Goal: Task Accomplishment & Management: Complete application form

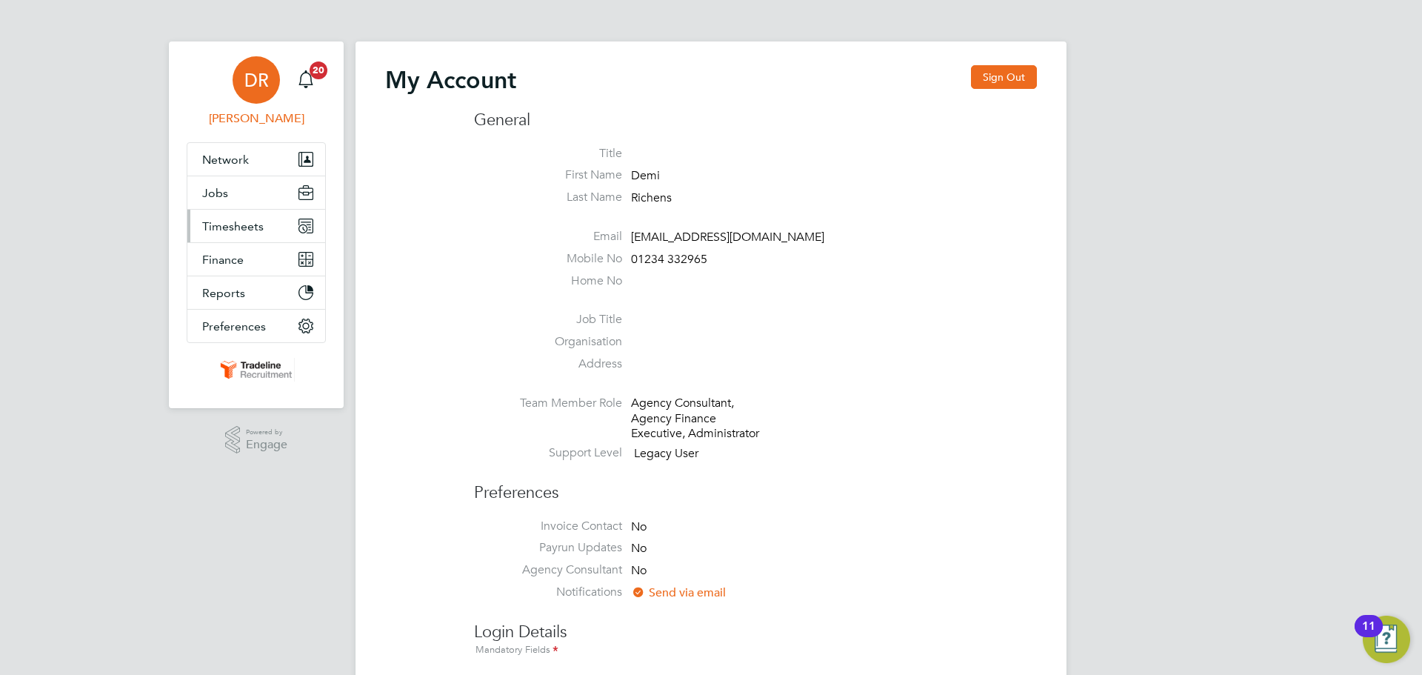
click at [241, 236] on button "Timesheets" at bounding box center [256, 226] width 138 height 33
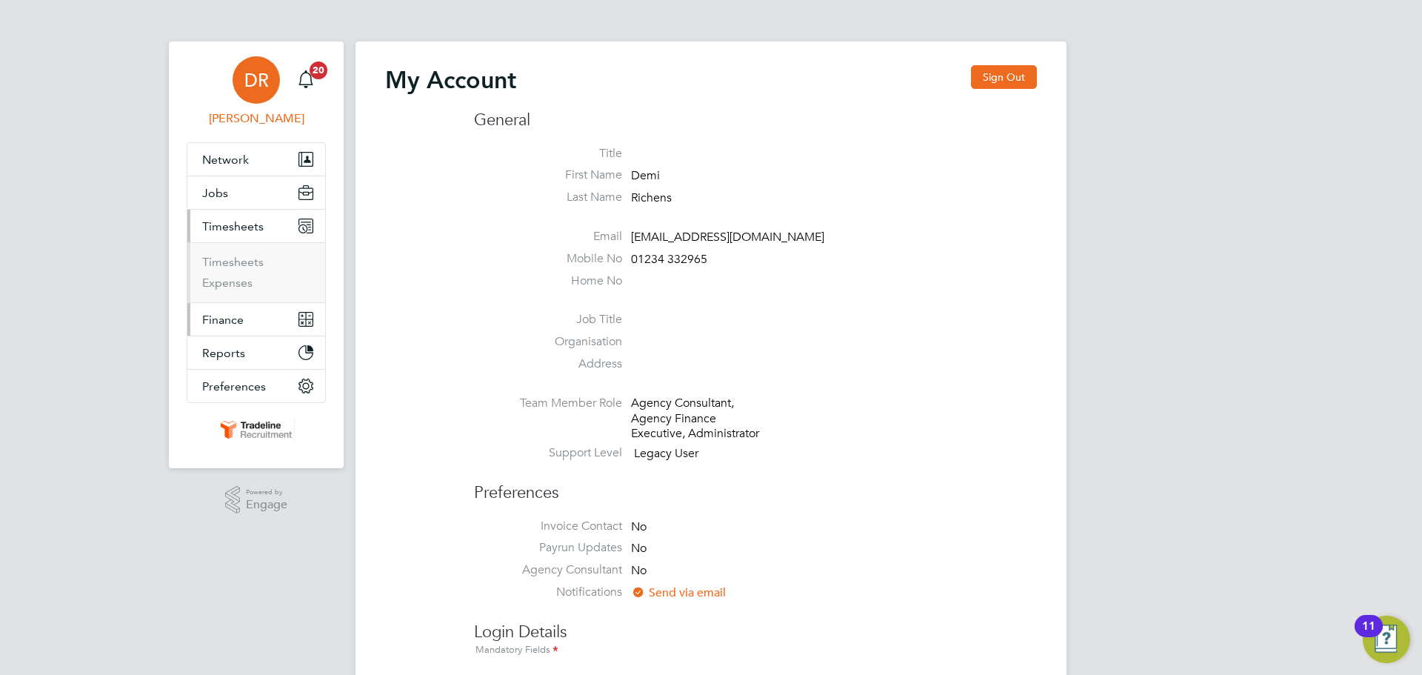
click at [227, 319] on span "Finance" at bounding box center [222, 320] width 41 height 14
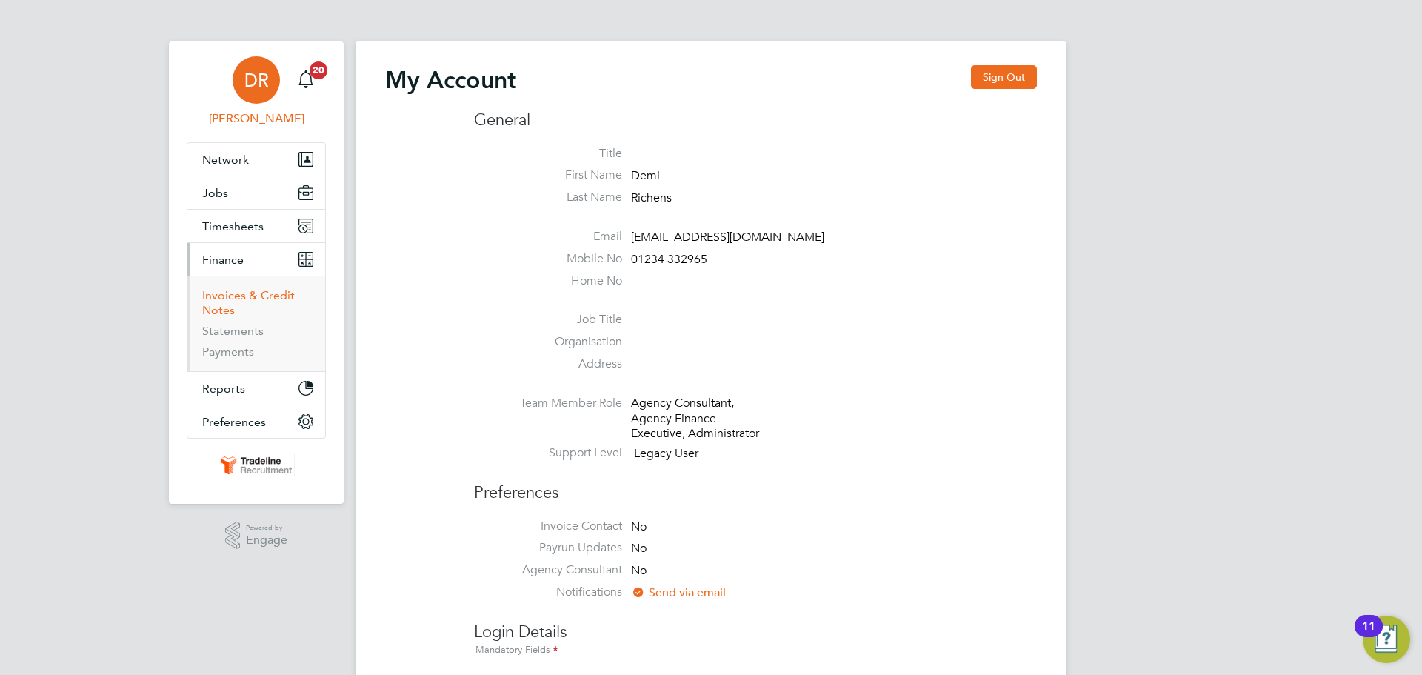
click at [231, 299] on link "Invoices & Credit Notes" at bounding box center [248, 302] width 93 height 29
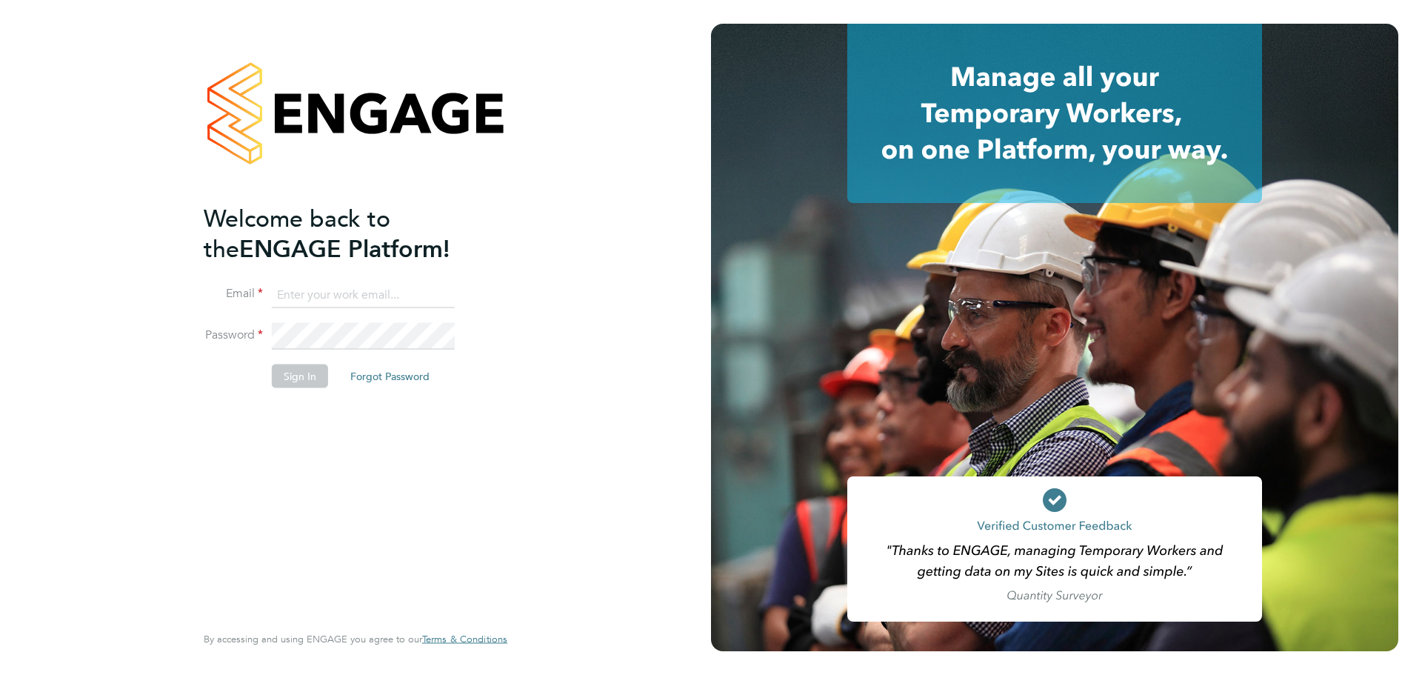
click at [317, 272] on ng-template "Welcome back to the ENGAGE Platform! Email Password Sign In Forgot Password" at bounding box center [348, 303] width 289 height 200
click at [322, 294] on input at bounding box center [363, 294] width 183 height 27
type input "[EMAIL_ADDRESS][DOMAIN_NAME]"
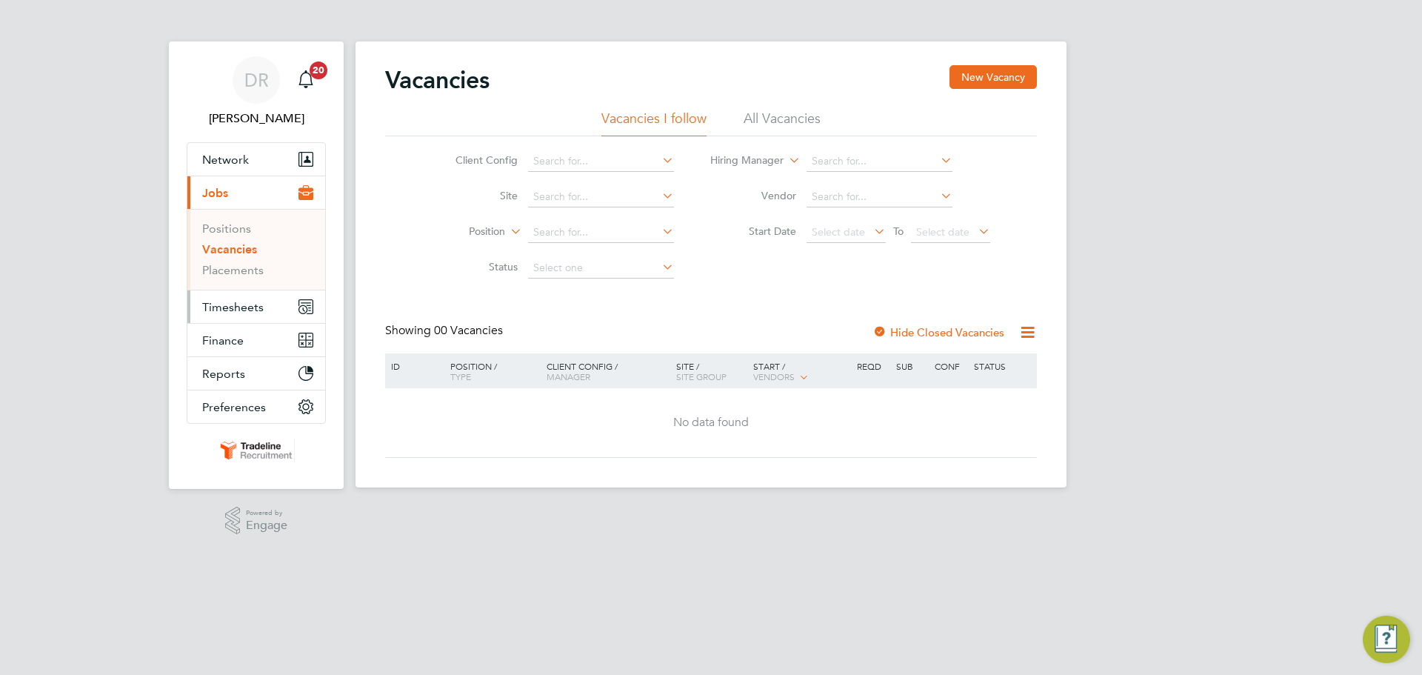
click at [231, 305] on span "Timesheets" at bounding box center [232, 307] width 61 height 14
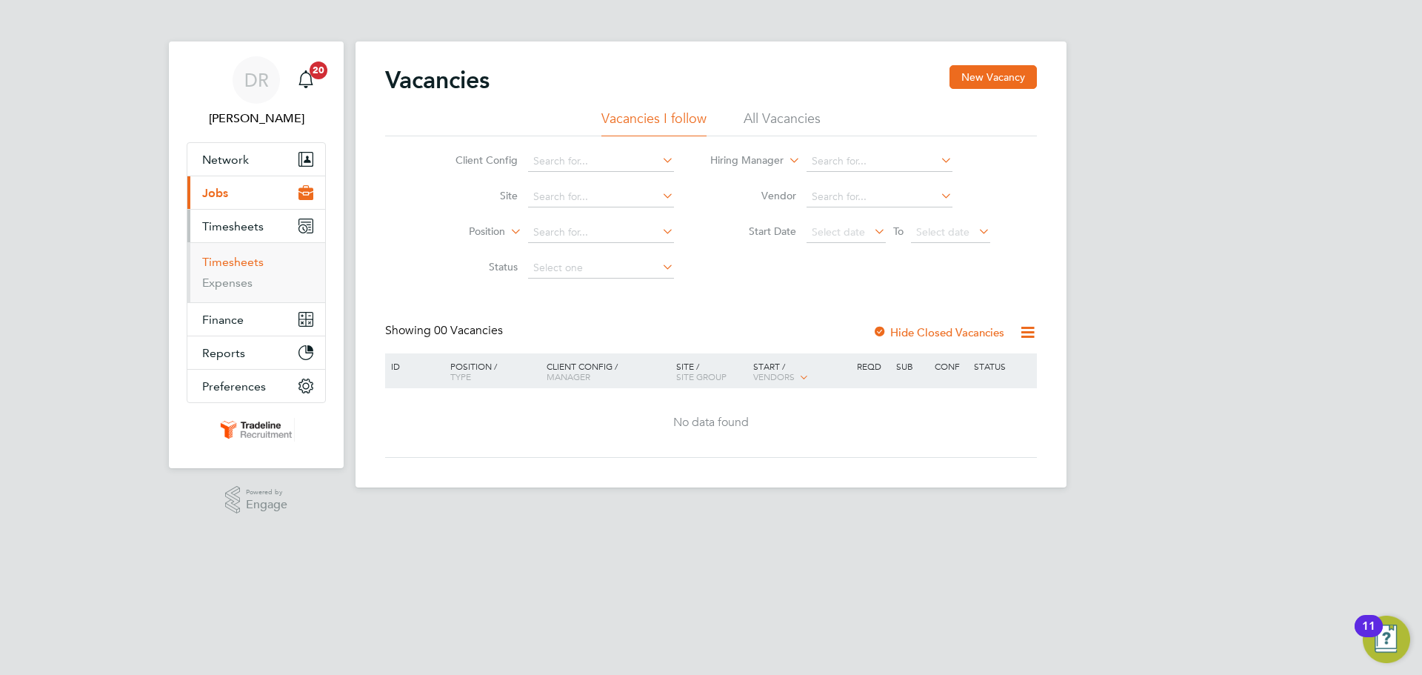
click at [233, 267] on link "Timesheets" at bounding box center [232, 262] width 61 height 14
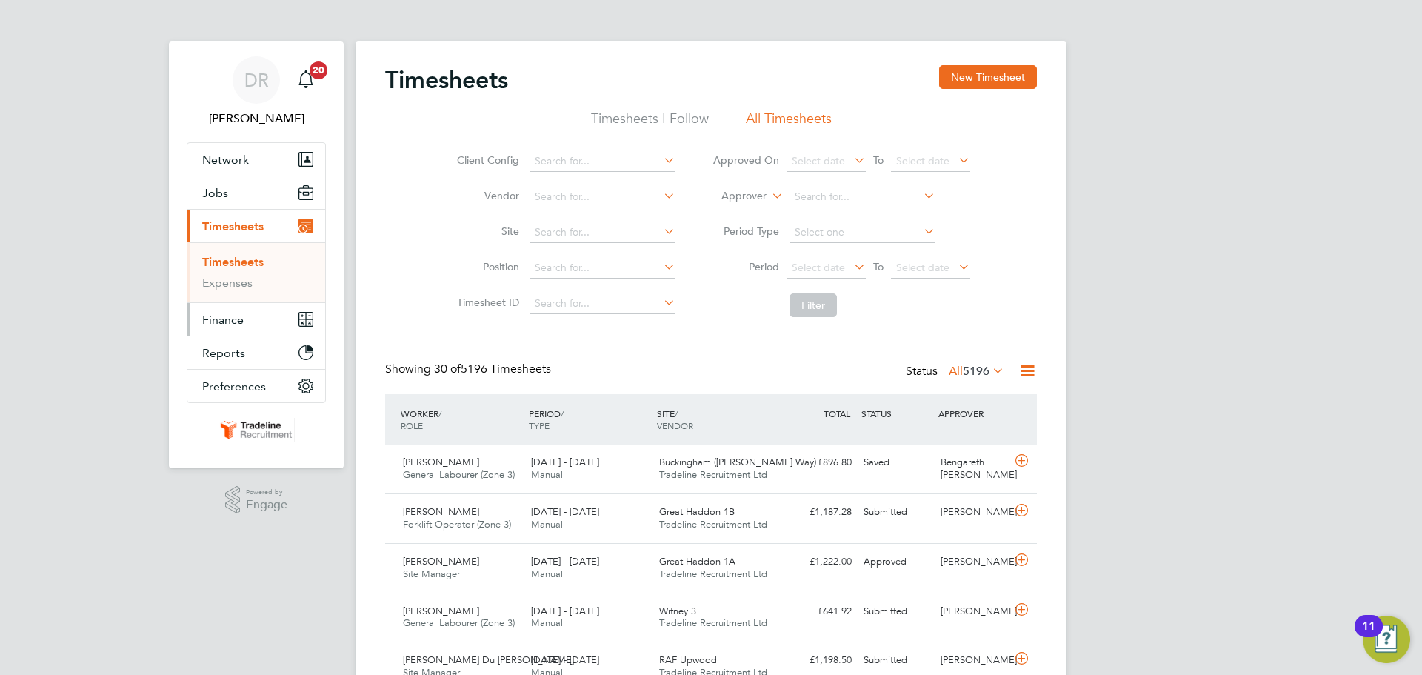
click at [231, 323] on span "Finance" at bounding box center [222, 320] width 41 height 14
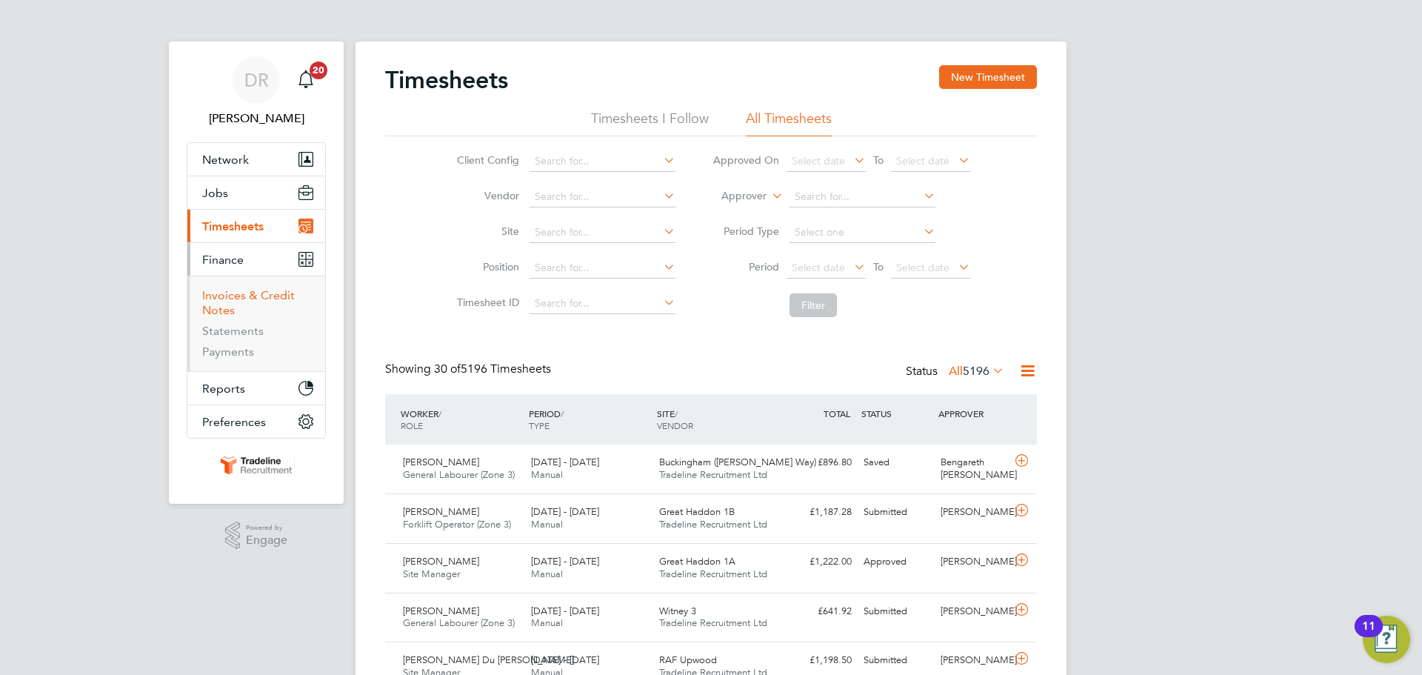
click at [239, 299] on link "Invoices & Credit Notes" at bounding box center [248, 302] width 93 height 29
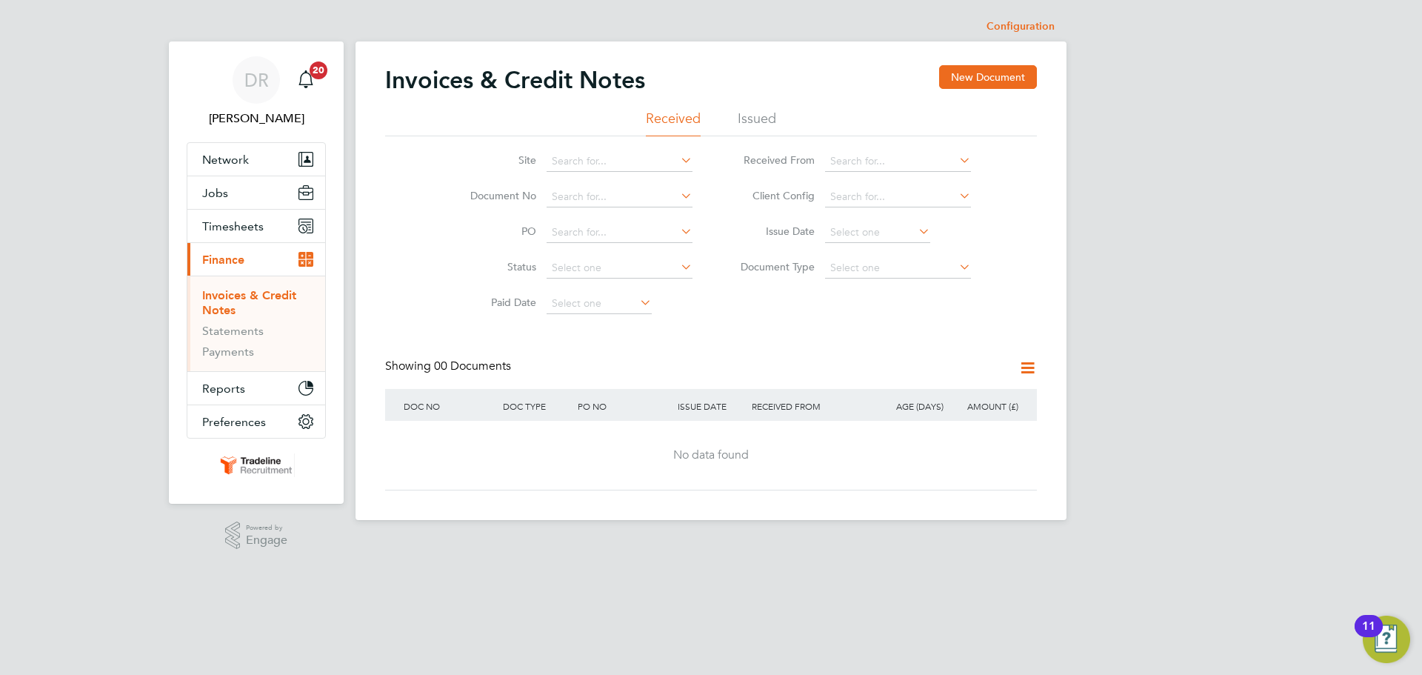
click at [741, 115] on li "Issued" at bounding box center [757, 123] width 39 height 27
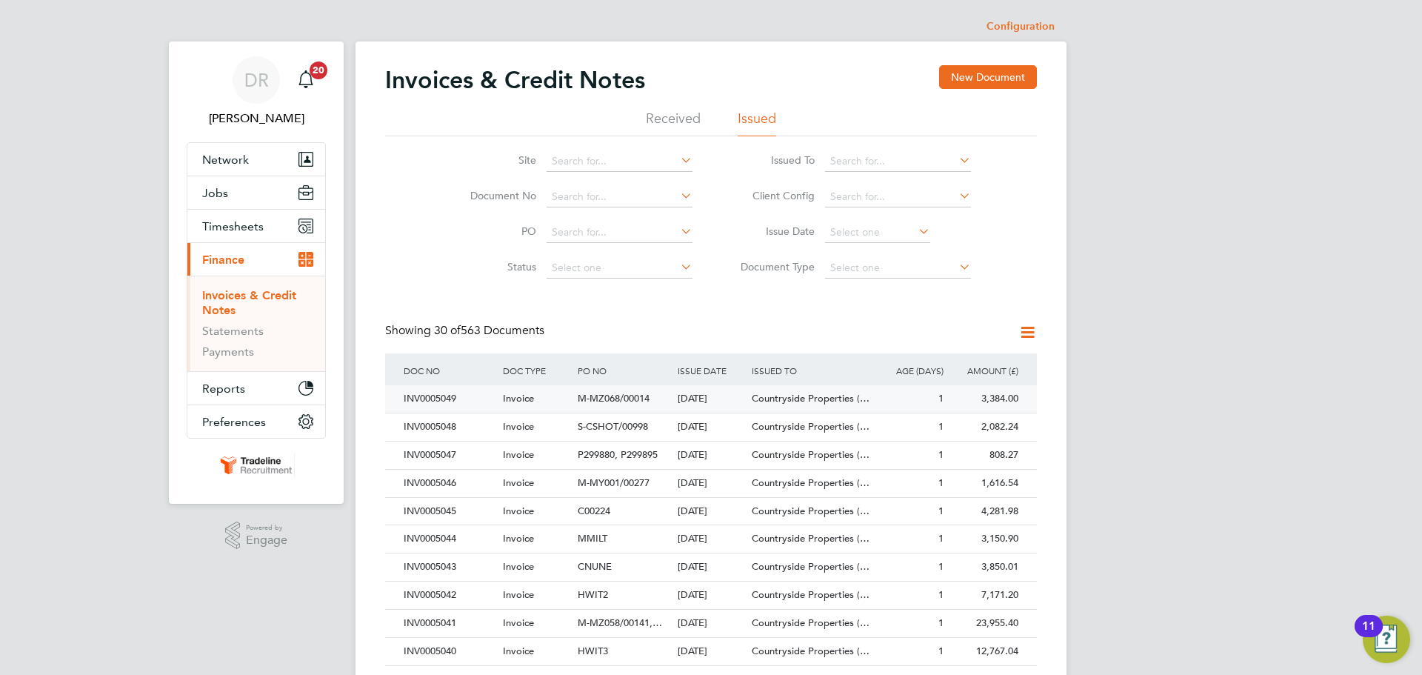
click at [773, 400] on span "Countryside Properties (…" at bounding box center [811, 398] width 118 height 13
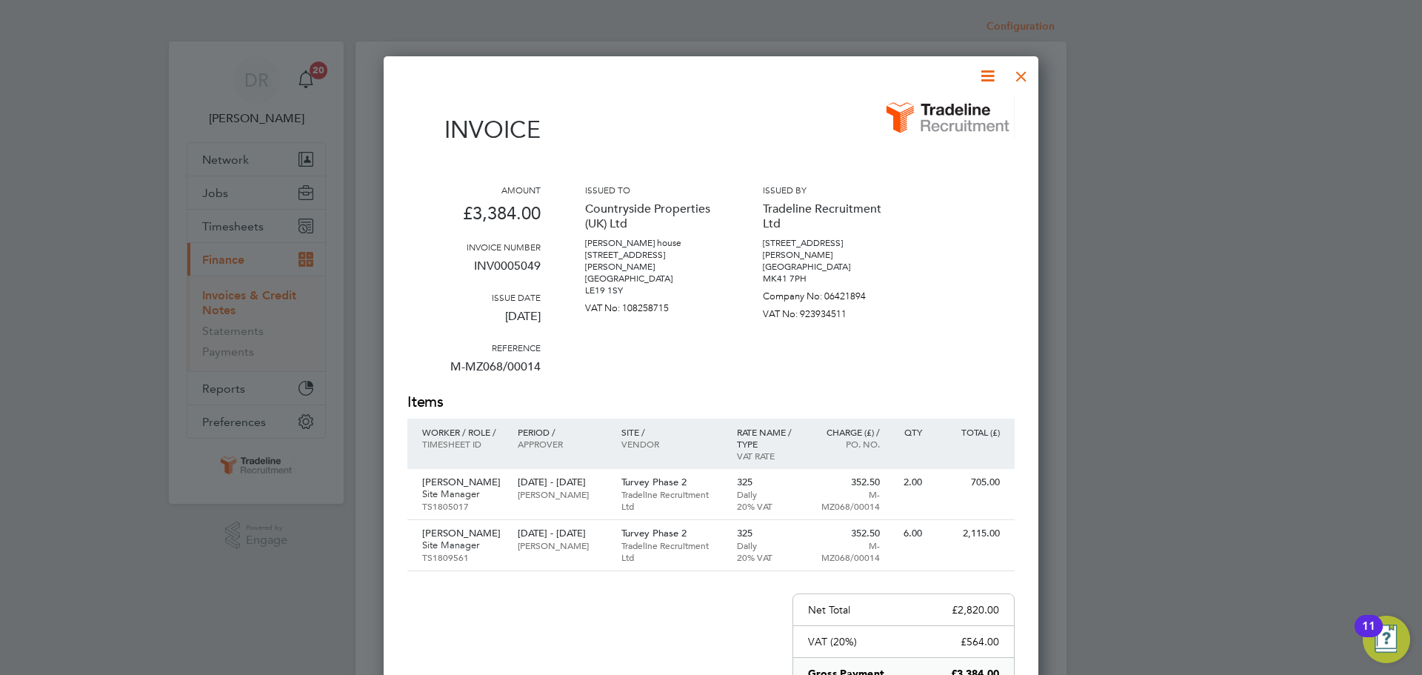
click at [1026, 78] on div at bounding box center [1021, 72] width 27 height 27
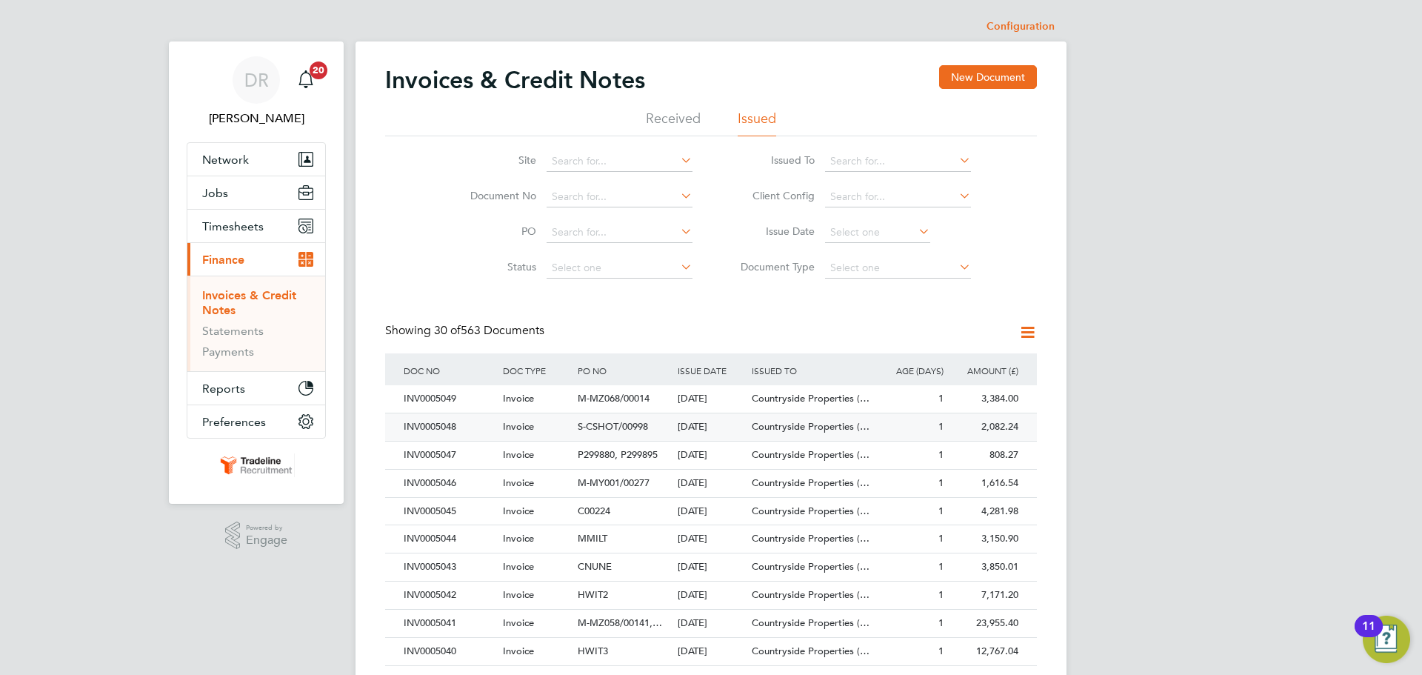
click at [567, 430] on div "Invoice" at bounding box center [536, 426] width 75 height 27
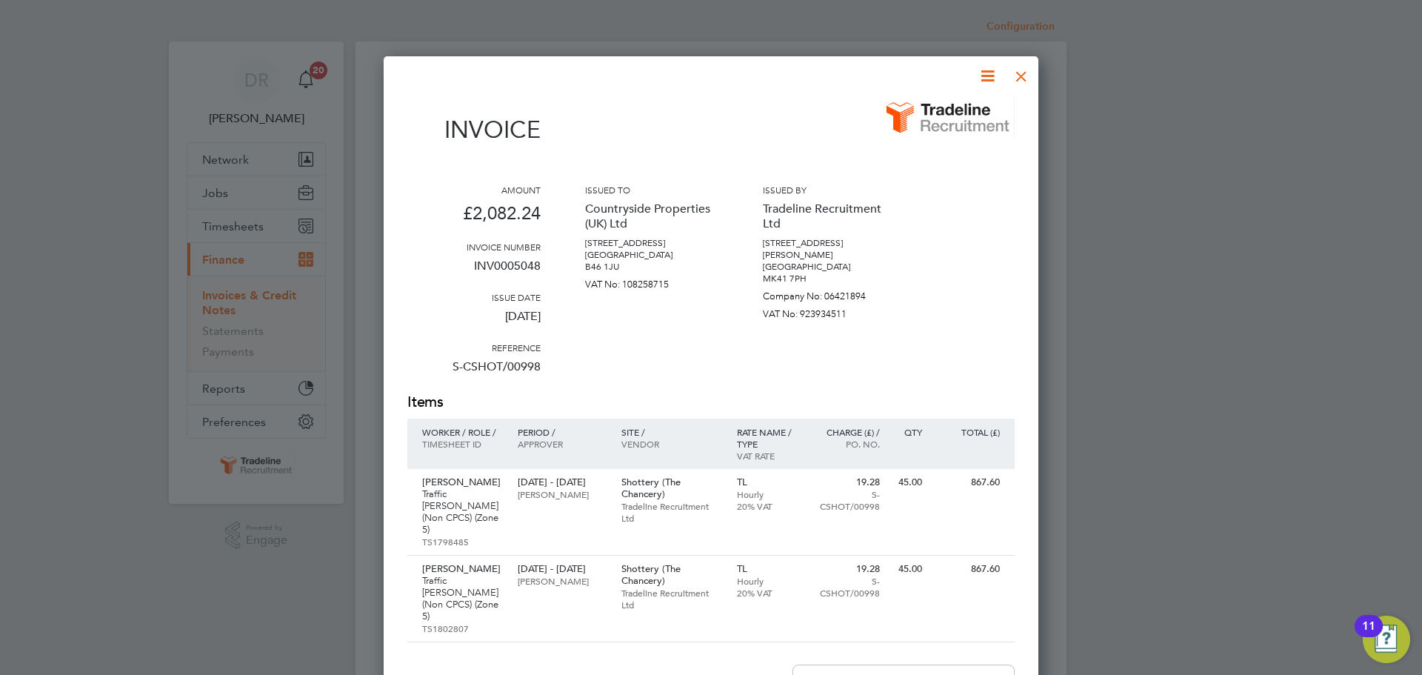
click at [1022, 86] on div at bounding box center [1021, 72] width 27 height 27
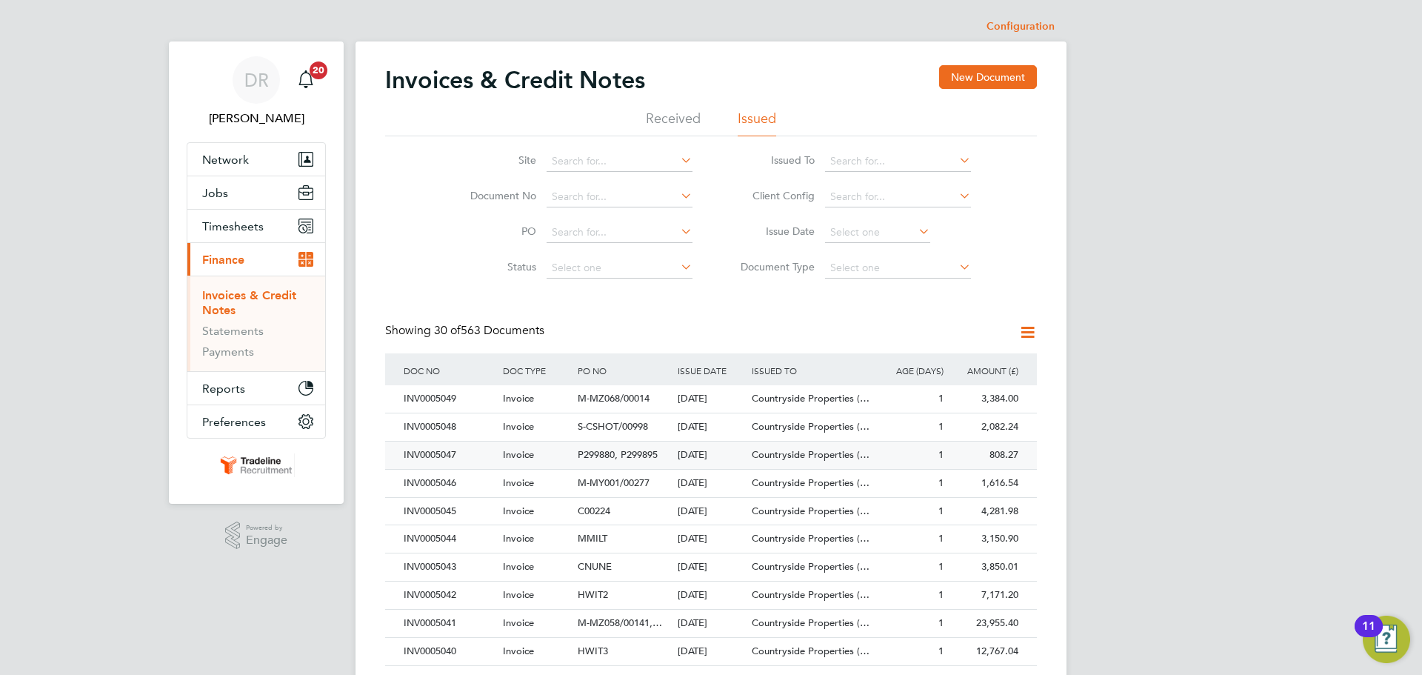
click at [603, 458] on span "P299880, P299895" at bounding box center [618, 454] width 80 height 13
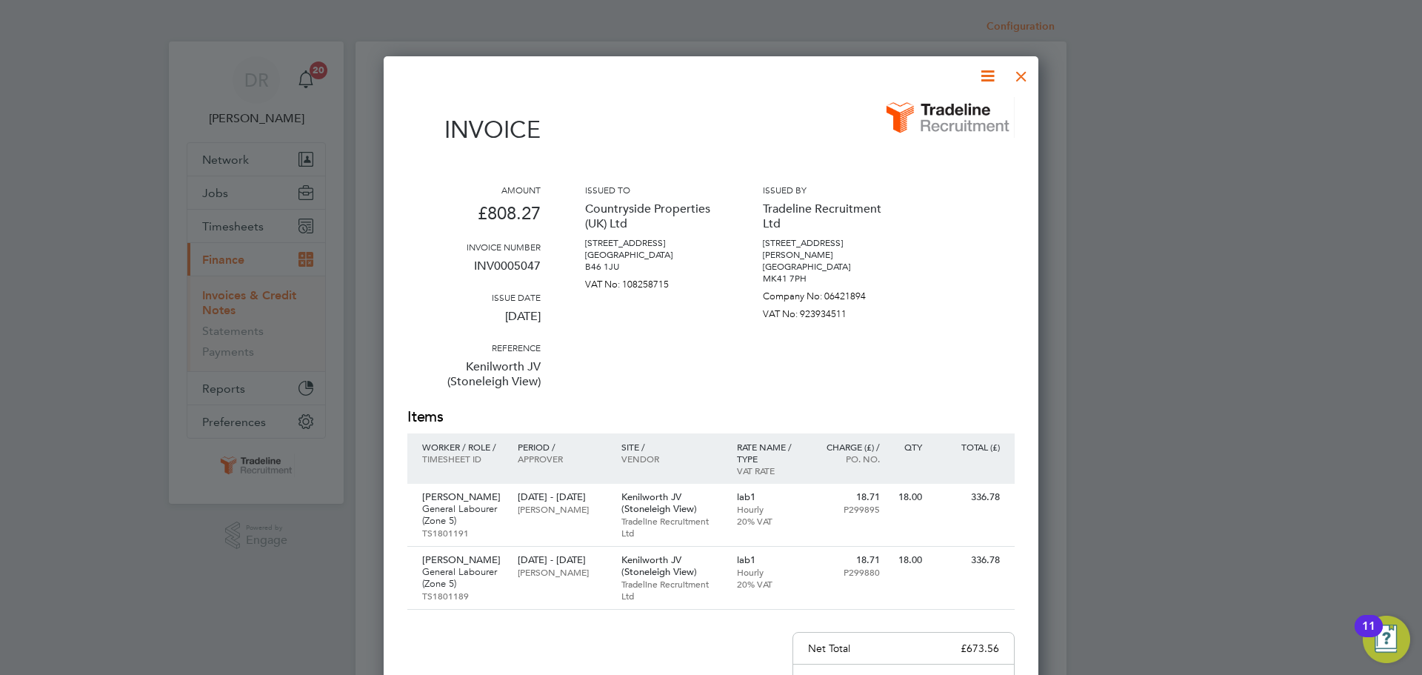
click at [1028, 83] on div at bounding box center [1021, 72] width 27 height 27
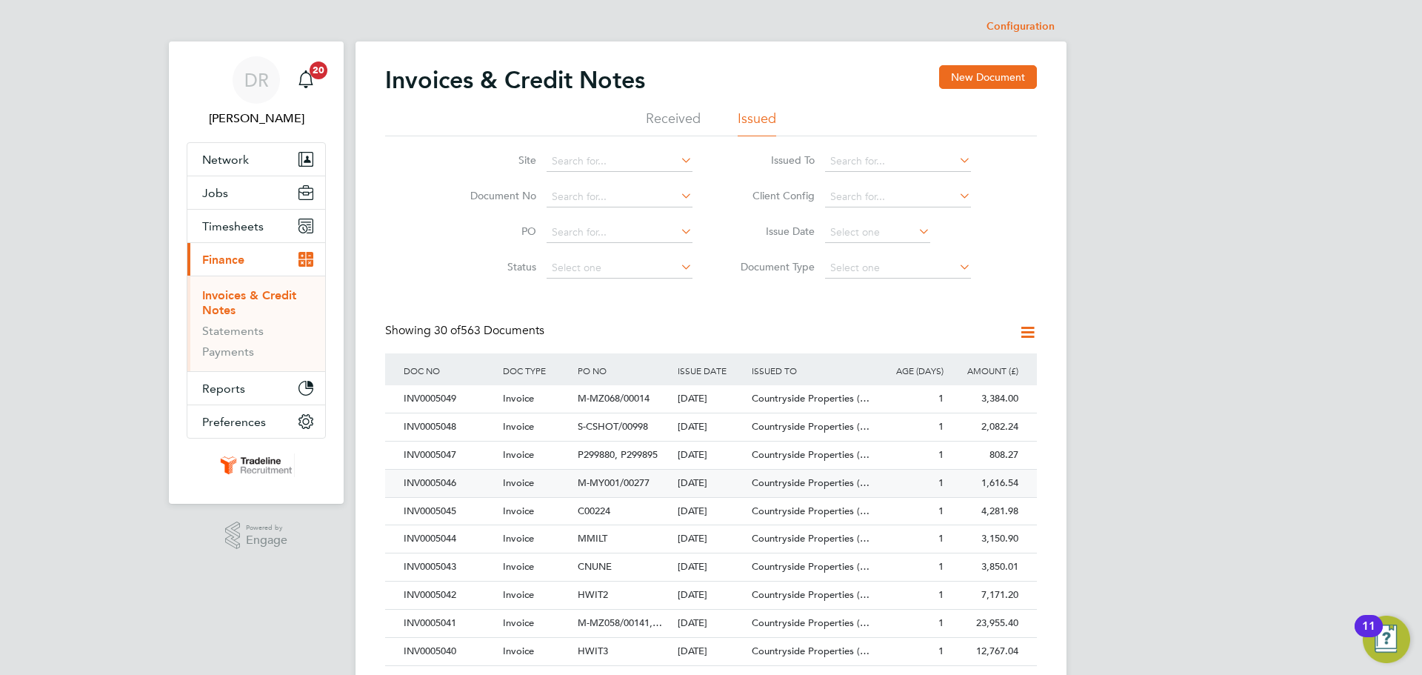
click at [596, 488] on span "M-MY001/00277" at bounding box center [614, 482] width 72 height 13
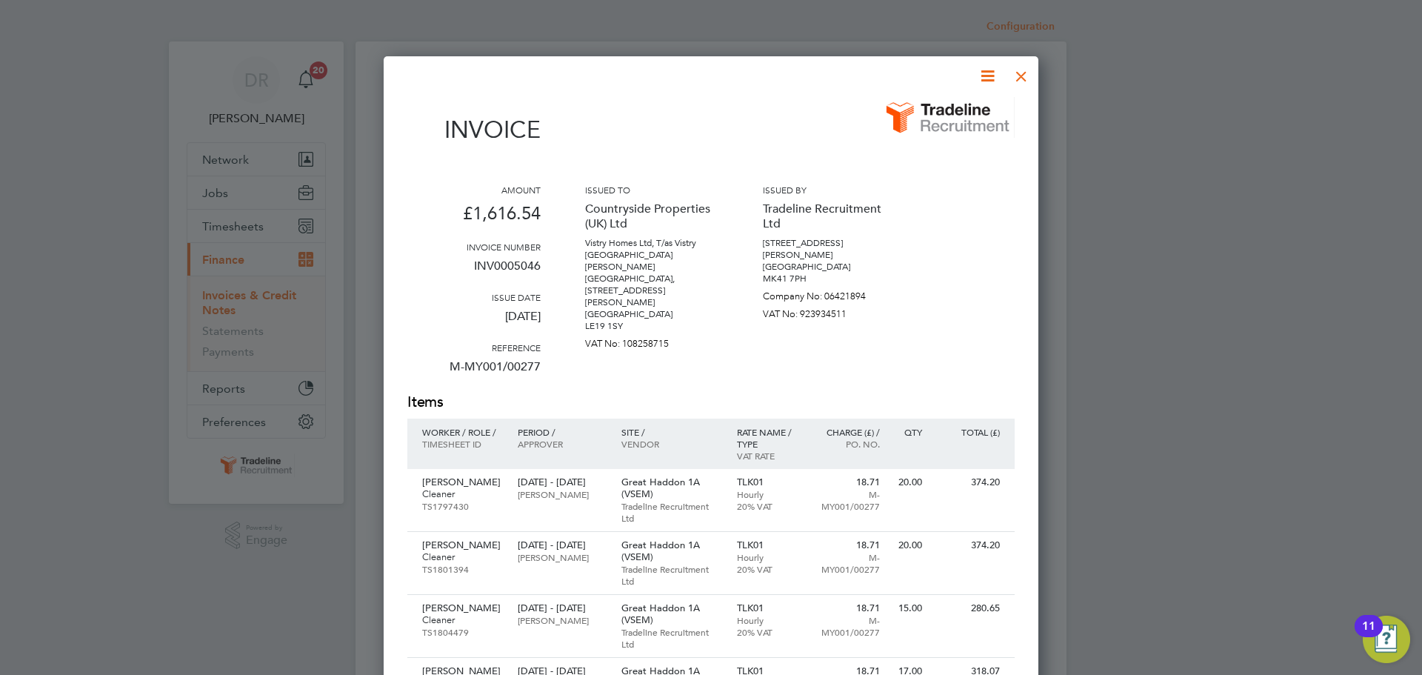
click at [1025, 85] on div at bounding box center [1021, 72] width 27 height 27
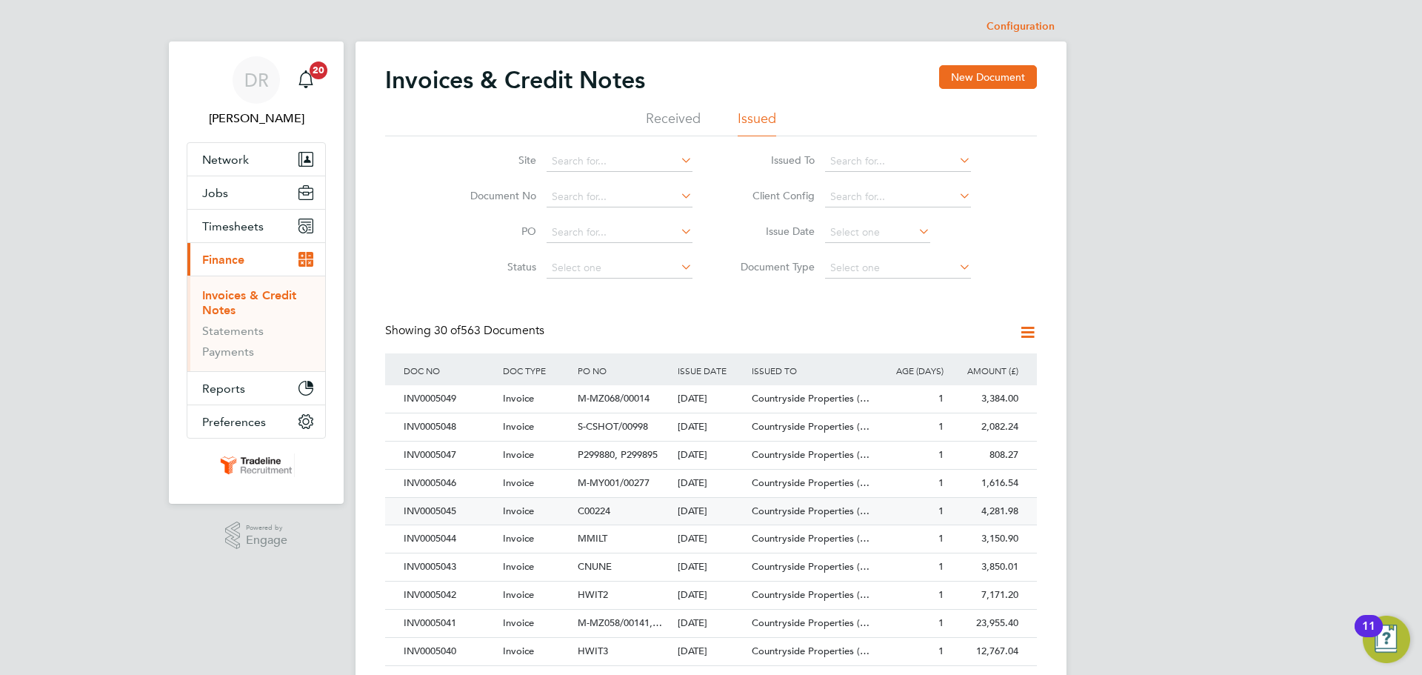
click at [582, 511] on span "C00224" at bounding box center [594, 510] width 33 height 13
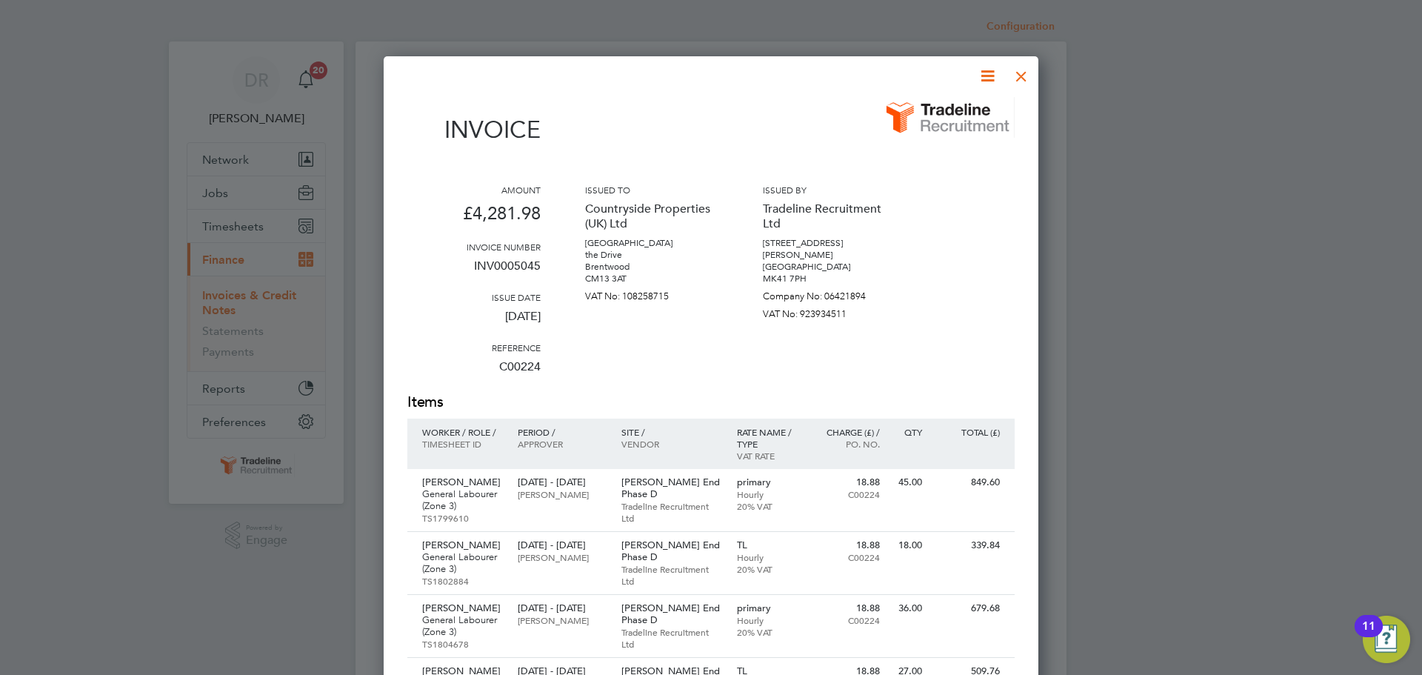
click at [1022, 76] on div at bounding box center [1021, 72] width 27 height 27
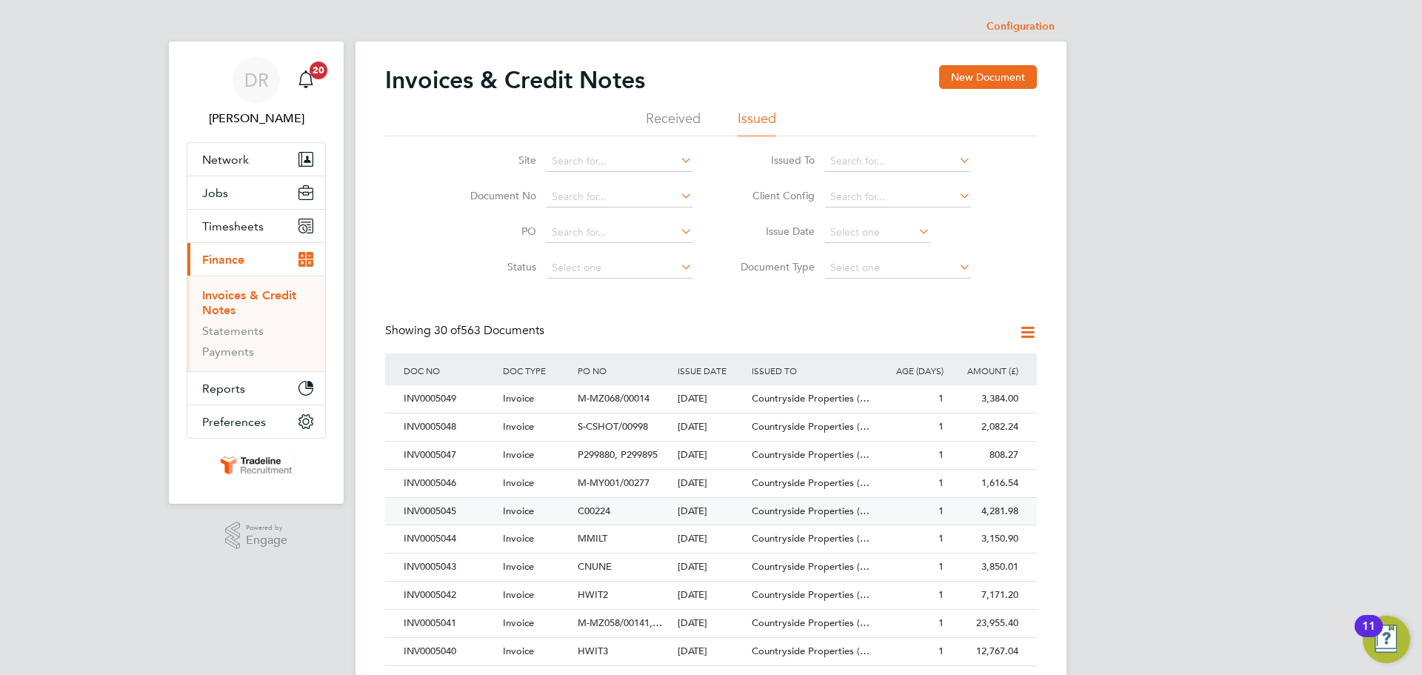
click at [607, 513] on span "C00224" at bounding box center [594, 510] width 33 height 13
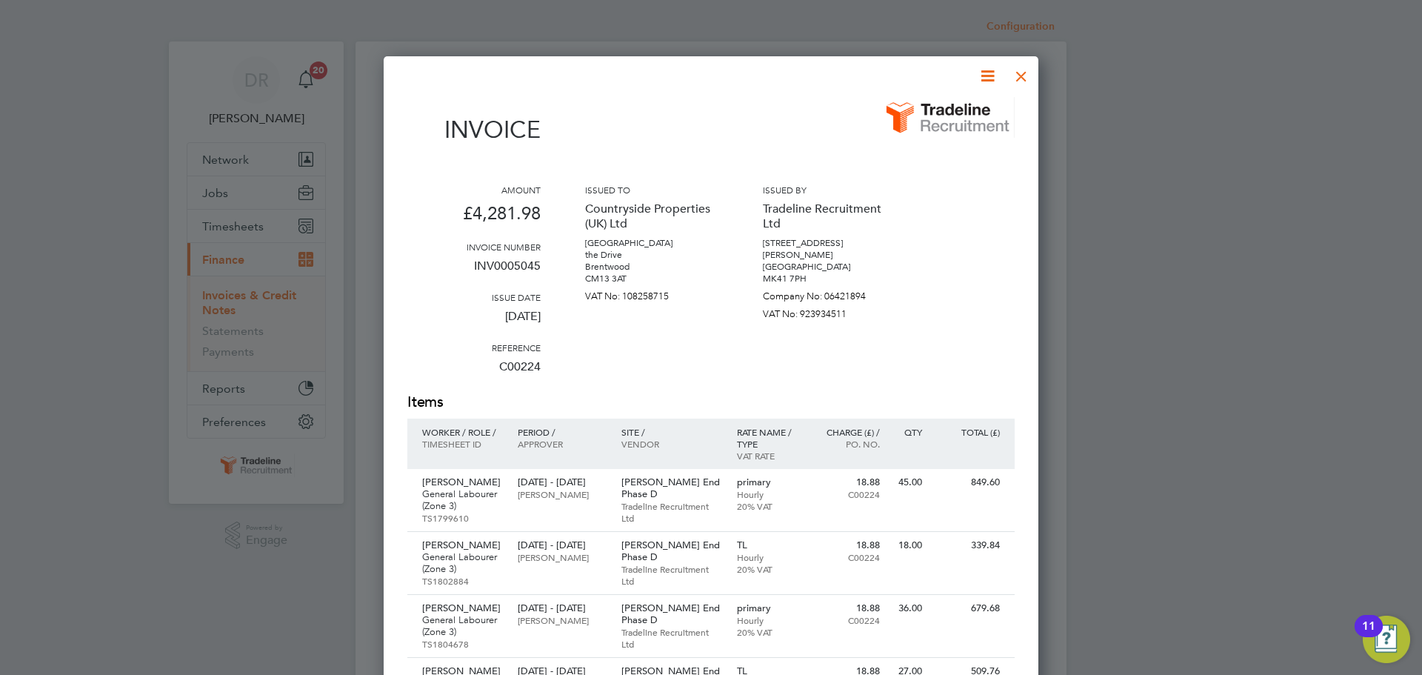
click at [1027, 76] on div at bounding box center [1021, 72] width 27 height 27
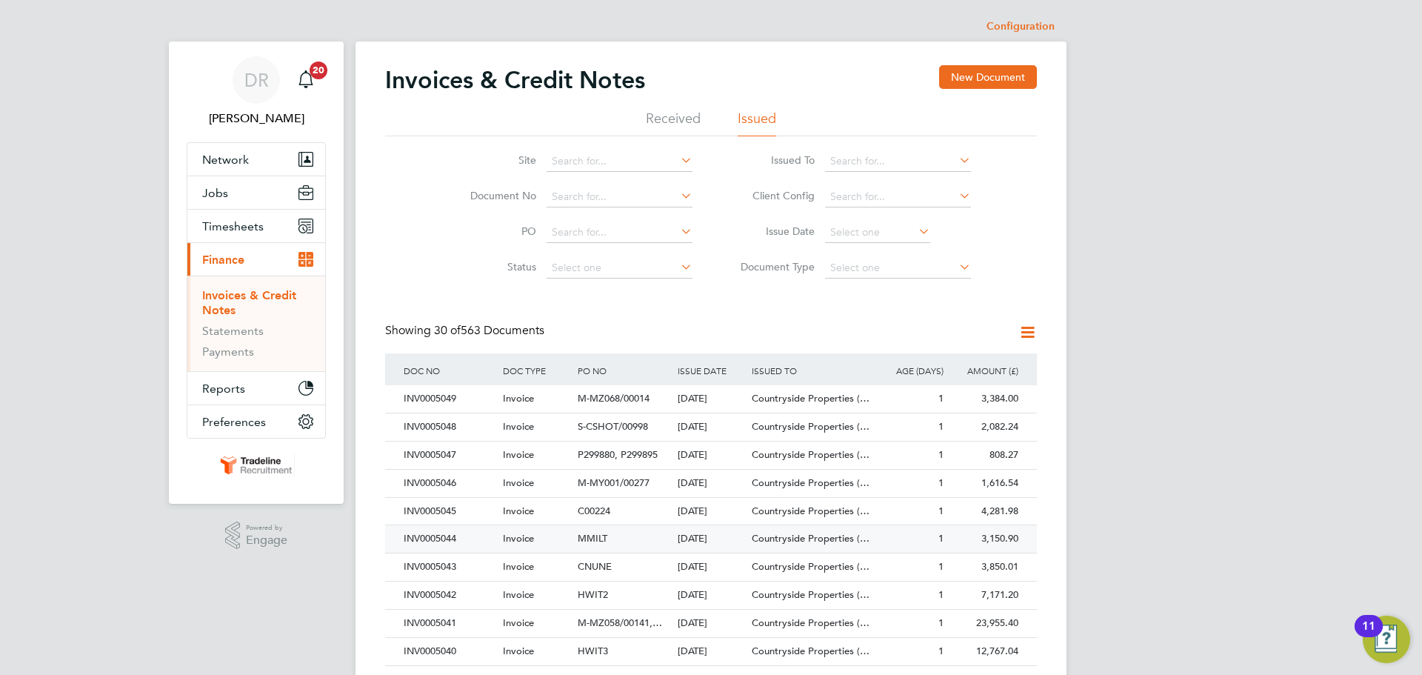
click at [610, 543] on div "MMILT" at bounding box center [623, 538] width 99 height 27
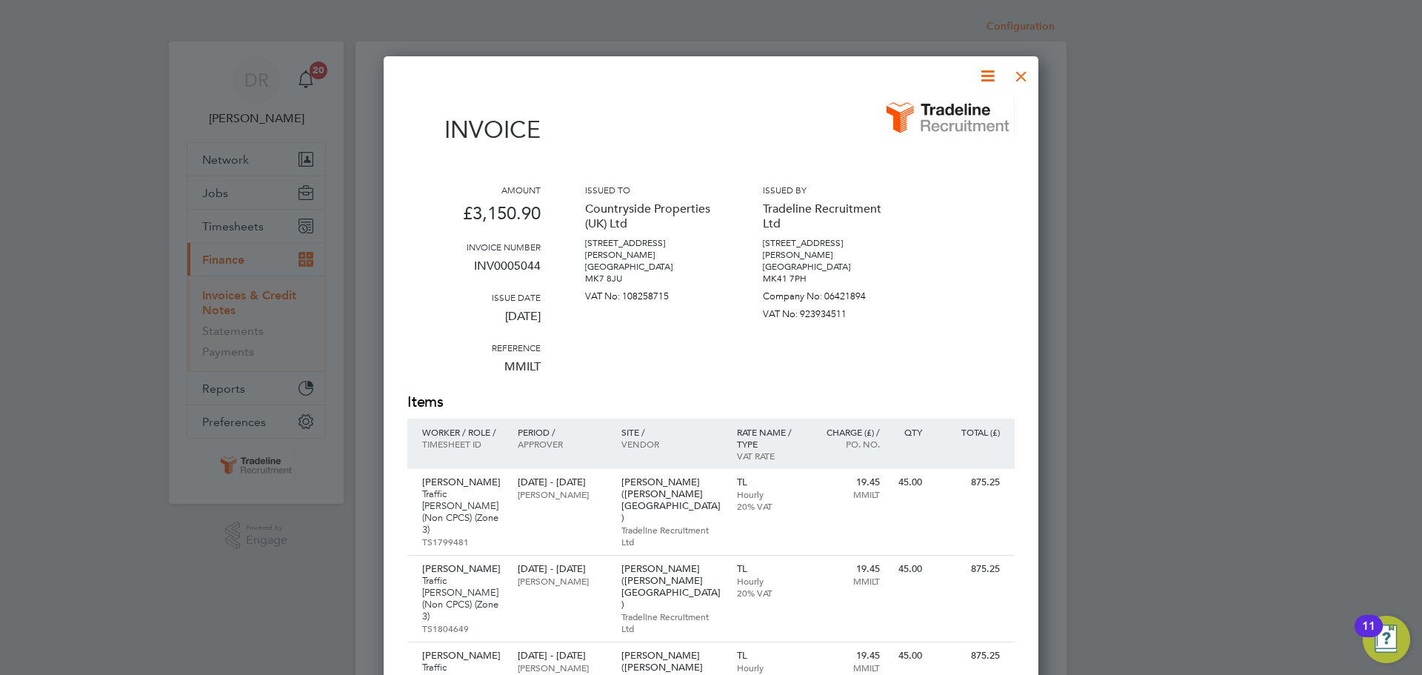
click at [1019, 76] on div at bounding box center [1021, 72] width 27 height 27
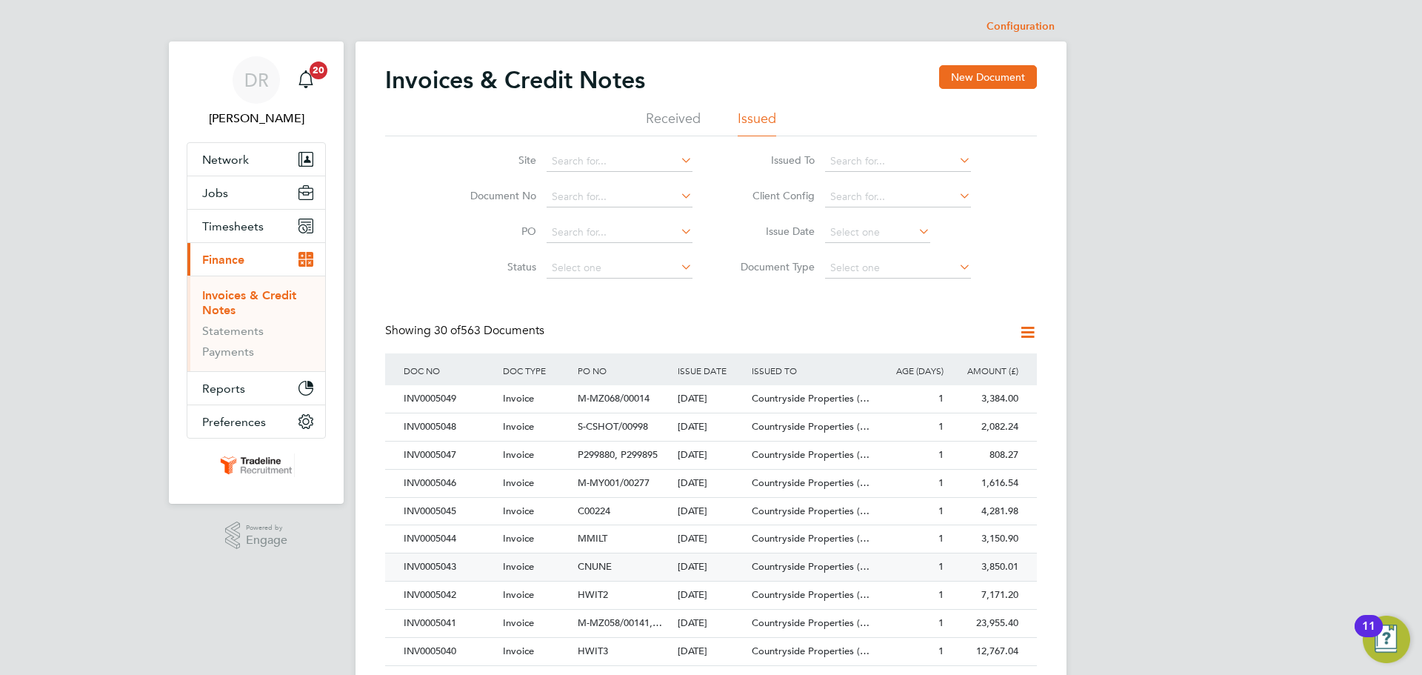
click at [614, 561] on div "CNUNE" at bounding box center [623, 566] width 99 height 27
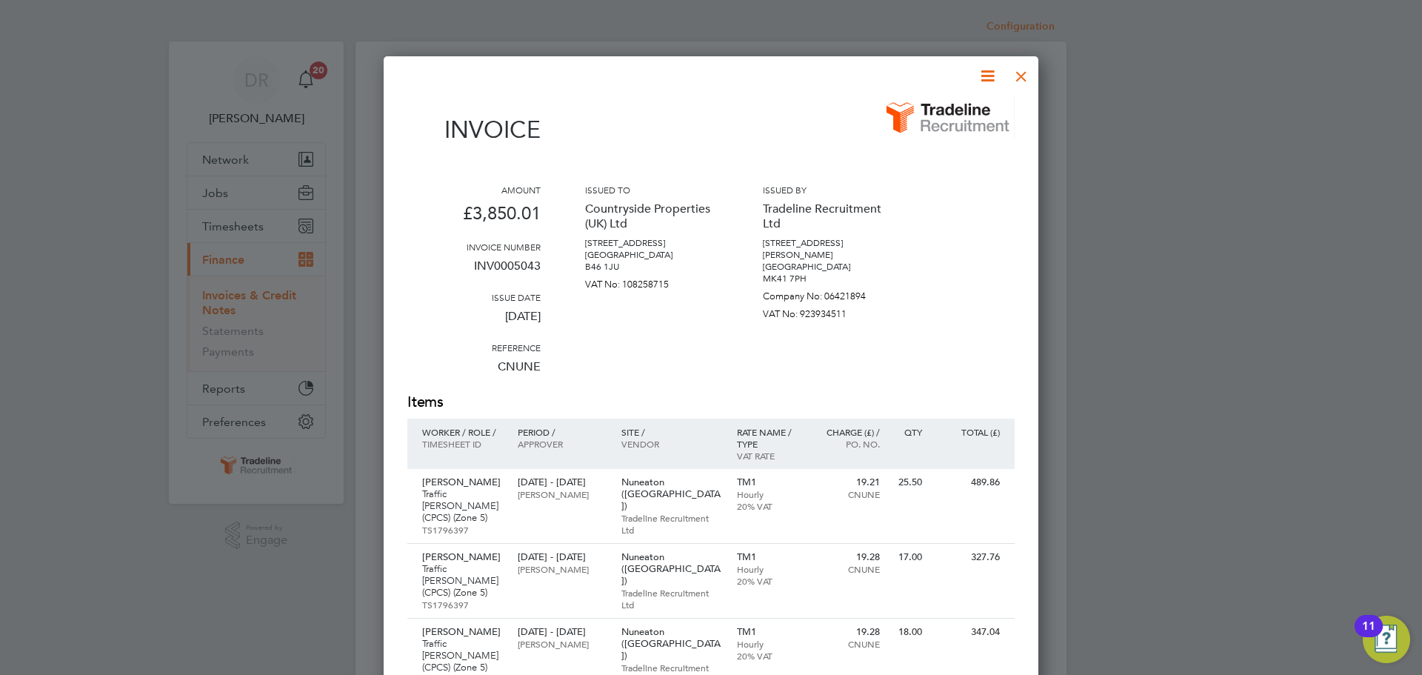
click at [1019, 80] on div at bounding box center [1021, 72] width 27 height 27
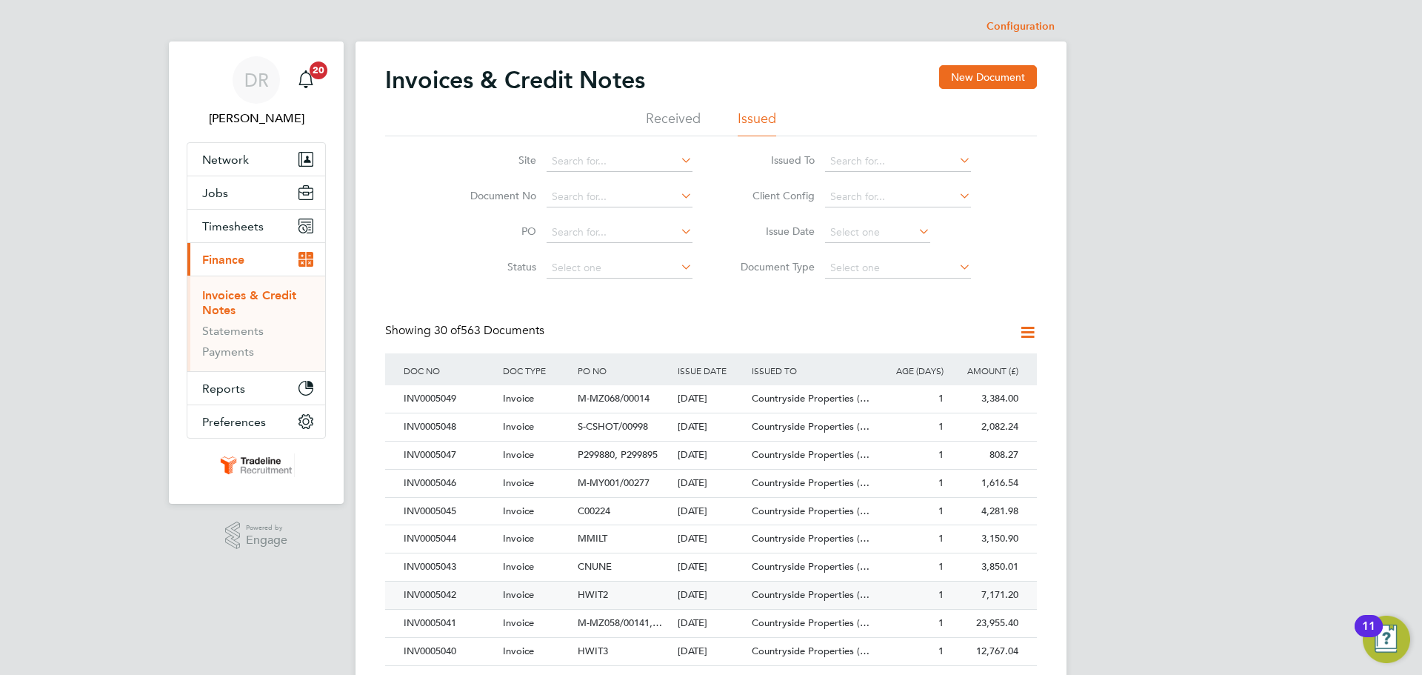
click at [600, 595] on span "HWIT2" at bounding box center [593, 594] width 30 height 13
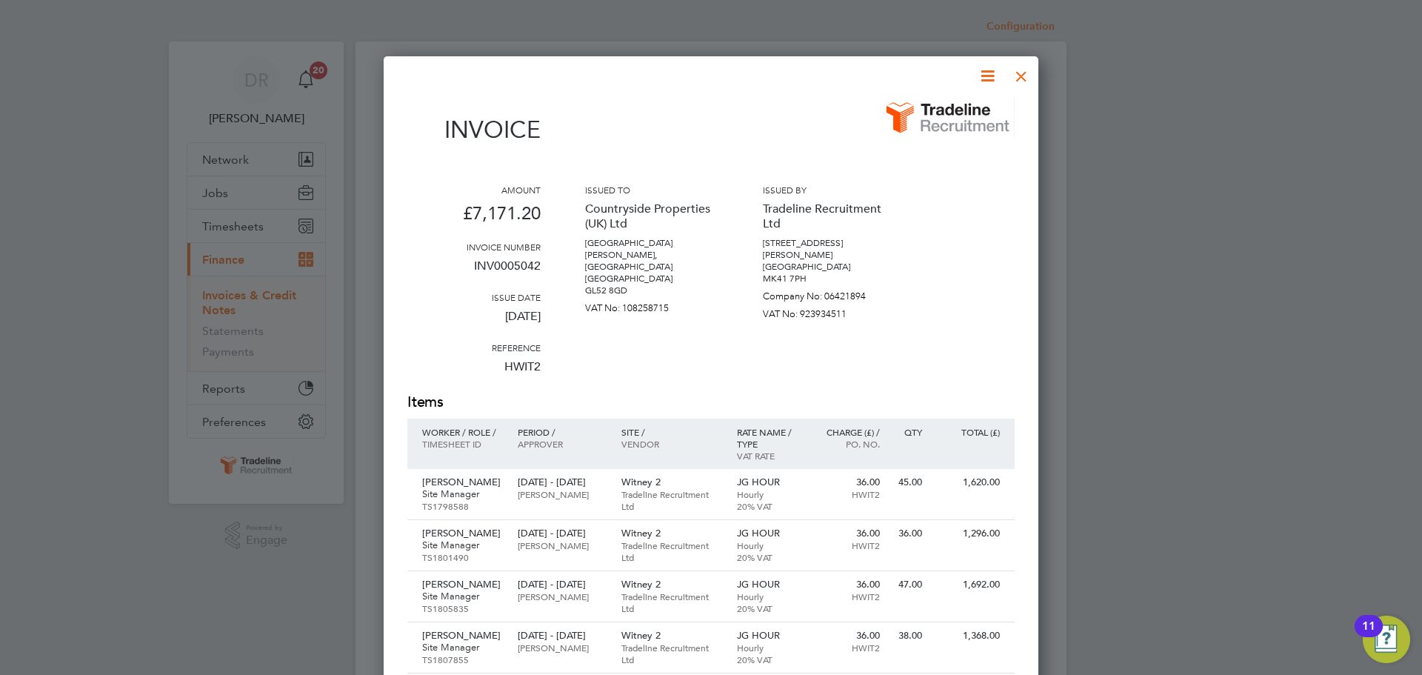
drag, startPoint x: 1038, startPoint y: 74, endPoint x: 1028, endPoint y: 73, distance: 9.7
click at [1037, 74] on div "Invoice Amount £7,171.20 Invoice number INV0005042 Issue date 01 Sep 2025 Refer…" at bounding box center [711, 521] width 655 height 930
click at [1025, 73] on div at bounding box center [1021, 72] width 27 height 27
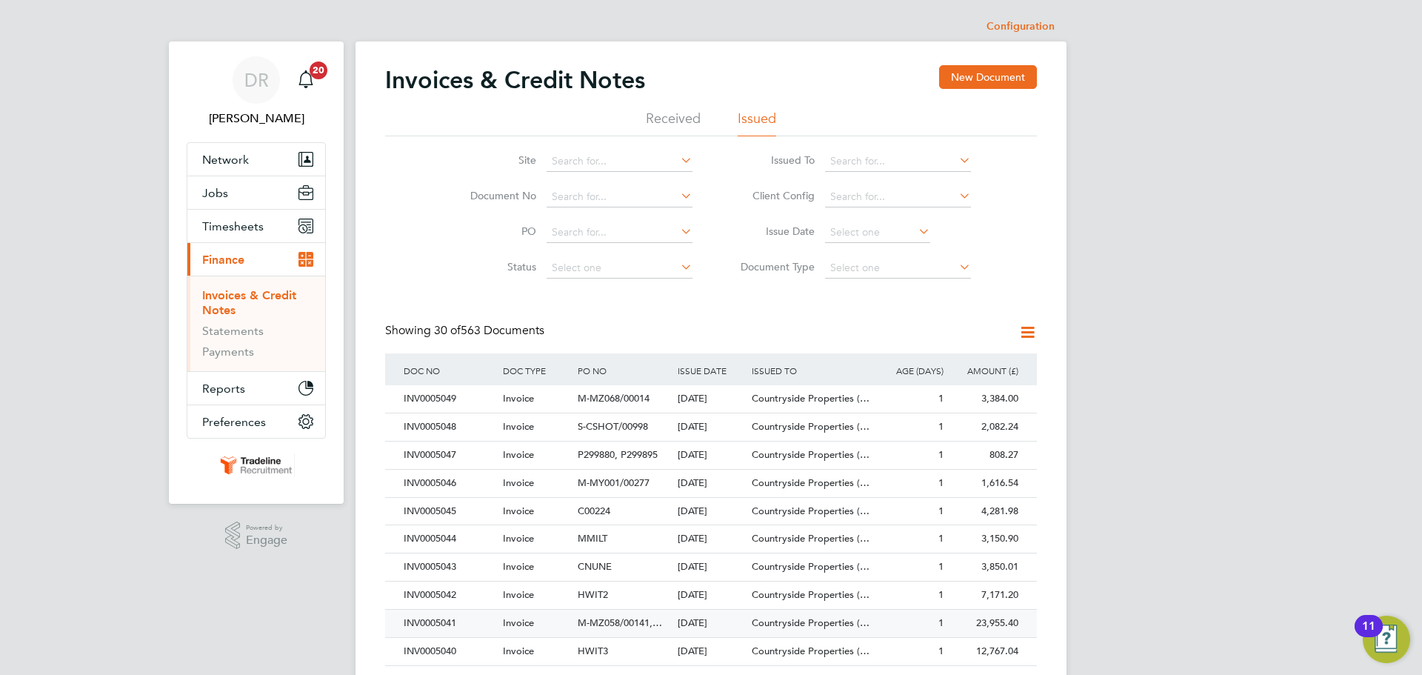
click at [603, 619] on span "M-MZ058/00141,…" at bounding box center [620, 622] width 84 height 13
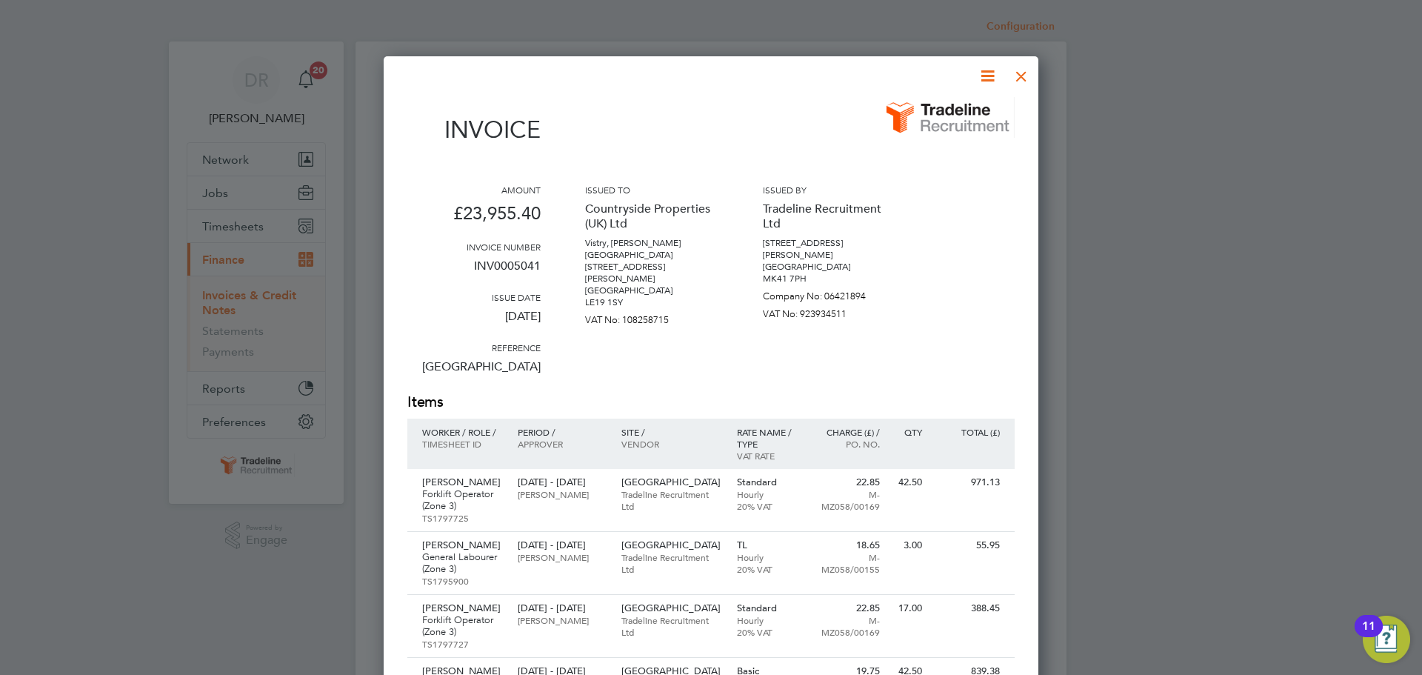
click at [1025, 76] on div at bounding box center [1021, 72] width 27 height 27
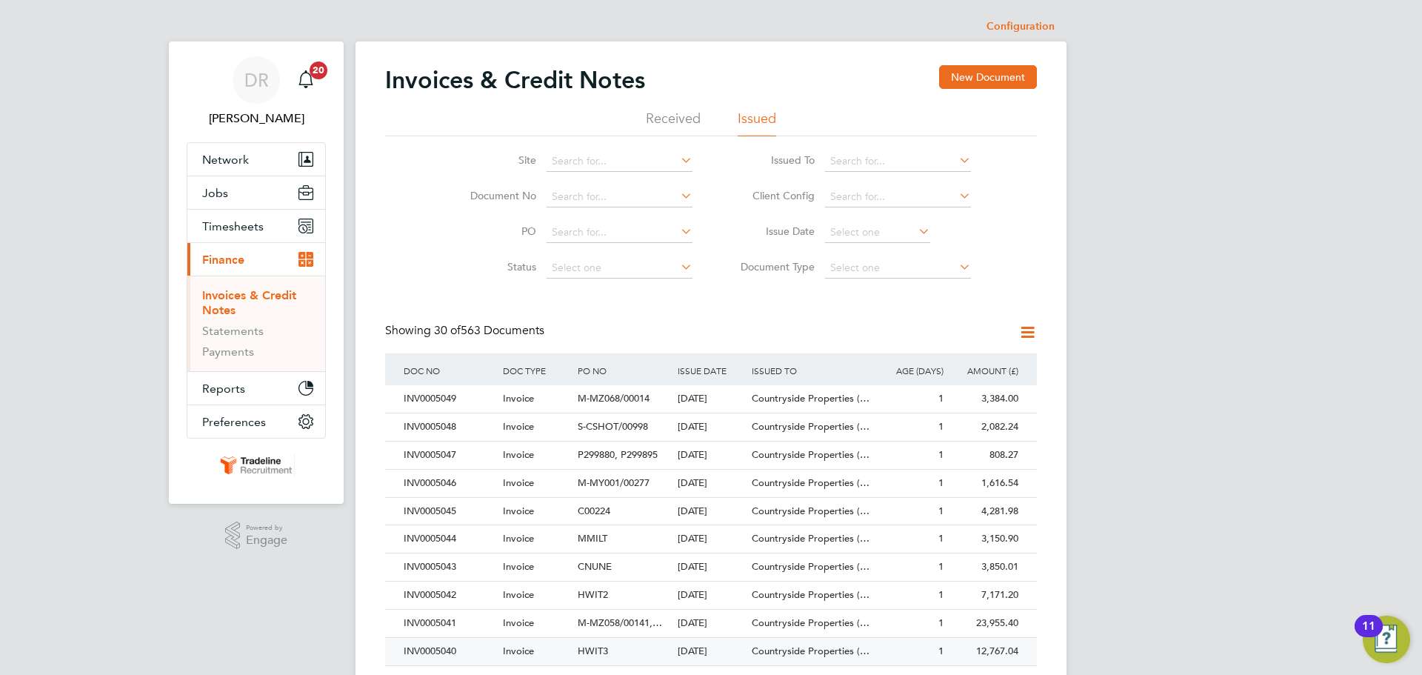
click at [604, 649] on span "HWIT3" at bounding box center [593, 650] width 30 height 13
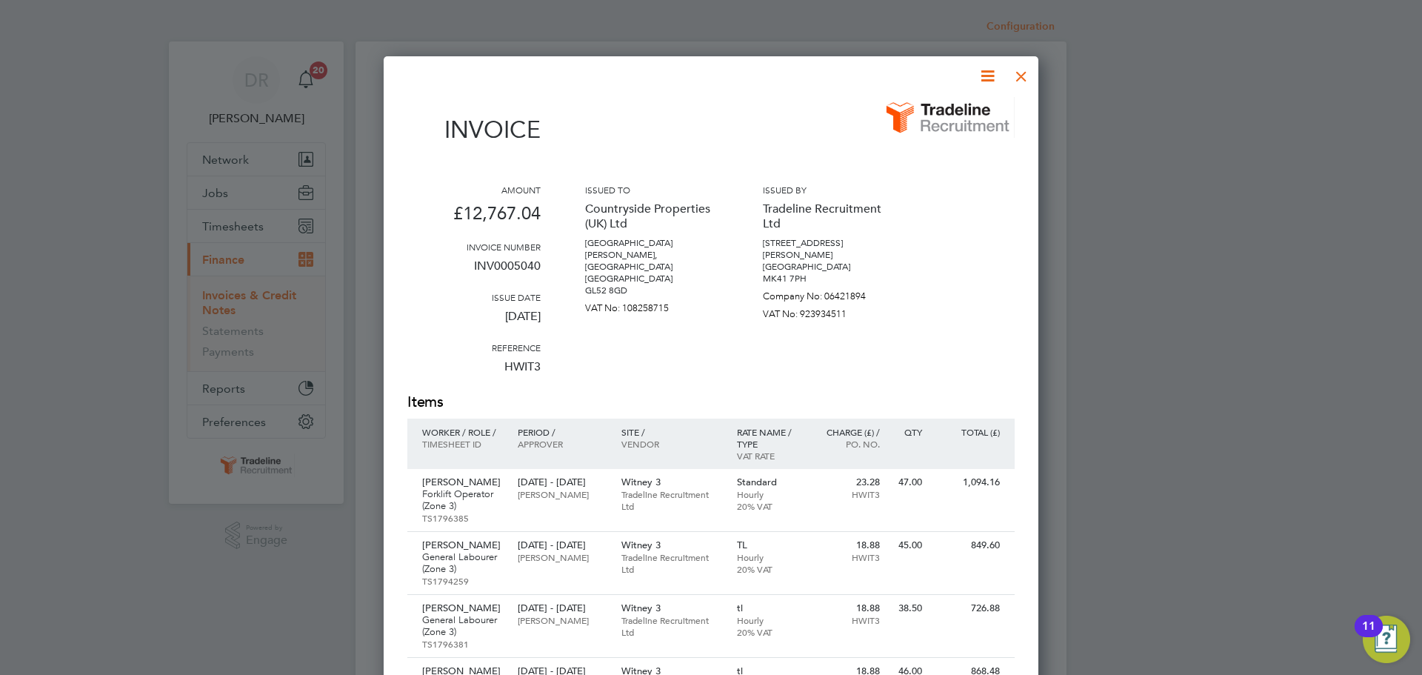
click at [1025, 76] on div at bounding box center [1021, 72] width 27 height 27
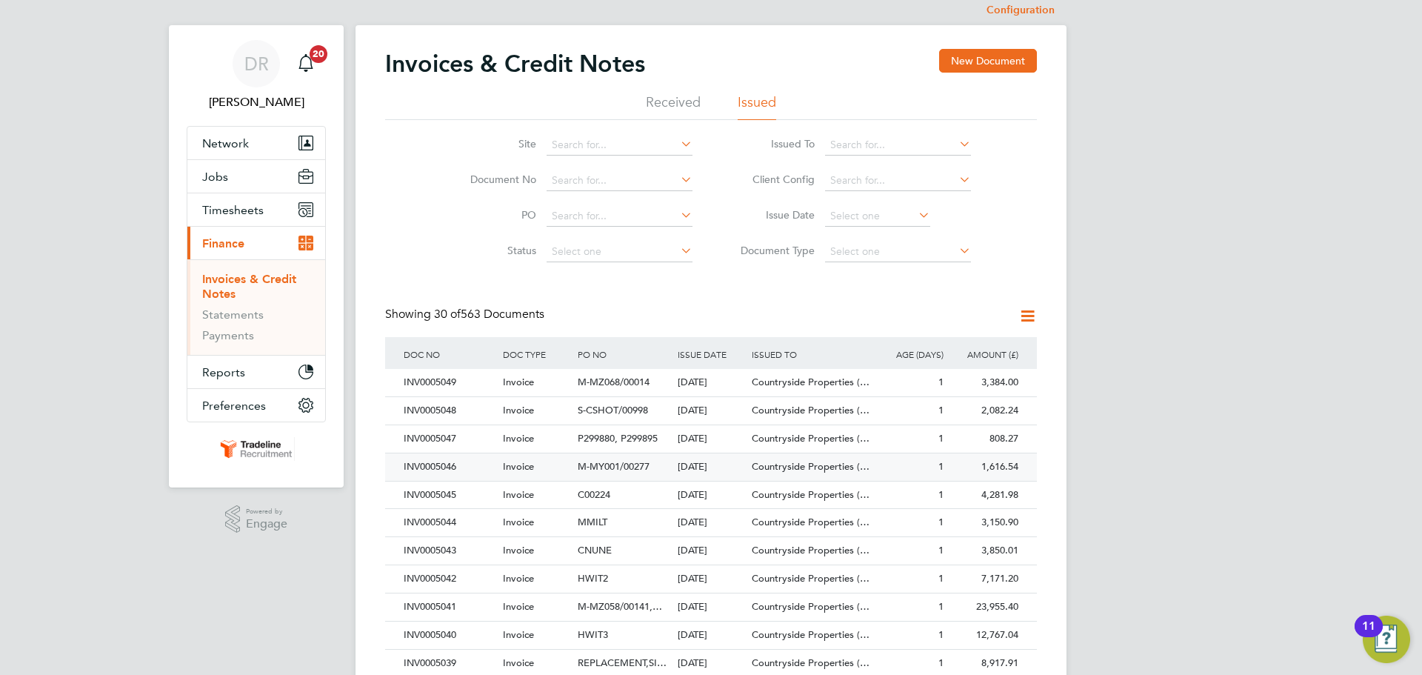
scroll to position [164, 0]
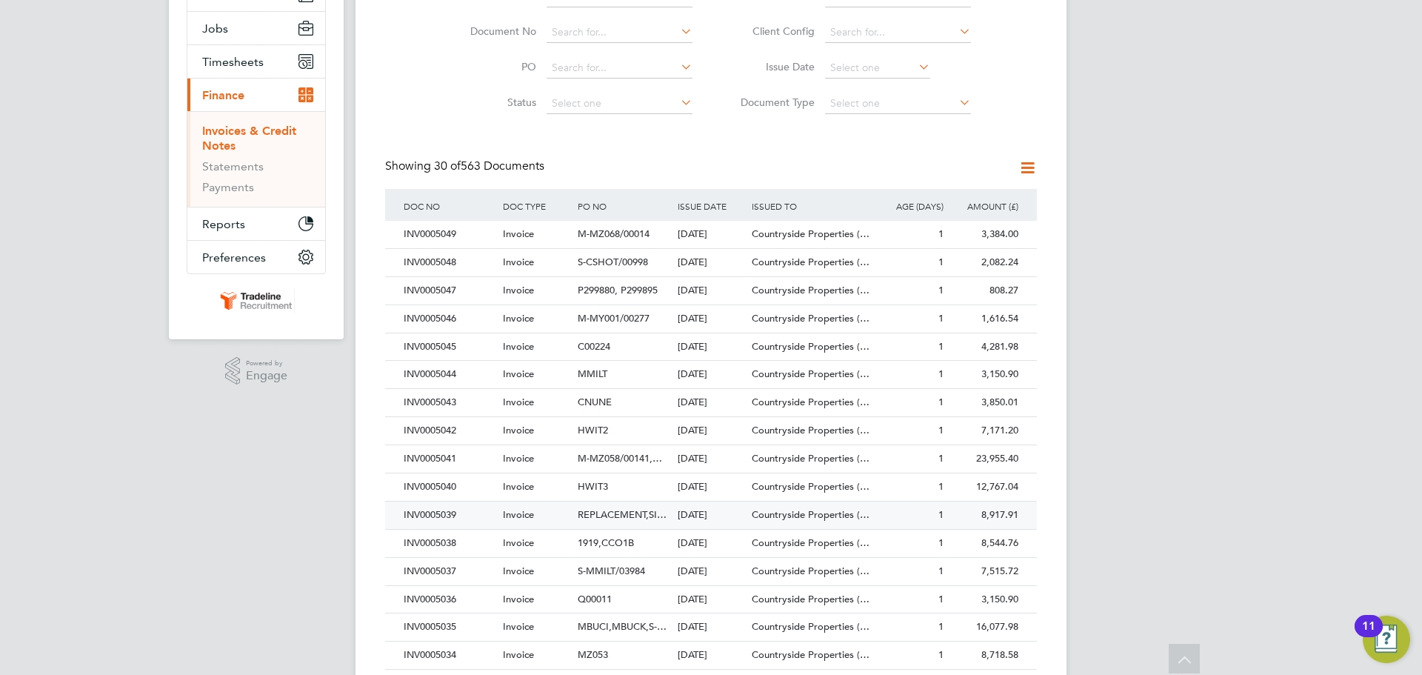
click at [617, 518] on span "REPLACEMENT,SI…" at bounding box center [622, 514] width 89 height 13
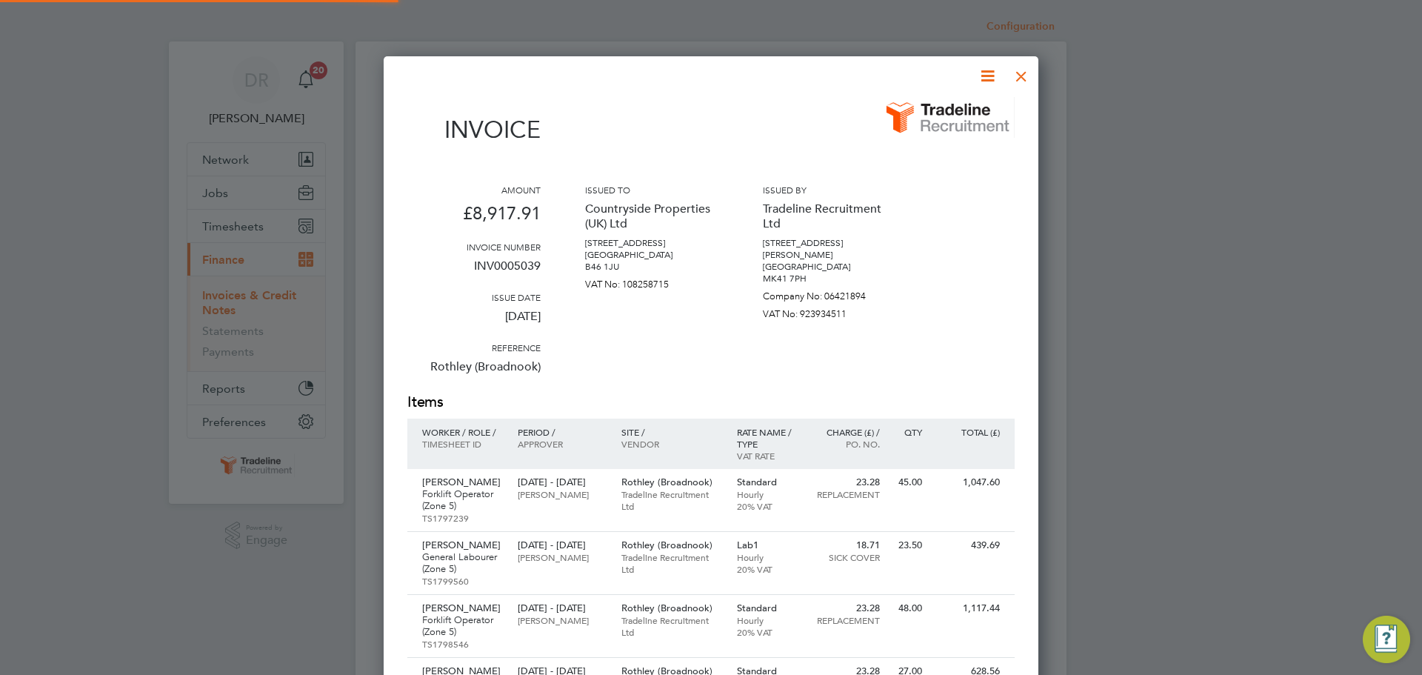
scroll to position [1335, 656]
click at [1025, 79] on div at bounding box center [1021, 72] width 27 height 27
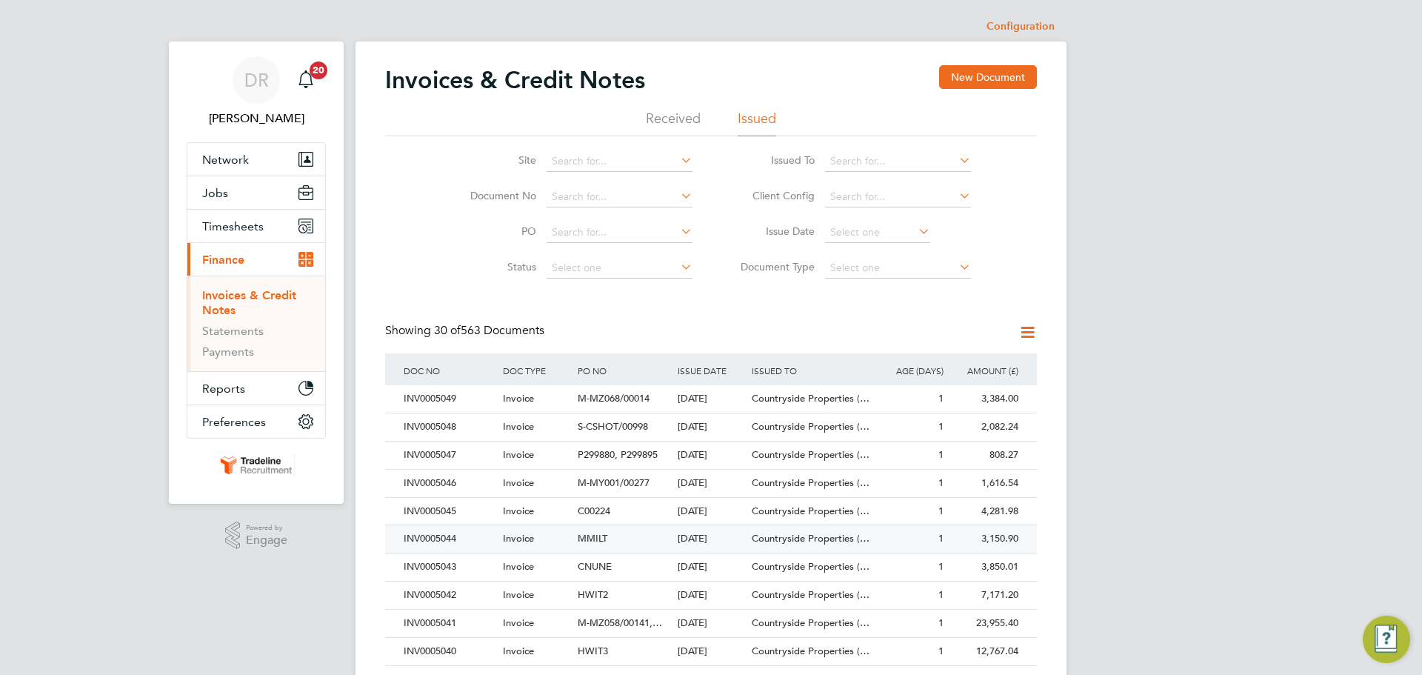
scroll to position [19, 0]
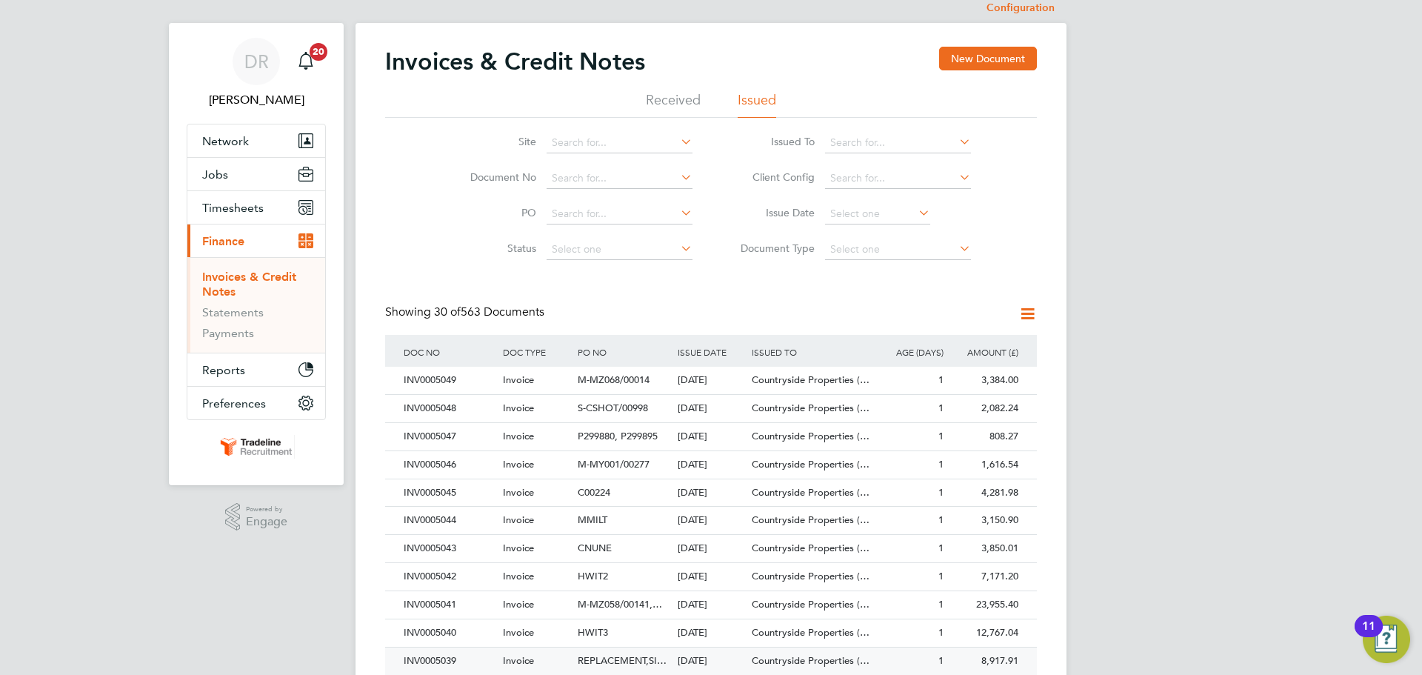
click at [635, 655] on span "REPLACEMENT,SI…" at bounding box center [622, 660] width 89 height 13
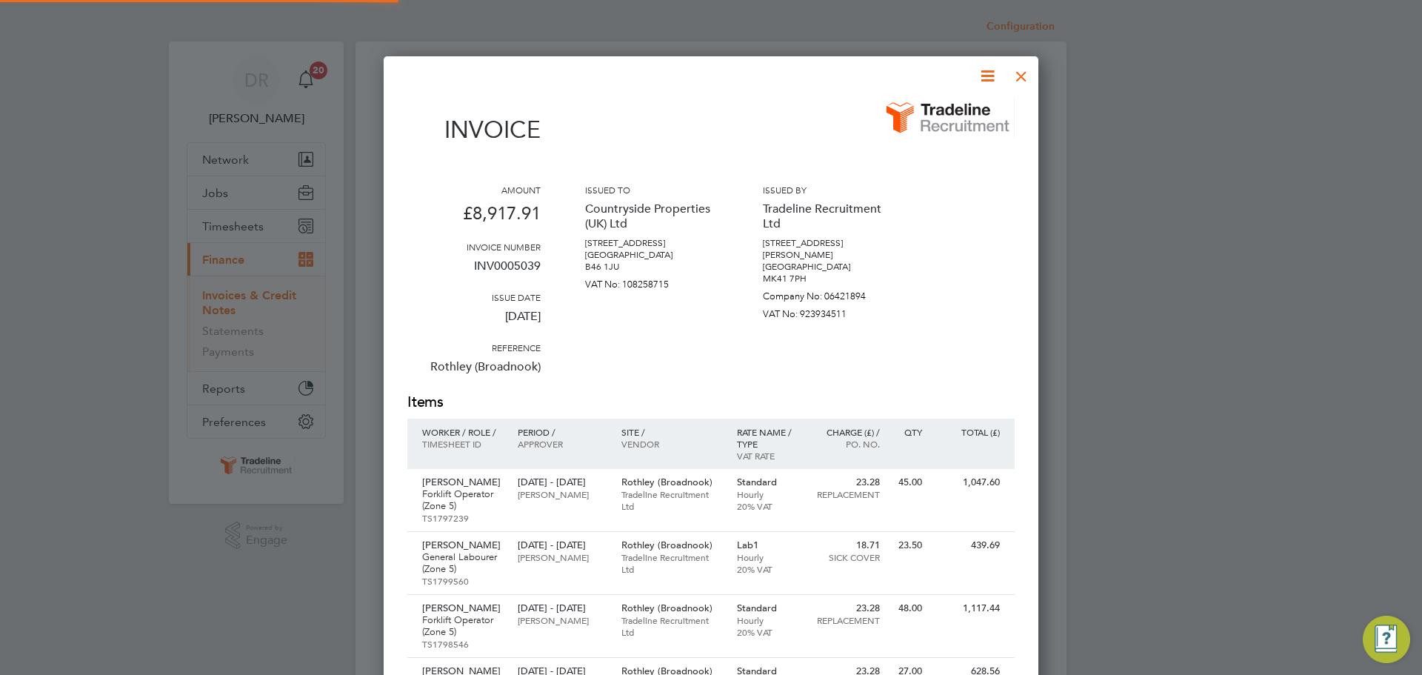
scroll to position [7, 7]
click at [1024, 73] on div at bounding box center [1021, 72] width 27 height 27
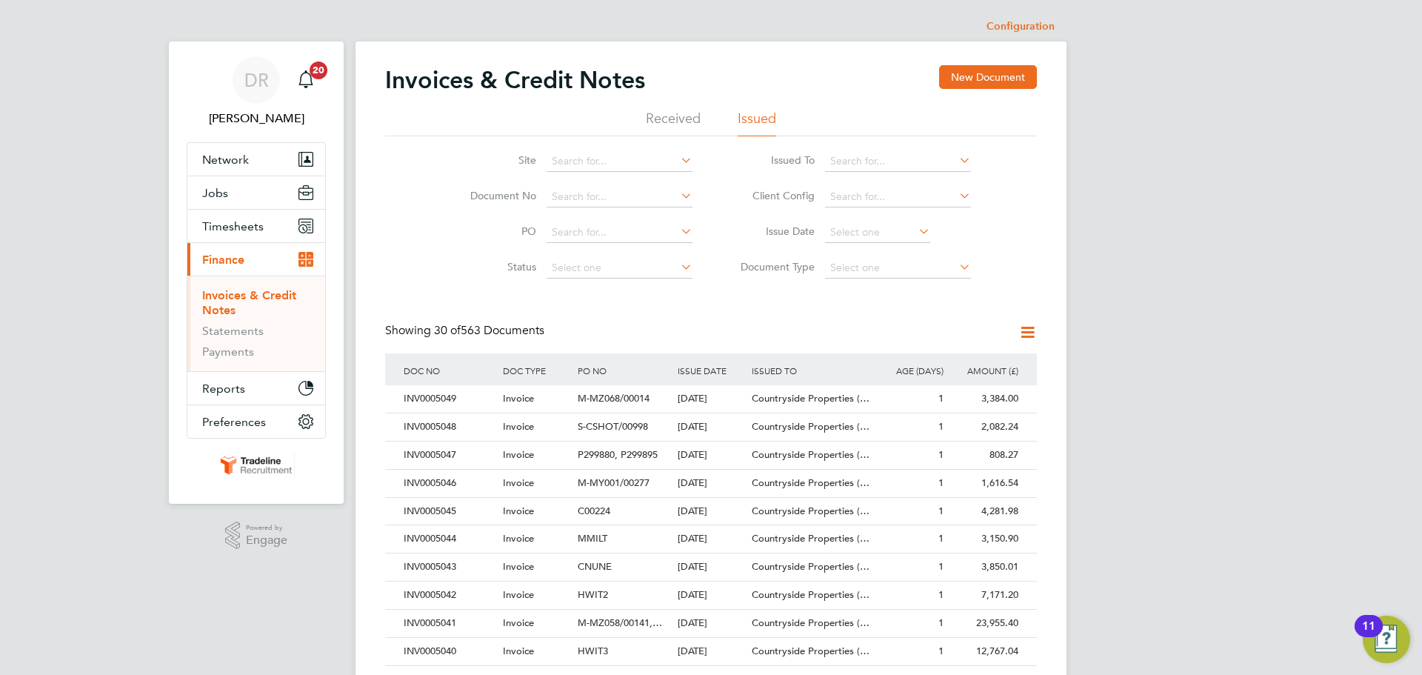
click at [230, 300] on link "Invoices & Credit Notes" at bounding box center [249, 302] width 94 height 29
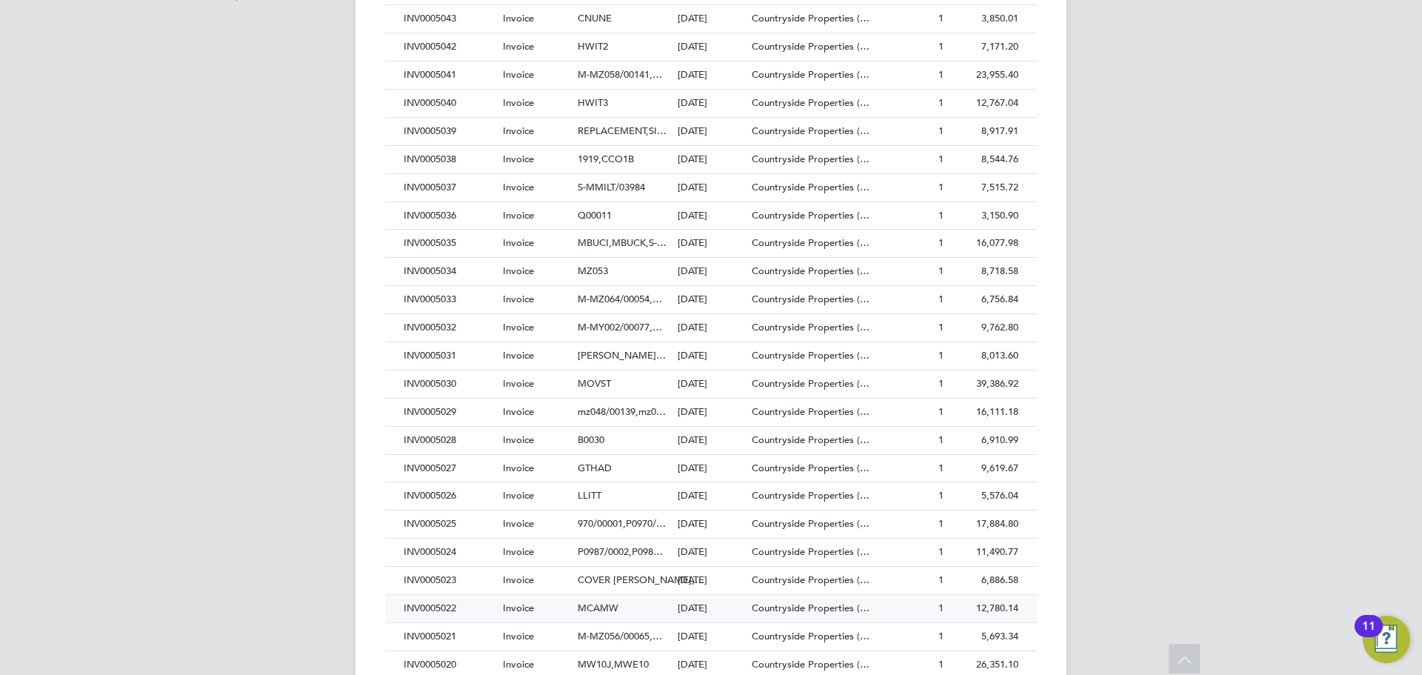
scroll to position [650, 0]
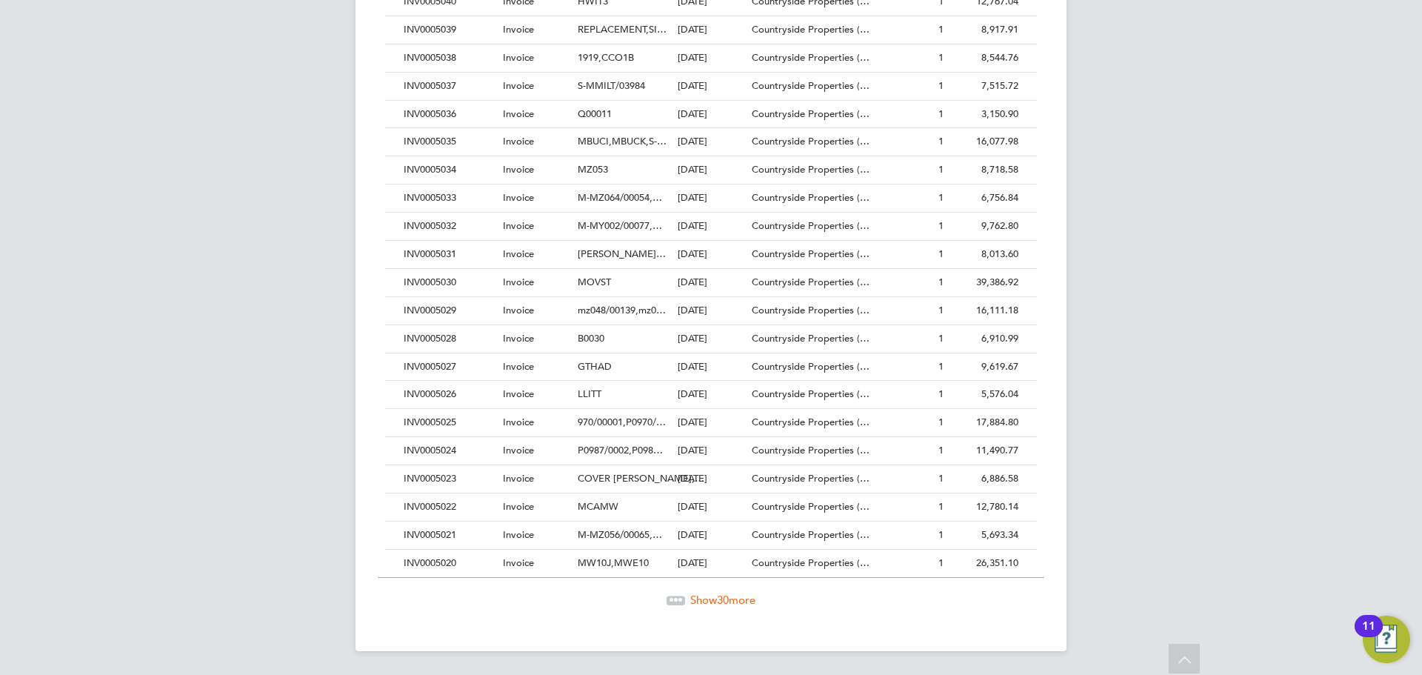
click at [710, 602] on span "Show 30 more" at bounding box center [722, 600] width 65 height 14
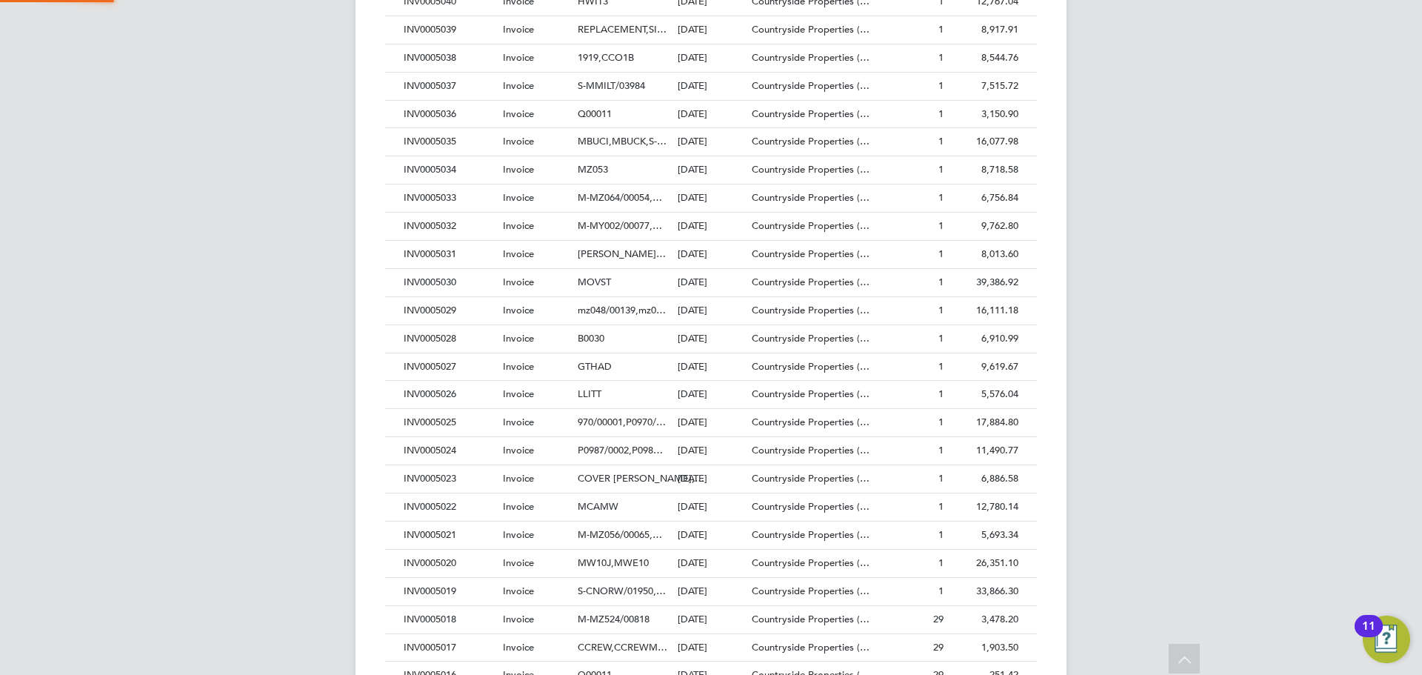
scroll to position [28, 101]
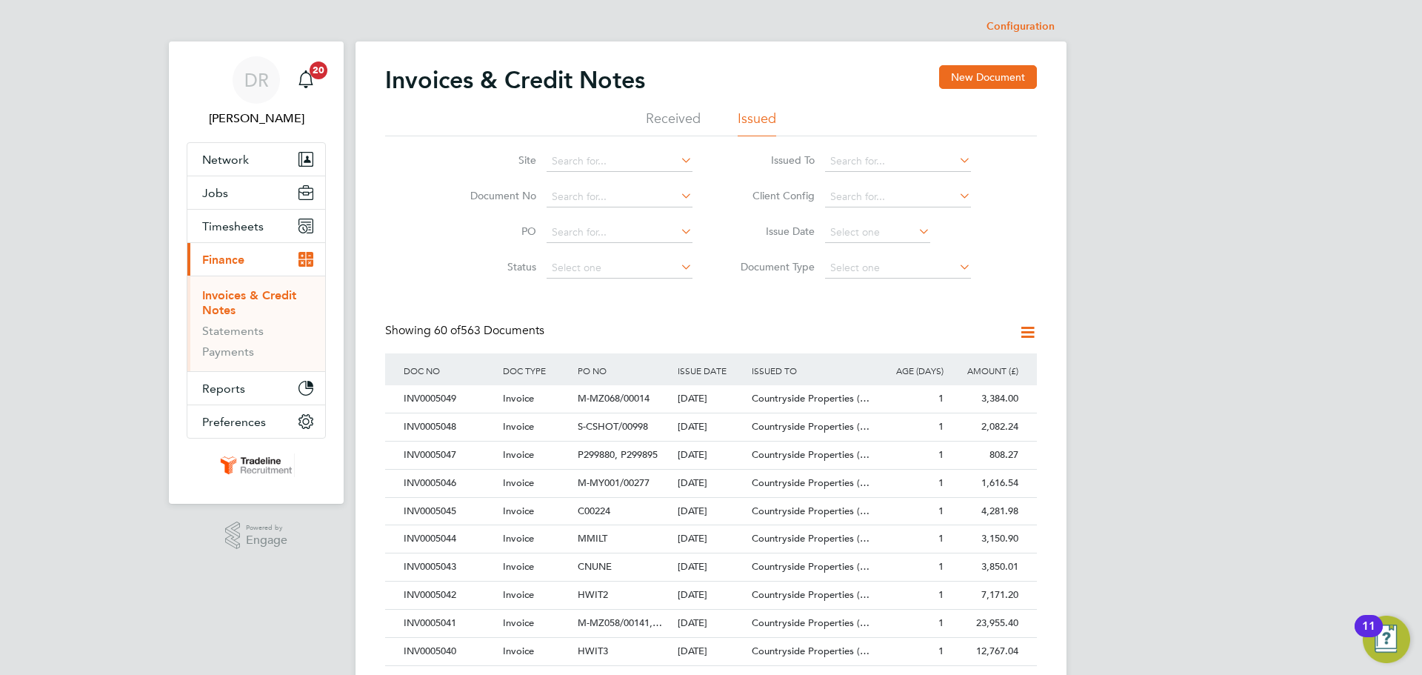
click at [568, 144] on li "Site" at bounding box center [572, 162] width 279 height 36
click at [578, 159] on input at bounding box center [620, 161] width 146 height 21
click at [594, 201] on li "Hun tingdon" at bounding box center [619, 201] width 147 height 20
type input "Huntingdon"
click at [671, 453] on div "mz048/00139" at bounding box center [623, 454] width 99 height 27
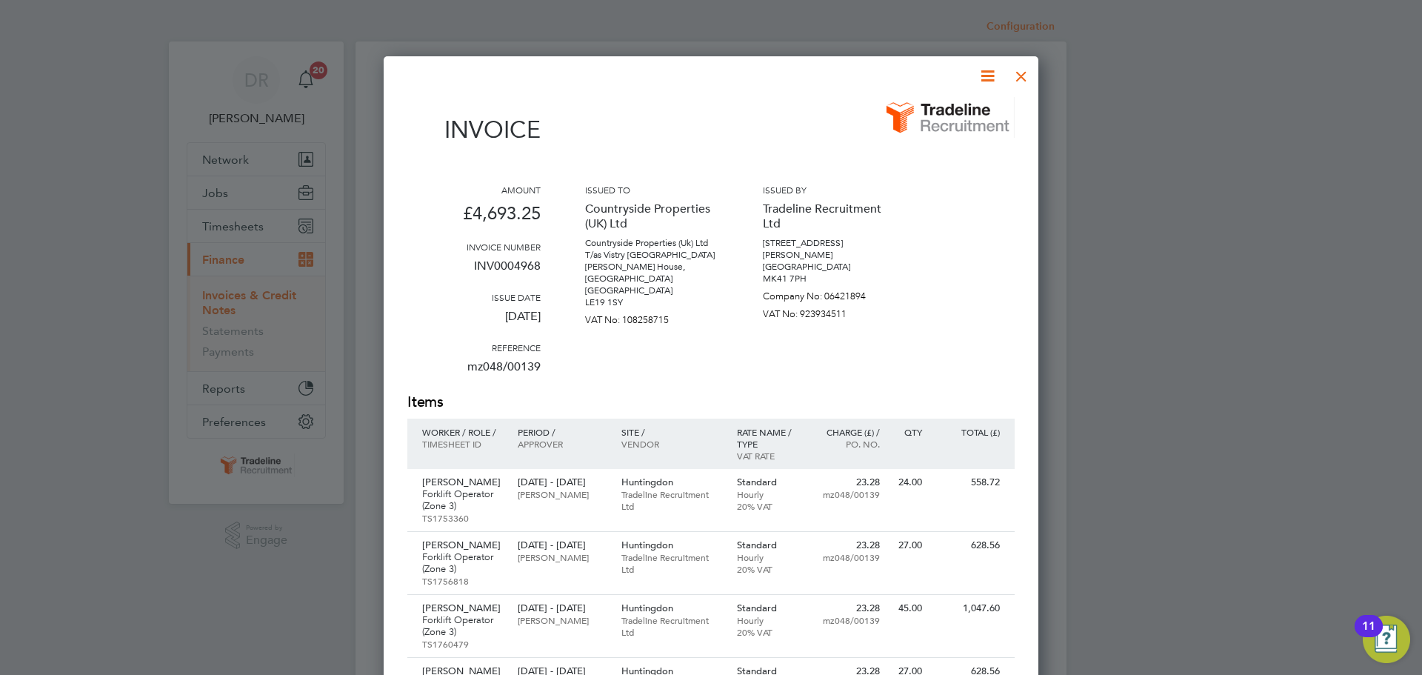
click at [979, 85] on icon at bounding box center [988, 76] width 19 height 19
click at [924, 110] on li "Download Invoice" at bounding box center [943, 111] width 102 height 21
click at [1020, 74] on div at bounding box center [1021, 72] width 27 height 27
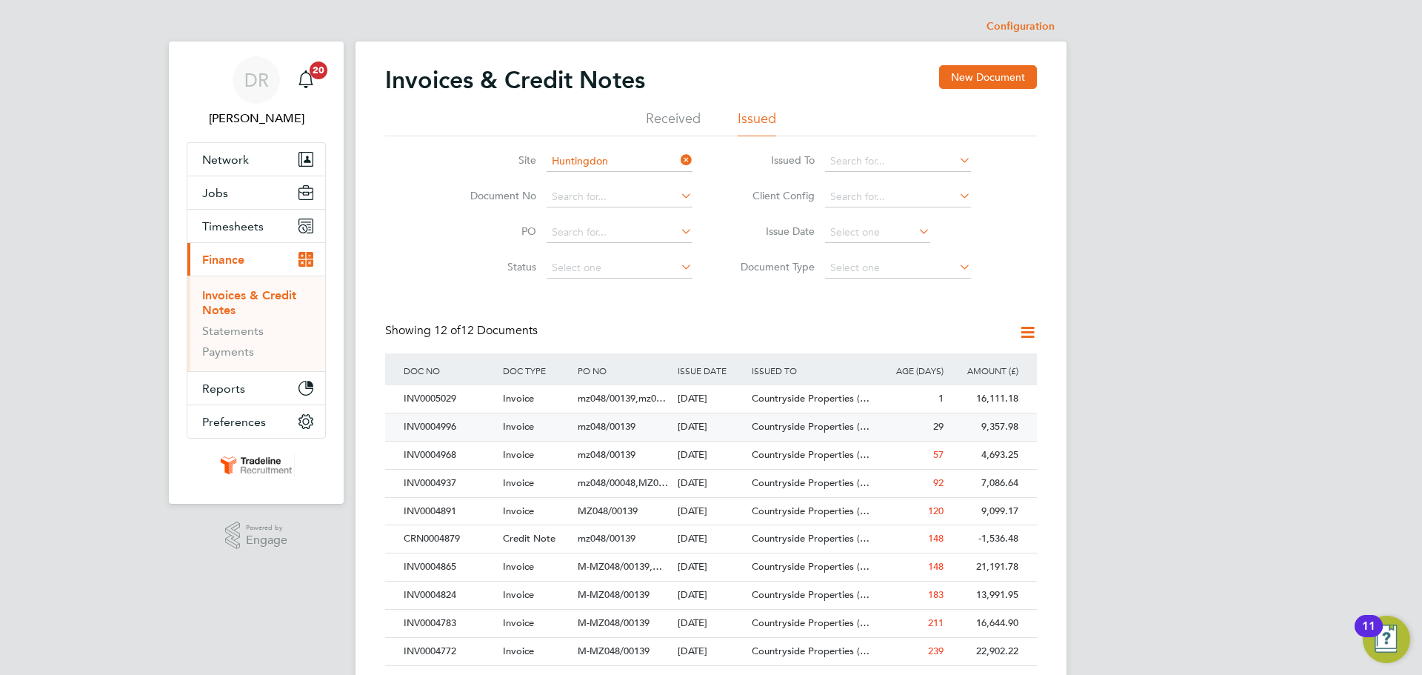
click at [821, 421] on span "Countryside Properties (…" at bounding box center [811, 426] width 118 height 13
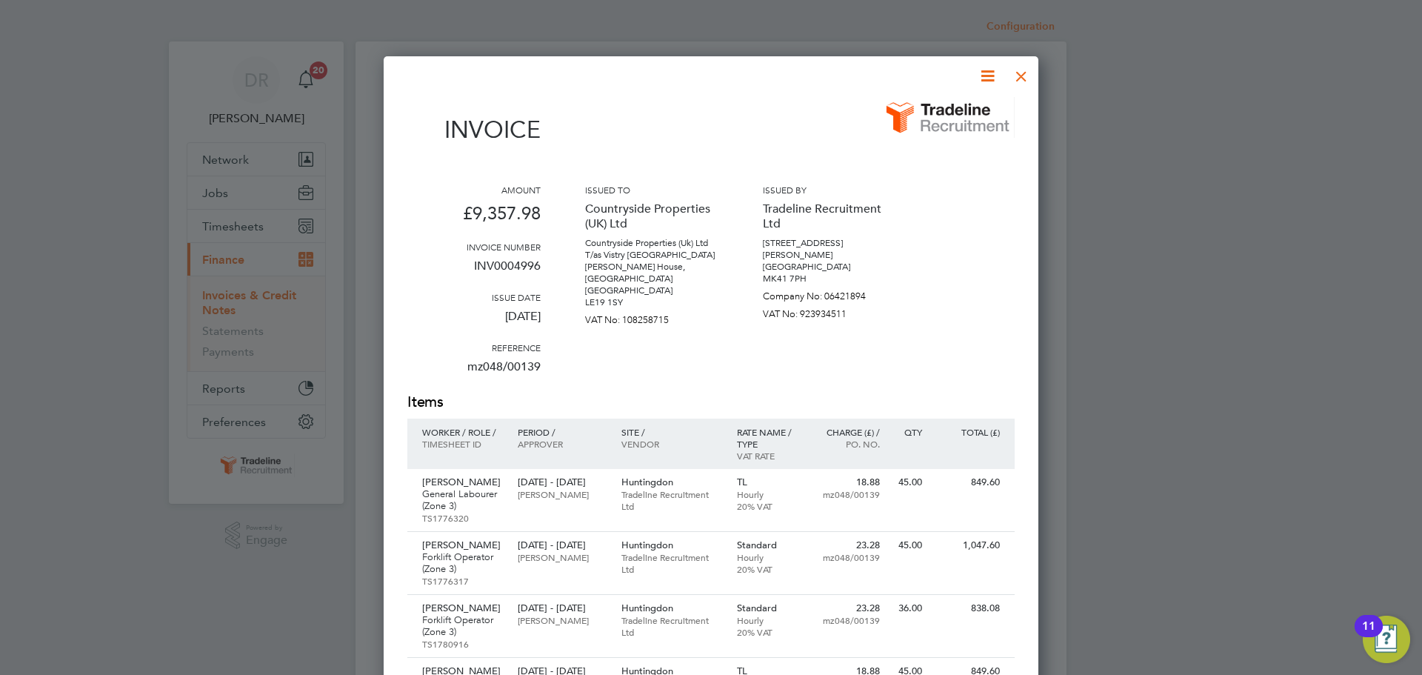
click at [980, 68] on icon at bounding box center [988, 76] width 19 height 19
click at [967, 107] on li "Download Invoice" at bounding box center [943, 111] width 102 height 21
click at [1022, 75] on div at bounding box center [1021, 72] width 27 height 27
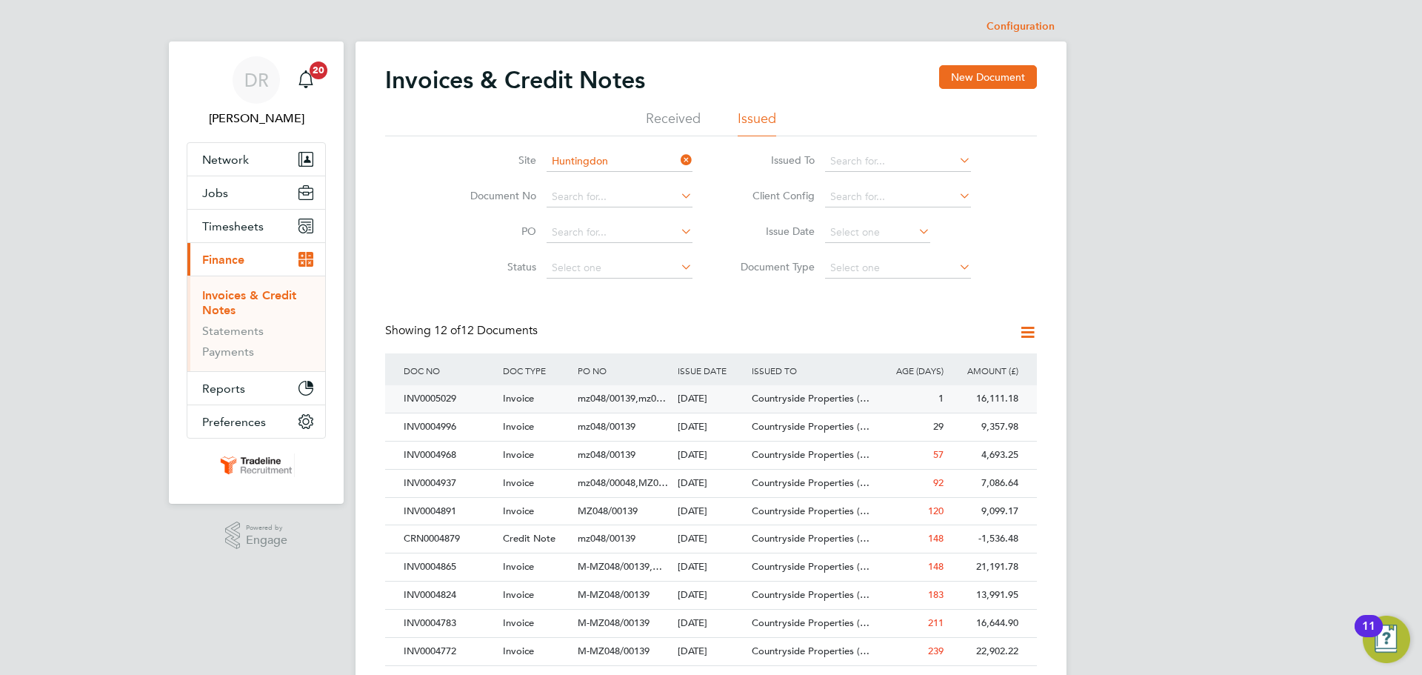
click at [554, 395] on div "Invoice" at bounding box center [536, 398] width 75 height 27
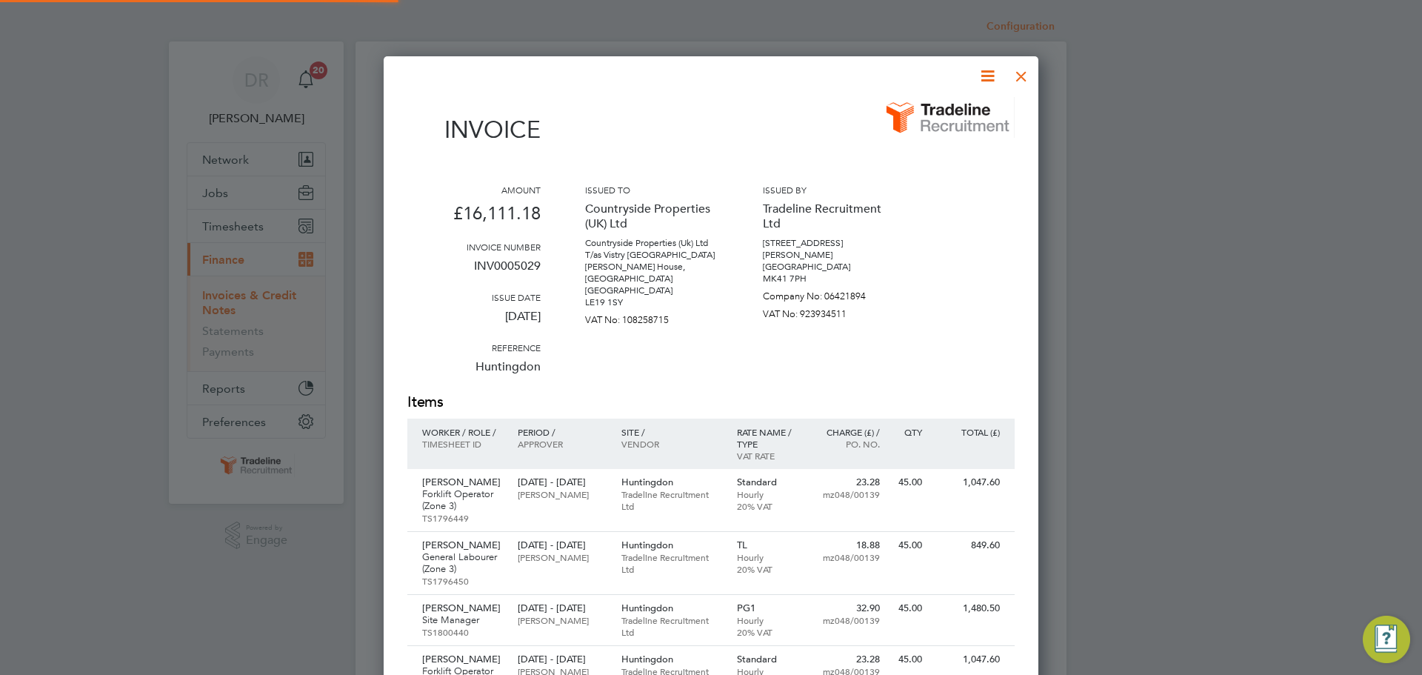
scroll to position [1366, 656]
click at [986, 76] on icon at bounding box center [988, 76] width 19 height 19
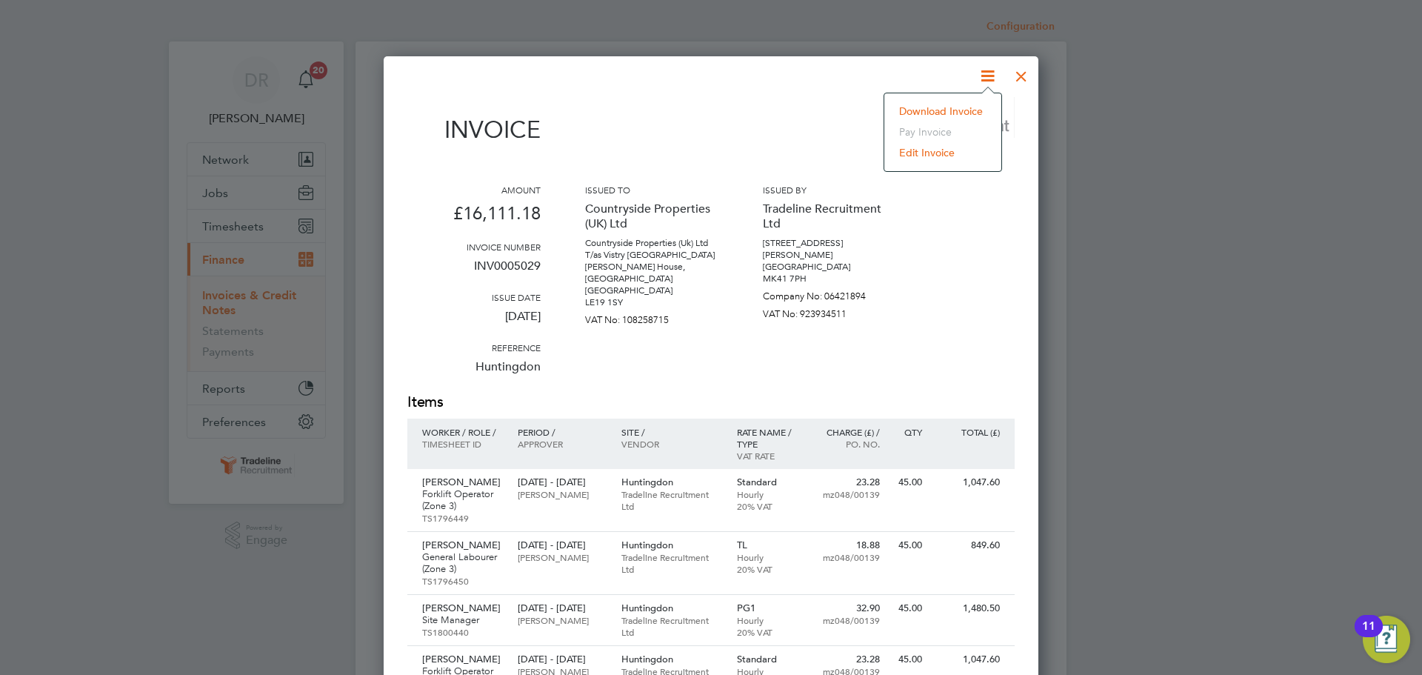
click at [973, 107] on li "Download Invoice" at bounding box center [943, 111] width 102 height 21
drag, startPoint x: 1022, startPoint y: 72, endPoint x: 1062, endPoint y: 89, distance: 44.2
click at [1022, 72] on div at bounding box center [1021, 72] width 27 height 27
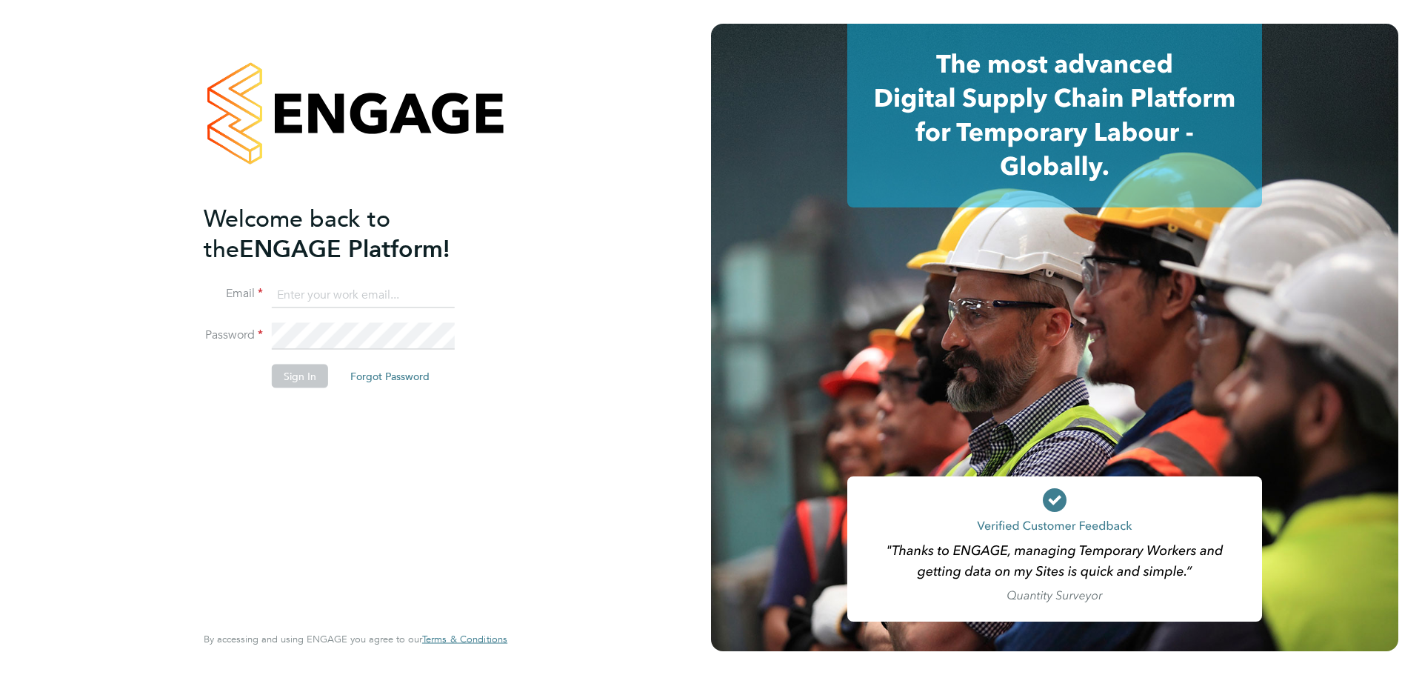
click at [284, 283] on input at bounding box center [363, 294] width 183 height 27
type input "[EMAIL_ADDRESS][DOMAIN_NAME]"
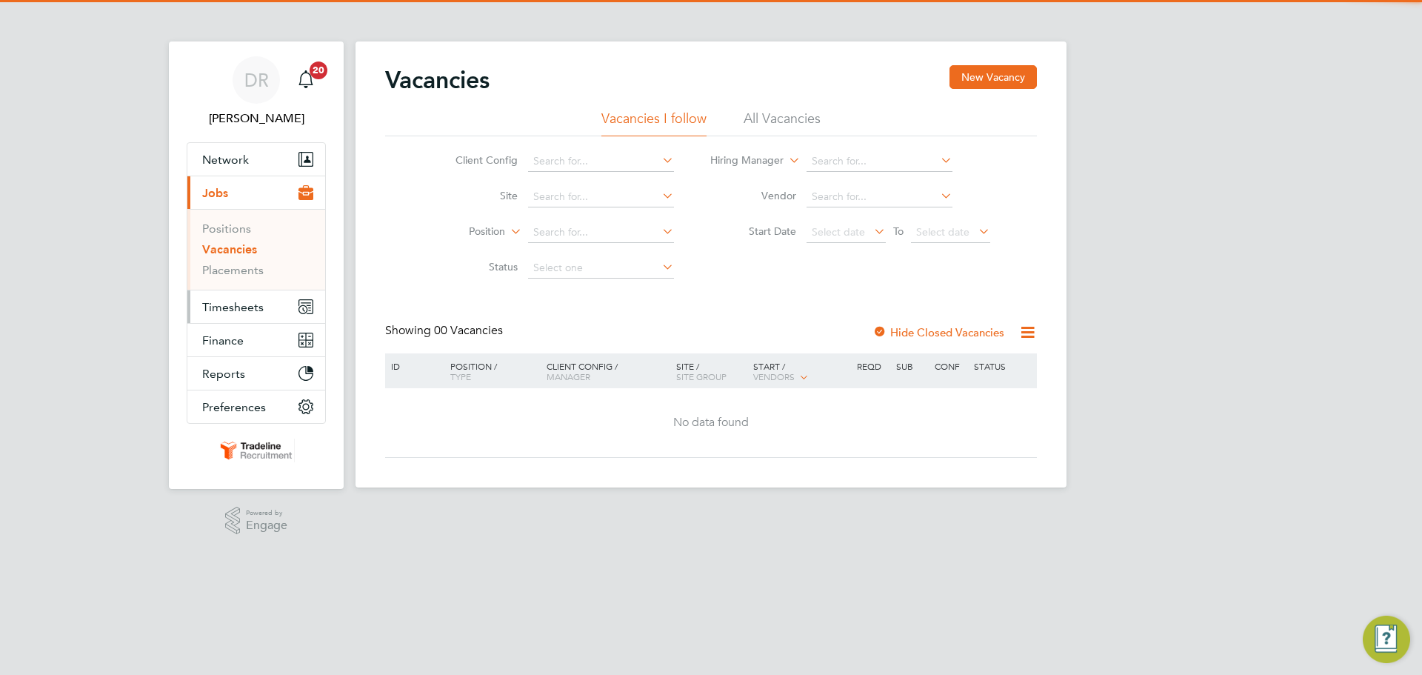
click at [214, 311] on span "Timesheets" at bounding box center [232, 307] width 61 height 14
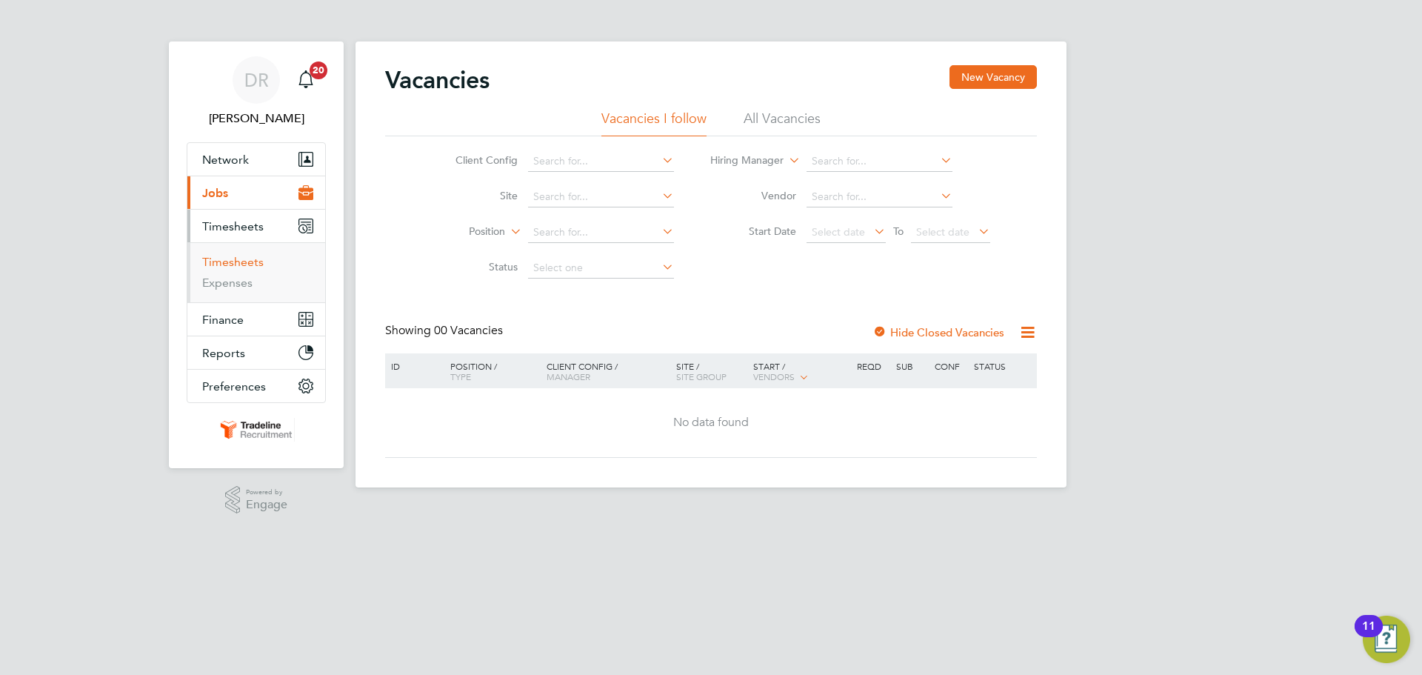
click at [222, 261] on link "Timesheets" at bounding box center [232, 262] width 61 height 14
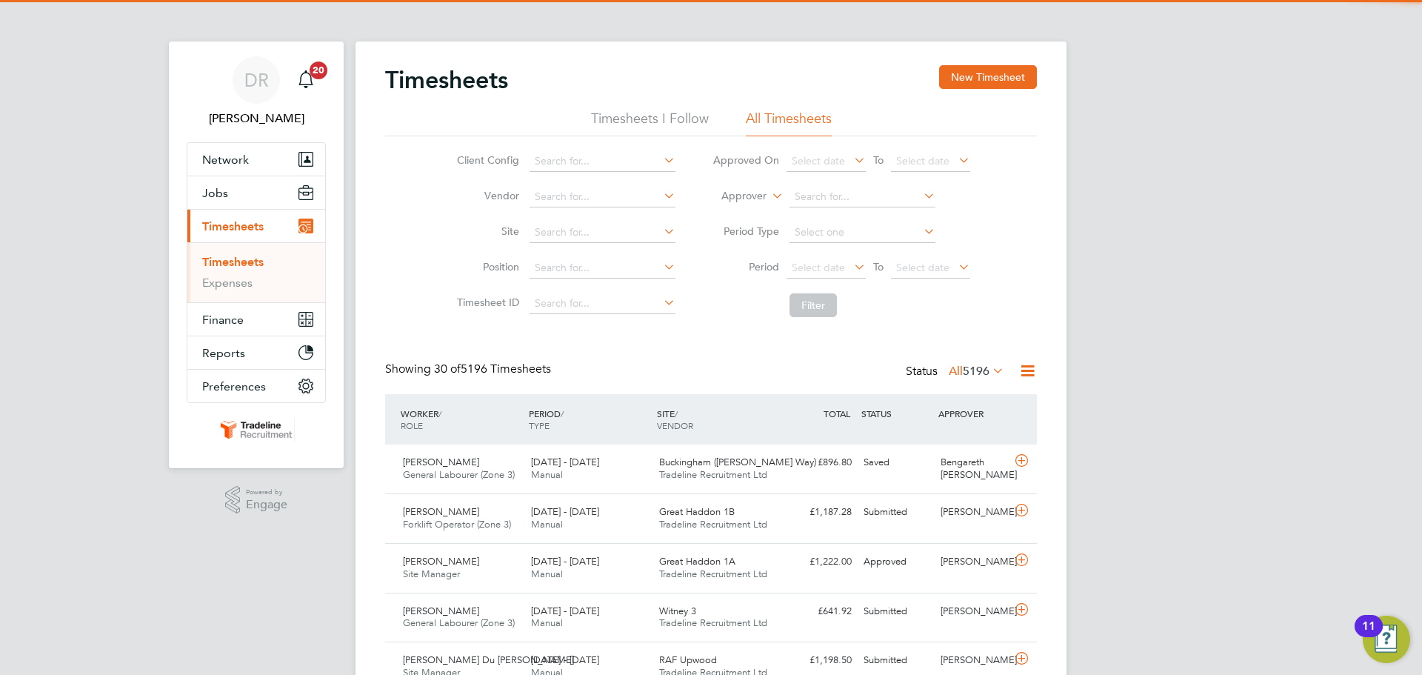
click at [750, 198] on label "Approver" at bounding box center [733, 196] width 67 height 15
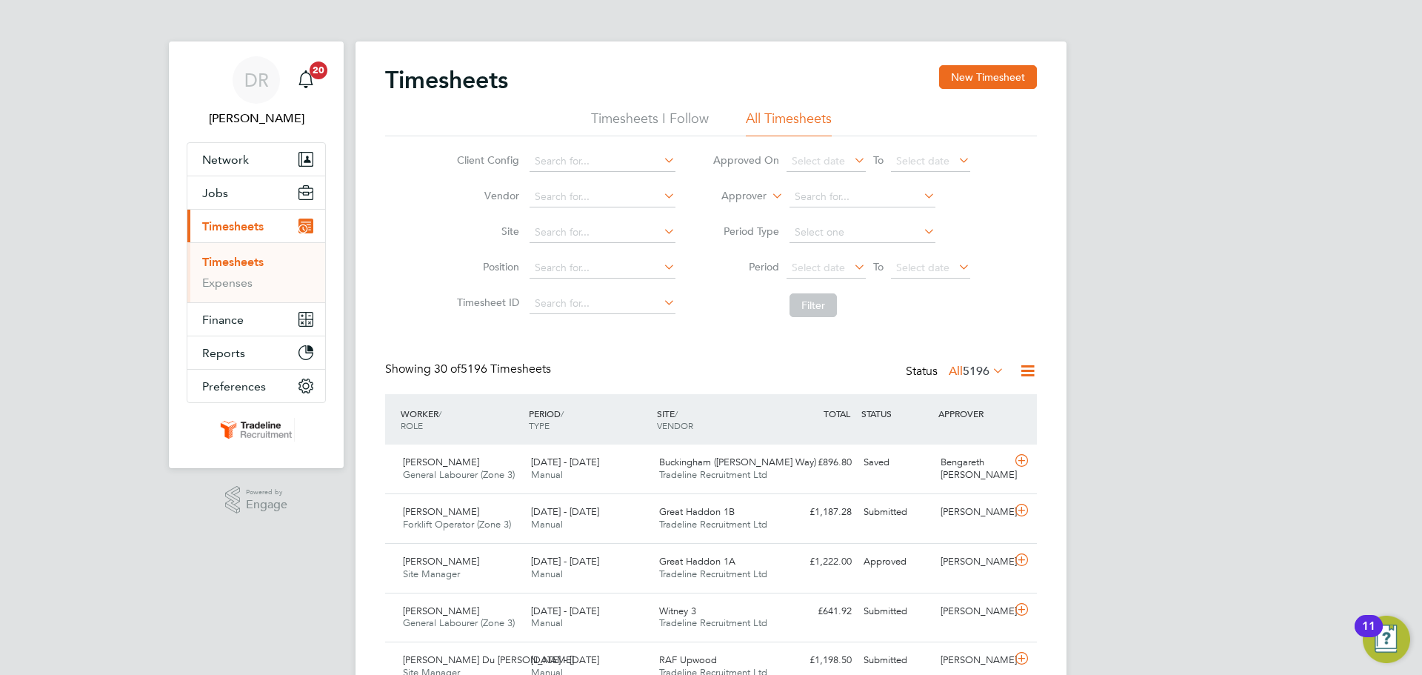
click at [729, 204] on li "Worker" at bounding box center [729, 213] width 73 height 19
click at [834, 193] on input at bounding box center [863, 197] width 146 height 21
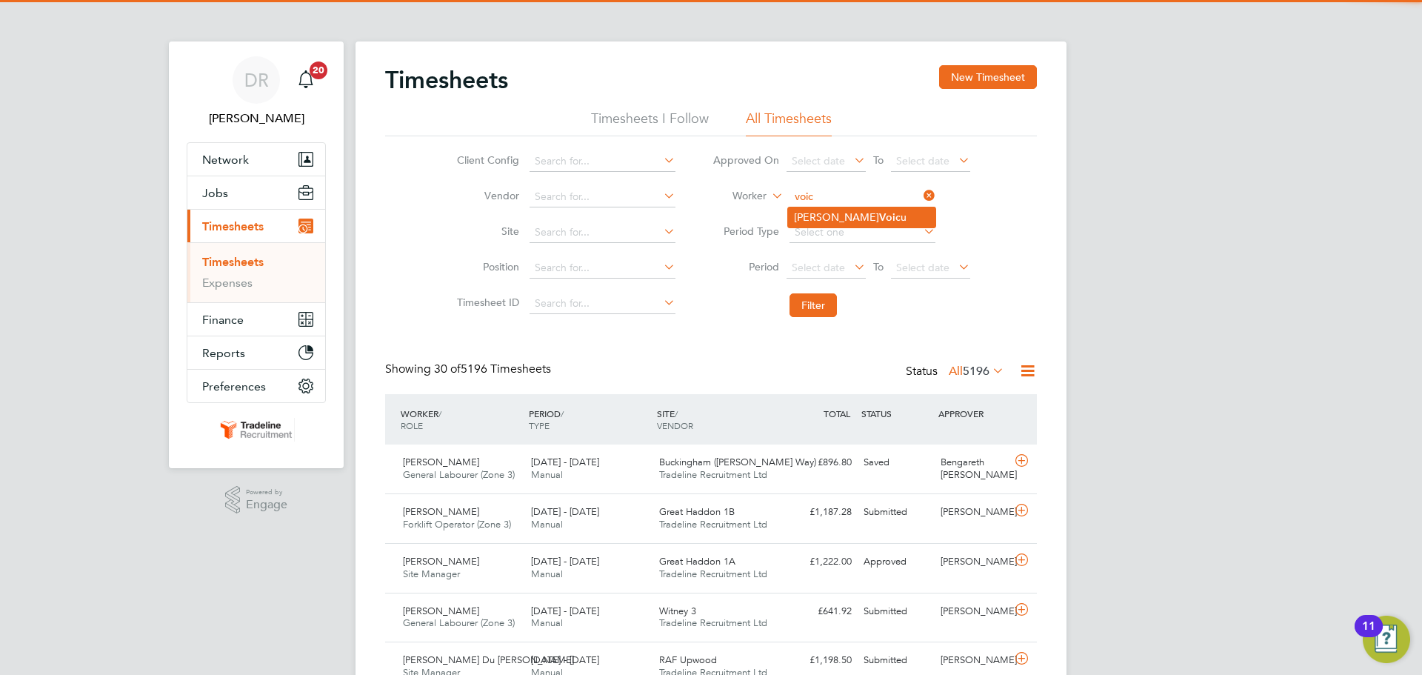
click at [879, 217] on b "Voic" at bounding box center [889, 217] width 21 height 13
type input "[PERSON_NAME]"
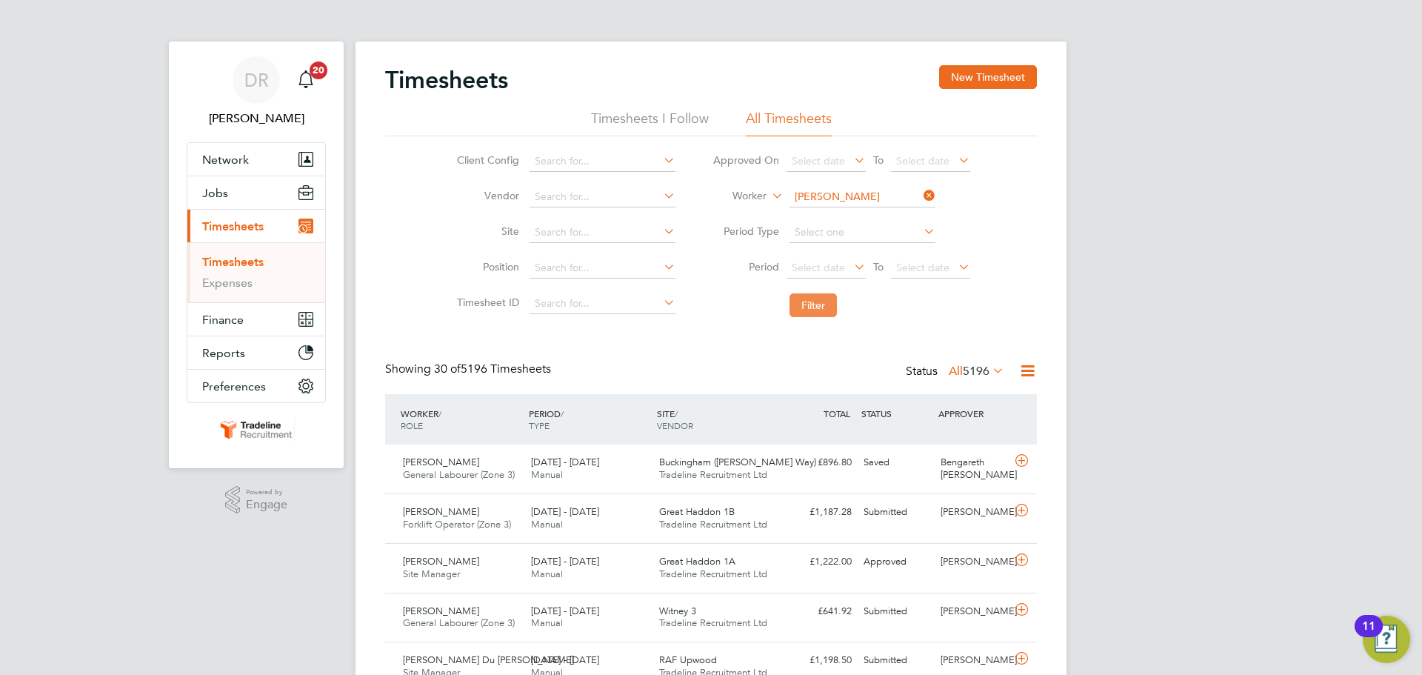
click at [820, 306] on button "Filter" at bounding box center [813, 305] width 47 height 24
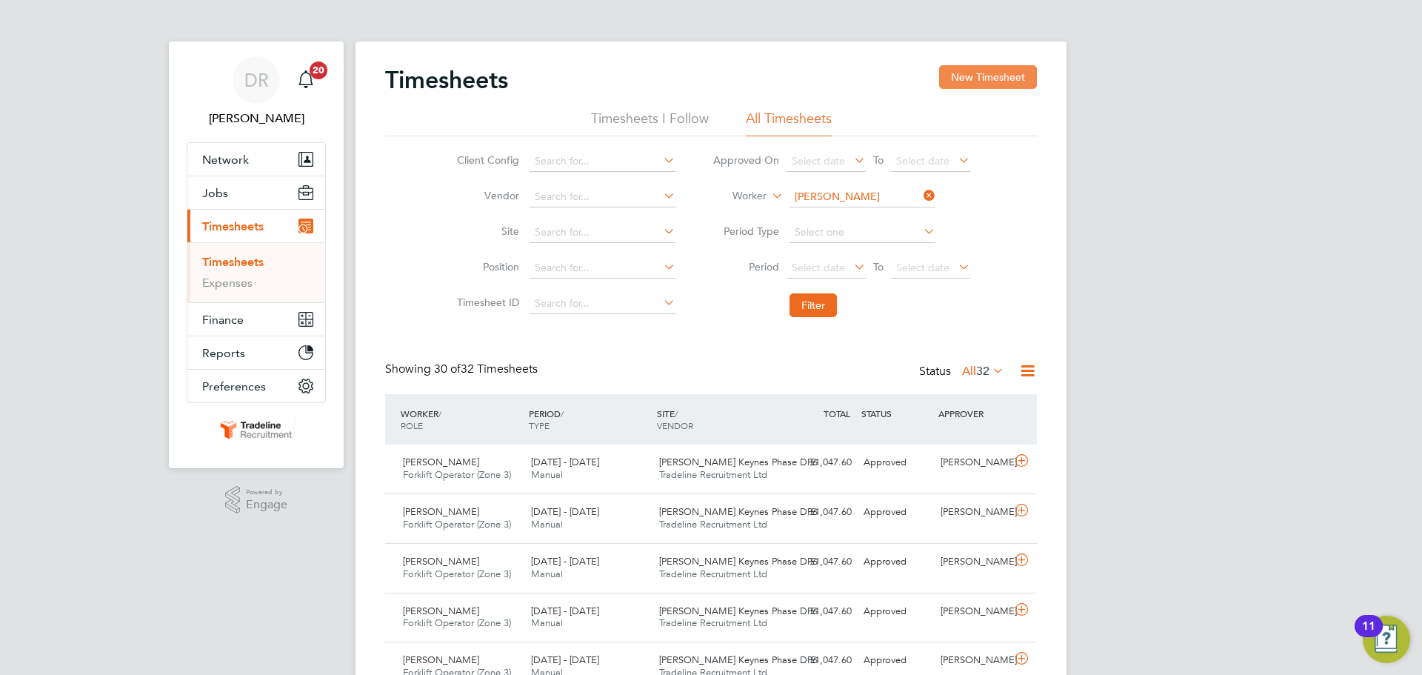
click at [946, 81] on button "New Timesheet" at bounding box center [988, 77] width 98 height 24
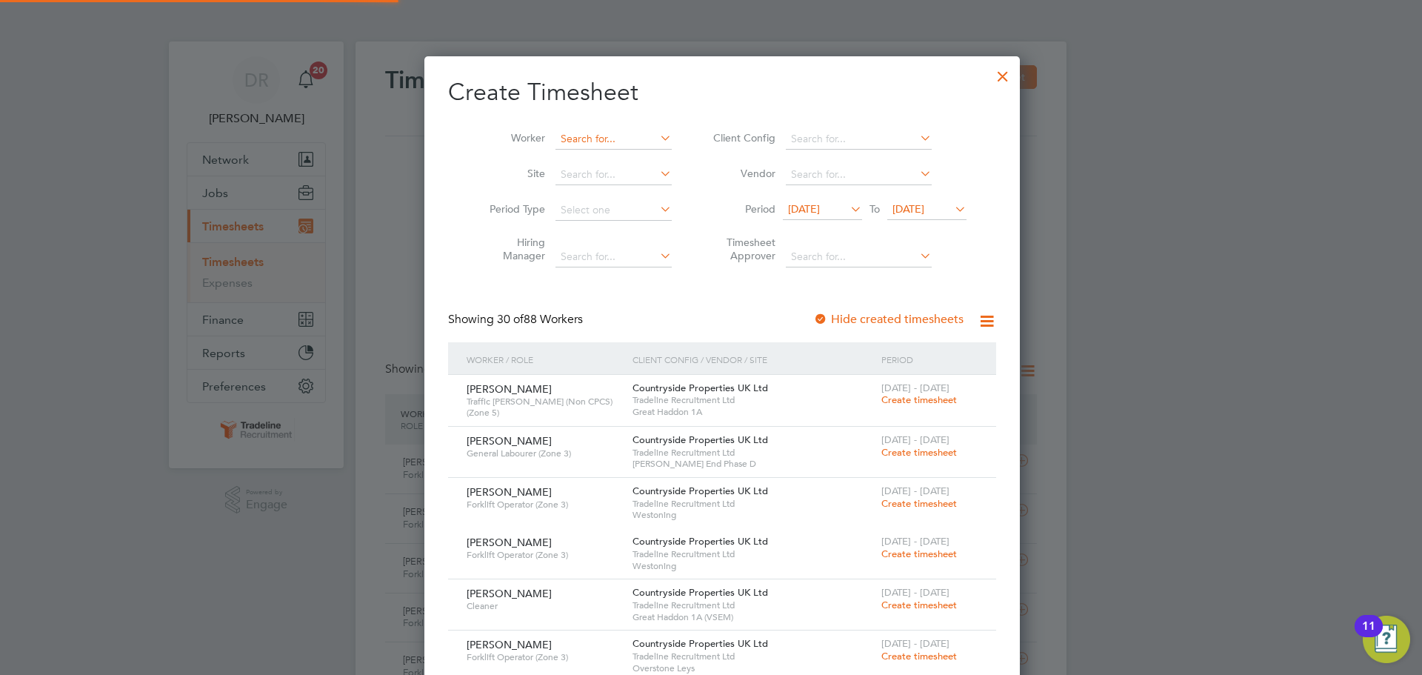
click at [593, 142] on input at bounding box center [614, 139] width 116 height 21
click at [609, 153] on li "[PERSON_NAME] u" at bounding box center [605, 159] width 124 height 20
type input "[PERSON_NAME]"
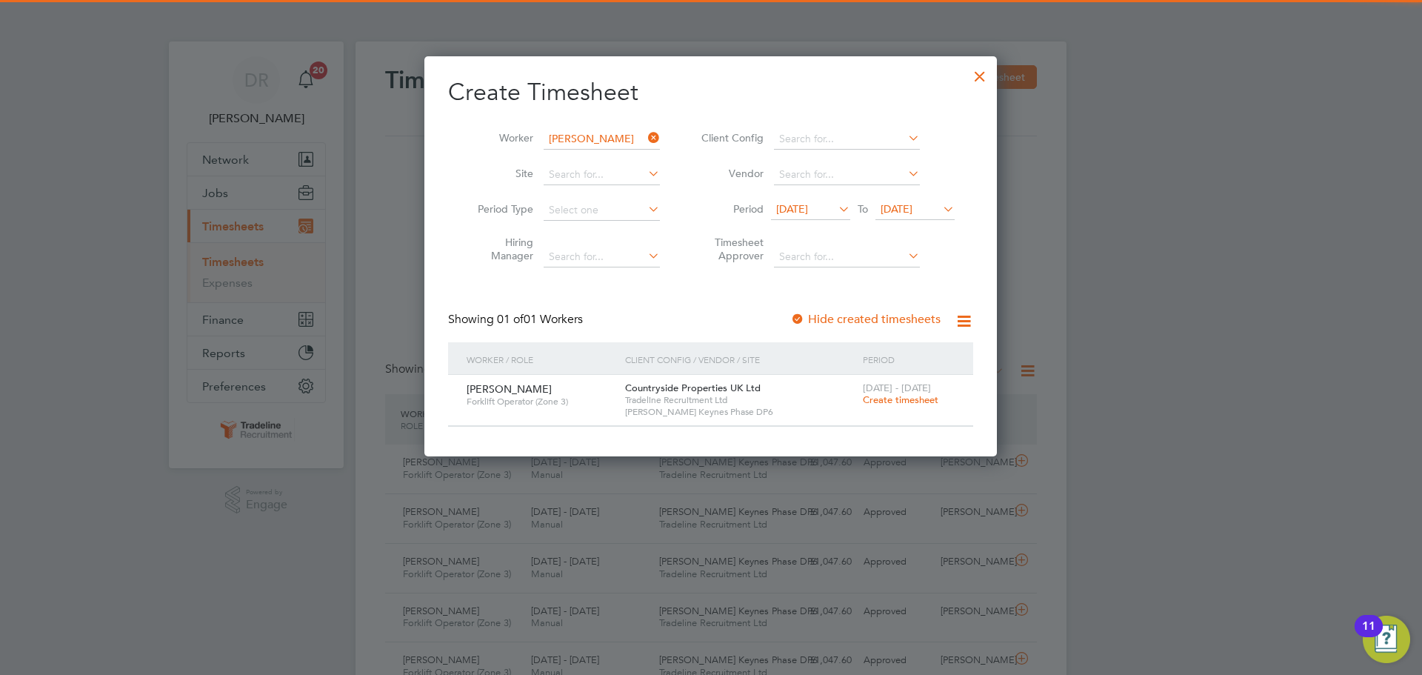
click at [919, 396] on span "Create timesheet" at bounding box center [901, 399] width 76 height 13
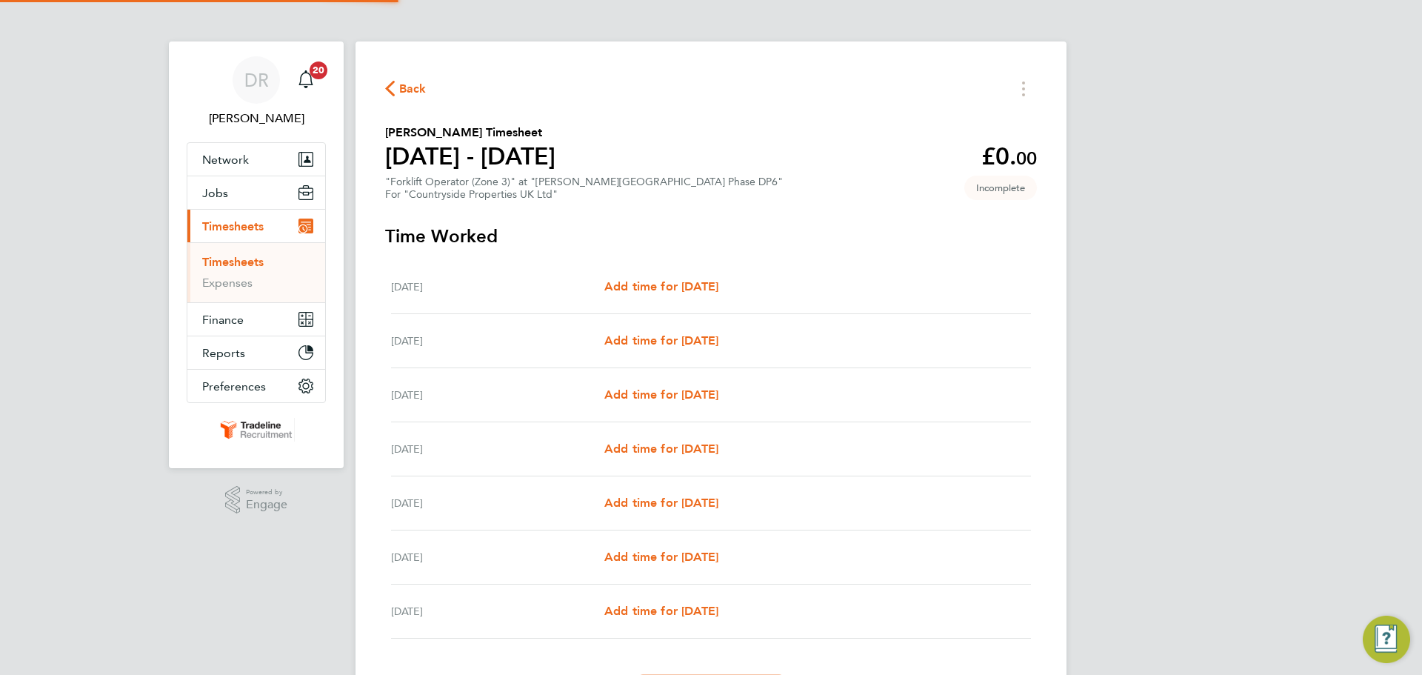
click at [744, 276] on div "[DATE] Add time for [DATE] Add time for [DATE]" at bounding box center [711, 287] width 640 height 54
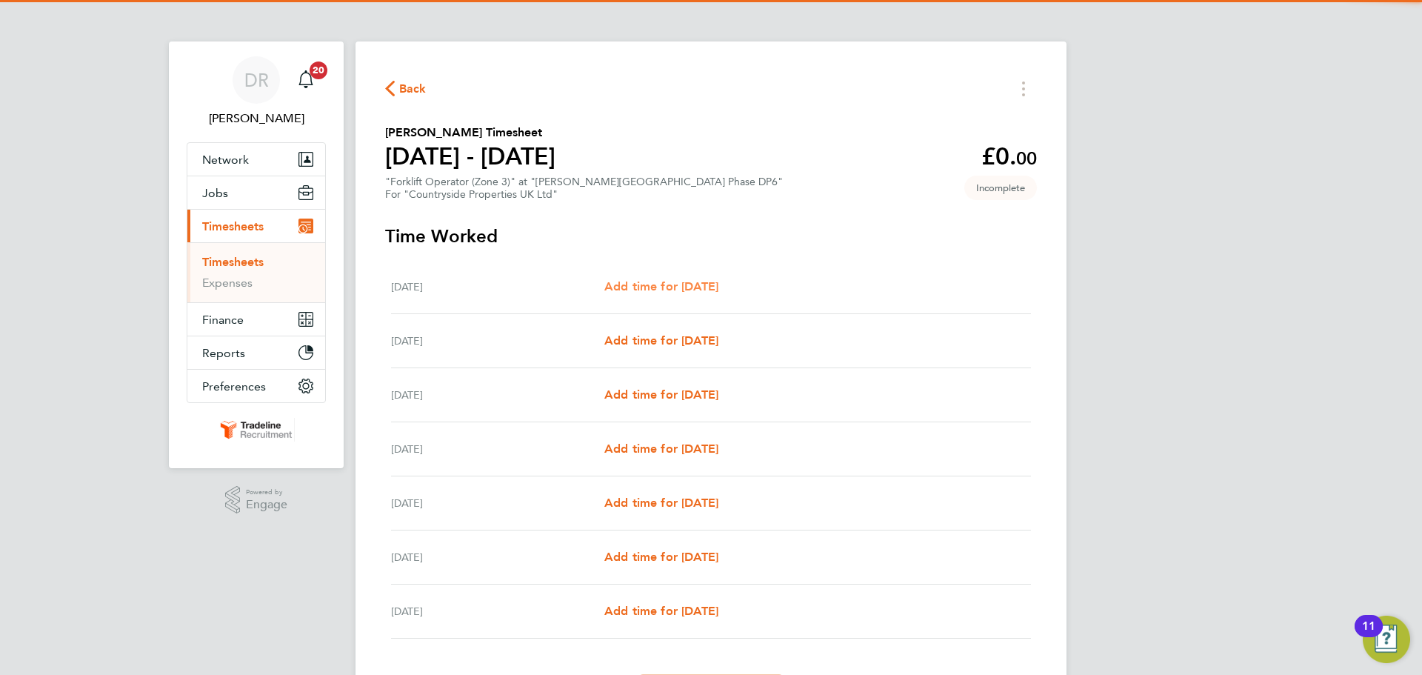
click at [719, 281] on span "Add time for [DATE]" at bounding box center [661, 286] width 114 height 14
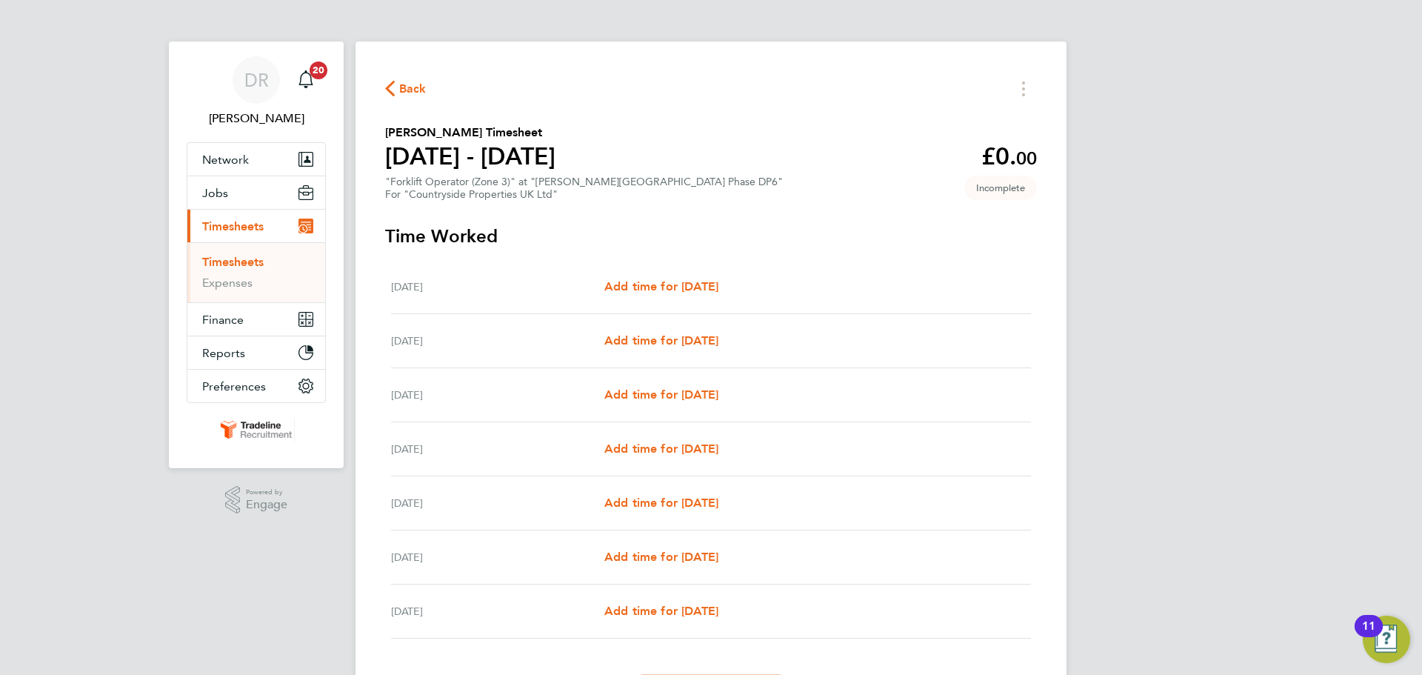
select select "30"
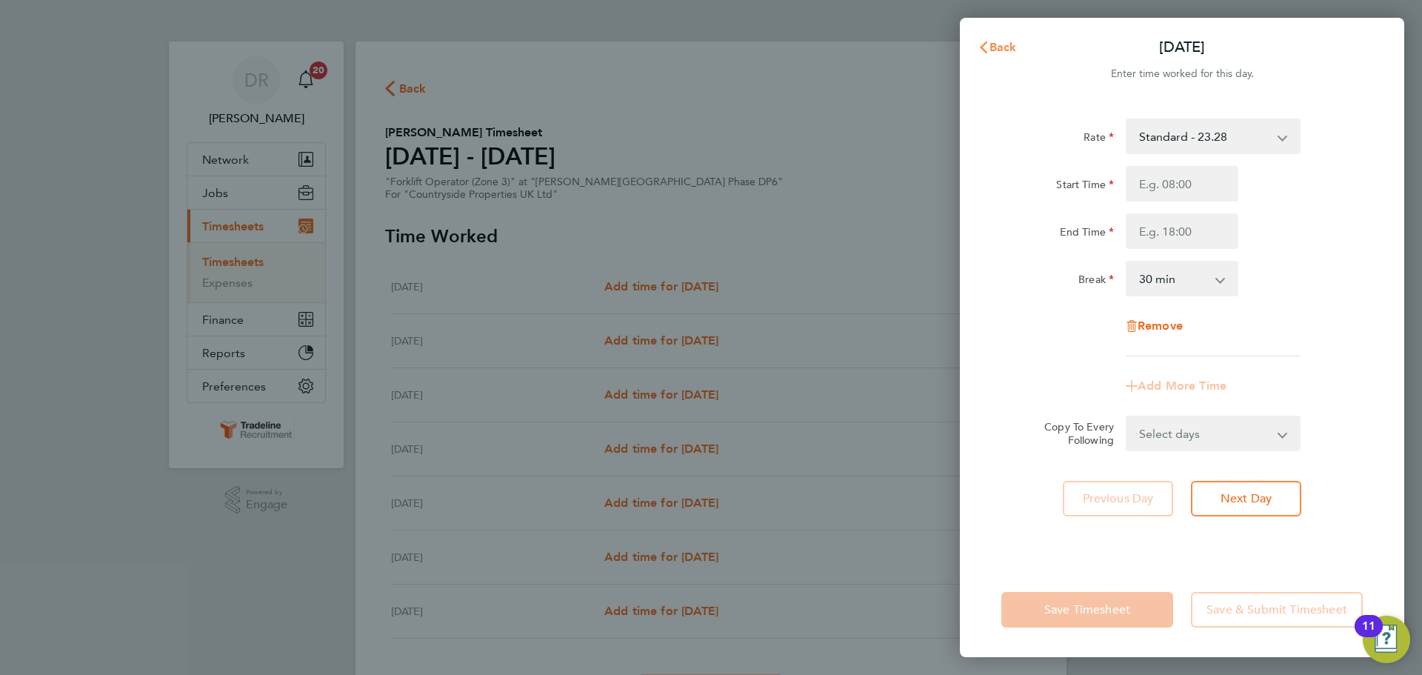
click at [1000, 49] on span "Back" at bounding box center [1003, 47] width 27 height 14
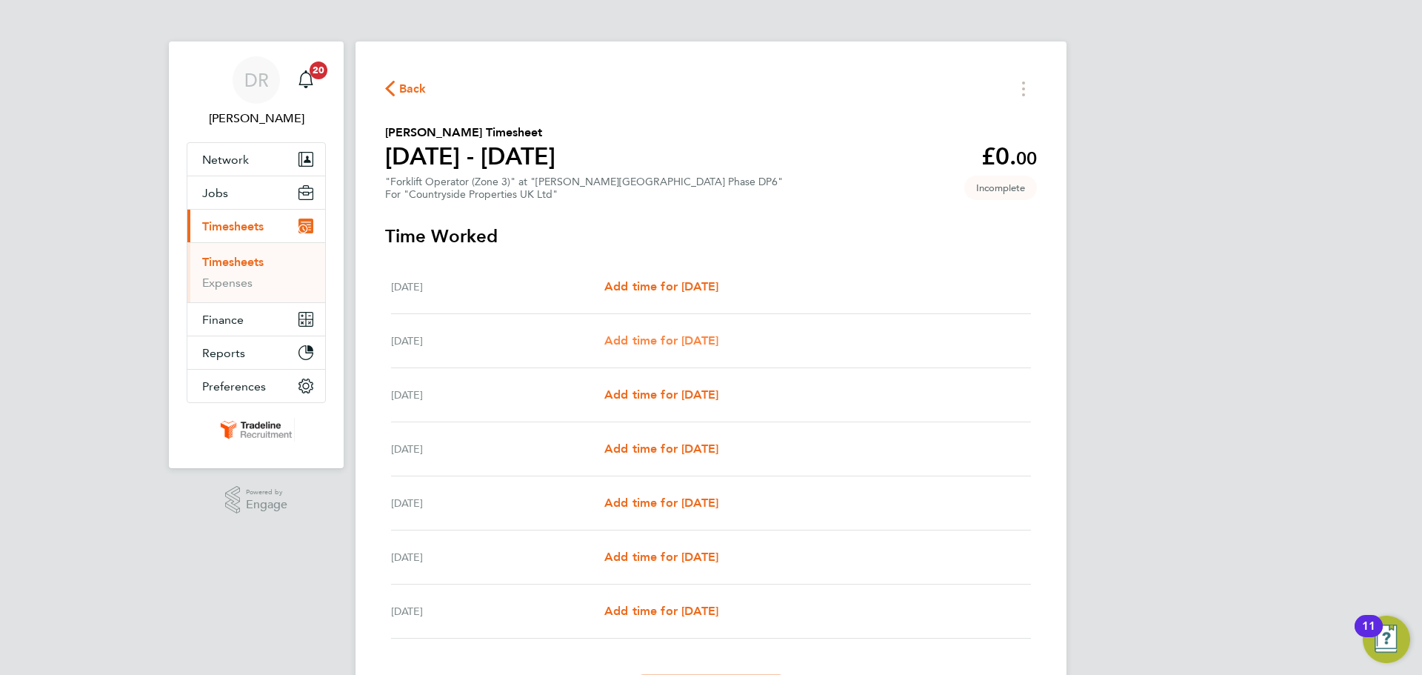
click at [684, 344] on span "Add time for [DATE]" at bounding box center [661, 340] width 114 height 14
select select "30"
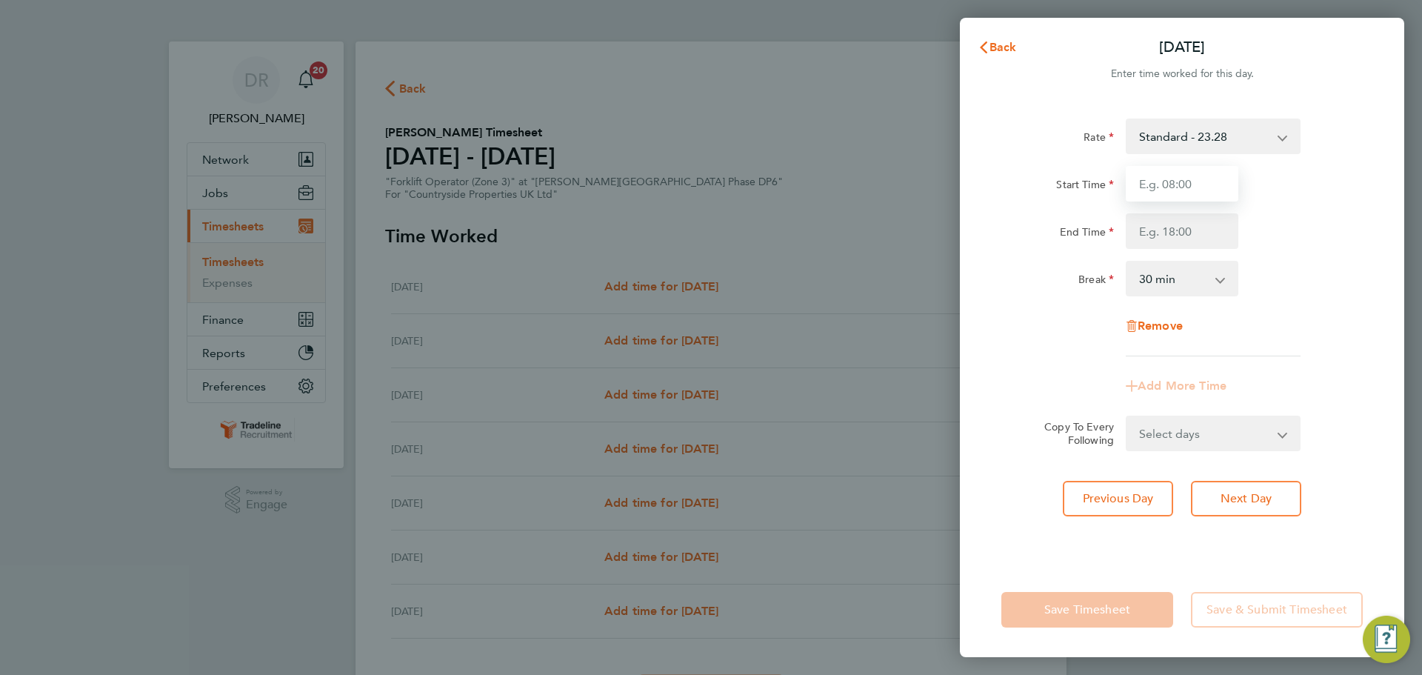
click at [1176, 186] on input "Start Time" at bounding box center [1182, 184] width 113 height 36
type input "07:00"
click at [1144, 221] on input "End Time" at bounding box center [1182, 231] width 113 height 36
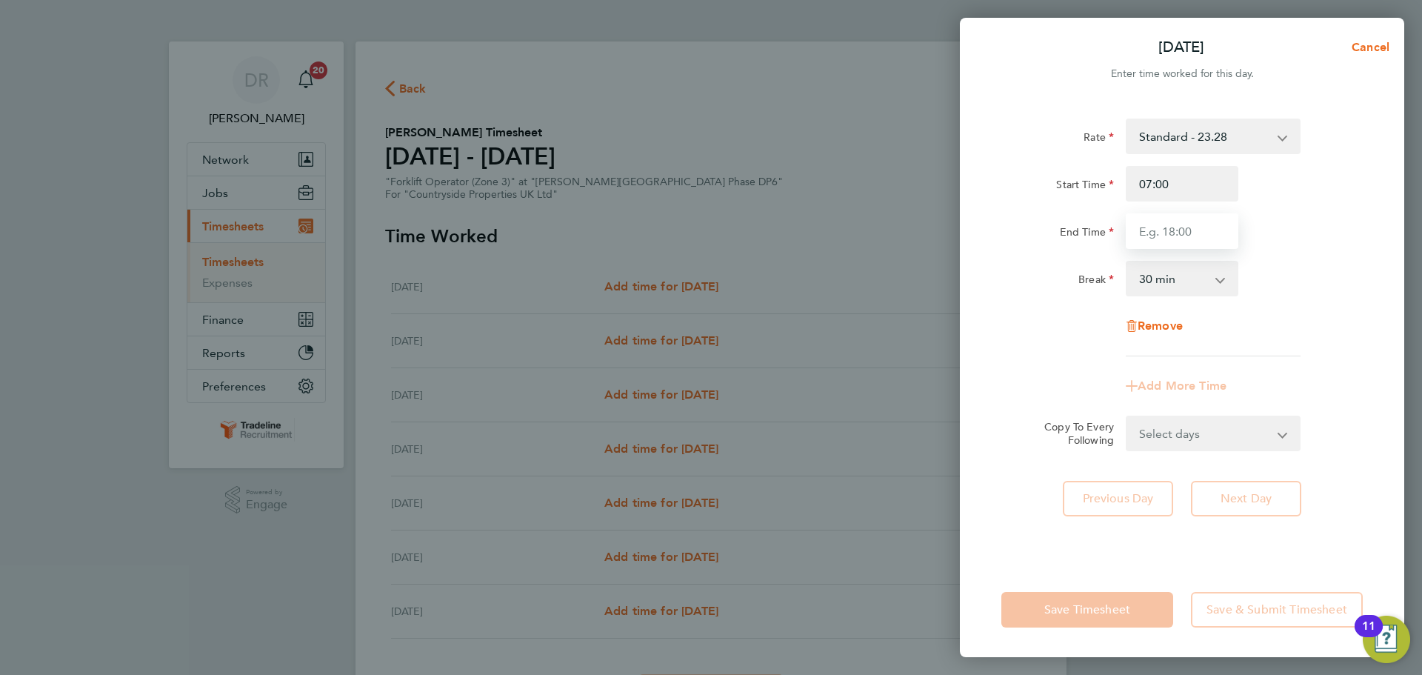
type input "16:30"
click at [1316, 296] on div "Break 0 min 15 min 30 min 45 min 60 min 75 min 90 min" at bounding box center [1182, 279] width 373 height 36
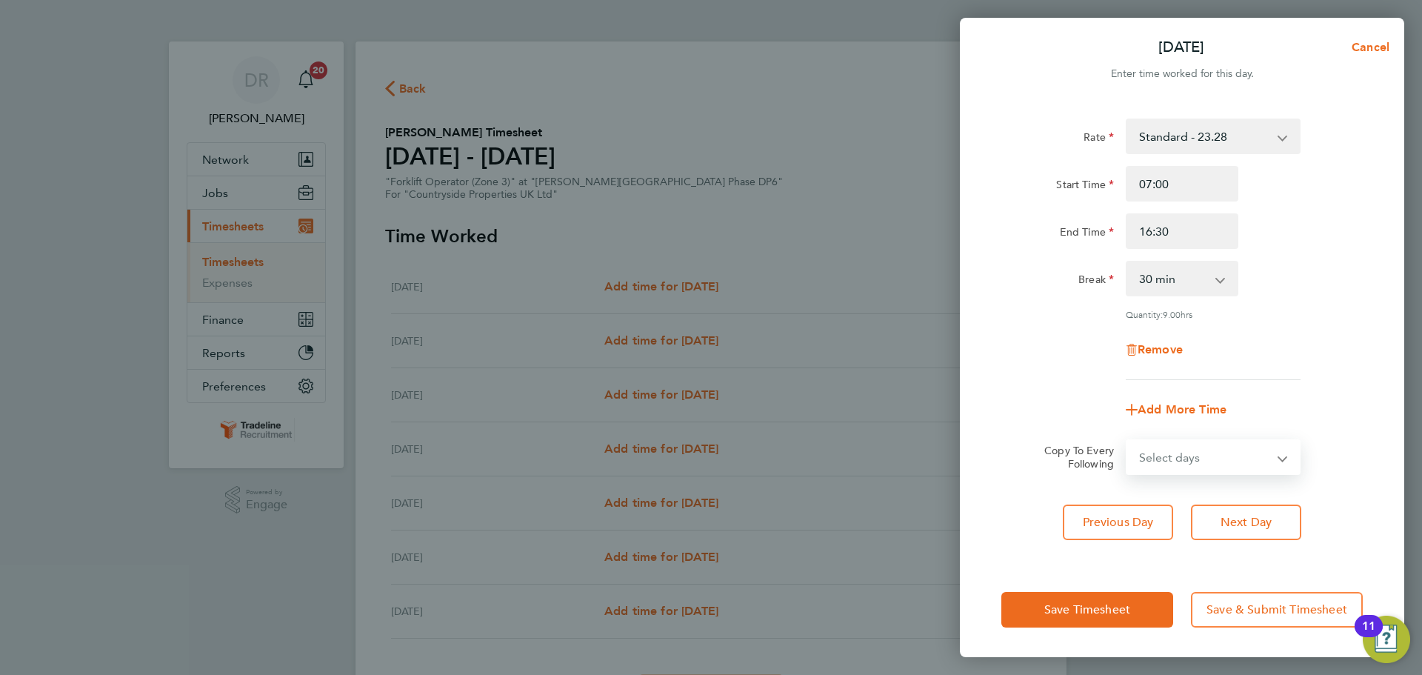
click at [1258, 459] on select "Select days Day Weekday (Mon-Fri) Weekend (Sat-Sun) [DATE] [DATE] [DATE] [DATE]…" at bounding box center [1205, 457] width 156 height 33
select select "WEEKEND"
click at [1127, 441] on select "Select days Day Weekday (Mon-Fri) Weekend (Sat-Sun) [DATE] [DATE] [DATE] [DATE]…" at bounding box center [1205, 457] width 156 height 33
select select "[DATE]"
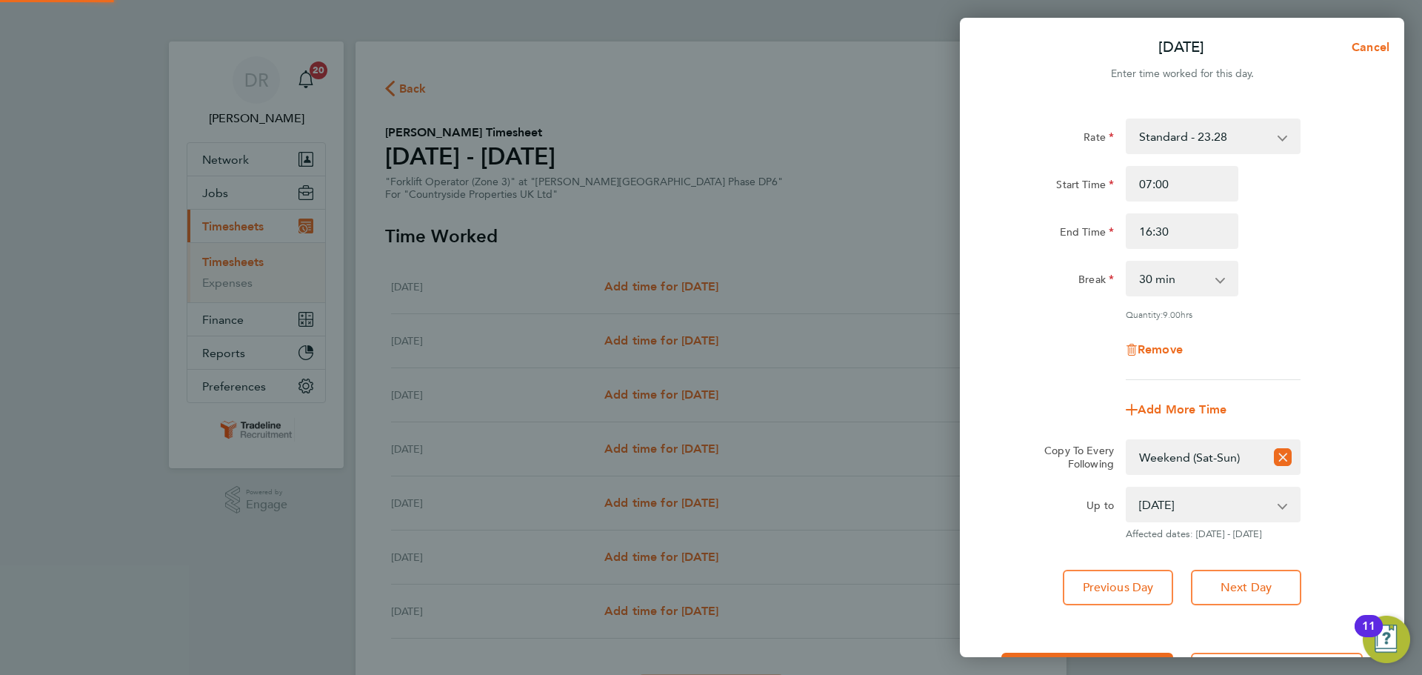
click at [1213, 533] on span "Affected dates: [DATE] - [DATE]" at bounding box center [1213, 534] width 175 height 12
click at [1278, 456] on icon "Reset selection" at bounding box center [1283, 457] width 18 height 18
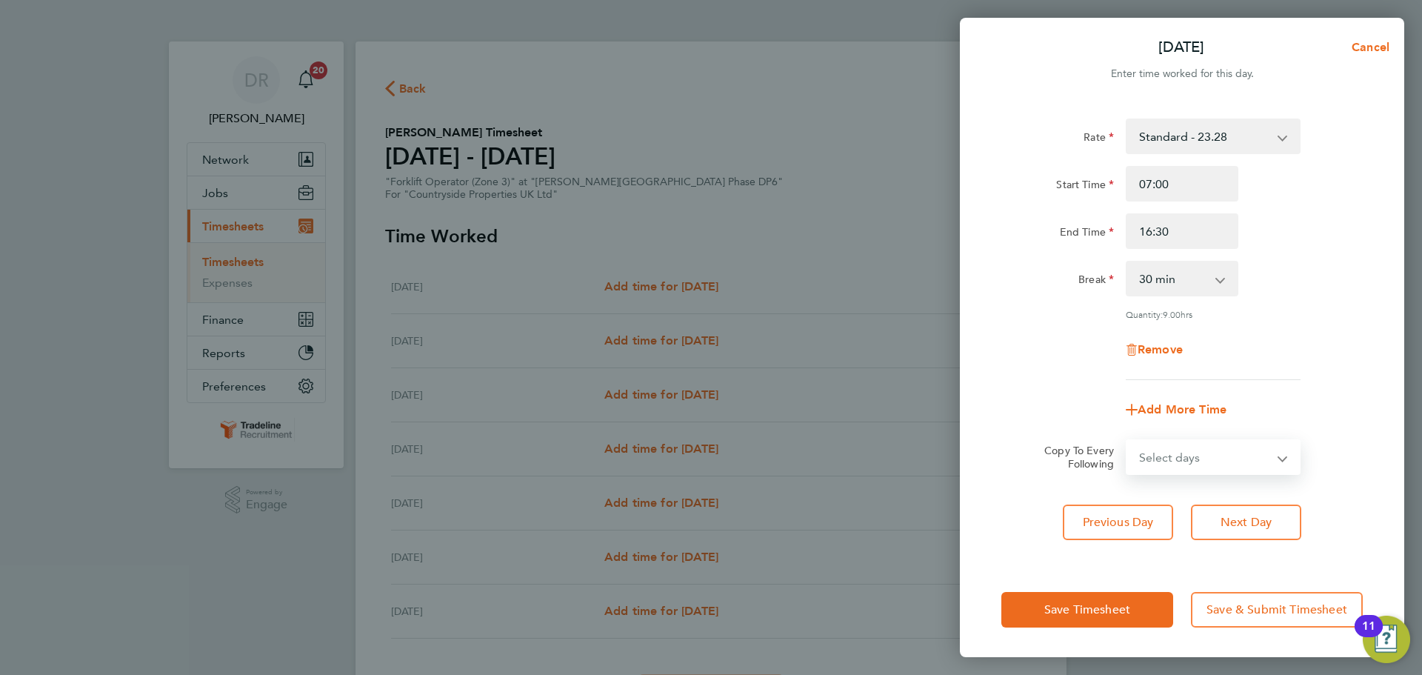
click at [1248, 453] on select "Select days Day Weekday (Mon-Fri) Weekend (Sat-Sun) [DATE] [DATE] [DATE] [DATE]…" at bounding box center [1205, 457] width 156 height 33
select select "WEEKDAY"
click at [1127, 441] on select "Select days Day Weekday (Mon-Fri) Weekend (Sat-Sun) [DATE] [DATE] [DATE] [DATE]…" at bounding box center [1205, 457] width 156 height 33
select select "[DATE]"
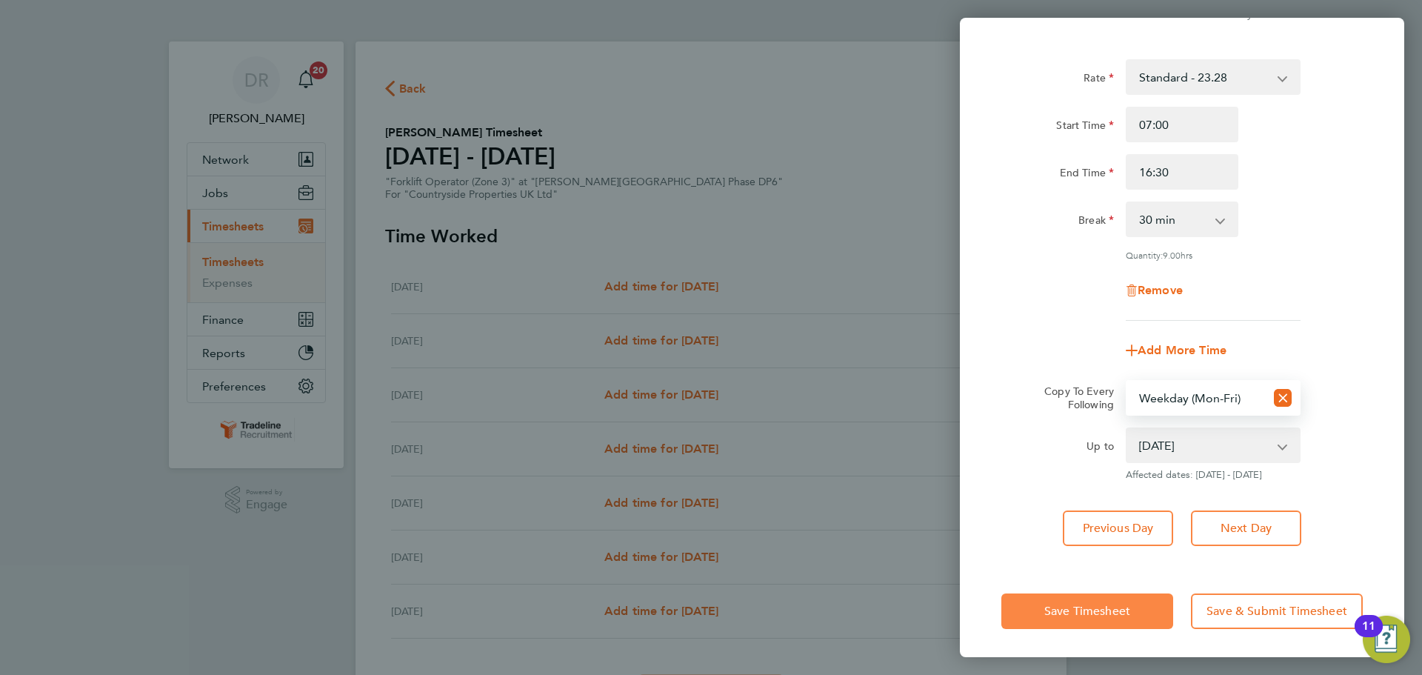
click at [1098, 613] on span "Save Timesheet" at bounding box center [1087, 611] width 86 height 15
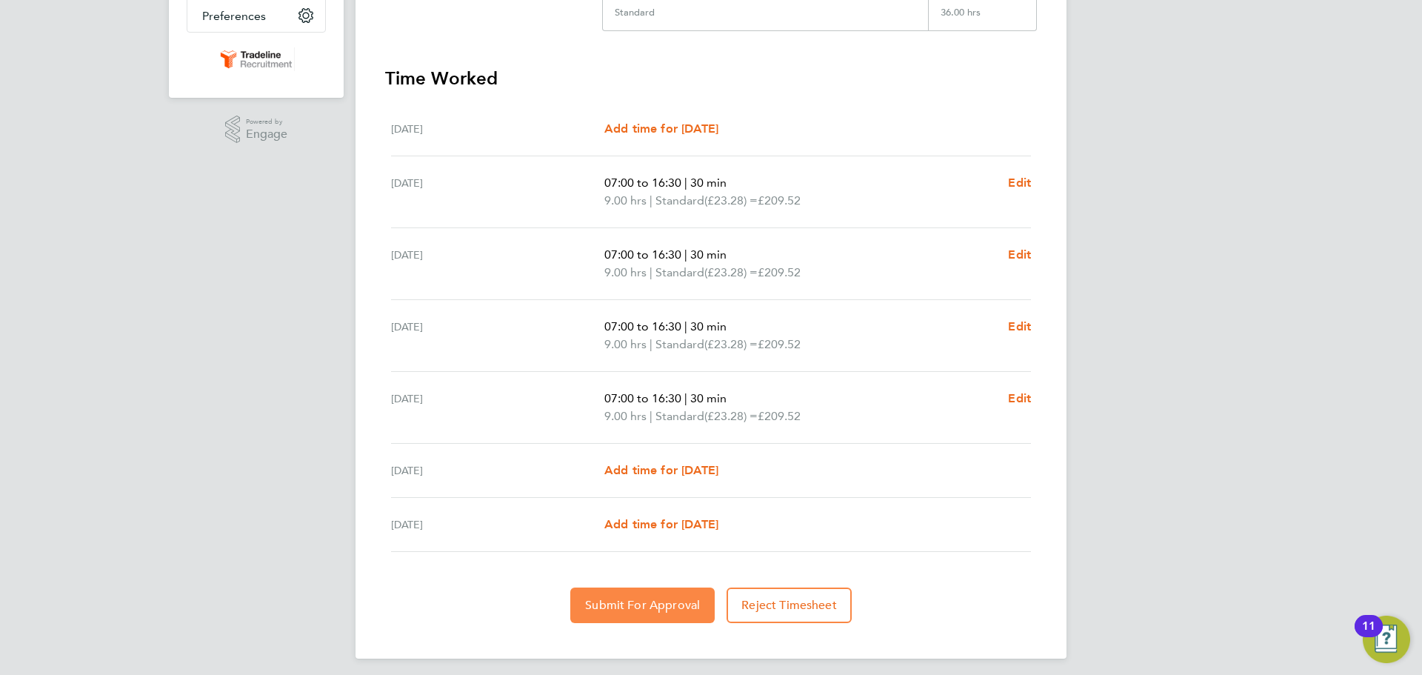
click at [621, 613] on button "Submit For Approval" at bounding box center [642, 605] width 144 height 36
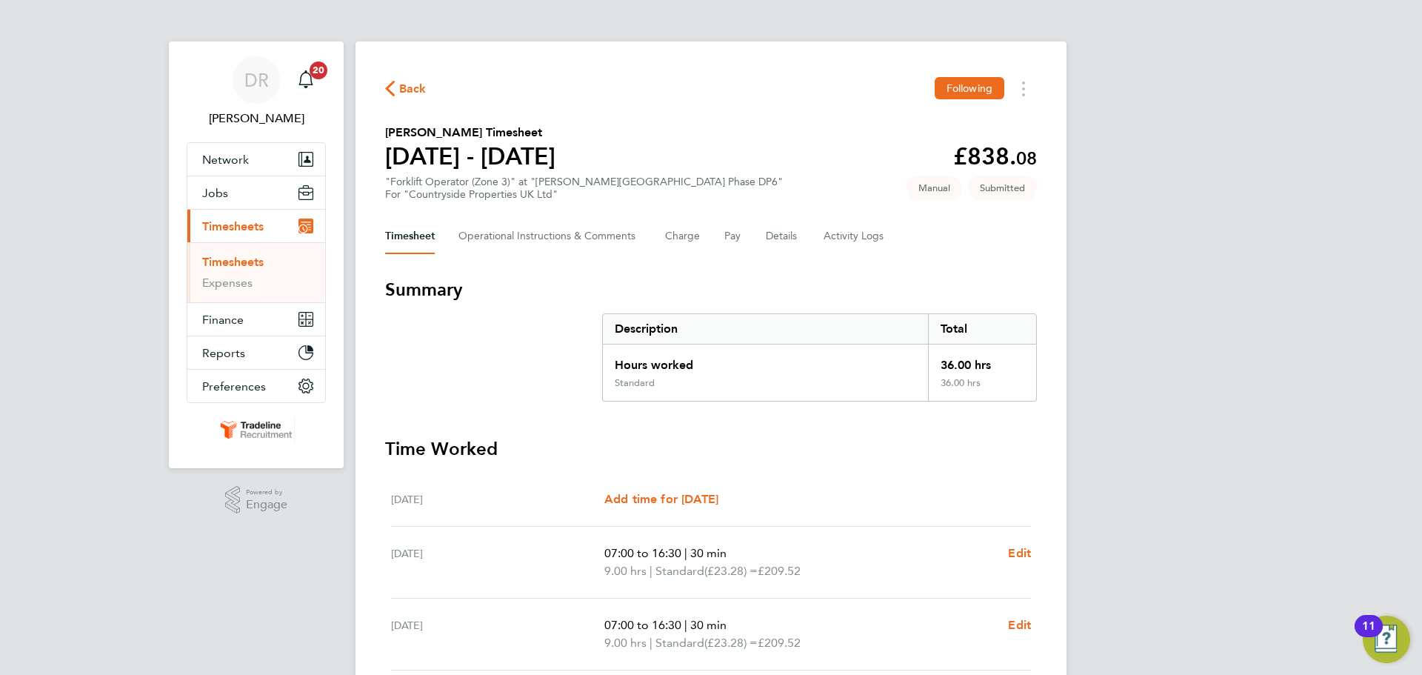
drag, startPoint x: 240, startPoint y: 260, endPoint x: 261, endPoint y: 259, distance: 21.5
click at [240, 260] on link "Timesheets" at bounding box center [232, 262] width 61 height 14
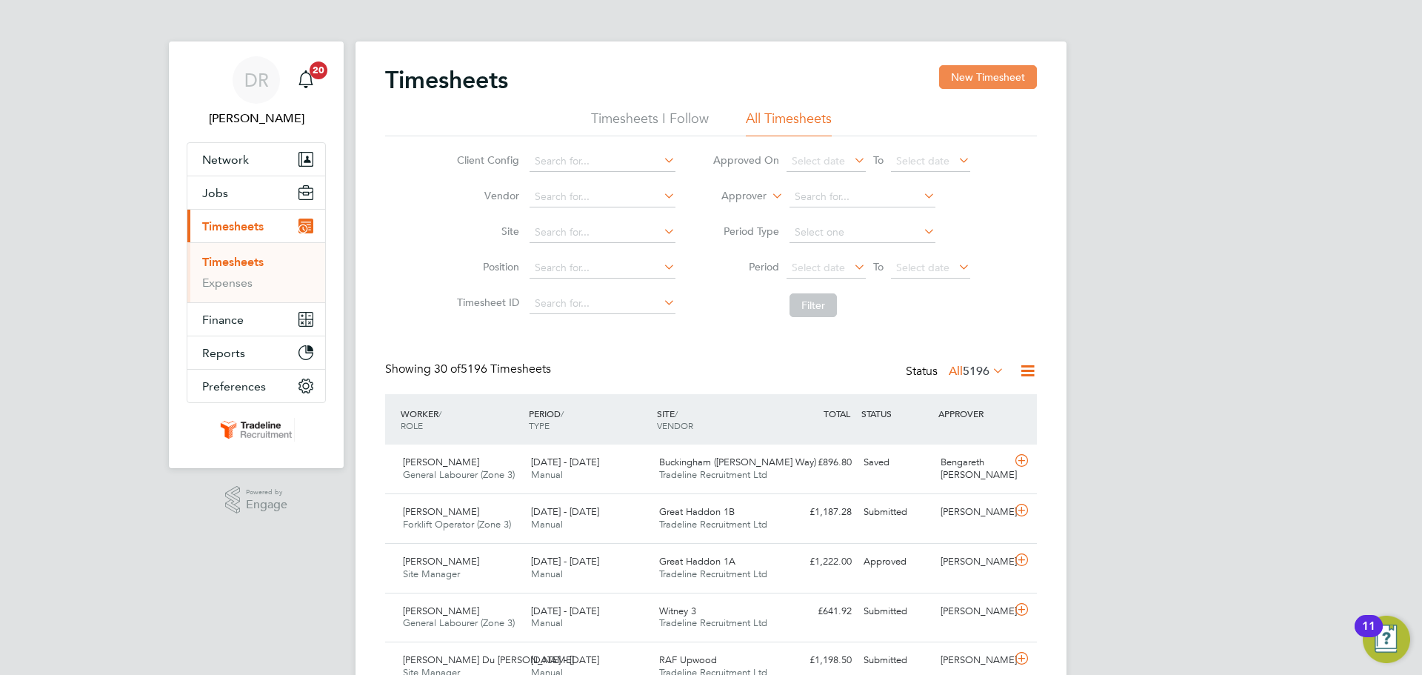
click at [1013, 81] on button "New Timesheet" at bounding box center [988, 77] width 98 height 24
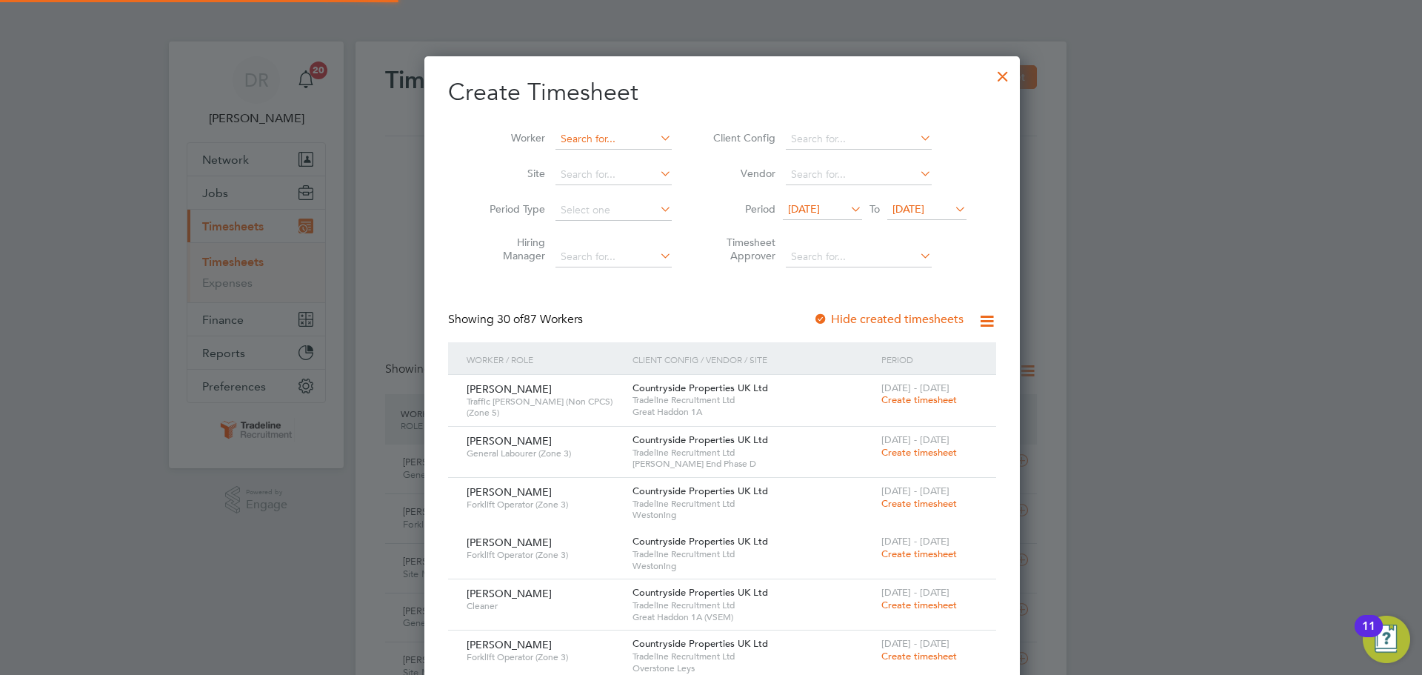
click at [616, 141] on input at bounding box center [614, 139] width 116 height 21
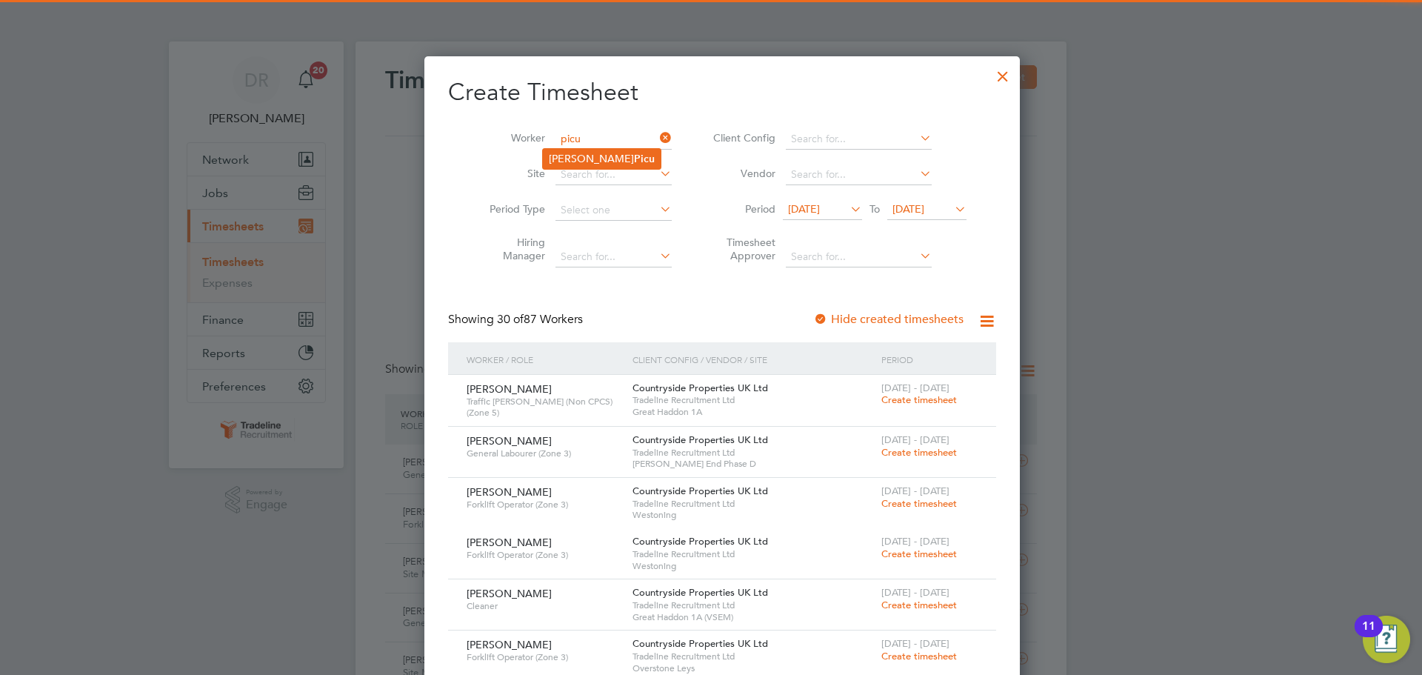
click at [613, 167] on li "[PERSON_NAME]" at bounding box center [602, 159] width 118 height 20
type input "[PERSON_NAME]"
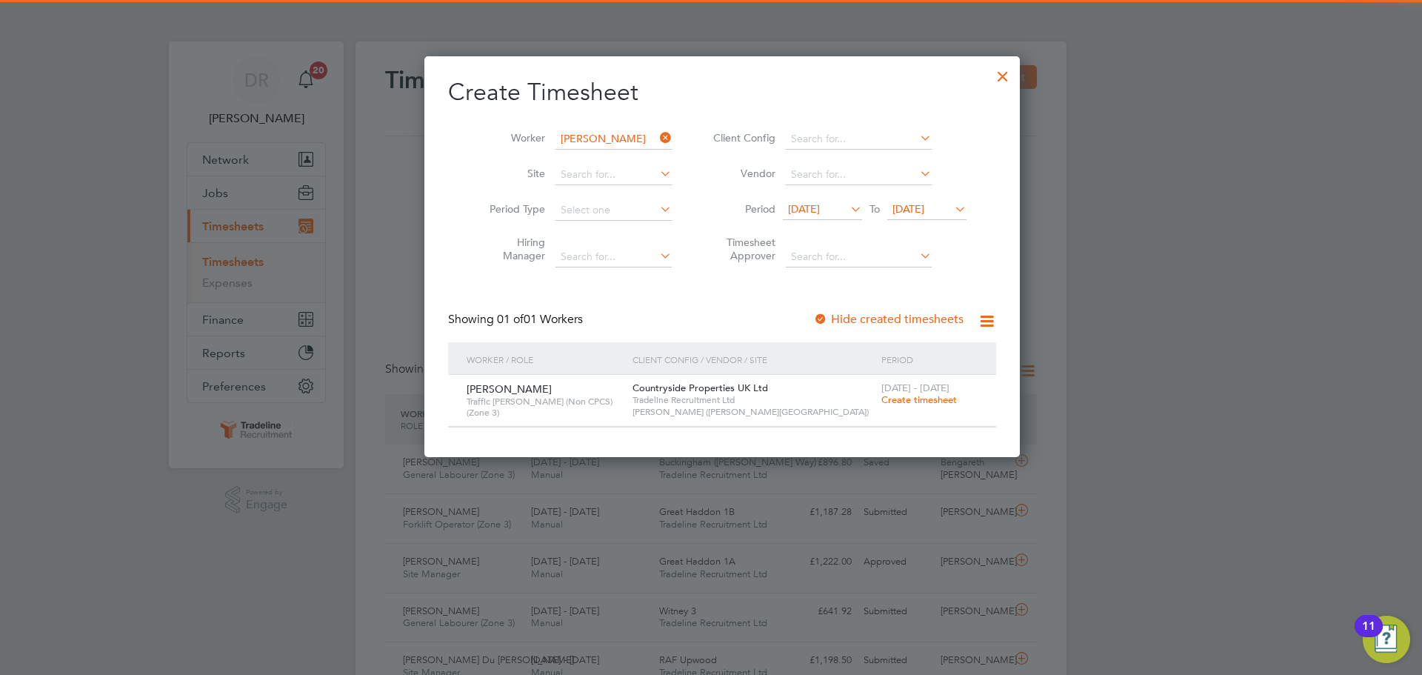
click at [904, 395] on span "Create timesheet" at bounding box center [920, 399] width 76 height 13
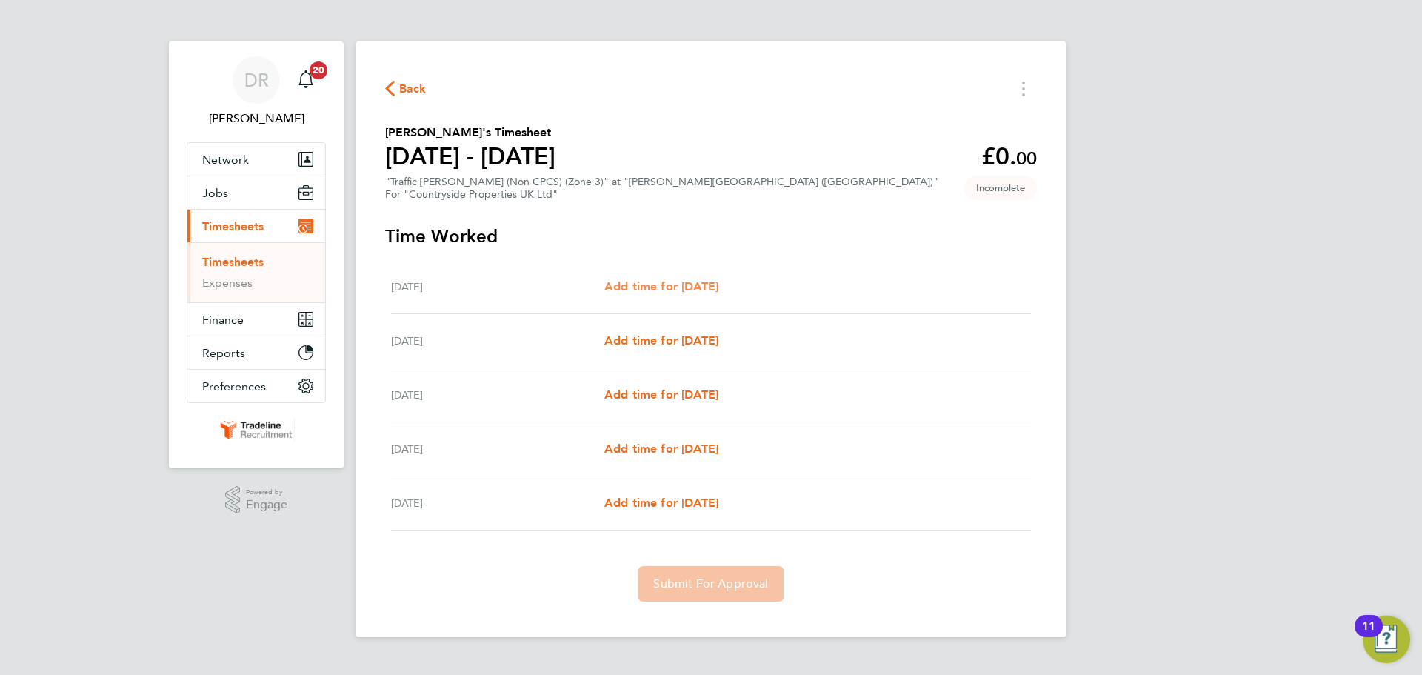
click at [642, 284] on span "Add time for [DATE]" at bounding box center [661, 286] width 114 height 14
select select "30"
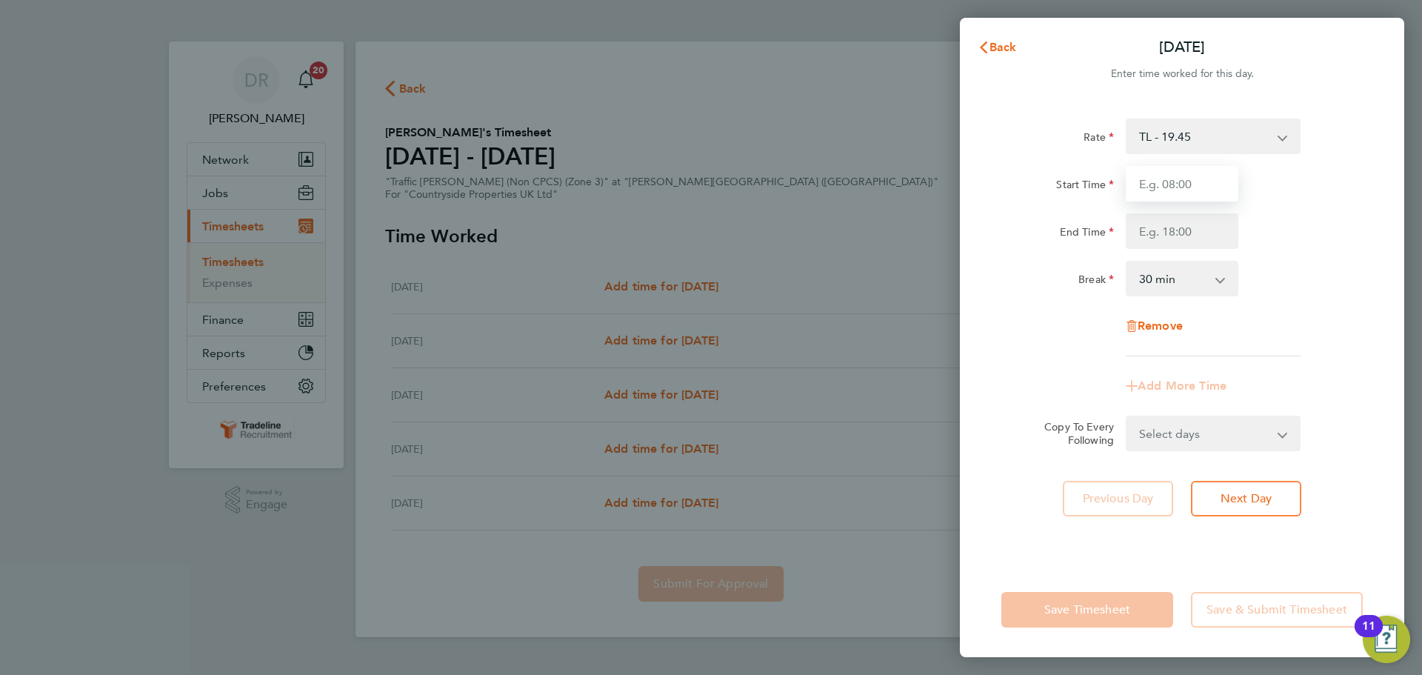
click at [1182, 184] on input "Start Time" at bounding box center [1182, 184] width 113 height 36
click at [1022, 40] on button "Back" at bounding box center [997, 48] width 69 height 30
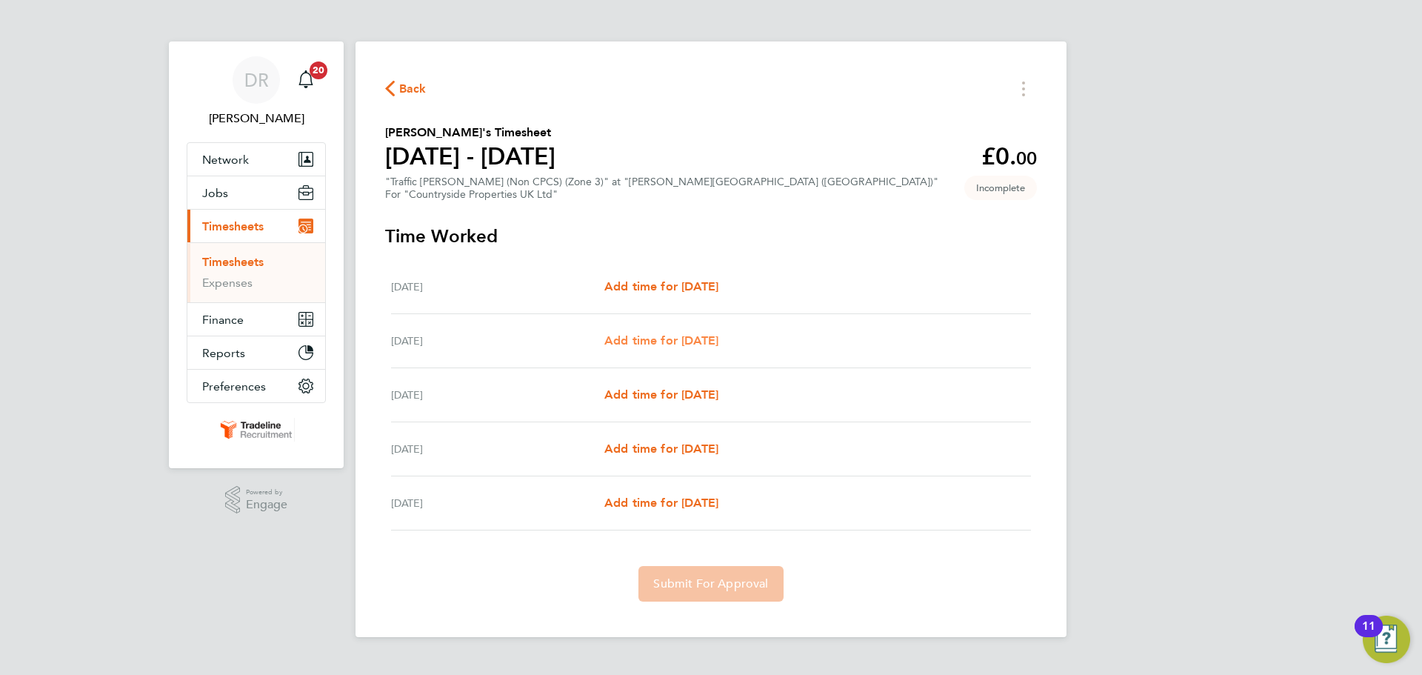
click at [695, 332] on link "Add time for [DATE]" at bounding box center [661, 341] width 114 height 18
select select "30"
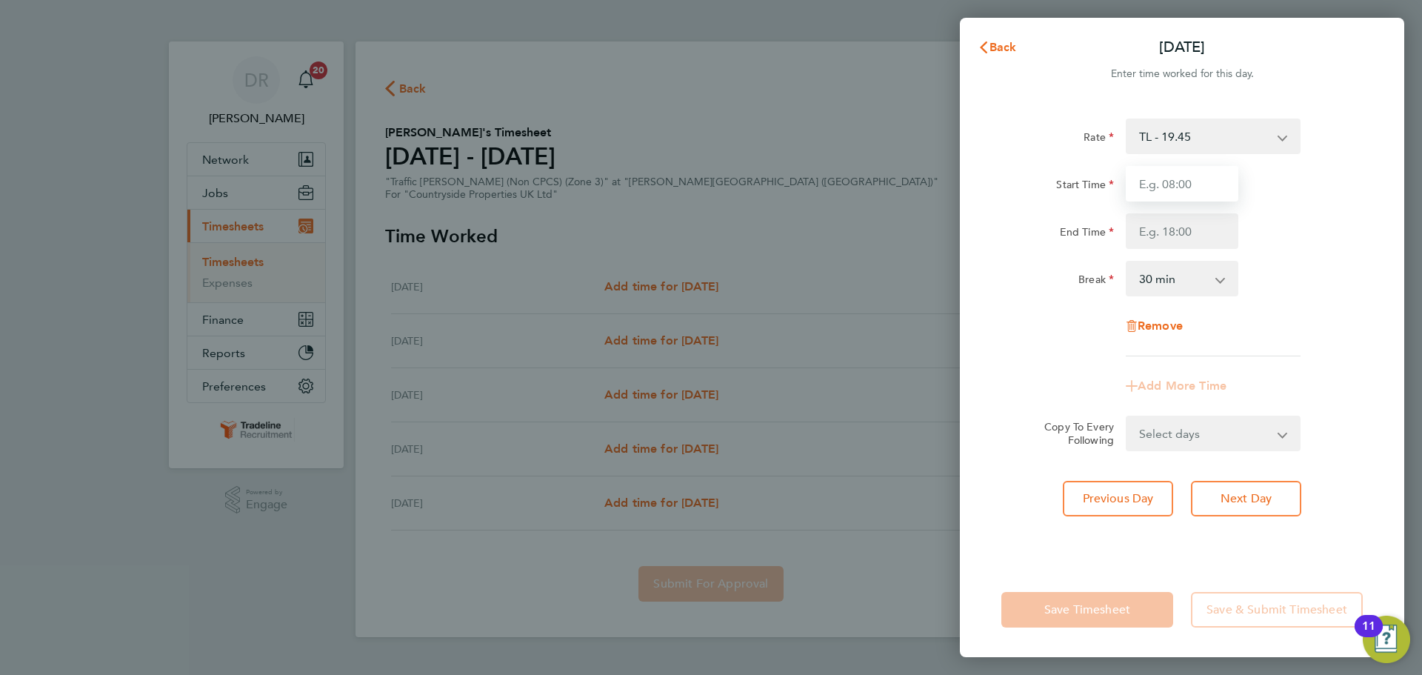
click at [1190, 197] on input "Start Time" at bounding box center [1182, 184] width 113 height 36
type input "07:00"
click at [1174, 251] on div "Rate TL - 19.45 Start Time 07:00 End Time Break 0 min 15 min 30 min 45 min 60 m…" at bounding box center [1182, 238] width 361 height 238
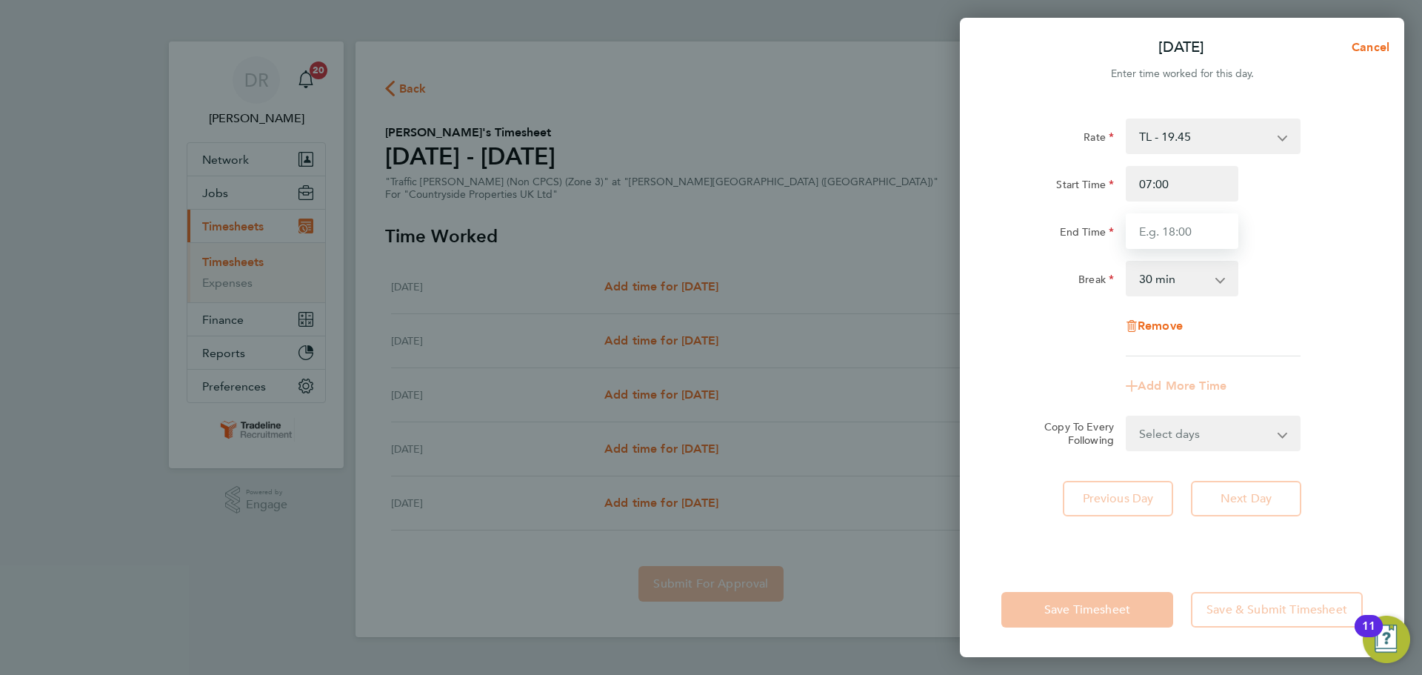
click at [1175, 237] on input "End Time" at bounding box center [1182, 231] width 113 height 36
type input "16:30"
click at [1289, 270] on div "Break 0 min 15 min 30 min 45 min 60 min 75 min 90 min" at bounding box center [1182, 279] width 373 height 36
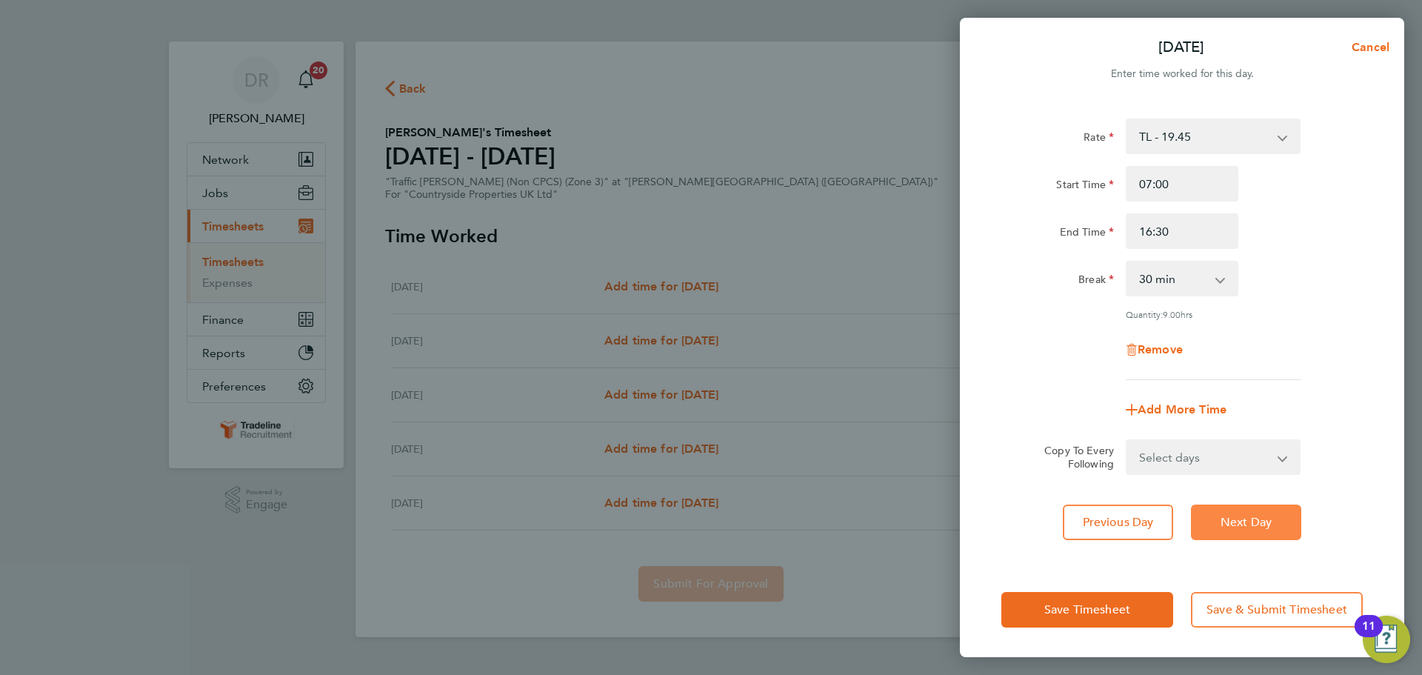
click at [1236, 515] on span "Next Day" at bounding box center [1246, 522] width 51 height 15
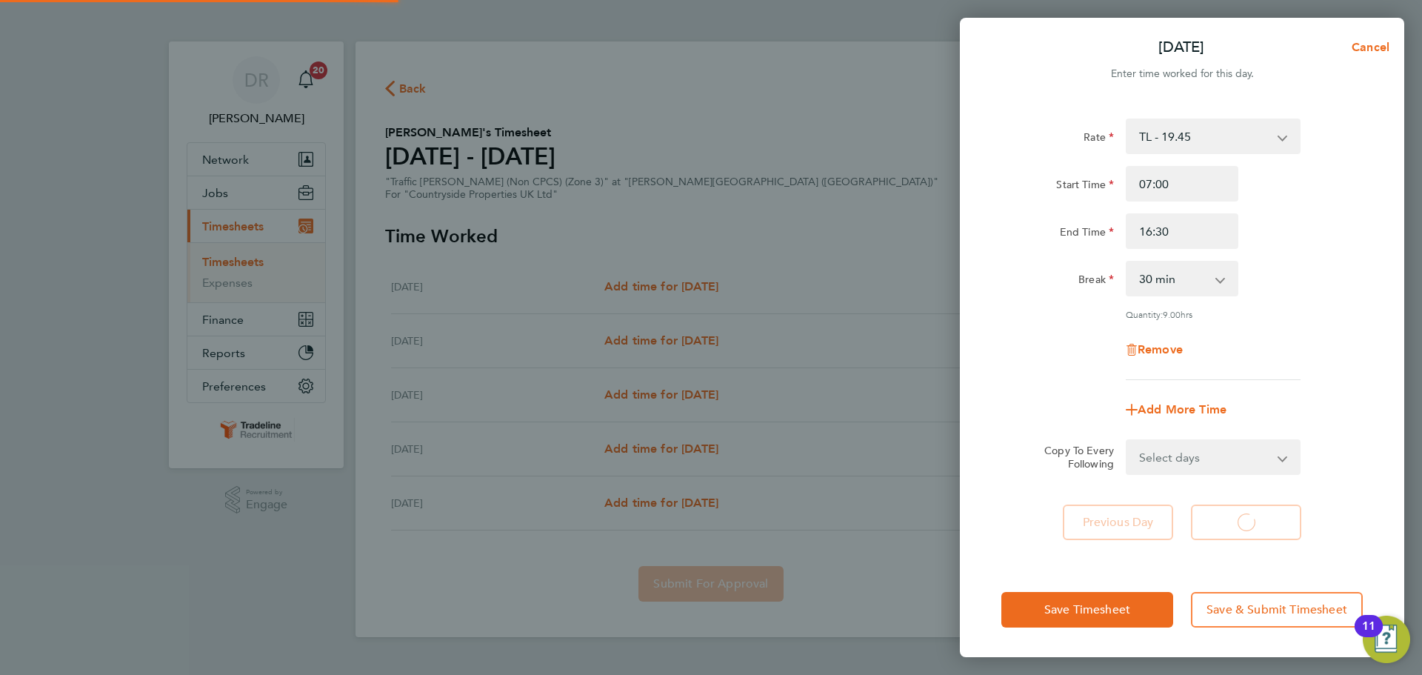
select select "30"
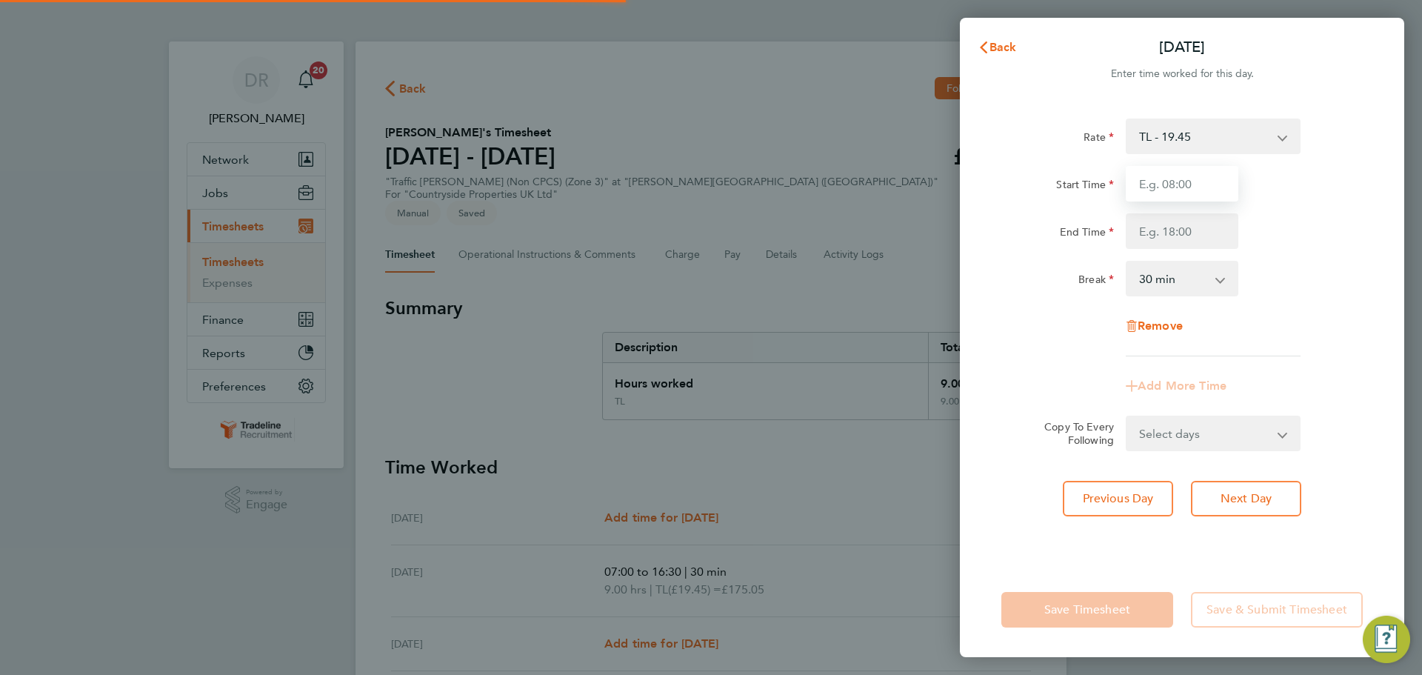
click at [1190, 186] on input "Start Time" at bounding box center [1182, 184] width 113 height 36
type input "07:00"
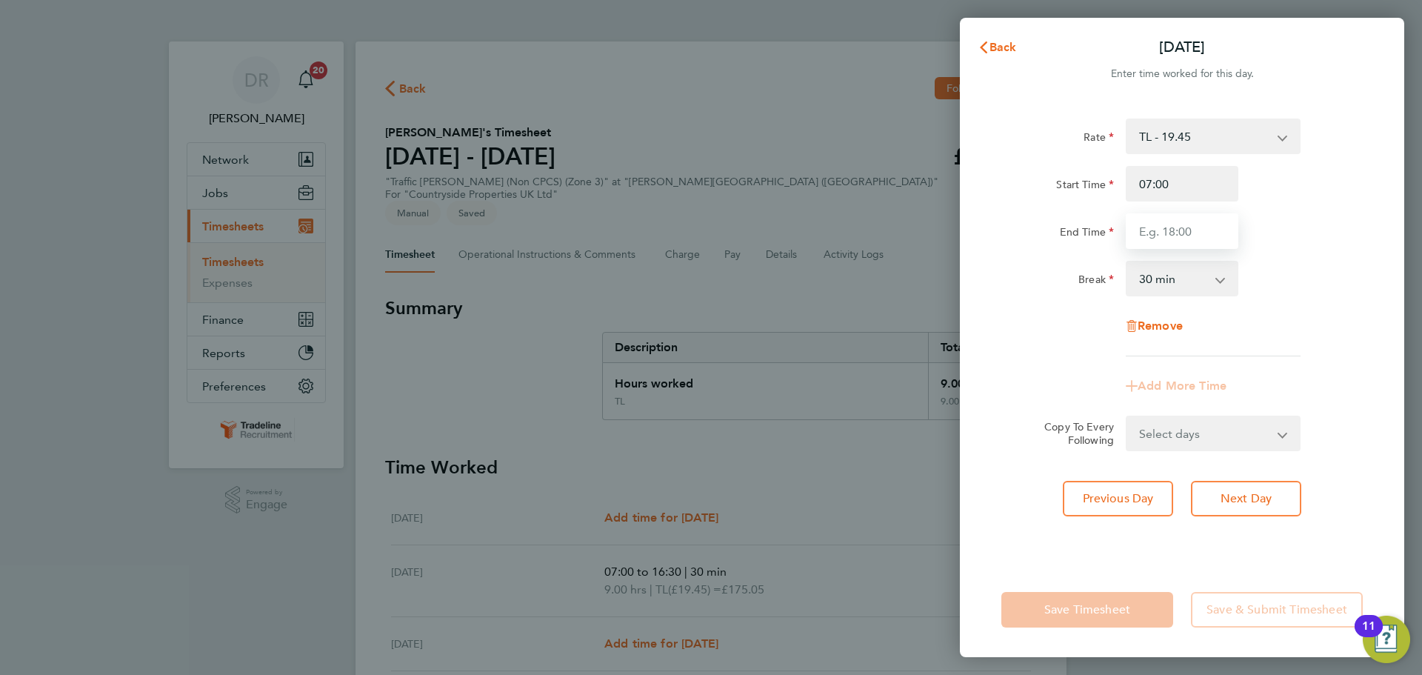
click at [1162, 233] on input "End Time" at bounding box center [1182, 231] width 113 height 36
type input "16:30"
drag, startPoint x: 1281, startPoint y: 288, endPoint x: 1283, endPoint y: 321, distance: 32.7
click at [1281, 290] on div "Break 0 min 15 min 30 min 45 min 60 min 75 min 90 min" at bounding box center [1182, 279] width 373 height 36
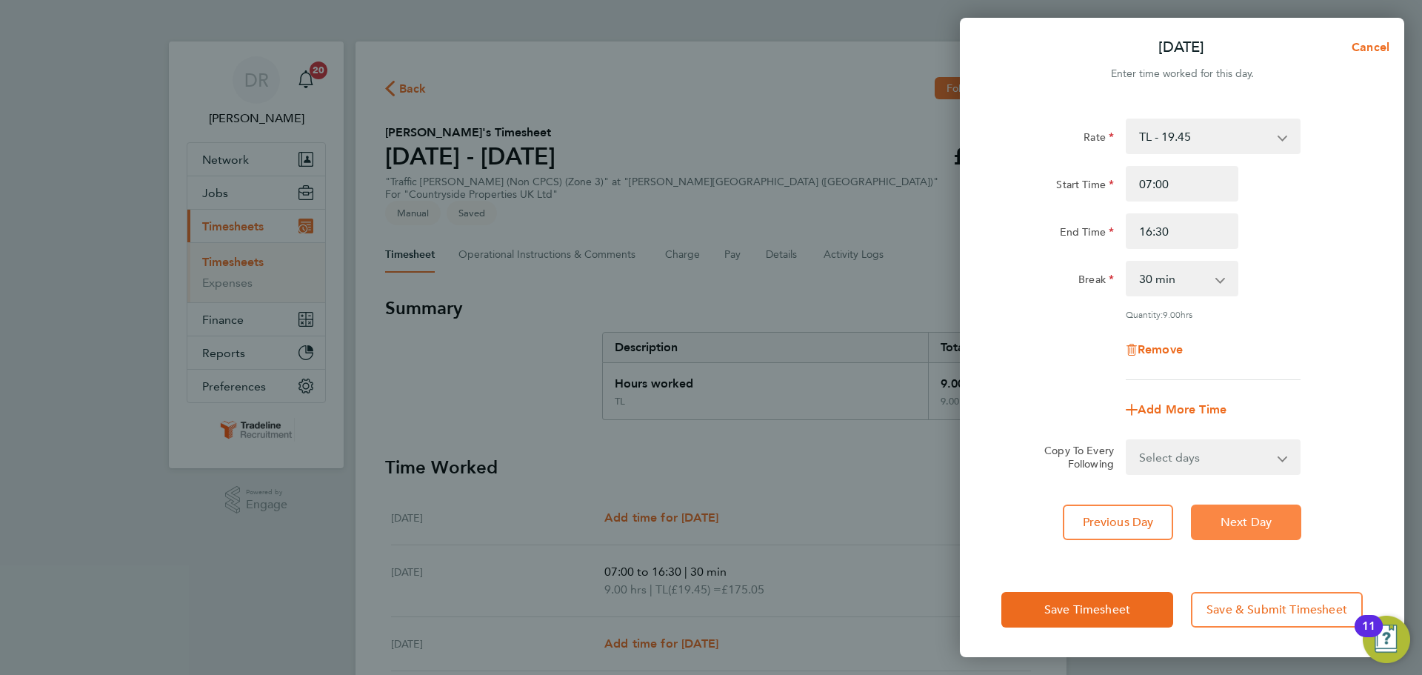
click at [1259, 518] on span "Next Day" at bounding box center [1246, 522] width 51 height 15
select select "30"
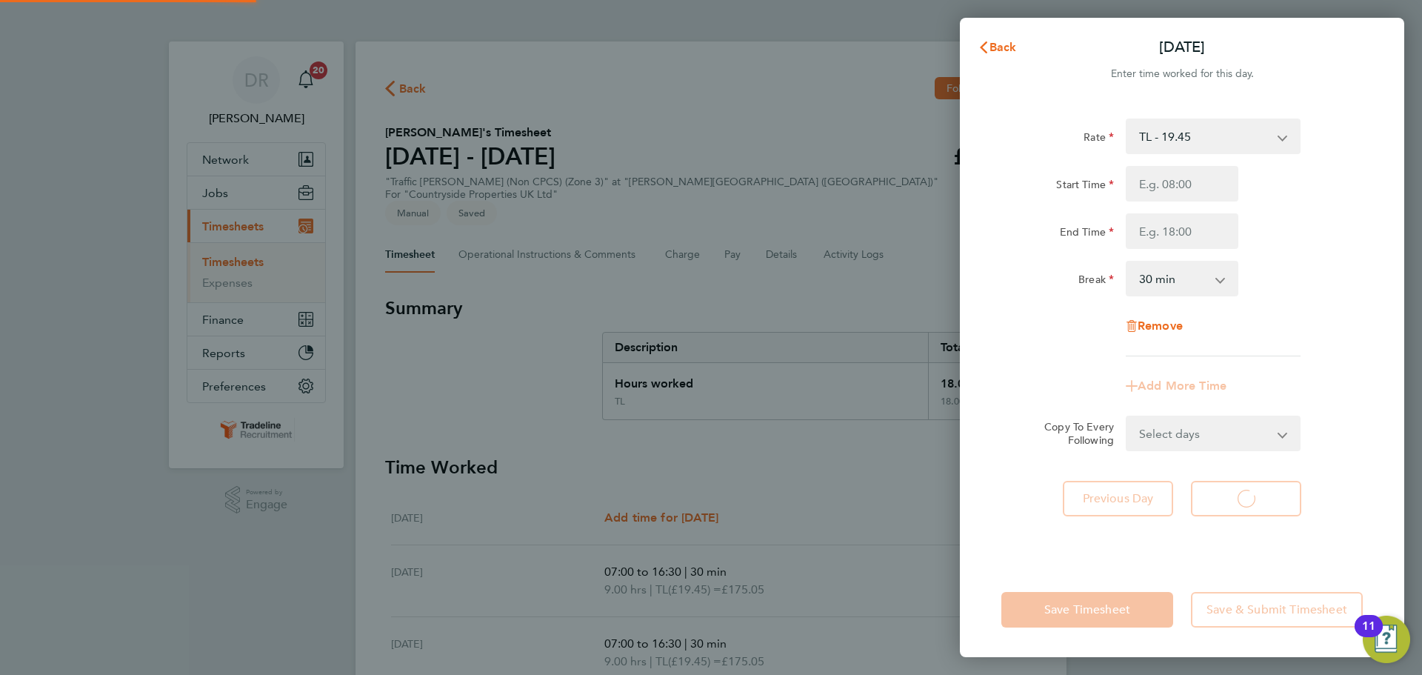
select select "30"
click at [1150, 187] on input "Start Time" at bounding box center [1182, 184] width 113 height 36
type input "07:00"
drag, startPoint x: 1171, startPoint y: 227, endPoint x: 1179, endPoint y: 242, distance: 17.2
click at [1171, 227] on input "End Time" at bounding box center [1182, 231] width 113 height 36
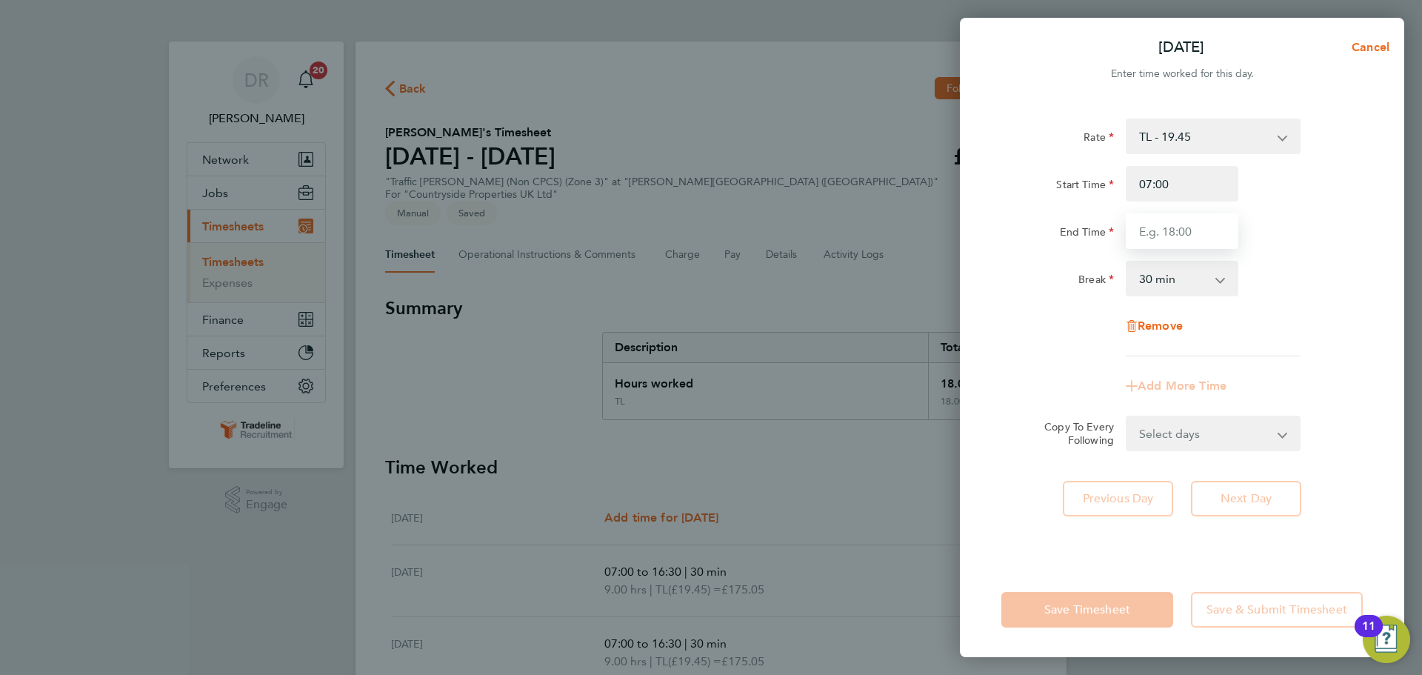
type input "16:30"
click at [1276, 339] on div "Remove" at bounding box center [1182, 326] width 373 height 36
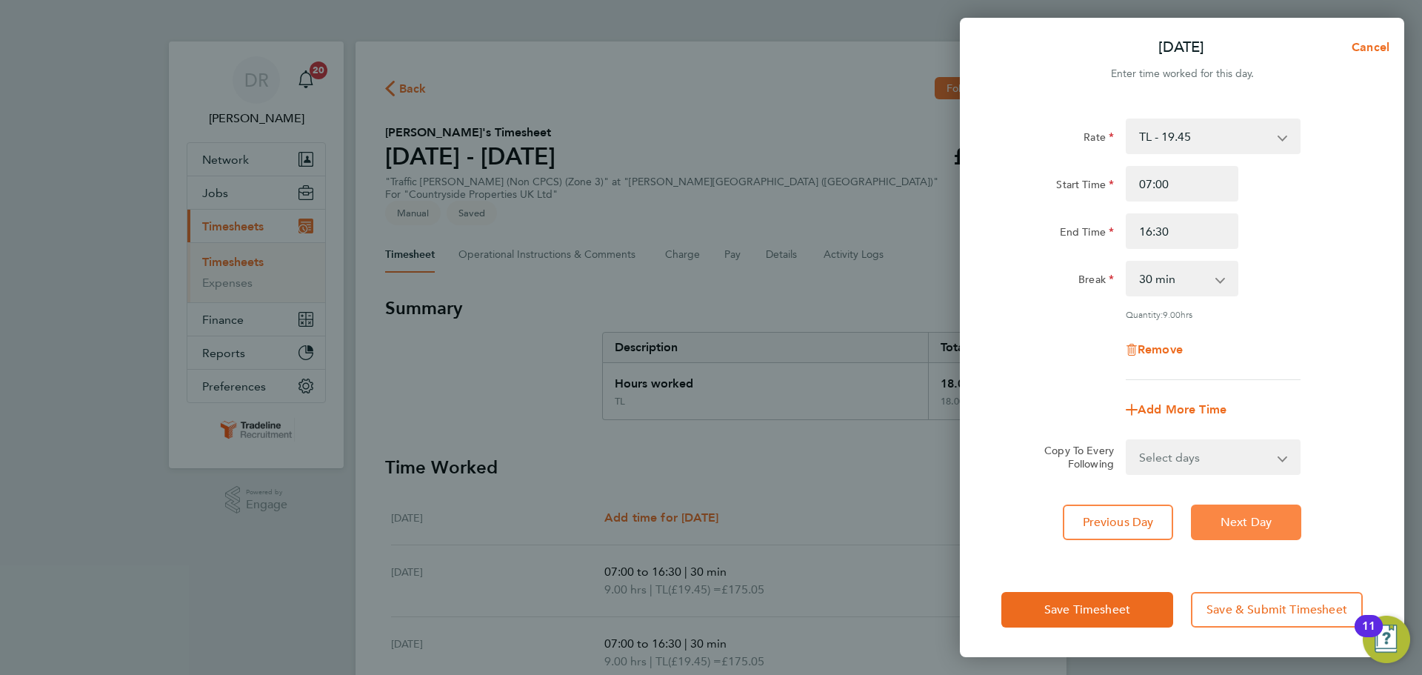
click at [1254, 517] on span "Next Day" at bounding box center [1246, 522] width 51 height 15
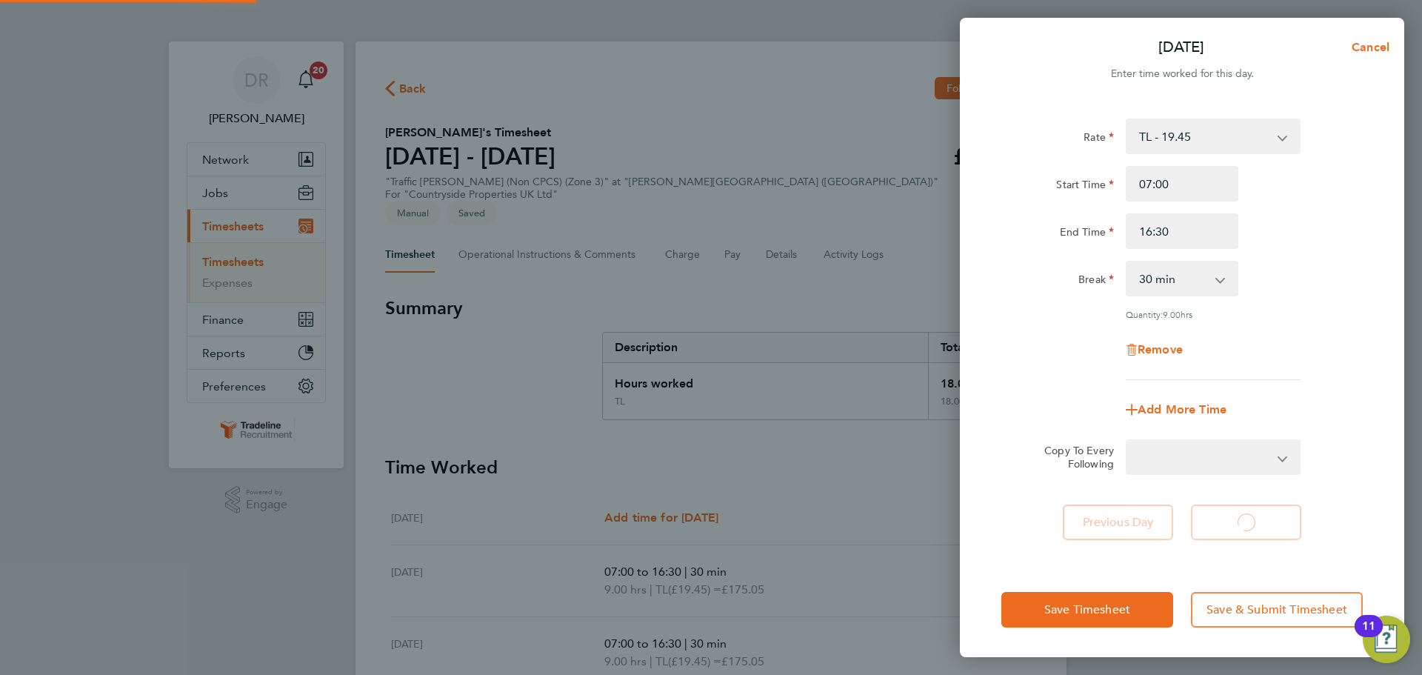
select select "30"
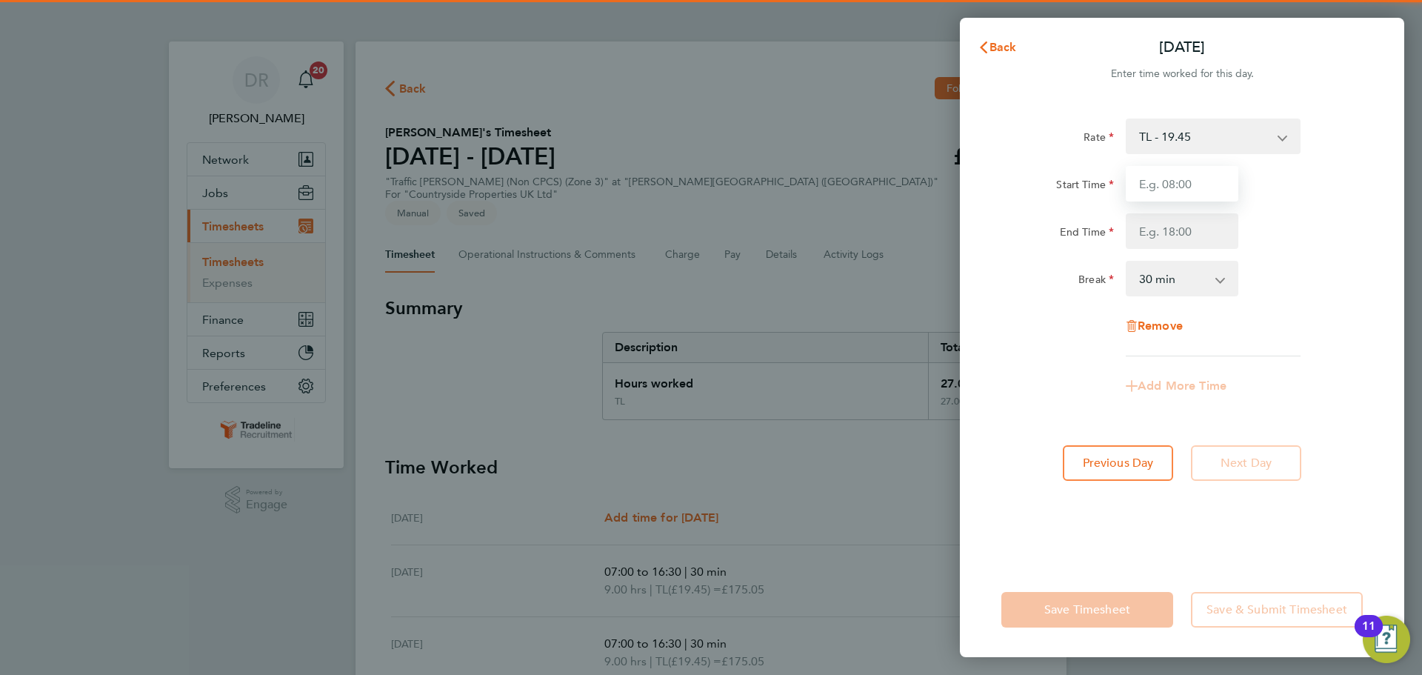
click at [1174, 187] on input "Start Time" at bounding box center [1182, 184] width 113 height 36
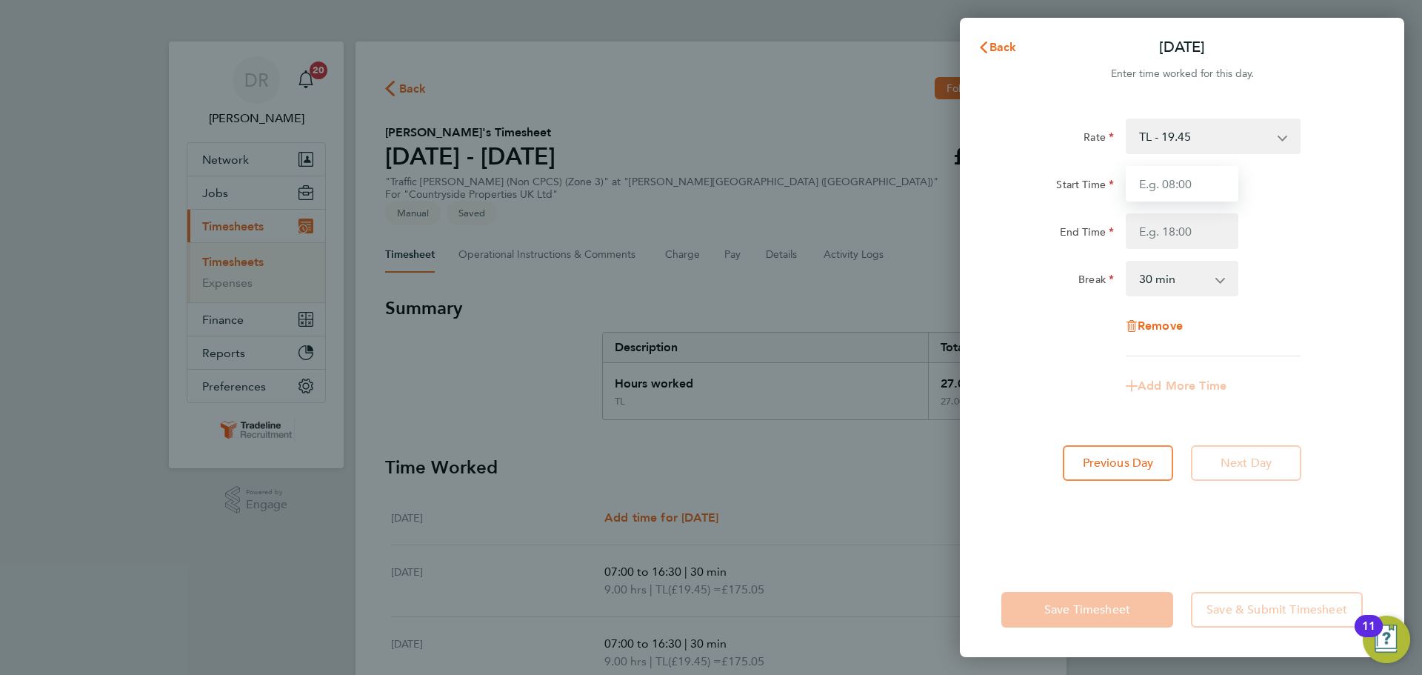
type input "07:00"
click at [1182, 222] on input "End Time" at bounding box center [1182, 231] width 113 height 36
type input "16:30"
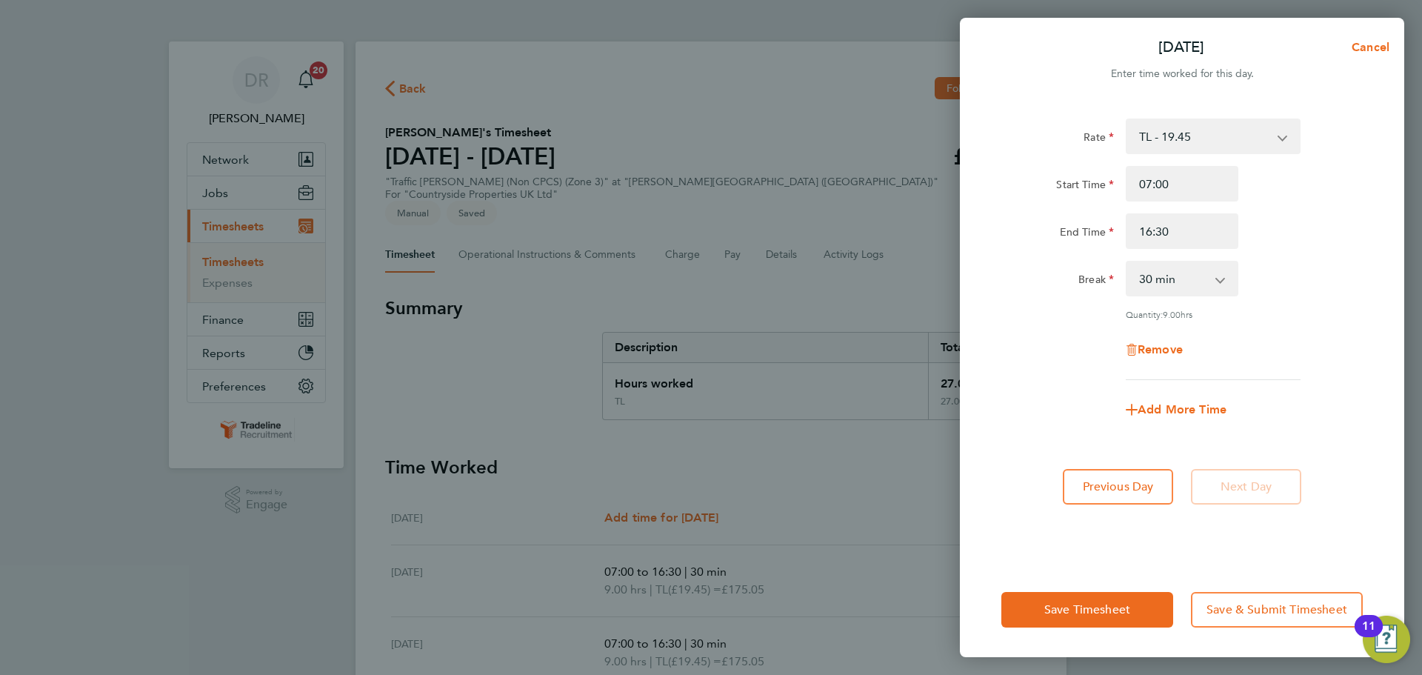
drag, startPoint x: 1304, startPoint y: 276, endPoint x: 1252, endPoint y: 460, distance: 191.1
click at [1304, 278] on div "Break 0 min 15 min 30 min 45 min 60 min 75 min 90 min" at bounding box center [1182, 279] width 373 height 36
drag, startPoint x: 1078, startPoint y: 617, endPoint x: 1078, endPoint y: 606, distance: 11.1
click at [1078, 616] on button "Save Timesheet" at bounding box center [1088, 610] width 172 height 36
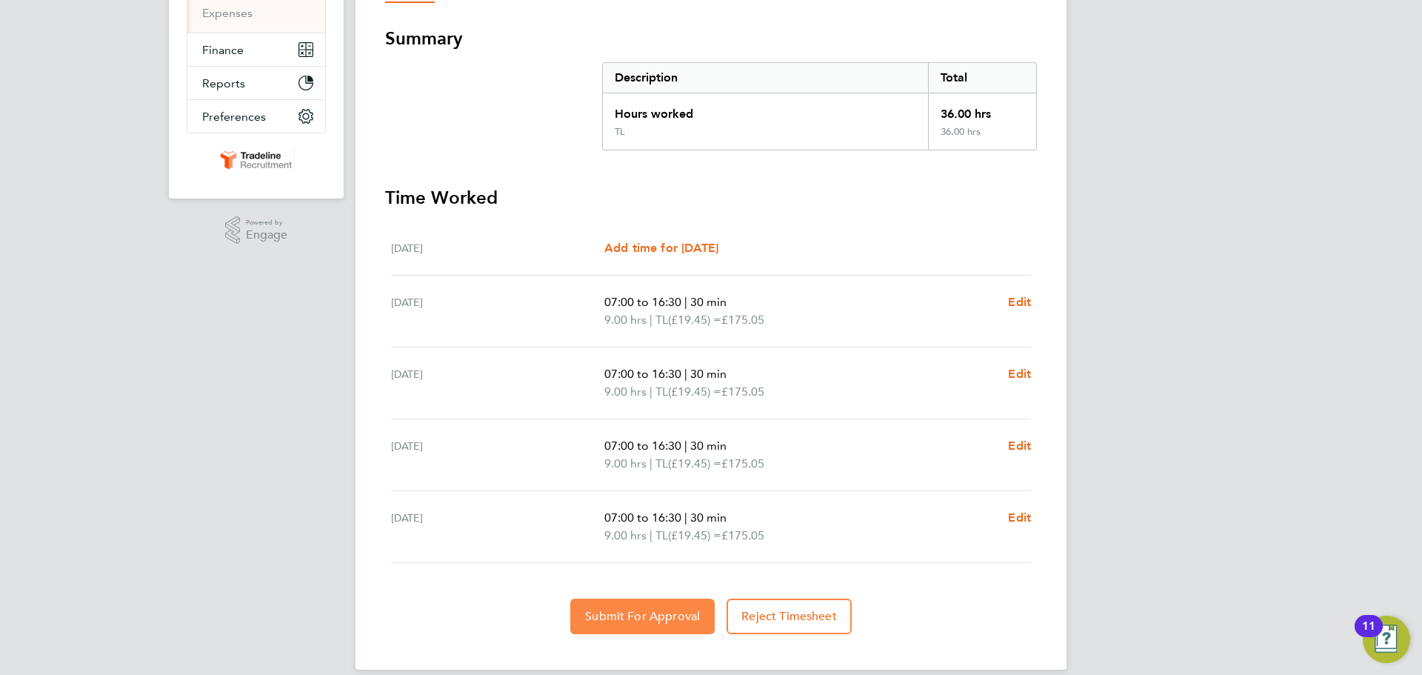
click at [663, 613] on button "Submit For Approval" at bounding box center [642, 617] width 144 height 36
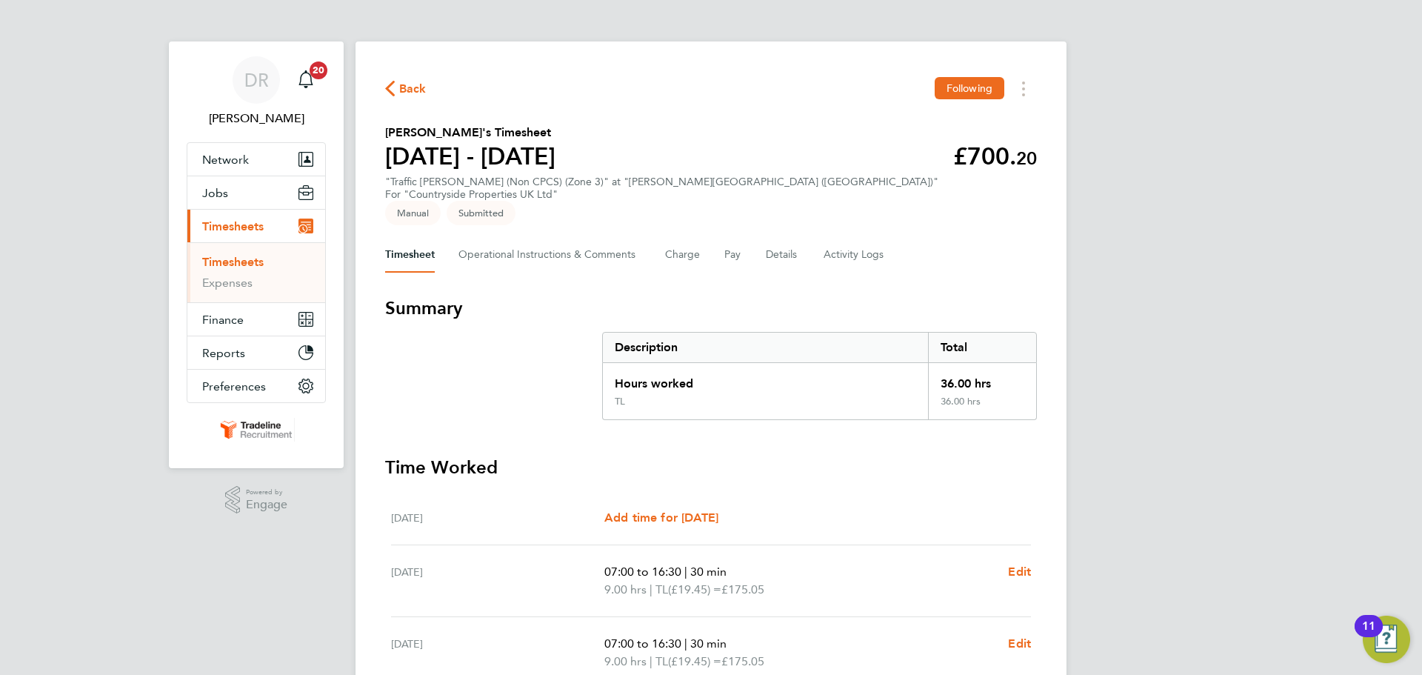
click at [260, 253] on ul "Timesheets Expenses" at bounding box center [256, 272] width 138 height 60
click at [260, 255] on link "Timesheets" at bounding box center [232, 262] width 61 height 14
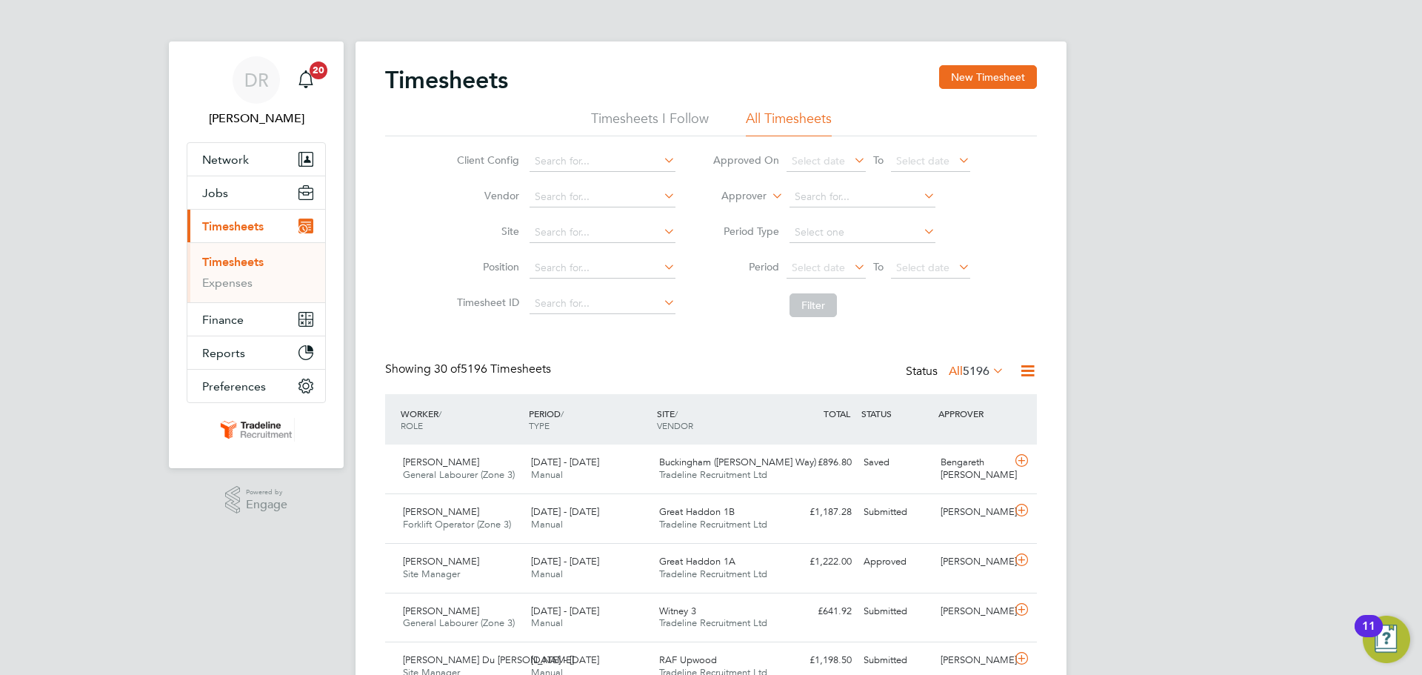
click at [727, 199] on label "Approver" at bounding box center [733, 196] width 67 height 15
click at [733, 212] on li "Worker" at bounding box center [729, 213] width 73 height 19
click at [824, 190] on input at bounding box center [863, 197] width 146 height 21
click at [982, 93] on div "Timesheets New Timesheet" at bounding box center [711, 87] width 652 height 44
click at [978, 69] on button "New Timesheet" at bounding box center [988, 77] width 98 height 24
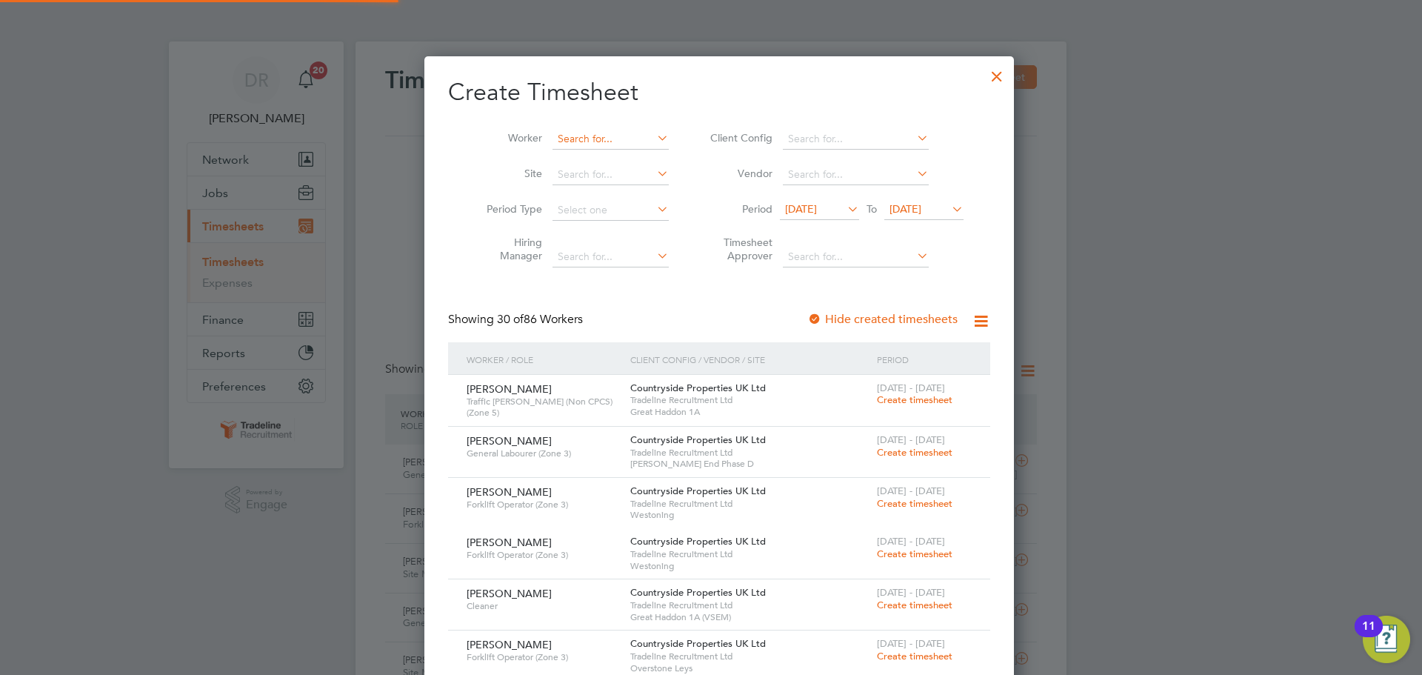
scroll to position [2028, 573]
click at [604, 139] on input at bounding box center [611, 139] width 116 height 21
click at [607, 159] on li "[PERSON_NAME] ean" at bounding box center [602, 159] width 118 height 20
type input "[PERSON_NAME]"
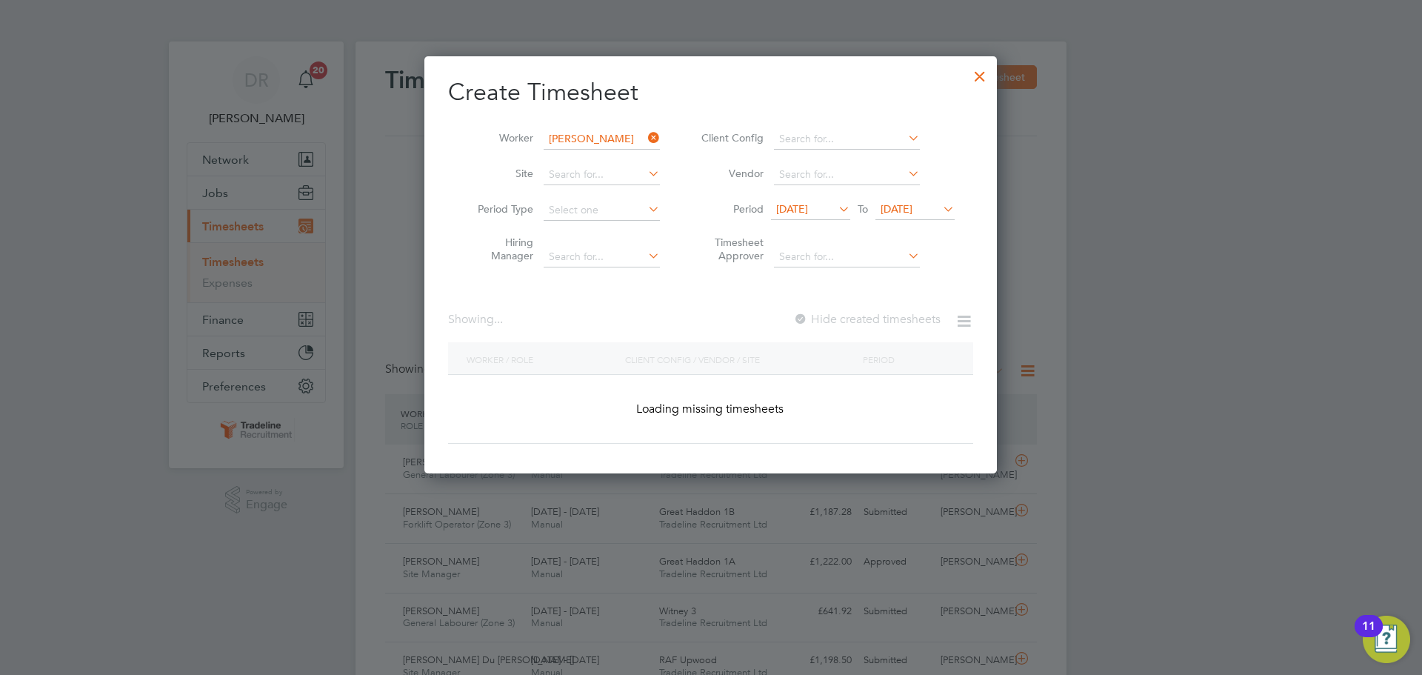
scroll to position [399, 573]
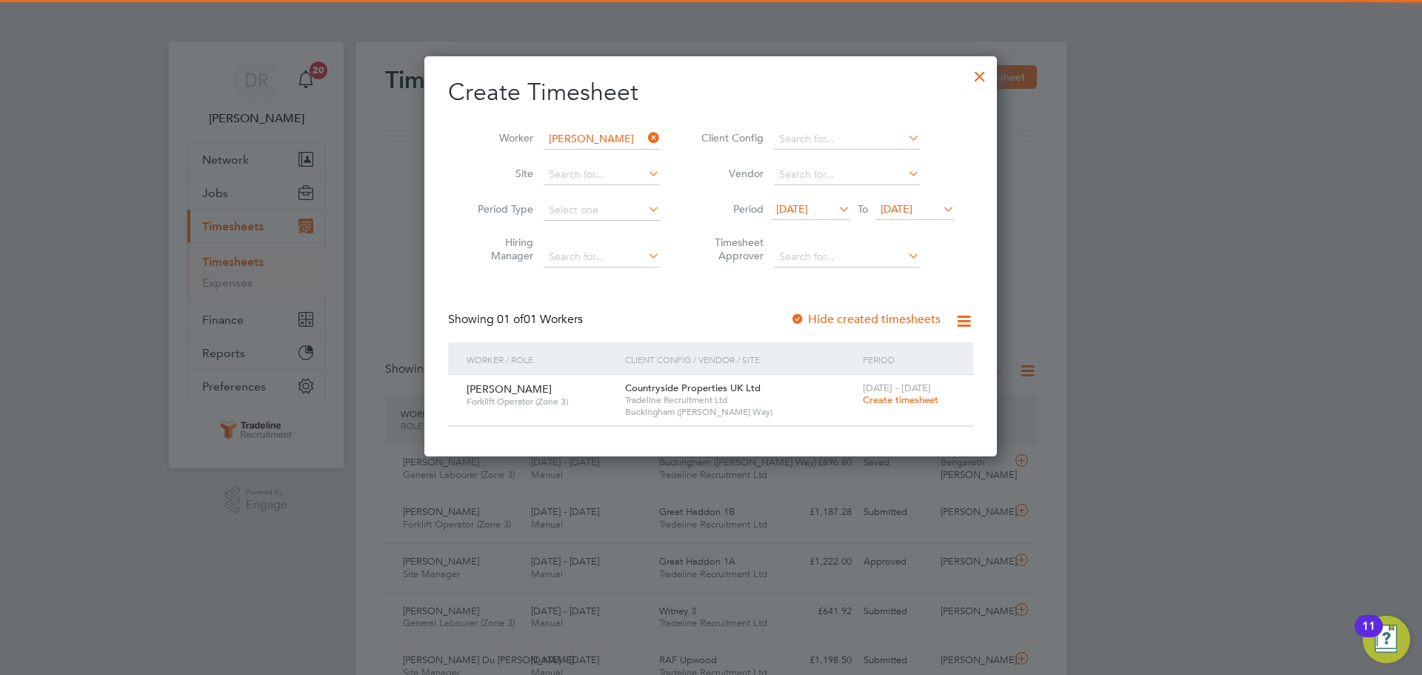
click at [910, 402] on span "Create timesheet" at bounding box center [901, 399] width 76 height 13
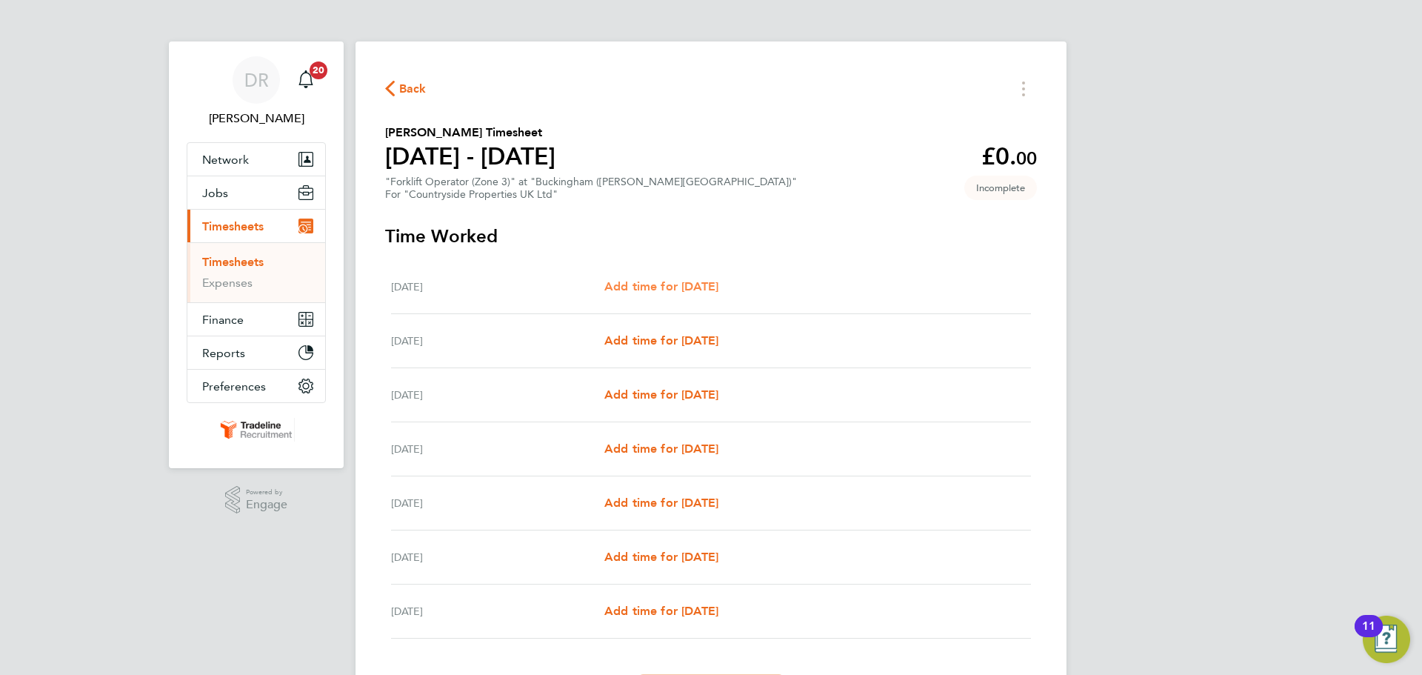
click at [716, 280] on span "Add time for [DATE]" at bounding box center [661, 286] width 114 height 14
select select "30"
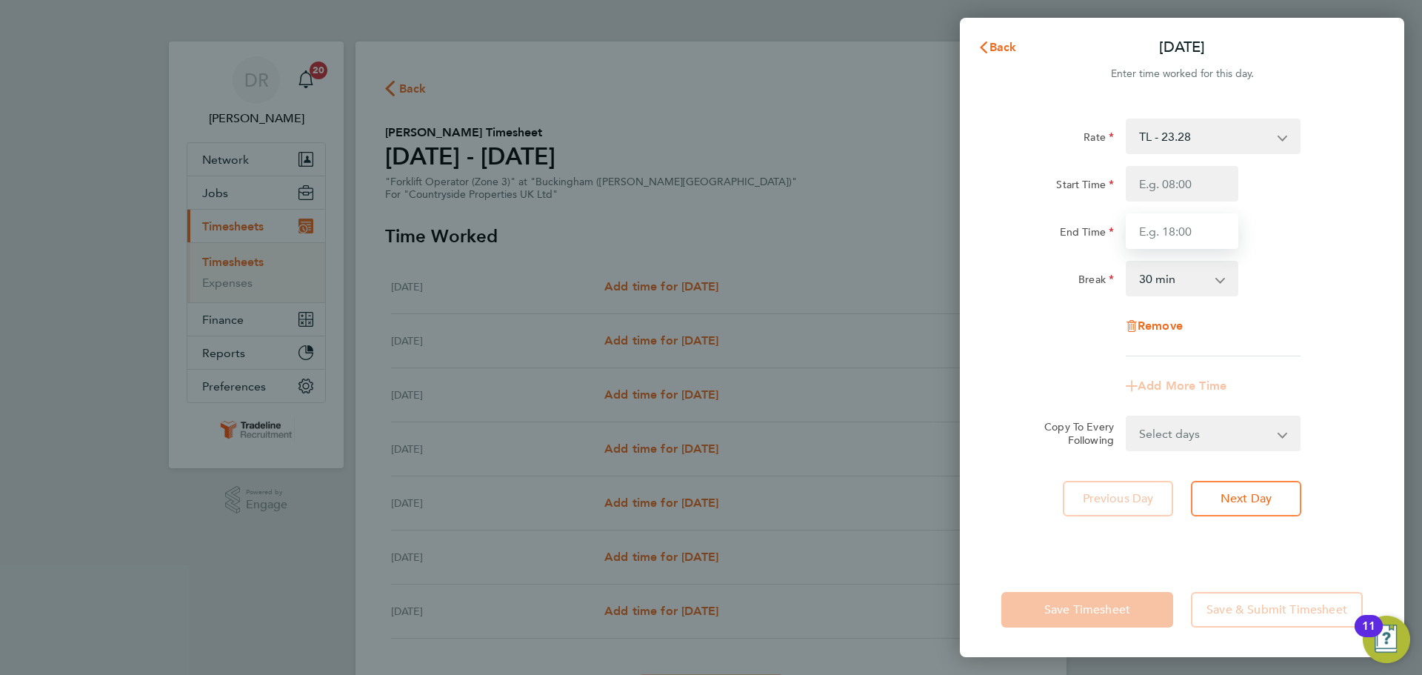
click at [1192, 222] on input "End Time" at bounding box center [1182, 231] width 113 height 36
click at [1013, 43] on span "Back" at bounding box center [1003, 47] width 27 height 14
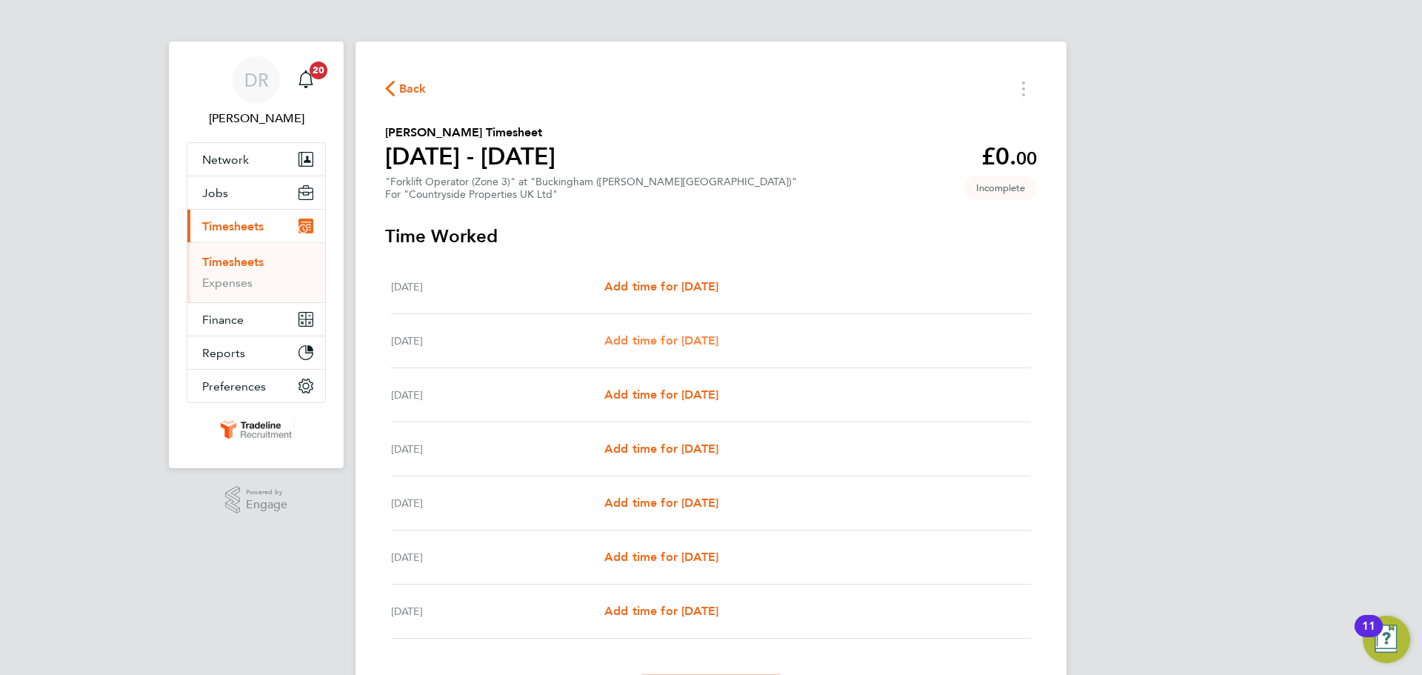
click at [696, 344] on span "Add time for [DATE]" at bounding box center [661, 340] width 114 height 14
select select "30"
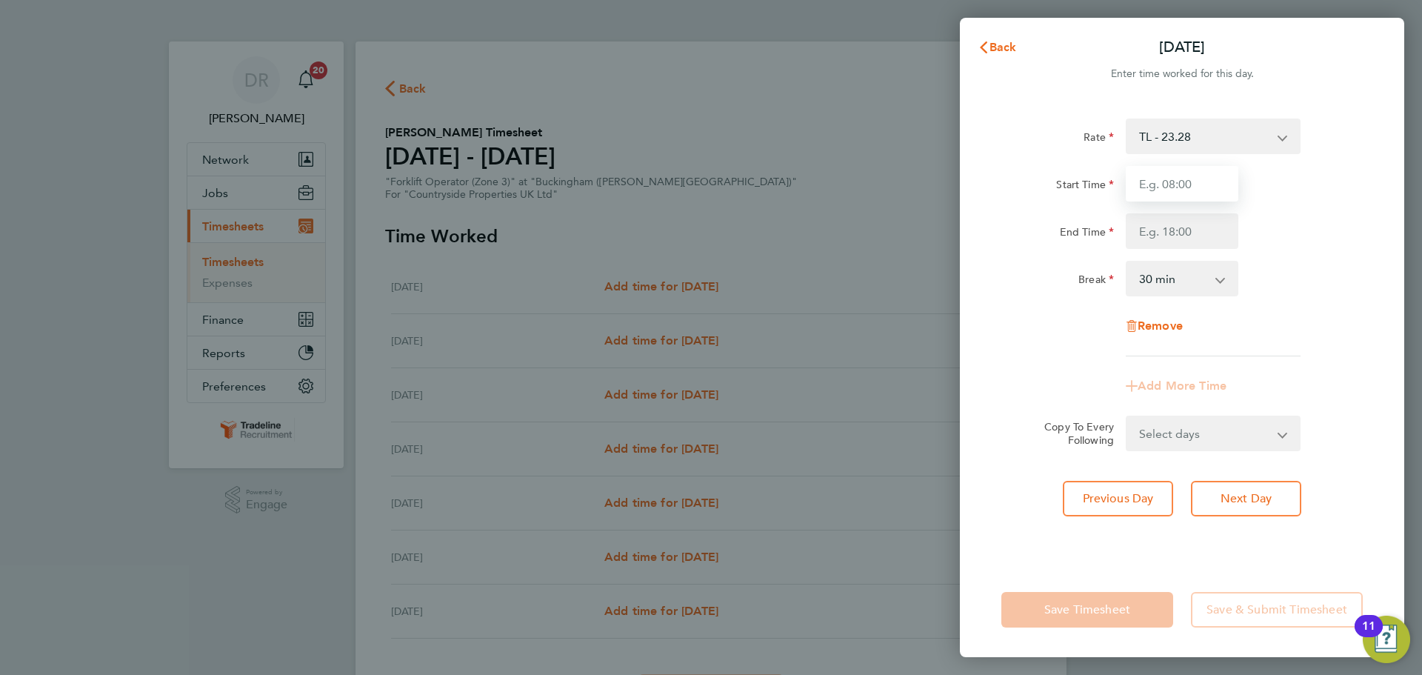
click at [1172, 176] on input "Start Time" at bounding box center [1182, 184] width 113 height 36
type input "07:00"
click at [1176, 231] on input "End Time" at bounding box center [1182, 231] width 113 height 36
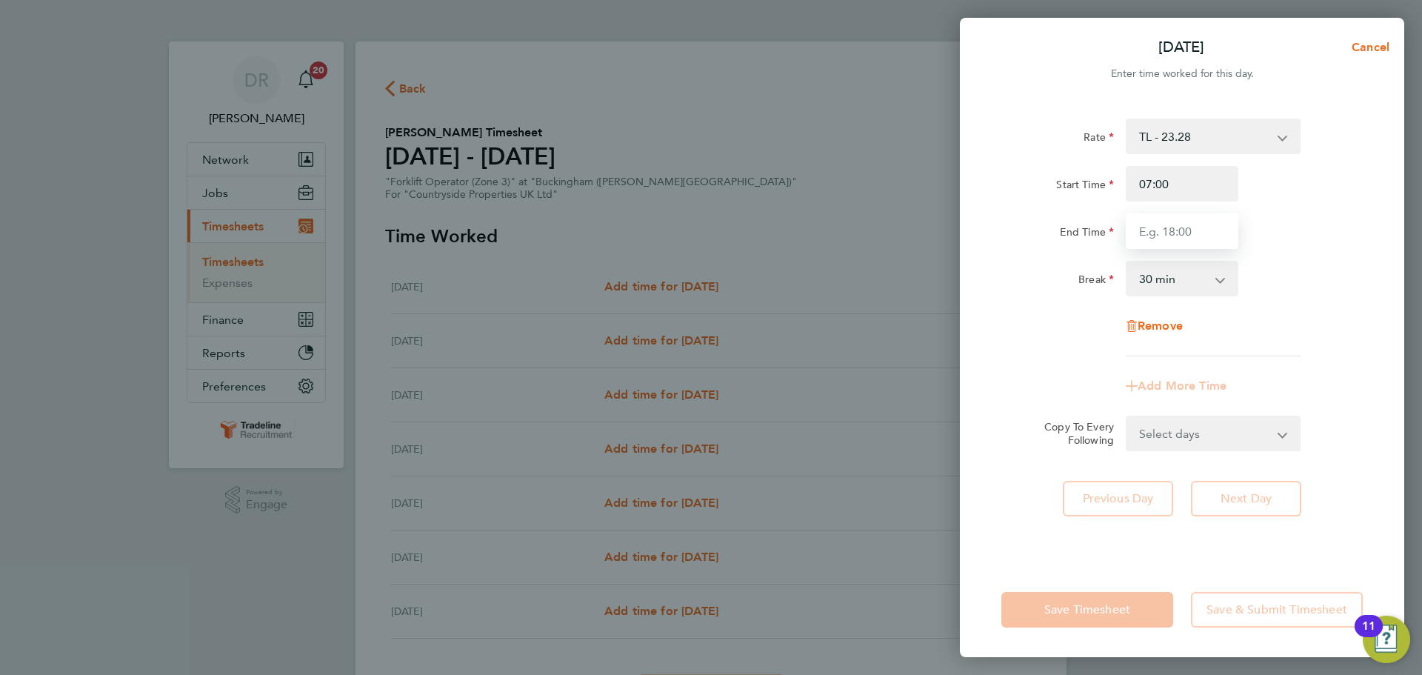
type input "16:30"
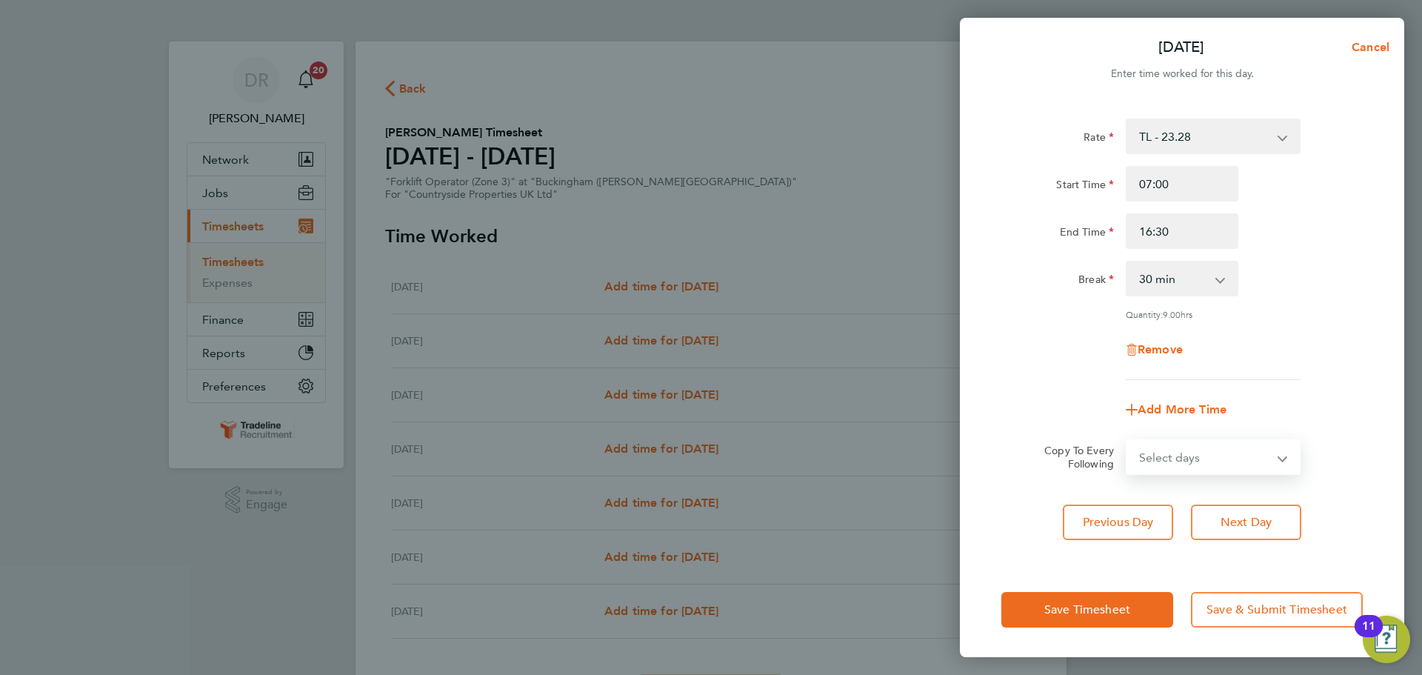
click at [1240, 430] on form "Rate TL - 23.28 Start Time 07:00 End Time 16:30 Break 0 min 15 min 30 min 45 mi…" at bounding box center [1182, 297] width 361 height 356
select select "WEEKDAY"
click at [1127, 441] on select "Select days Day Weekday (Mon-Fri) Weekend (Sat-Sun) [DATE] [DATE] [DATE] [DATE]…" at bounding box center [1205, 457] width 156 height 33
select select "[DATE]"
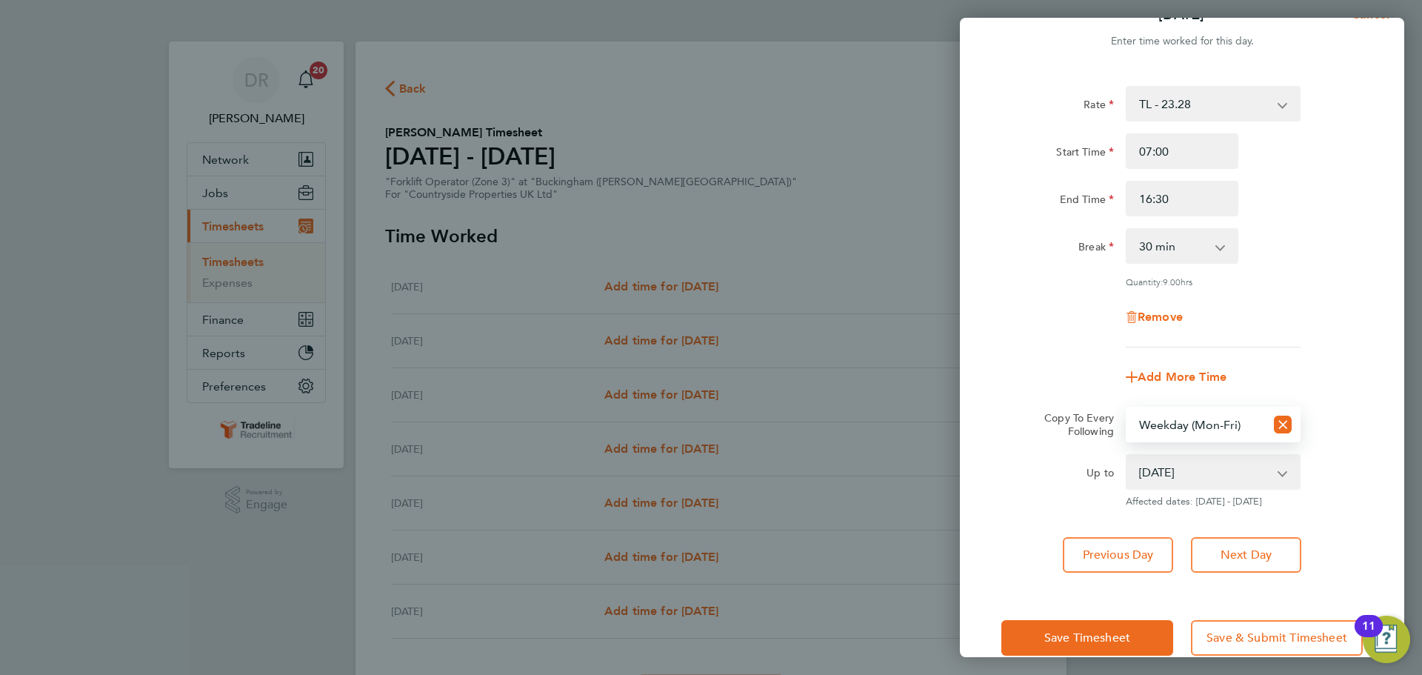
scroll to position [59, 0]
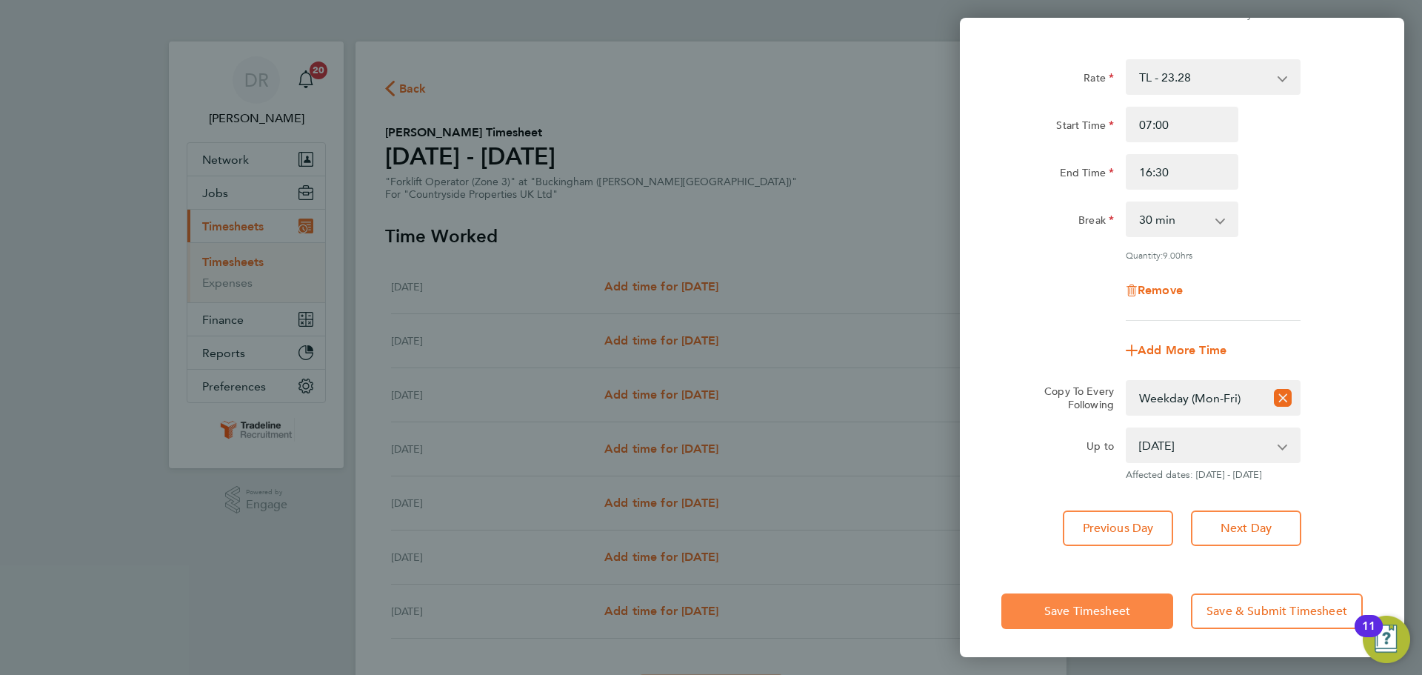
click at [1160, 599] on button "Save Timesheet" at bounding box center [1088, 611] width 172 height 36
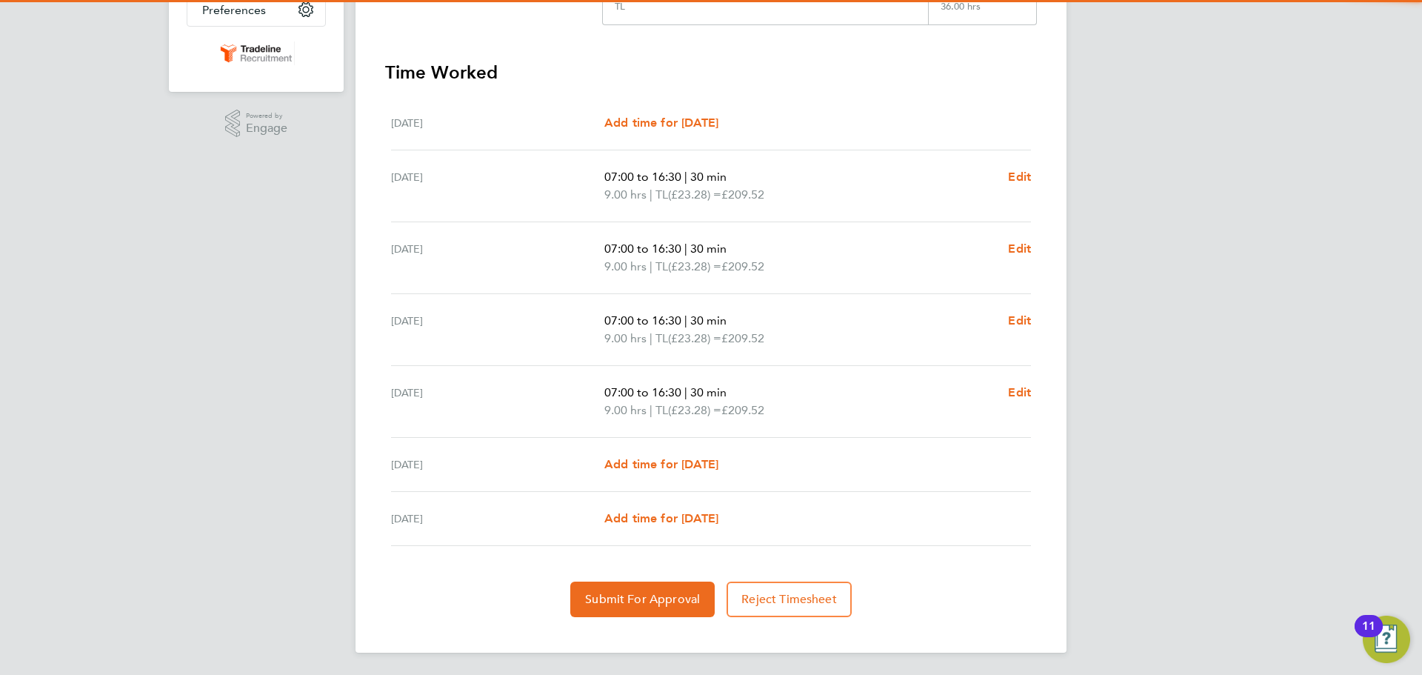
scroll to position [378, 0]
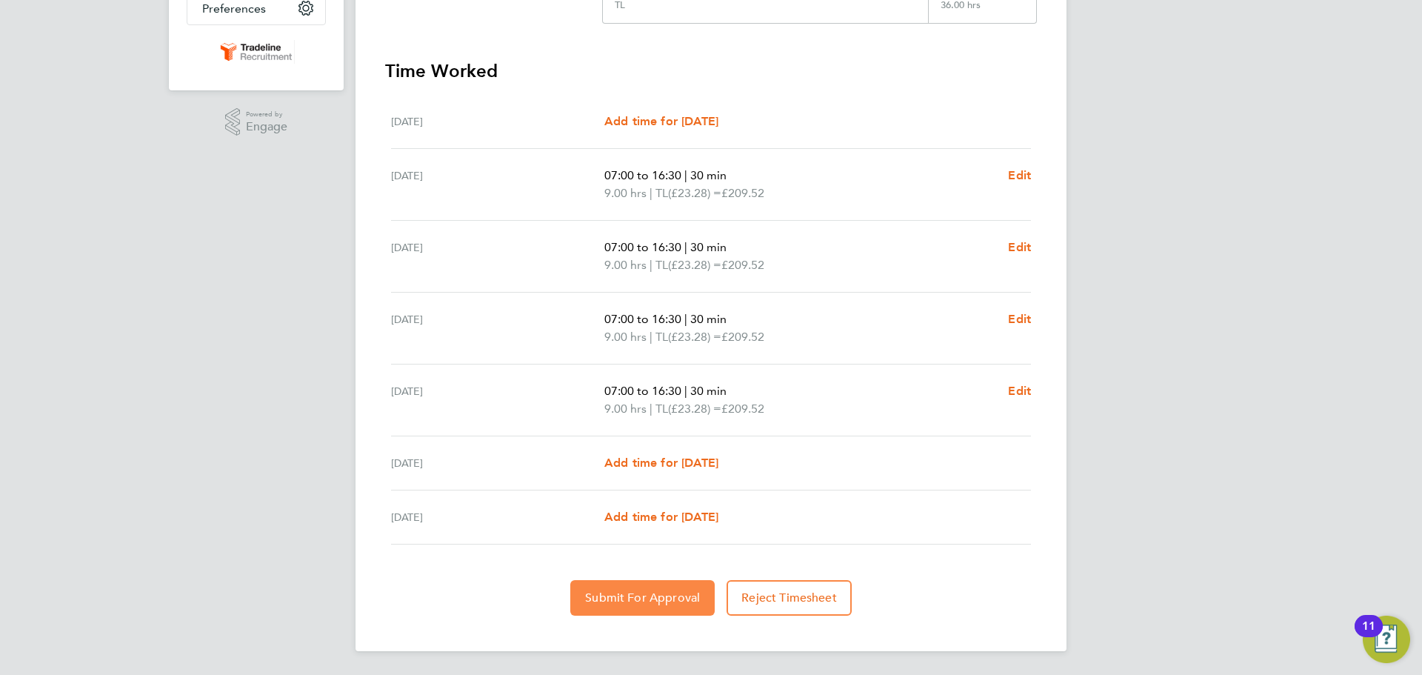
click at [648, 594] on span "Submit For Approval" at bounding box center [642, 597] width 115 height 15
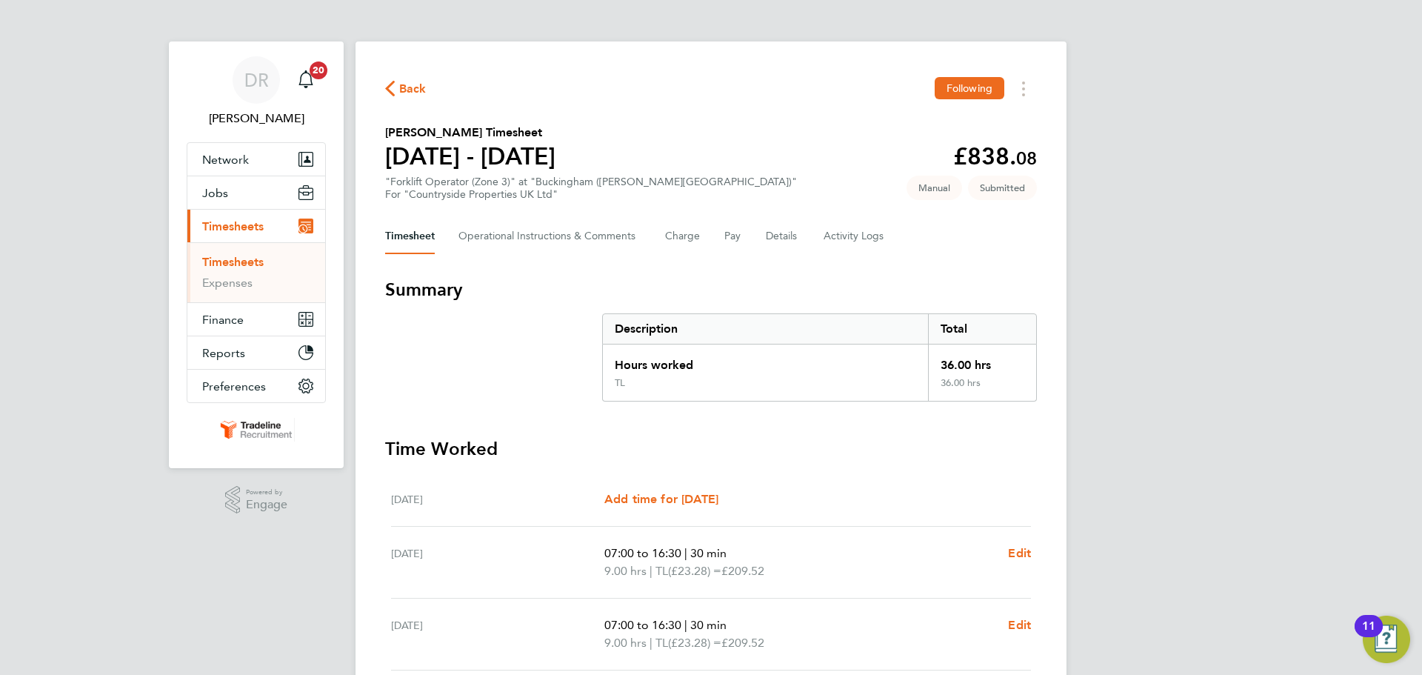
click at [246, 259] on link "Timesheets" at bounding box center [232, 262] width 61 height 14
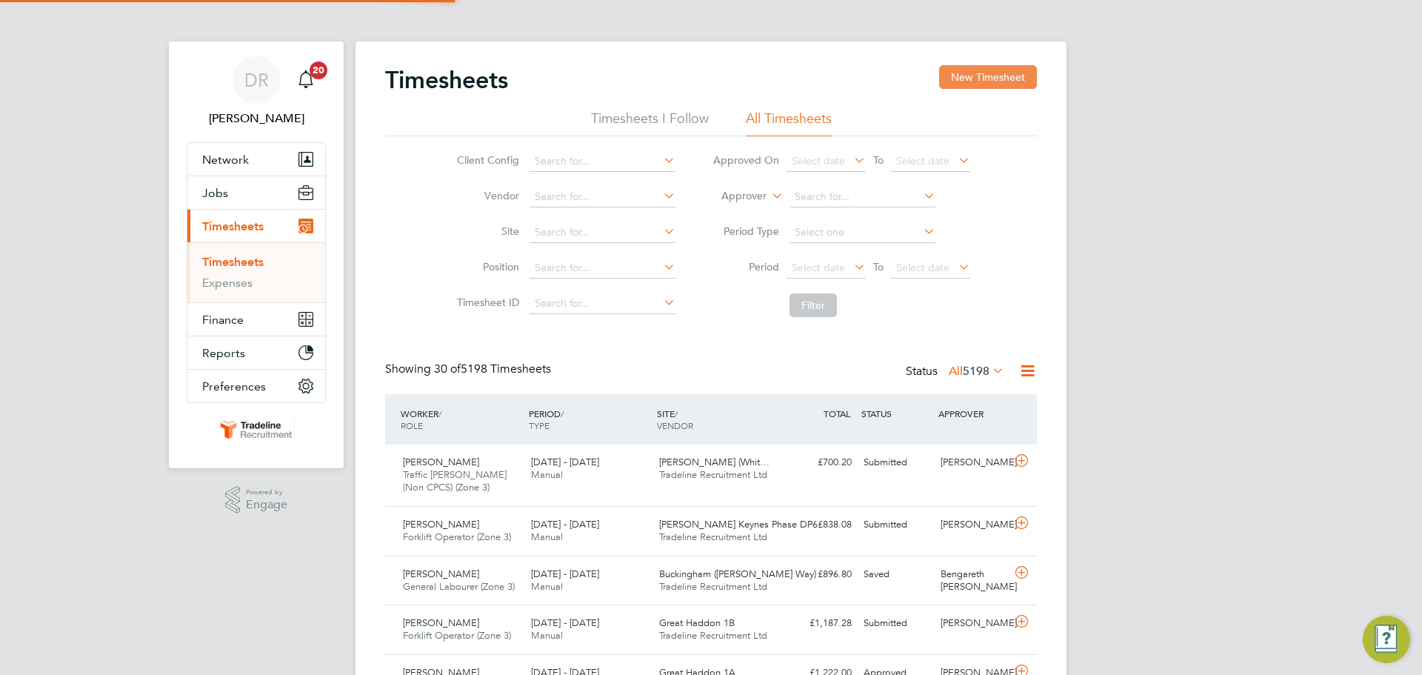
scroll to position [38, 129]
click at [983, 77] on button "New Timesheet" at bounding box center [988, 77] width 98 height 24
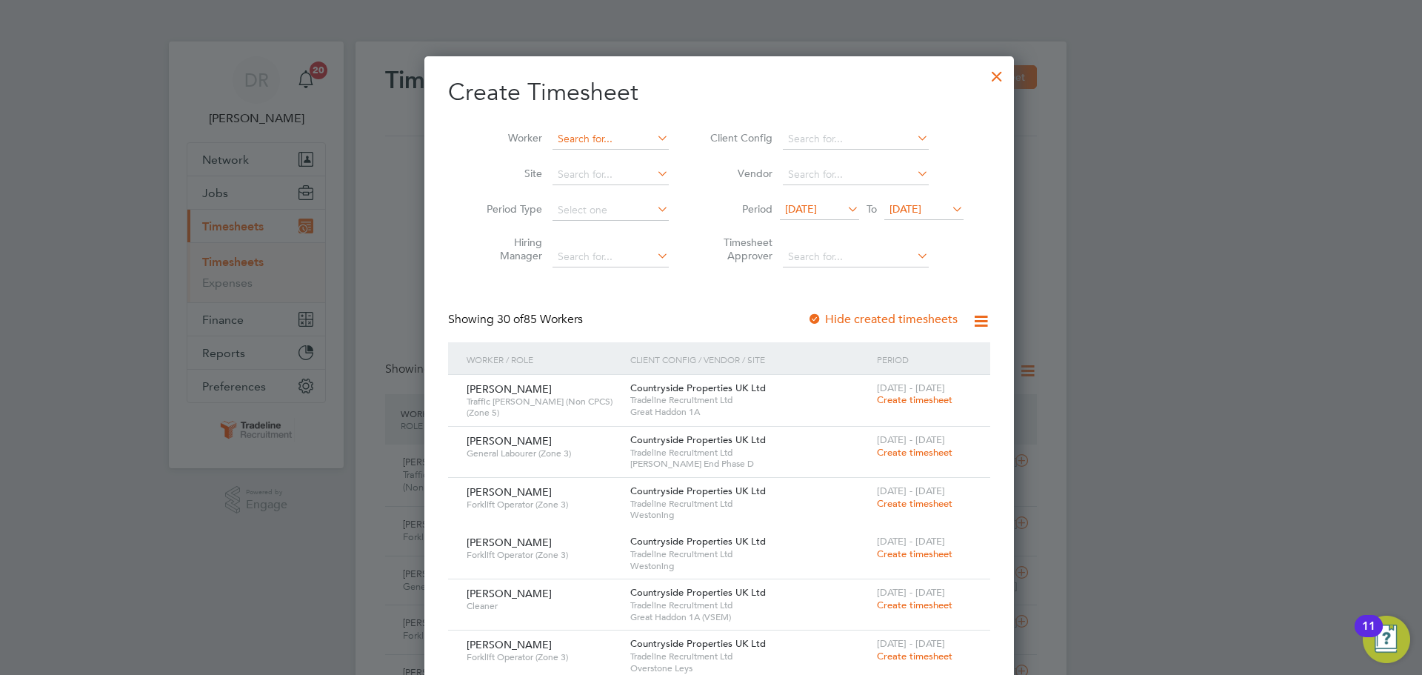
click at [564, 136] on input at bounding box center [611, 139] width 116 height 21
click at [634, 179] on b "[PERSON_NAME]" at bounding box center [677, 179] width 86 height 13
type input "[PERSON_NAME]"
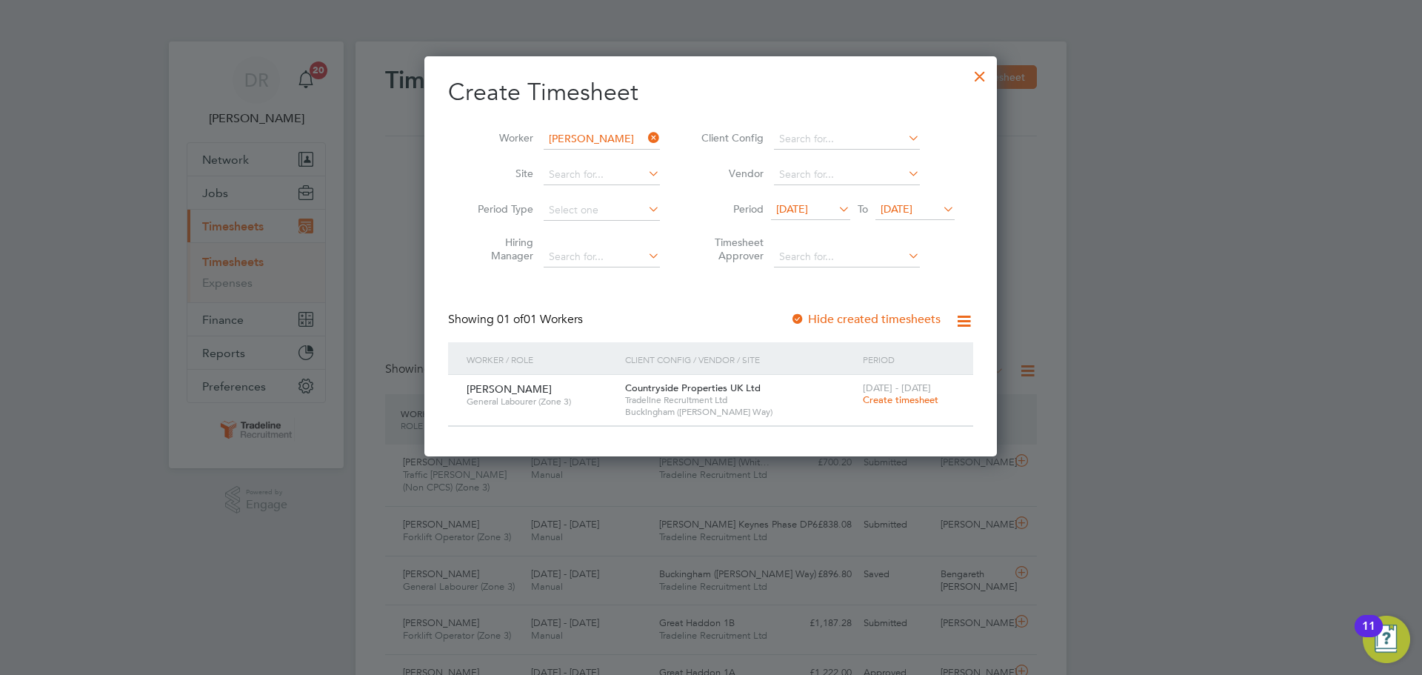
click at [898, 400] on span "Create timesheet" at bounding box center [901, 399] width 76 height 13
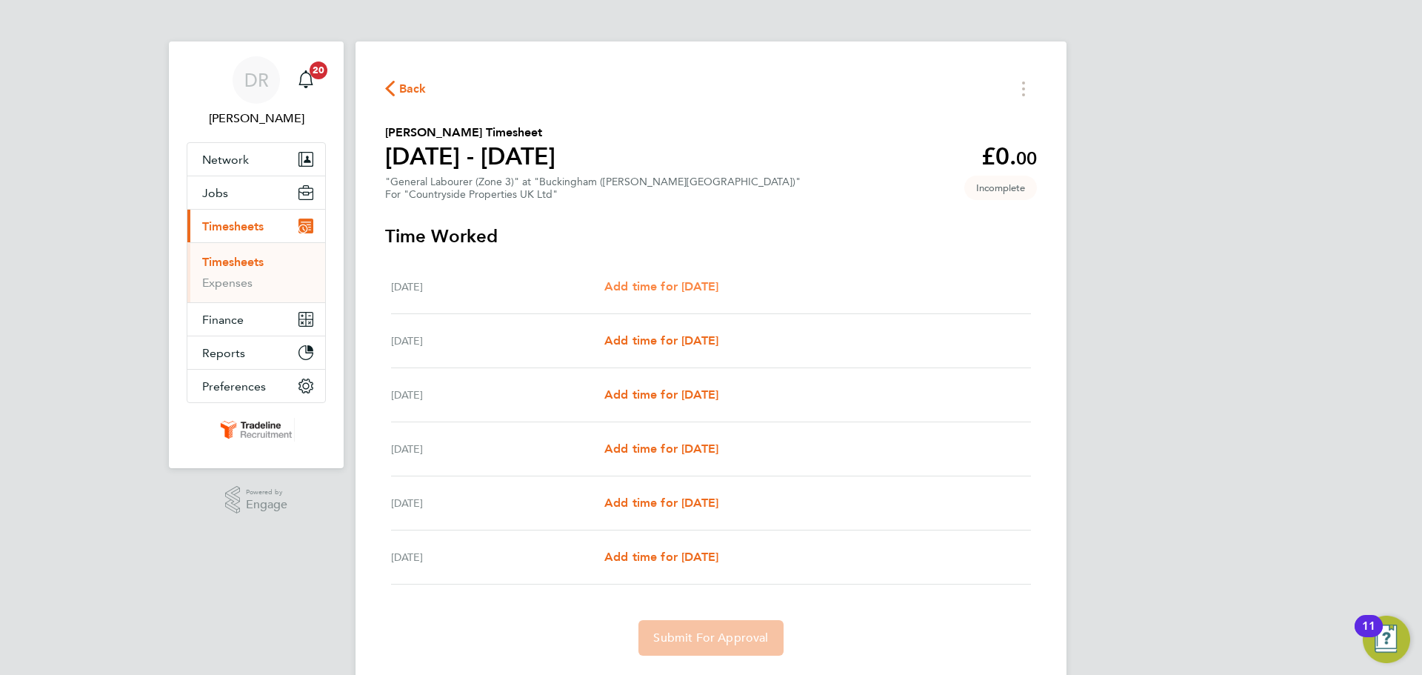
click at [705, 287] on span "Add time for [DATE]" at bounding box center [661, 286] width 114 height 14
select select "30"
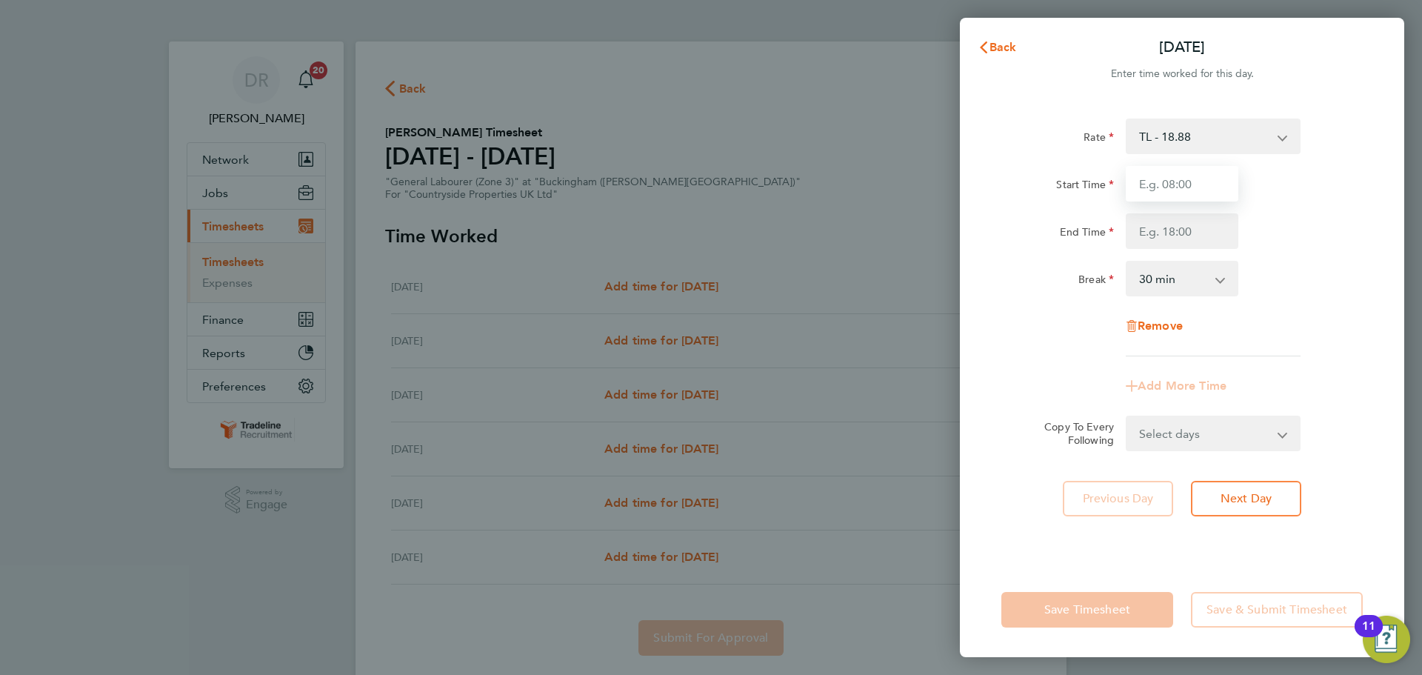
click at [1153, 184] on input "Start Time" at bounding box center [1182, 184] width 113 height 36
type input "07:00"
click at [1157, 234] on input "End Time" at bounding box center [1182, 231] width 113 height 36
type input "16:30"
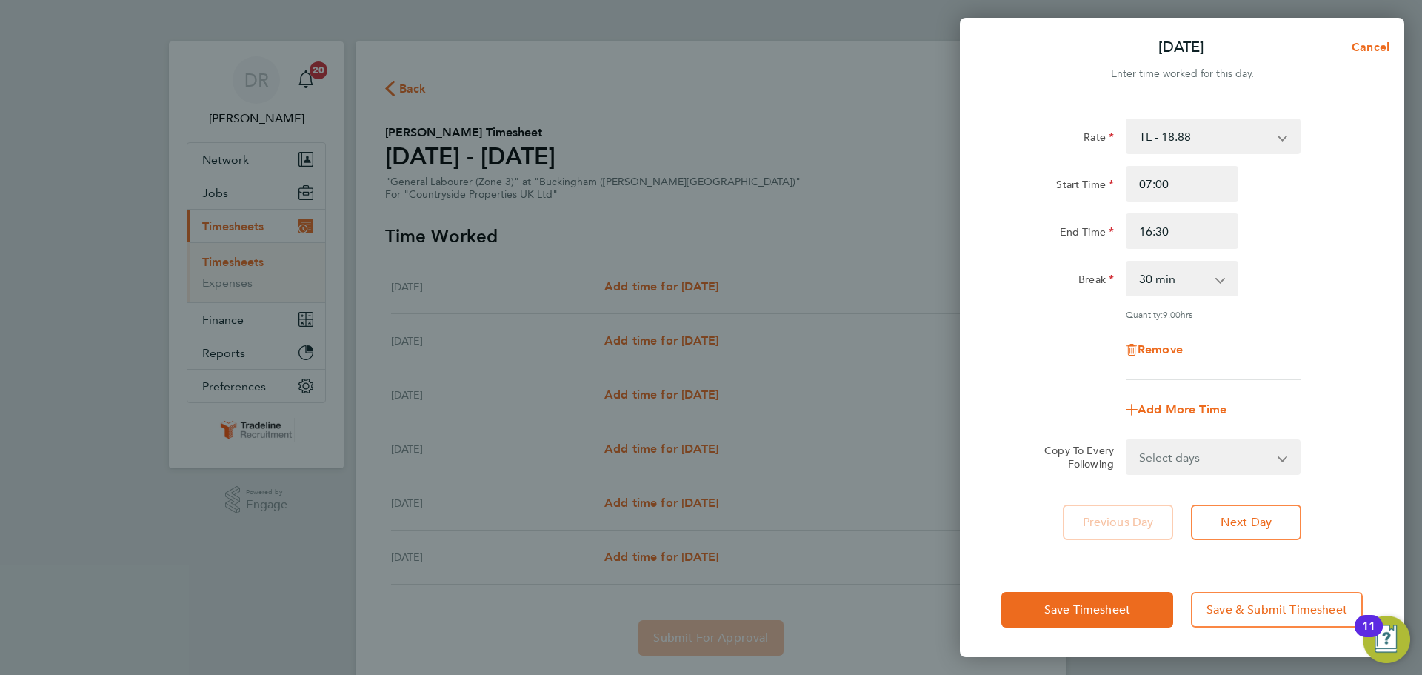
click at [1279, 276] on div "Break 0 min 15 min 30 min 45 min 60 min 75 min 90 min" at bounding box center [1182, 279] width 373 height 36
click at [1216, 457] on select "Select days Day Weekday (Mon-Fri) Weekend (Sat-Sun) [DATE] [DATE] [DATE] [DATE]…" at bounding box center [1205, 457] width 156 height 33
select select "WEEKDAY"
click at [1127, 441] on select "Select days Day Weekday (Mon-Fri) Weekend (Sat-Sun) [DATE] [DATE] [DATE] [DATE]…" at bounding box center [1205, 457] width 156 height 33
select select "[DATE]"
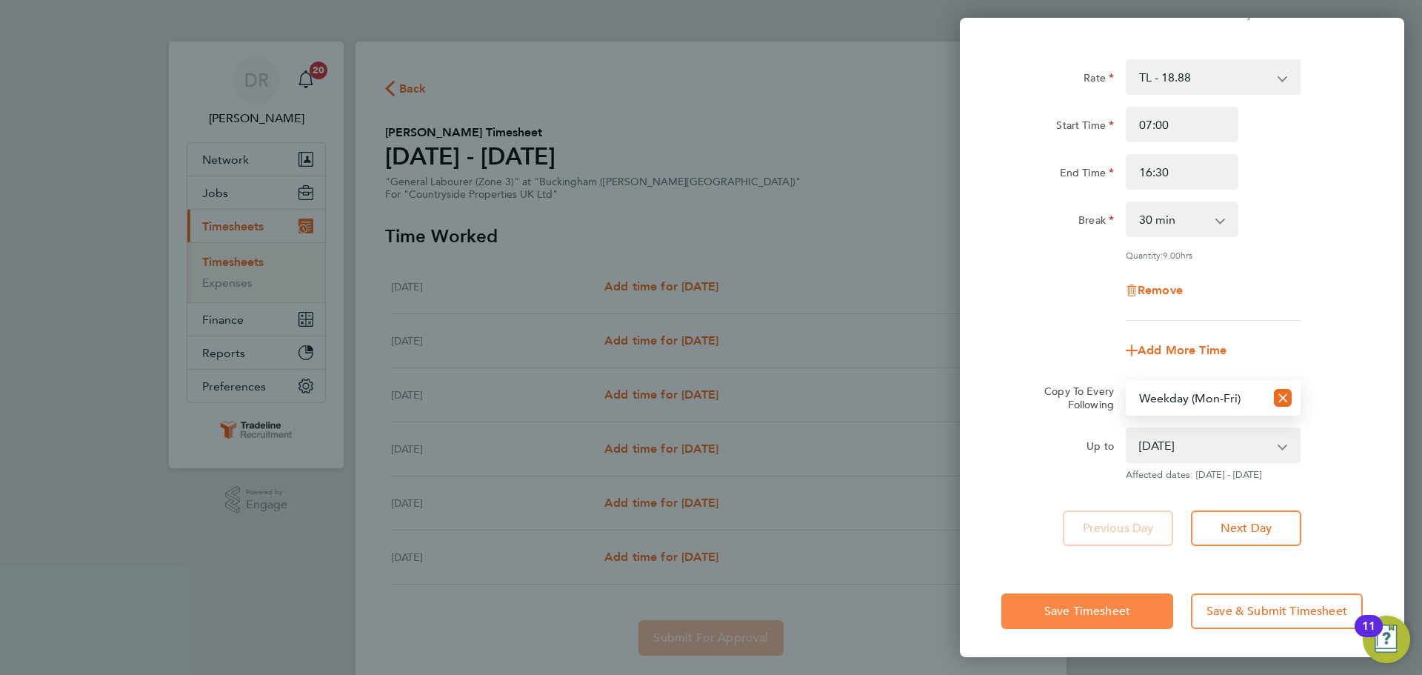
click at [1124, 622] on button "Save Timesheet" at bounding box center [1088, 611] width 172 height 36
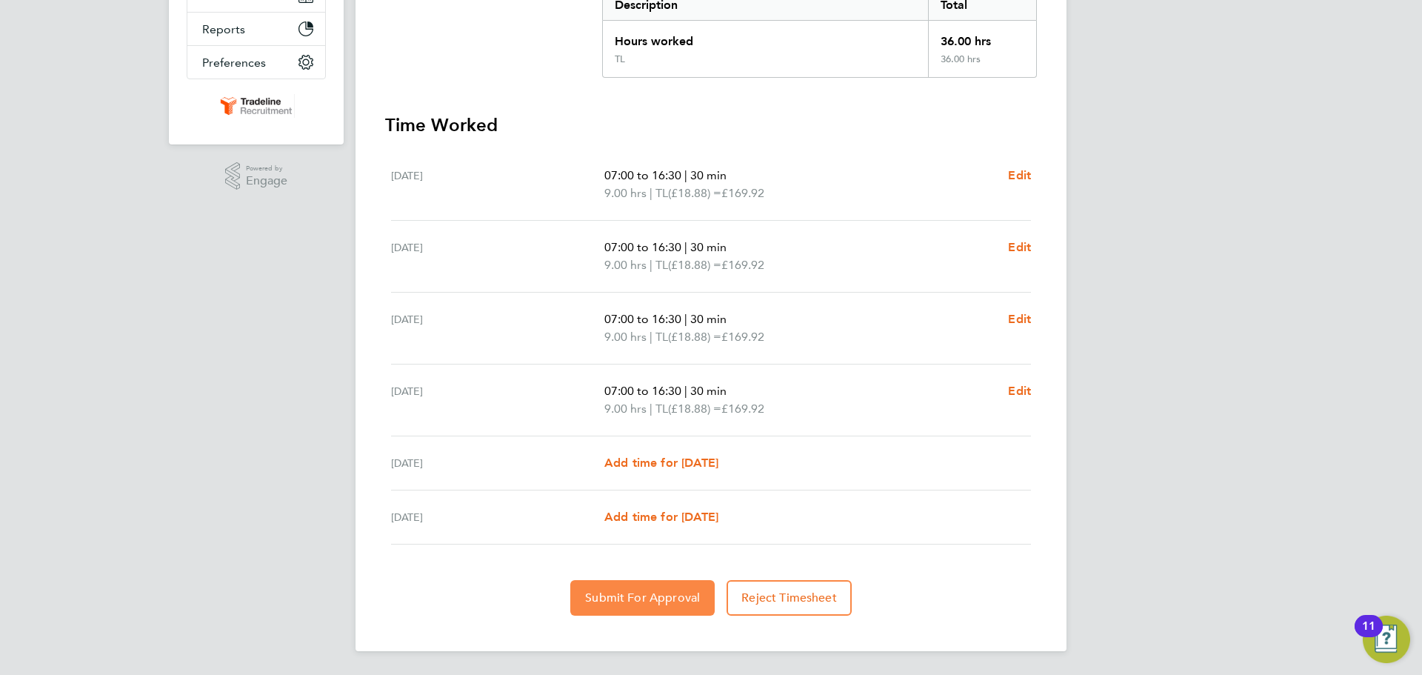
drag, startPoint x: 595, startPoint y: 575, endPoint x: 599, endPoint y: 584, distance: 10.3
click at [596, 575] on section "Time Worked [DATE] 07:00 to 16:30 | 30 min 9.00 hrs | TL (£18.88) = £169.92 Edi…" at bounding box center [711, 364] width 652 height 502
click at [602, 594] on span "Submit For Approval" at bounding box center [642, 597] width 115 height 15
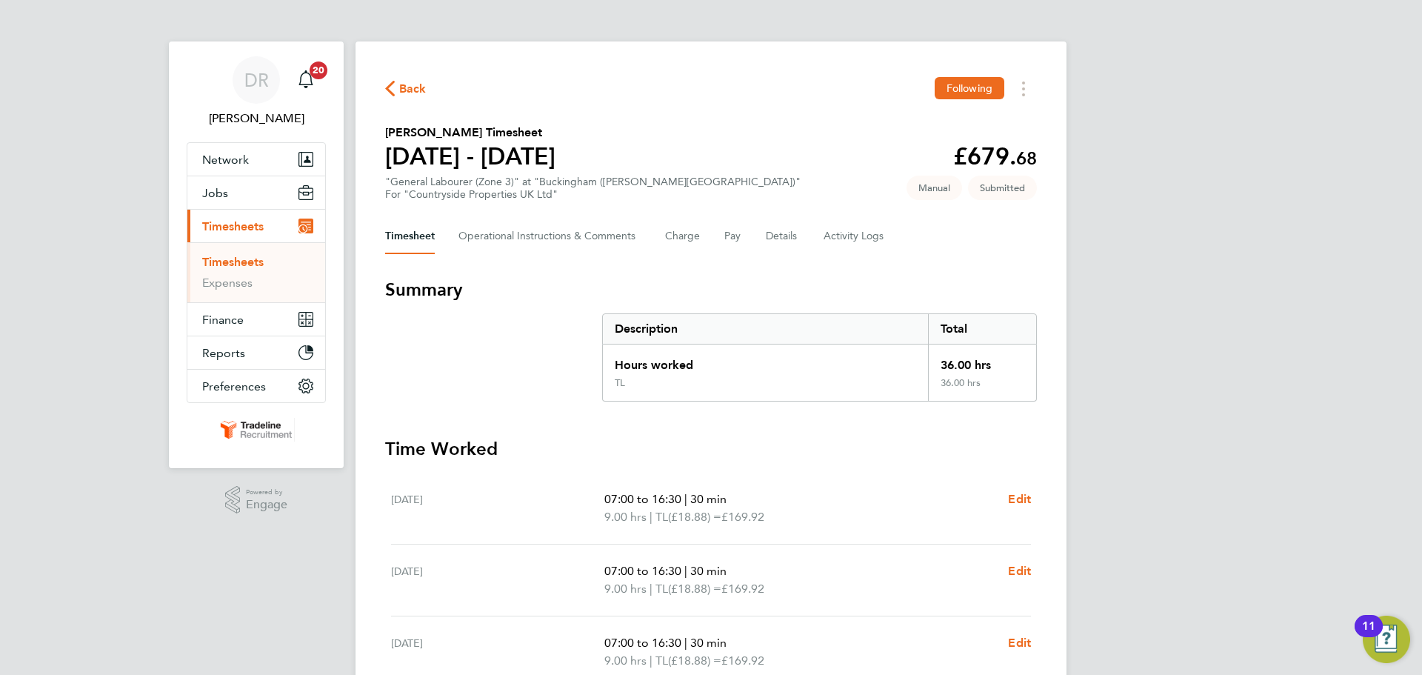
drag, startPoint x: 258, startPoint y: 265, endPoint x: 273, endPoint y: 261, distance: 15.3
click at [258, 265] on link "Timesheets" at bounding box center [232, 262] width 61 height 14
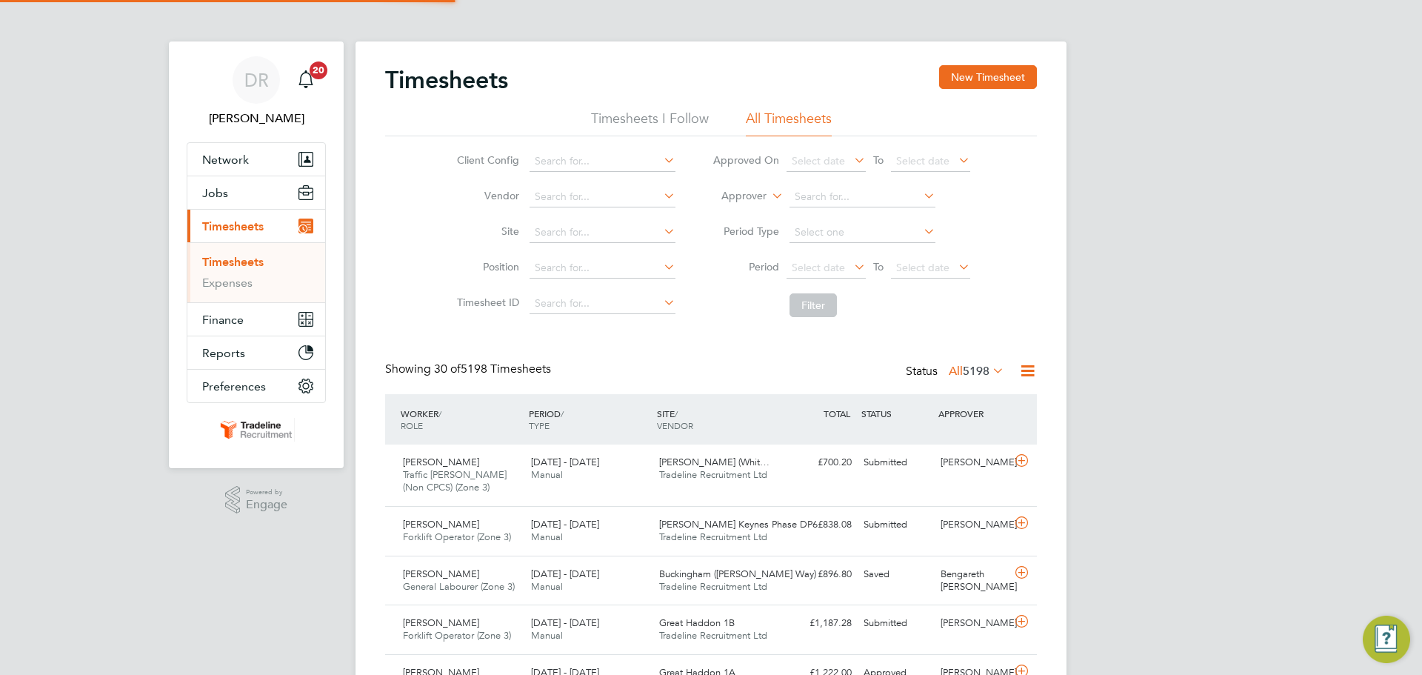
drag, startPoint x: 1013, startPoint y: 70, endPoint x: 926, endPoint y: 72, distance: 86.7
click at [1013, 70] on button "New Timesheet" at bounding box center [988, 77] width 98 height 24
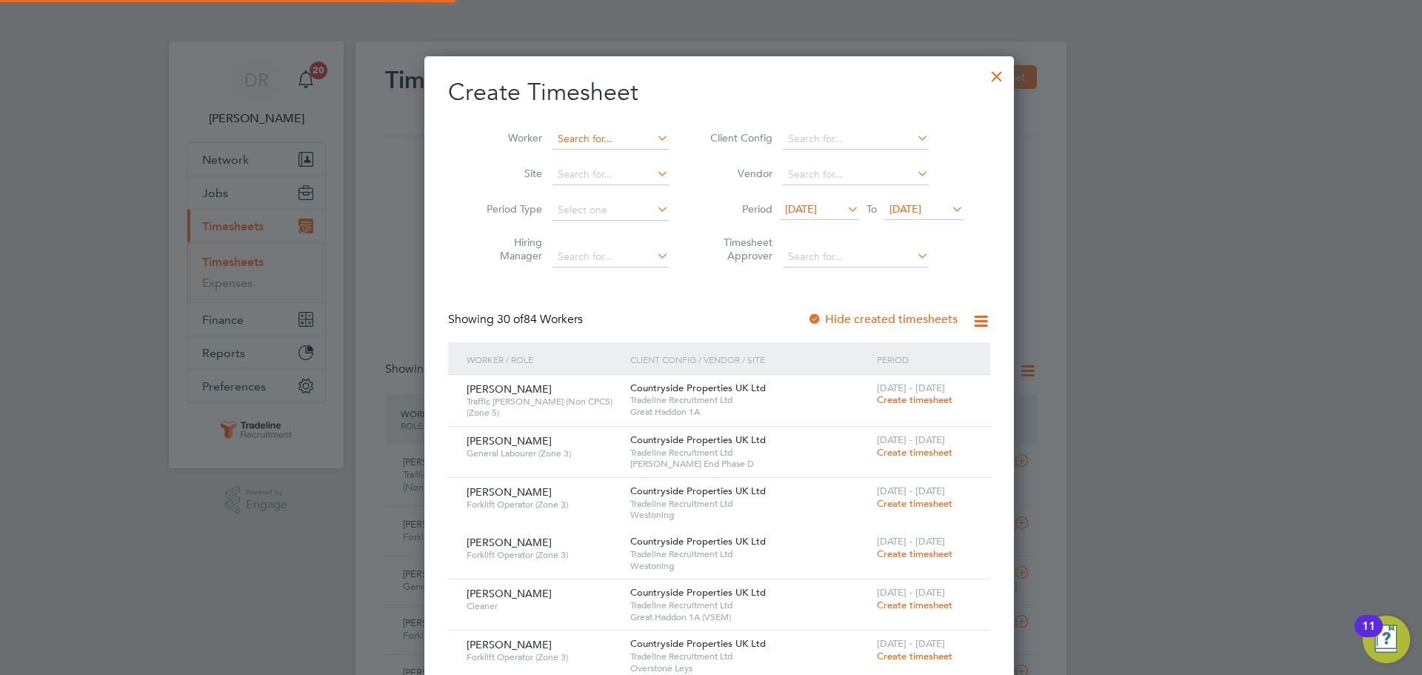
click at [607, 136] on input at bounding box center [611, 139] width 116 height 21
click at [607, 156] on li "[PERSON_NAME] anda" at bounding box center [614, 159] width 142 height 20
type input "[PERSON_NAME]"
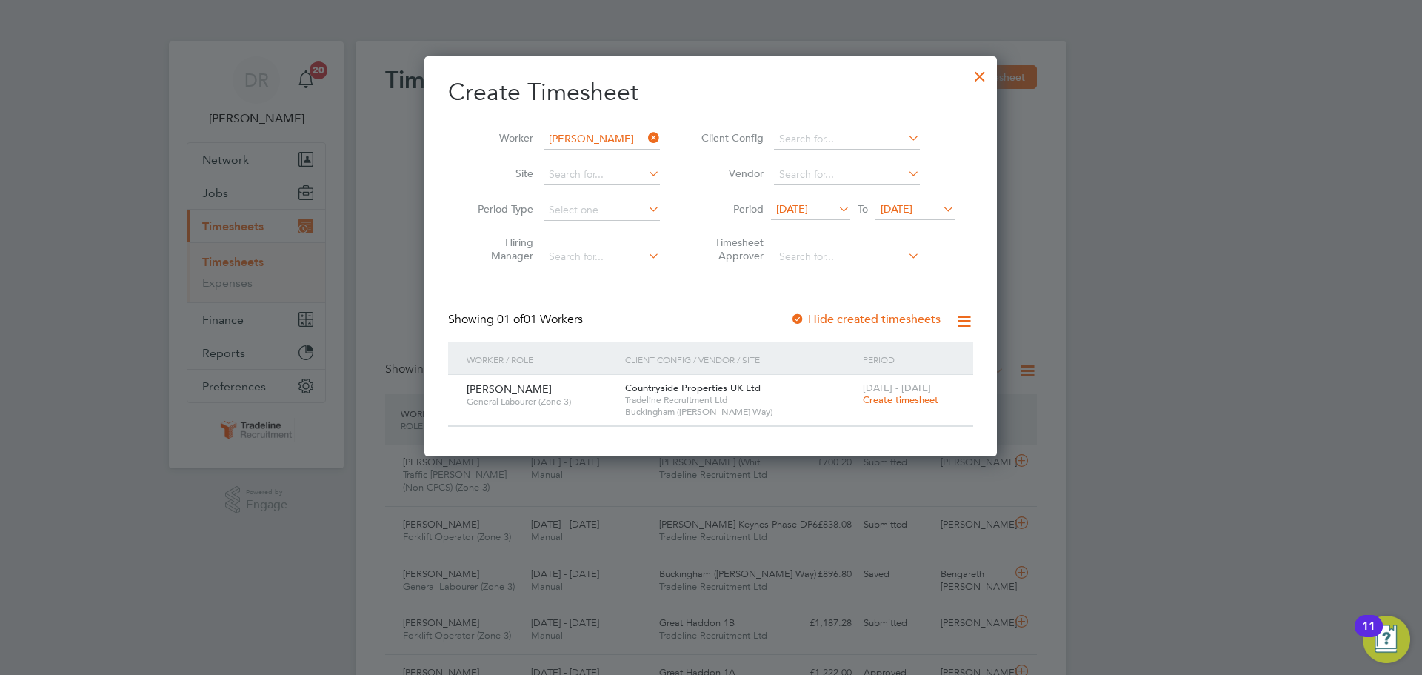
click at [894, 398] on span "Create timesheet" at bounding box center [901, 399] width 76 height 13
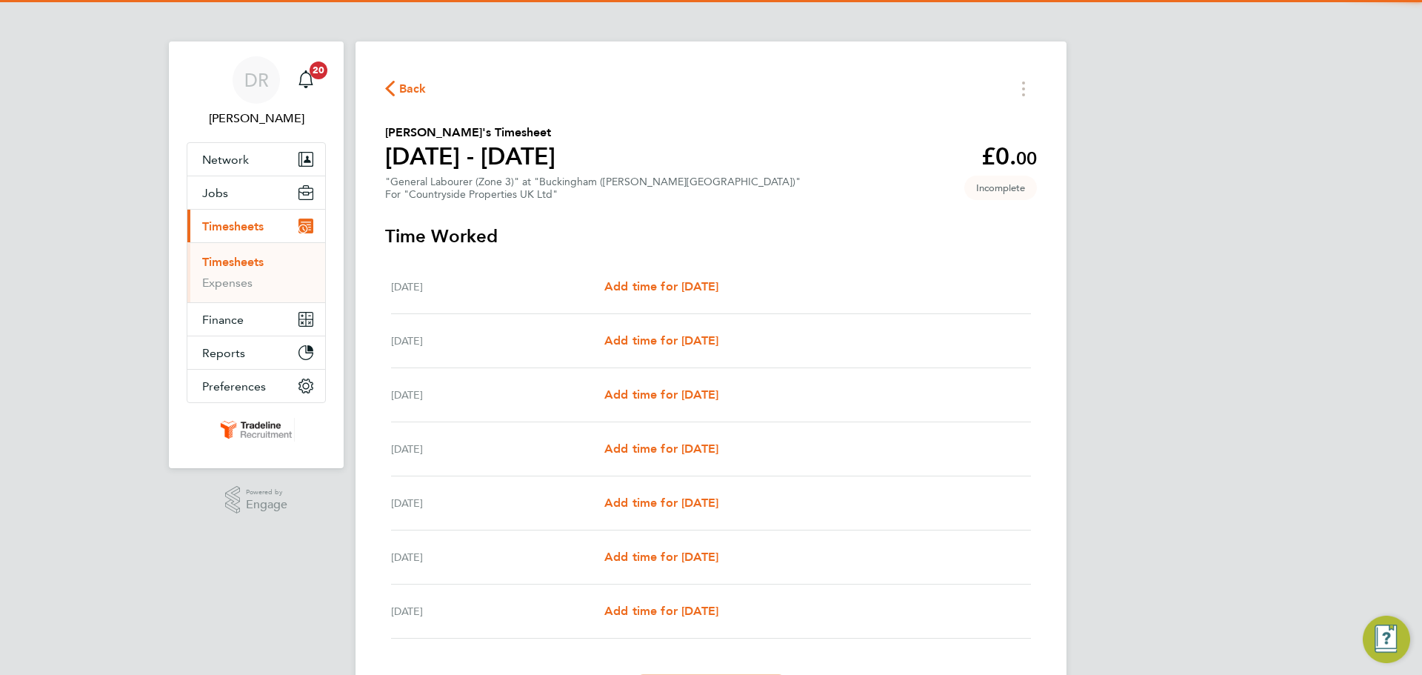
click at [732, 276] on div "[DATE] Add time for [DATE] Add time for [DATE]" at bounding box center [711, 287] width 640 height 54
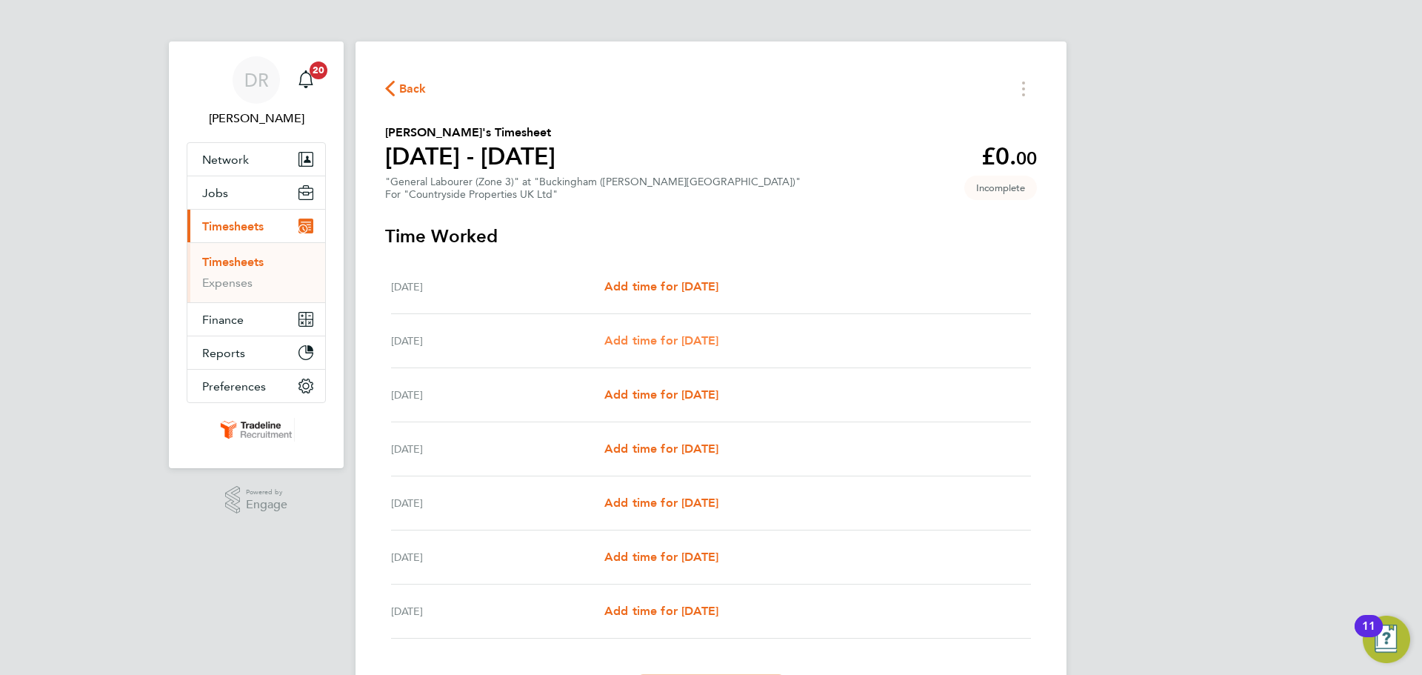
click at [698, 341] on span "Add time for [DATE]" at bounding box center [661, 340] width 114 height 14
select select "30"
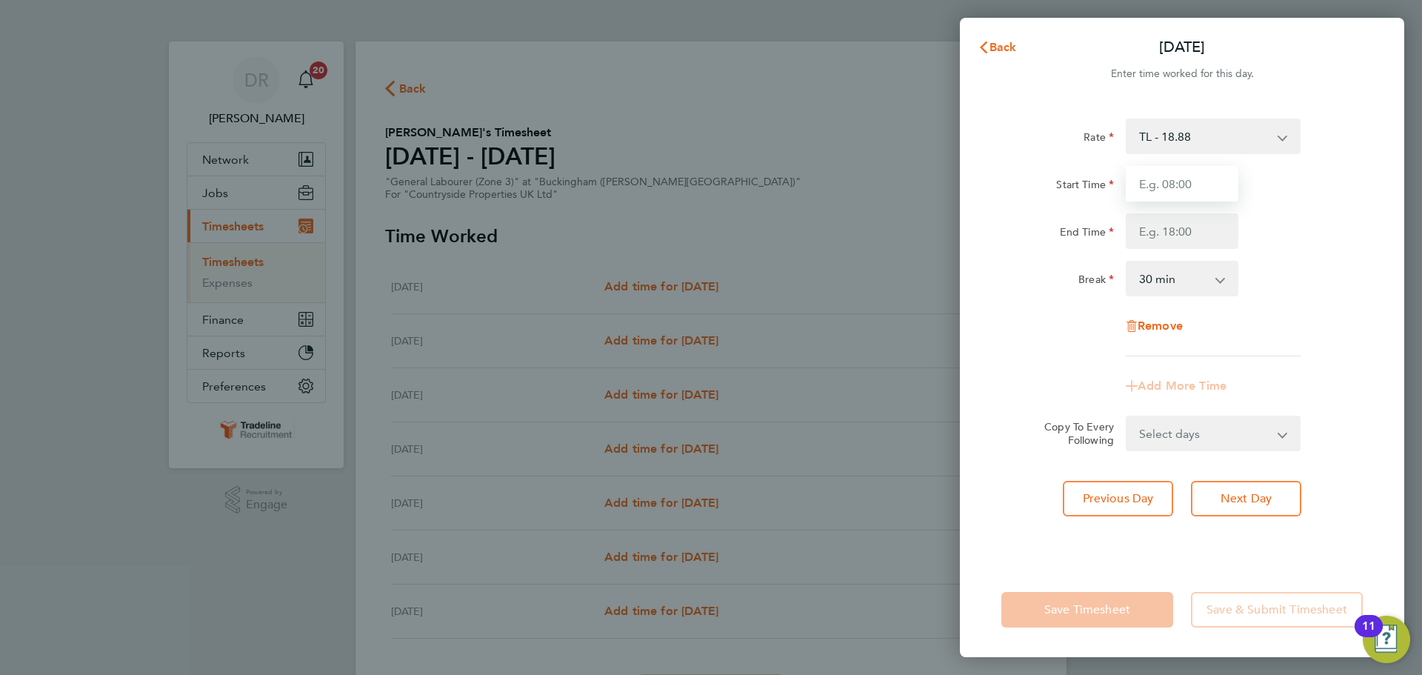
drag, startPoint x: 1203, startPoint y: 171, endPoint x: 1201, endPoint y: 179, distance: 8.4
click at [1203, 171] on input "Start Time" at bounding box center [1182, 184] width 113 height 36
type input "07:00"
click at [1170, 259] on div "Rate TL - 18.88 Start Time 07:00 End Time Break 0 min 15 min 30 min 45 min 60 m…" at bounding box center [1182, 238] width 361 height 238
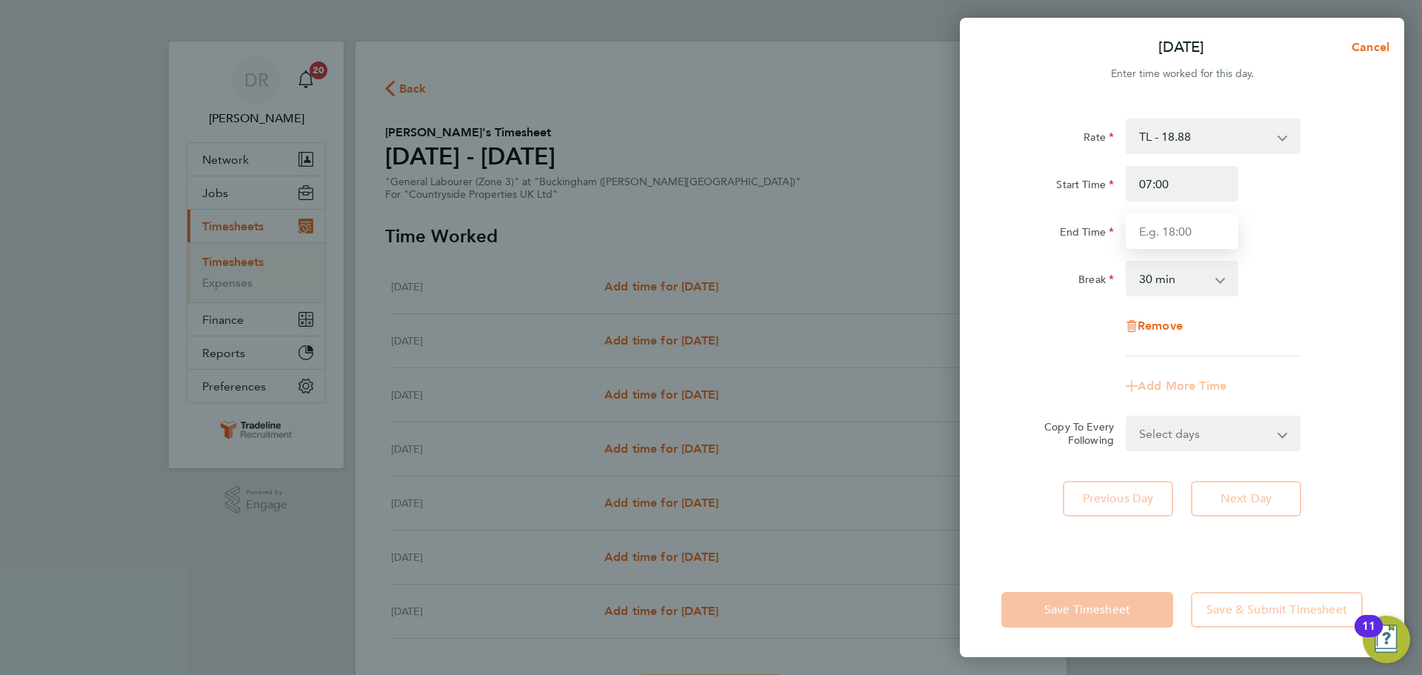
click at [1182, 245] on input "End Time" at bounding box center [1182, 231] width 113 height 36
type input "16:30"
click at [1302, 250] on div "Rate TL - 18.88 Start Time 07:00 End Time 16:30 Break 0 min 15 min 30 min 45 mi…" at bounding box center [1182, 238] width 361 height 238
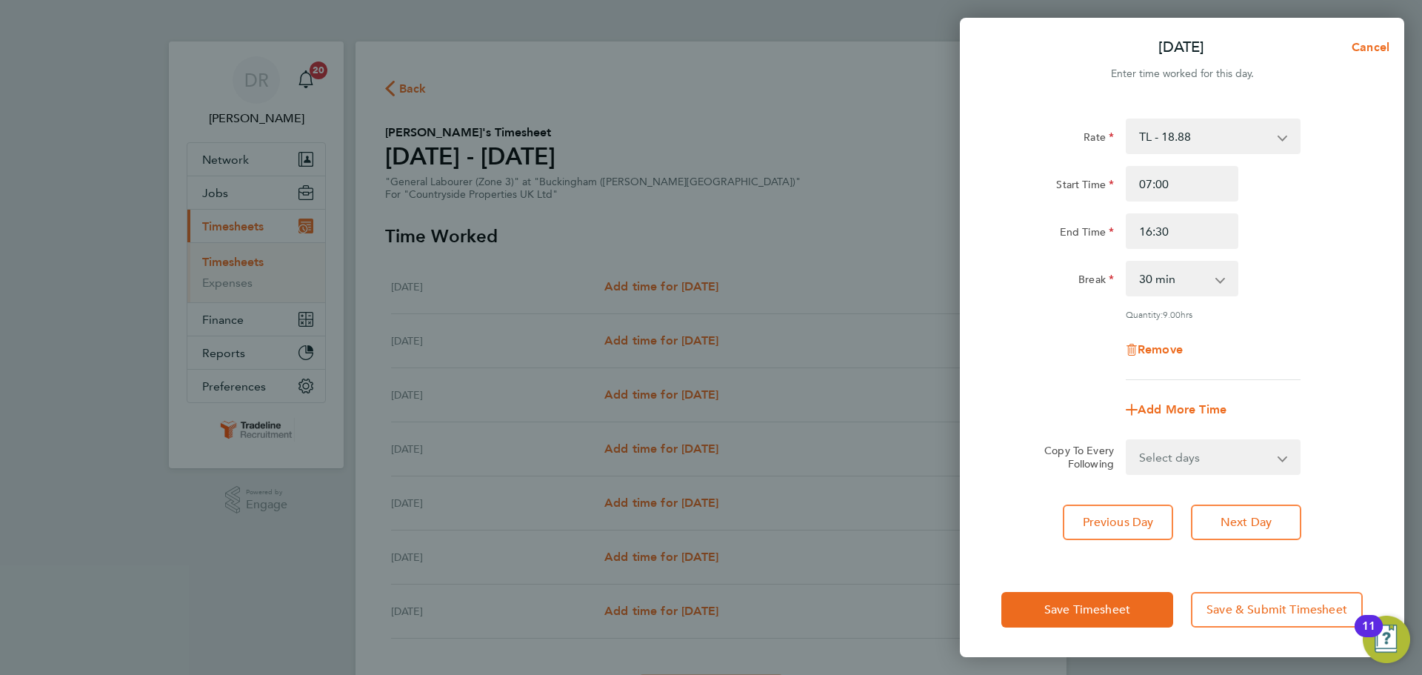
click at [1228, 444] on select "Select days Day Weekday (Mon-Fri) Weekend (Sat-Sun) [DATE] [DATE] [DATE] [DATE]…" at bounding box center [1205, 457] width 156 height 33
select select "WEEKDAY"
click at [1127, 441] on select "Select days Day Weekday (Mon-Fri) Weekend (Sat-Sun) [DATE] [DATE] [DATE] [DATE]…" at bounding box center [1205, 457] width 156 height 33
select select "[DATE]"
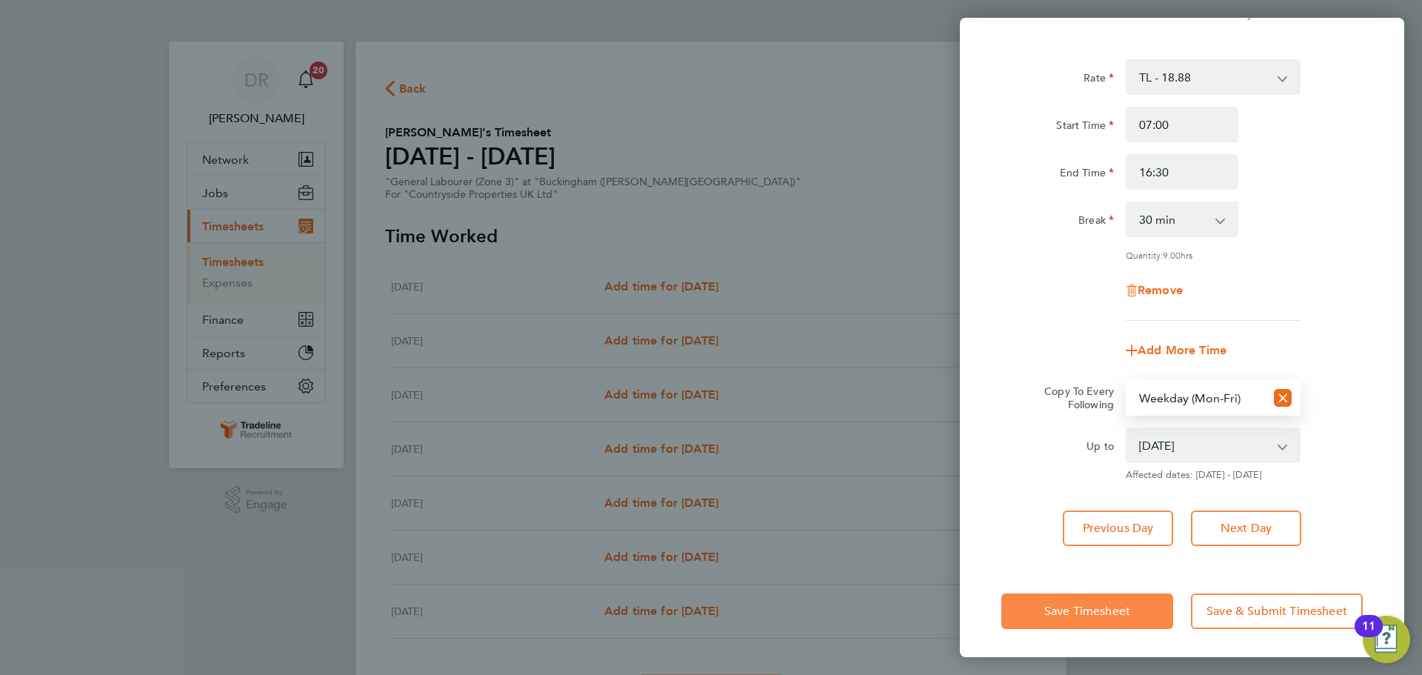
click at [1078, 605] on span "Save Timesheet" at bounding box center [1087, 611] width 86 height 15
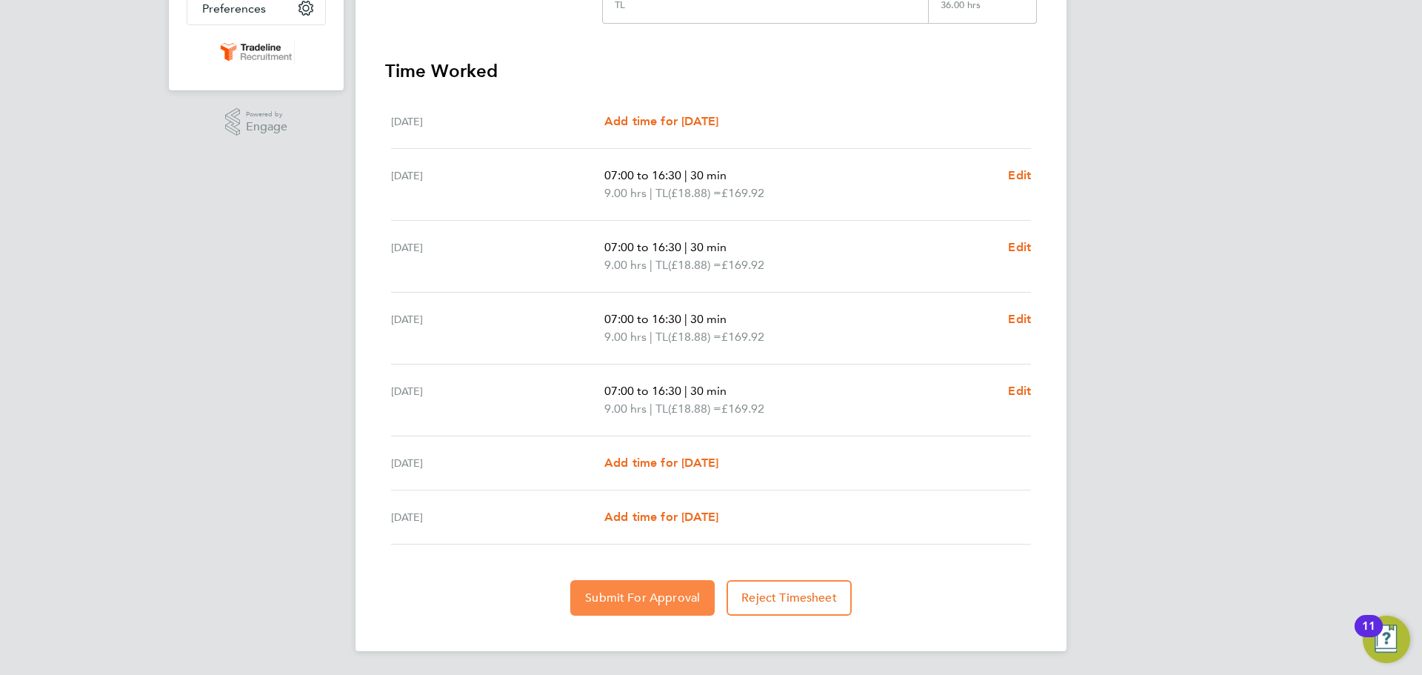
drag, startPoint x: 603, startPoint y: 585, endPoint x: 614, endPoint y: 586, distance: 11.1
click at [607, 586] on button "Submit For Approval" at bounding box center [642, 598] width 144 height 36
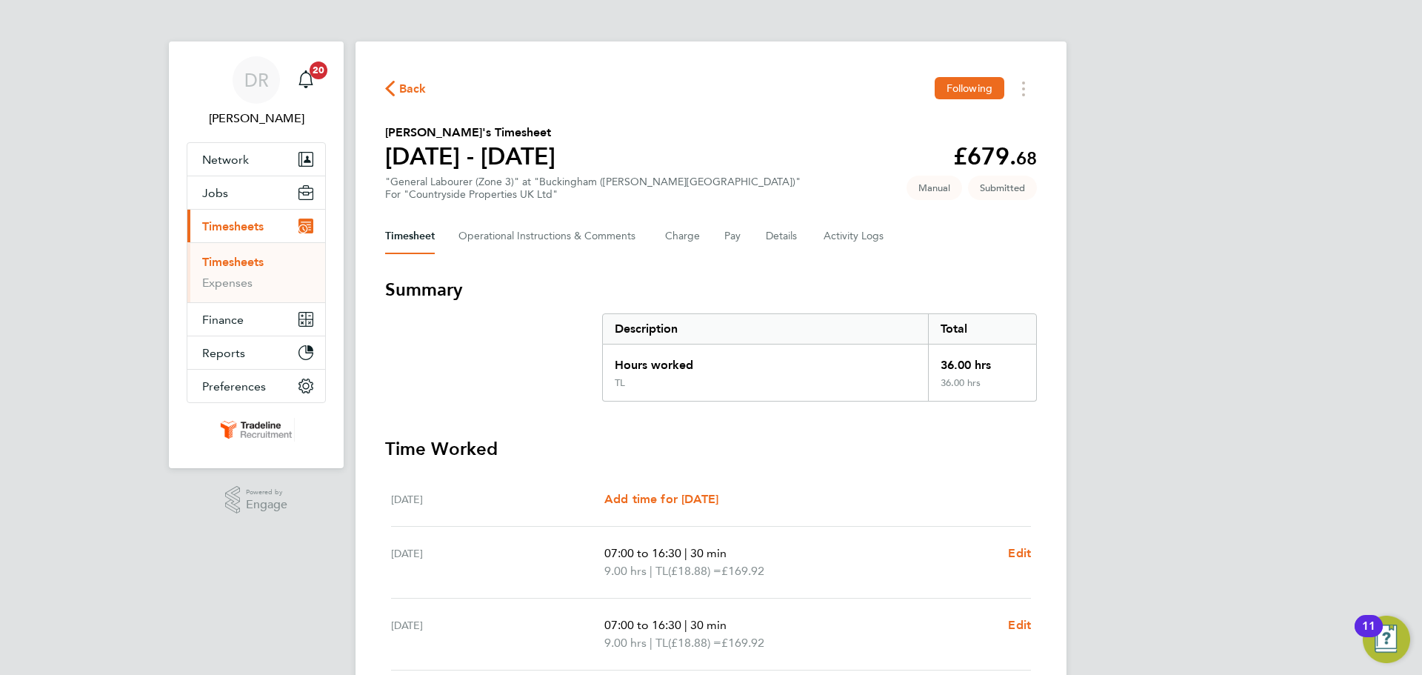
drag, startPoint x: 231, startPoint y: 256, endPoint x: 279, endPoint y: 256, distance: 47.4
click at [231, 256] on link "Timesheets" at bounding box center [232, 262] width 61 height 14
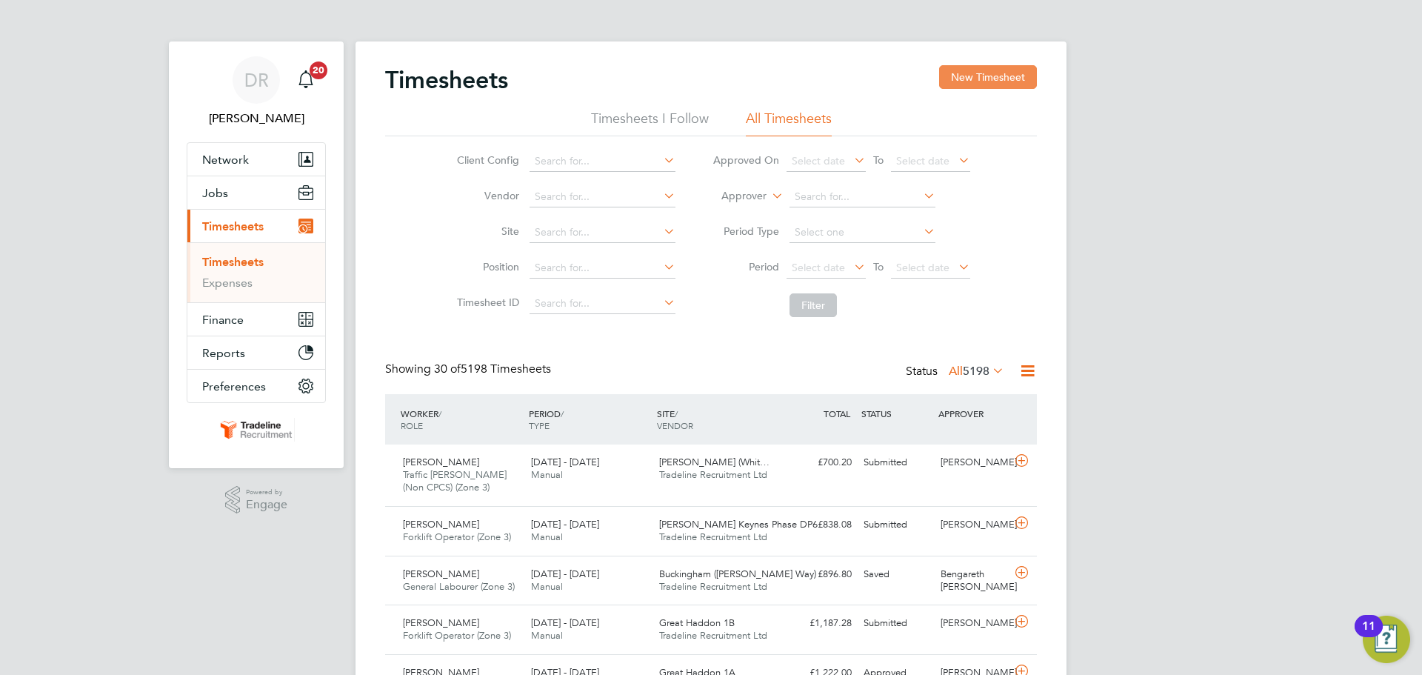
click at [976, 75] on button "New Timesheet" at bounding box center [988, 77] width 98 height 24
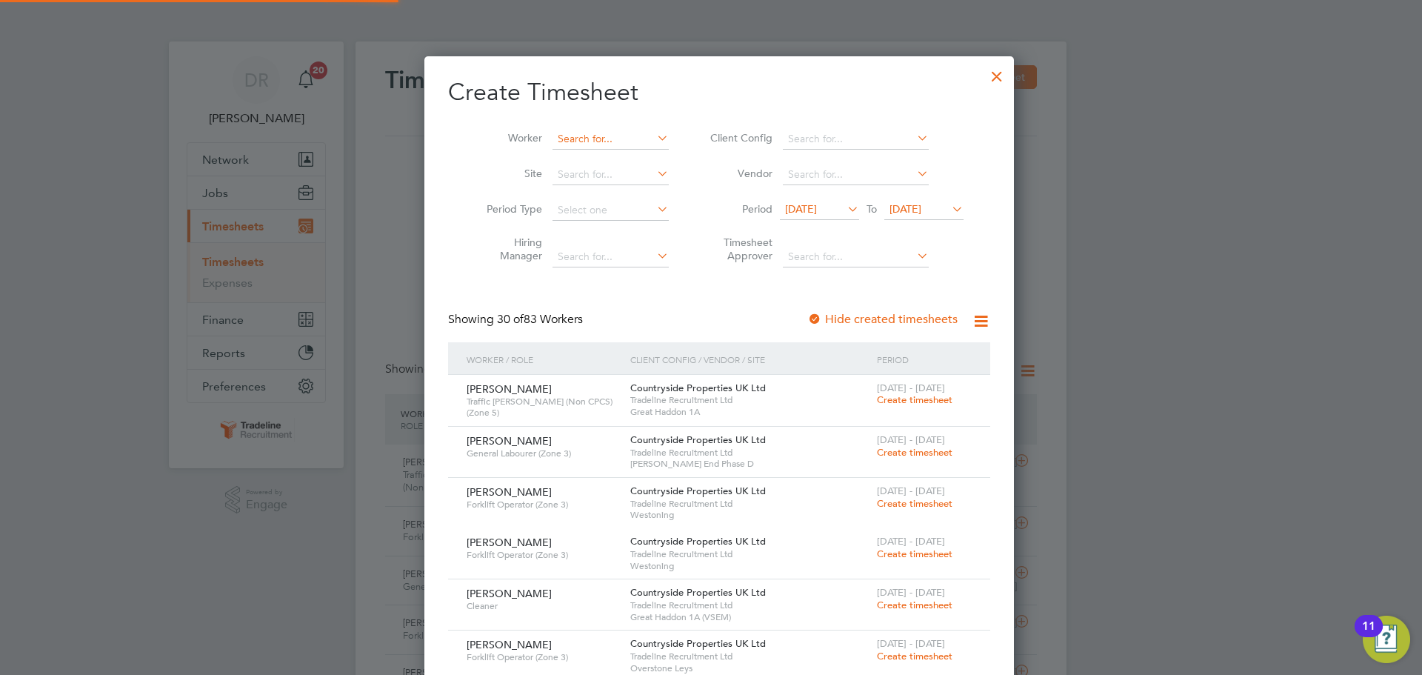
click at [564, 138] on input at bounding box center [611, 139] width 116 height 21
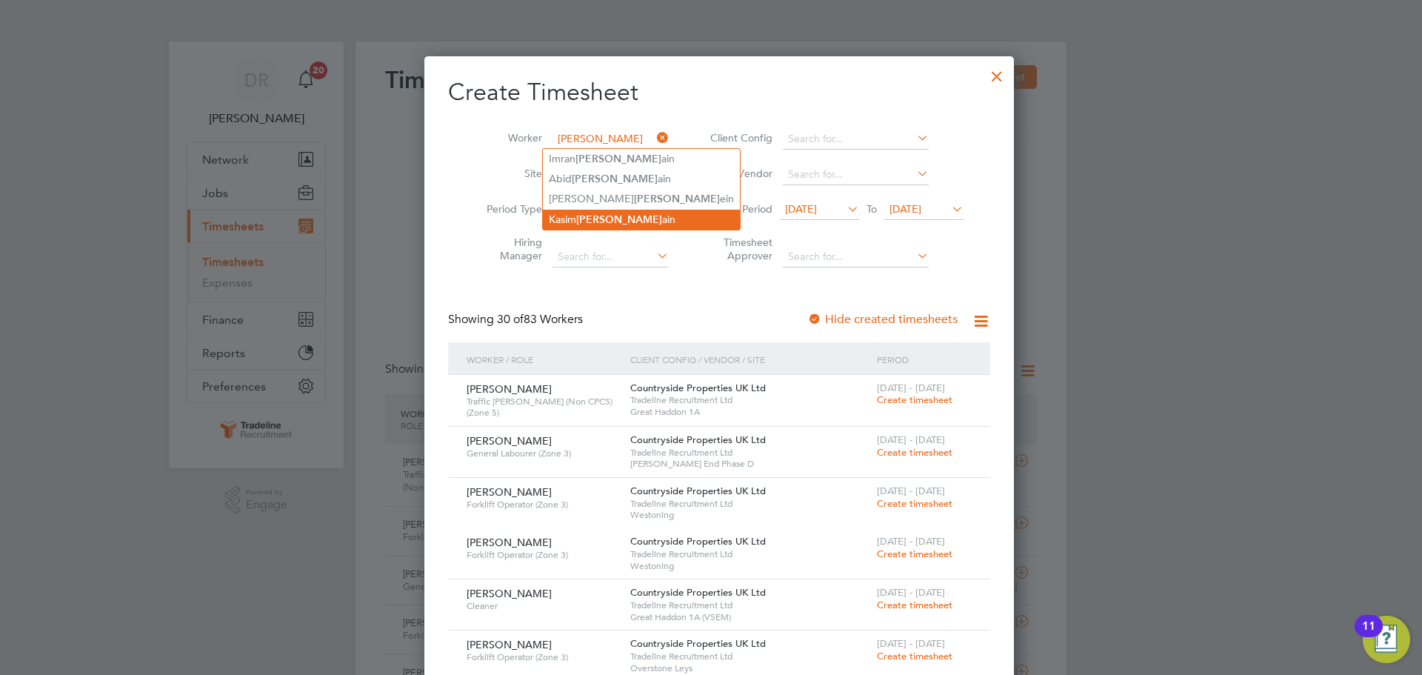
click at [590, 215] on b "[PERSON_NAME]" at bounding box center [619, 219] width 86 height 13
type input "[PERSON_NAME]"
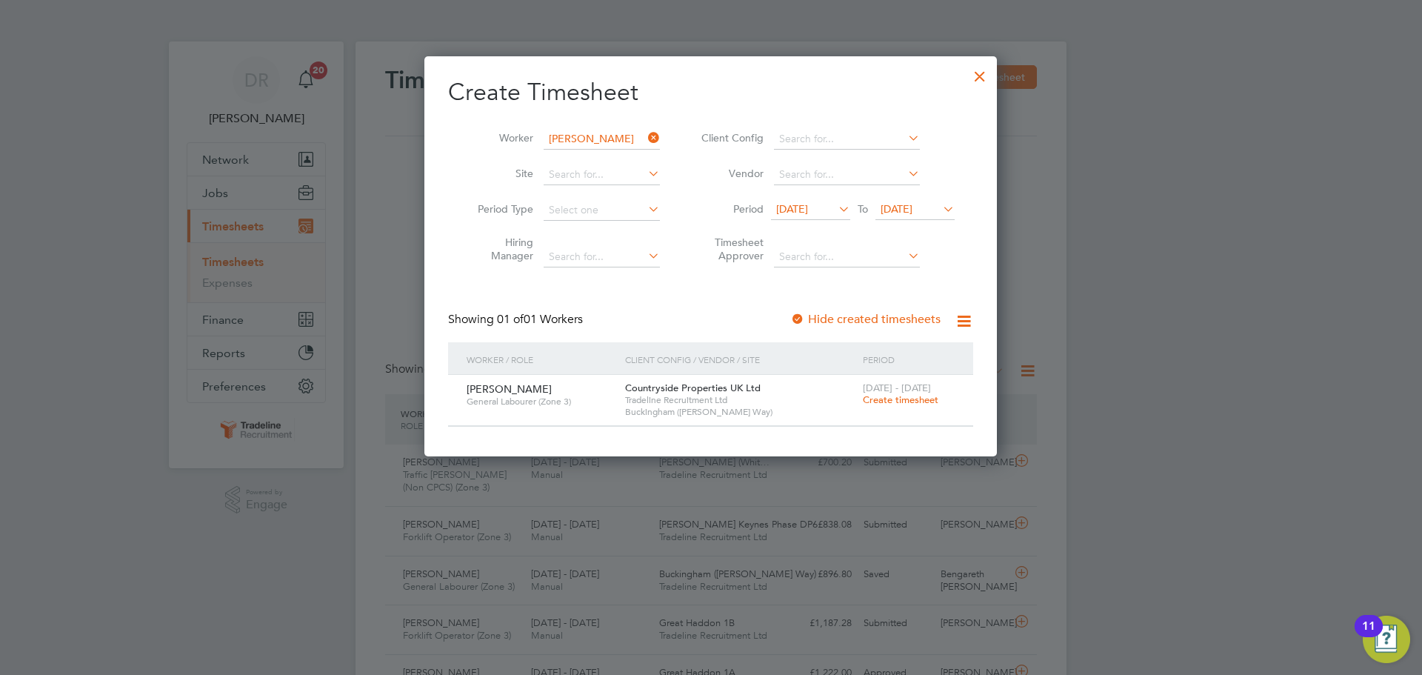
click at [899, 391] on span "[DATE] - [DATE]" at bounding box center [897, 387] width 68 height 13
click at [890, 401] on span "Create timesheet" at bounding box center [901, 399] width 76 height 13
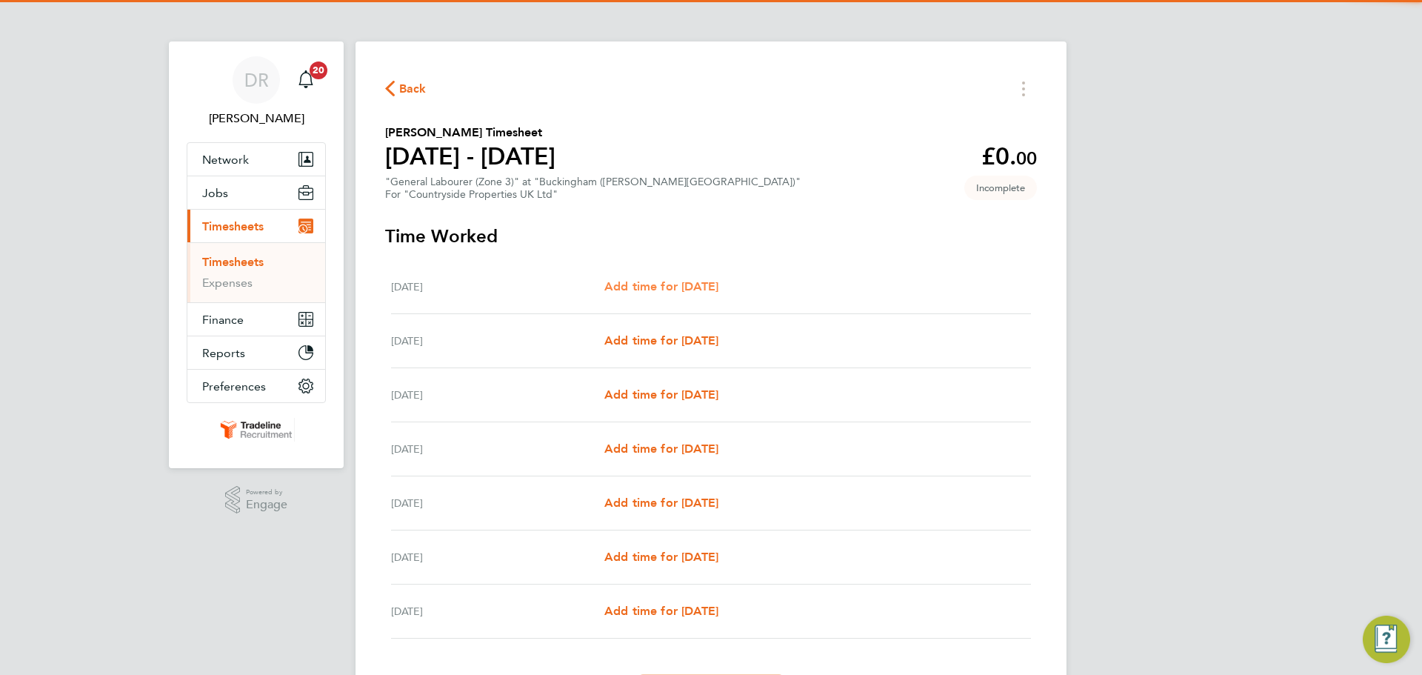
click at [677, 283] on span "Add time for [DATE]" at bounding box center [661, 286] width 114 height 14
select select "30"
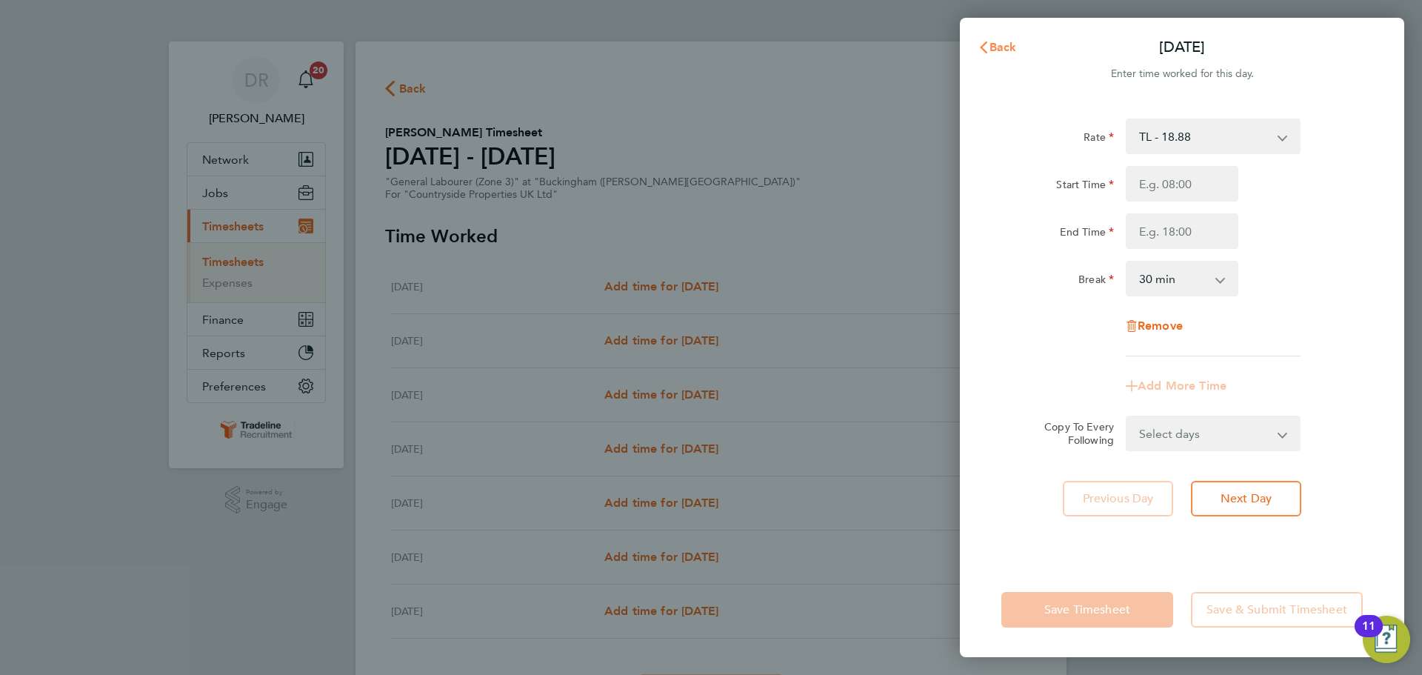
click at [963, 50] on button "Back" at bounding box center [997, 48] width 69 height 30
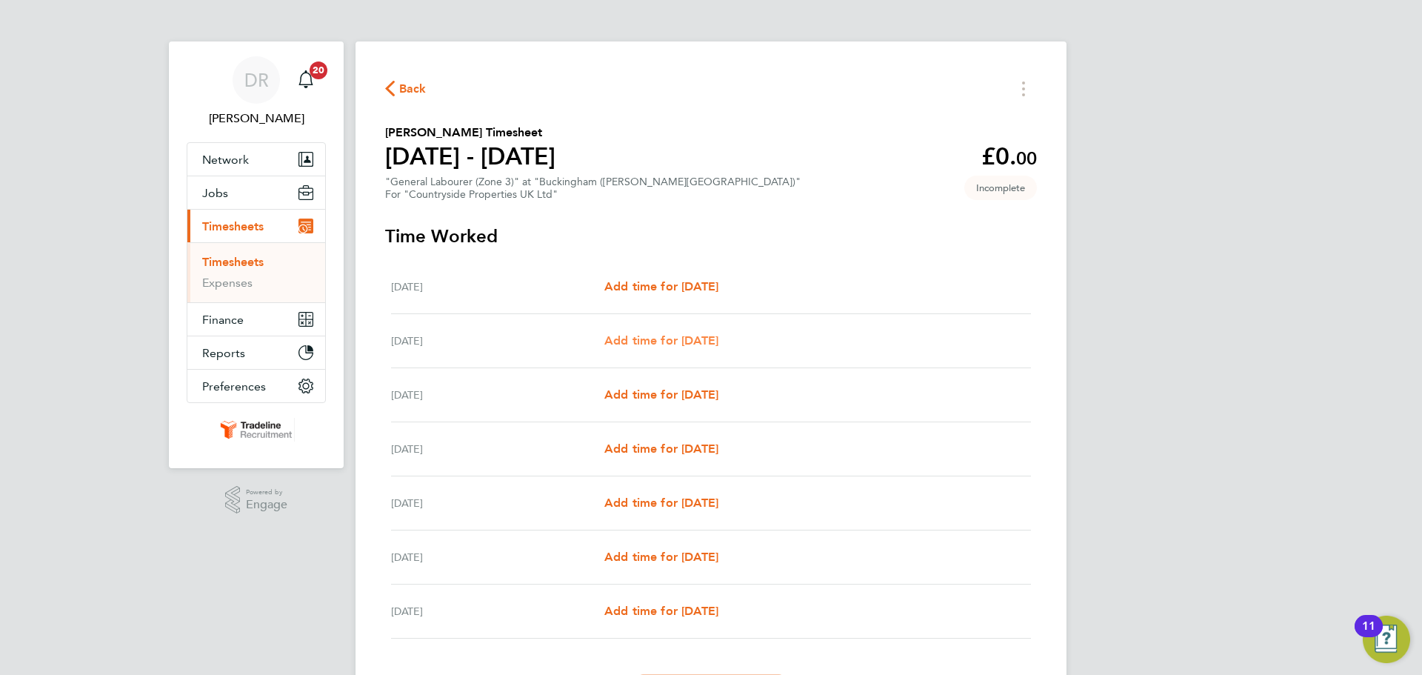
click at [636, 344] on span "Add time for [DATE]" at bounding box center [661, 340] width 114 height 14
select select "30"
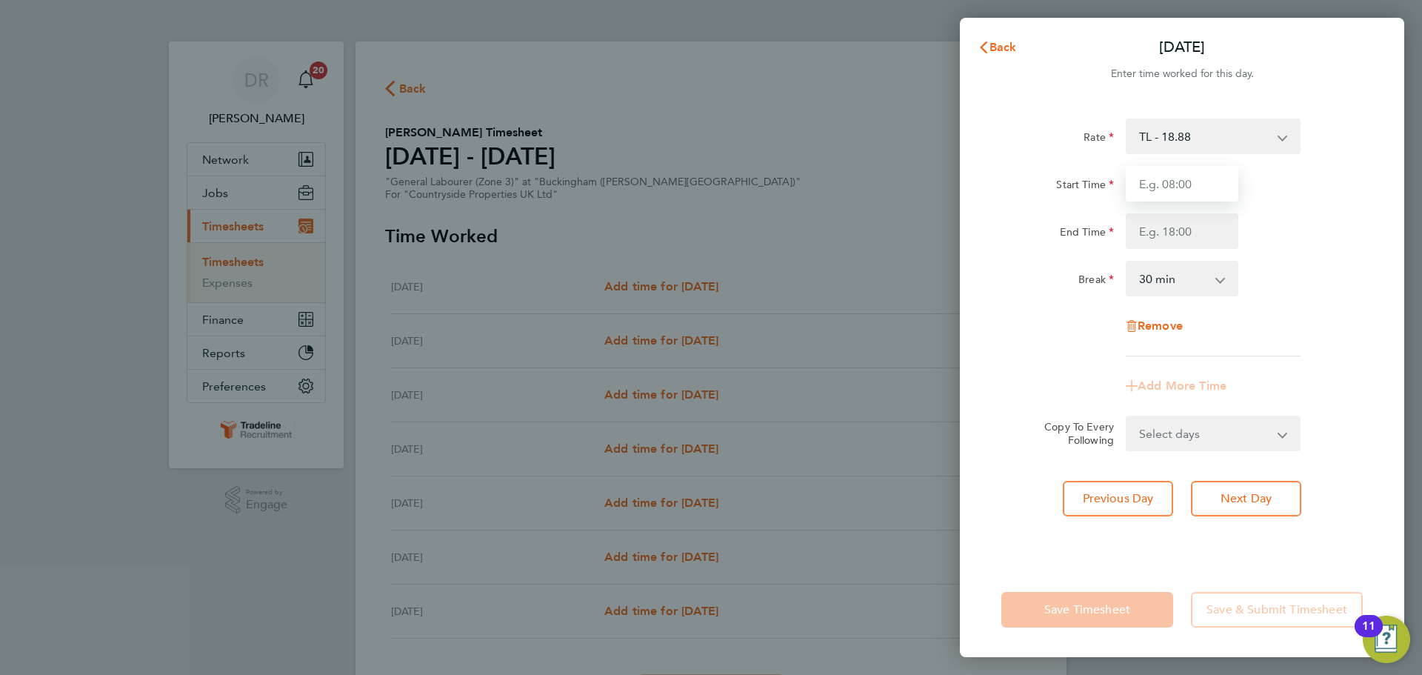
click at [1204, 187] on input "Start Time" at bounding box center [1182, 184] width 113 height 36
type input "07:00"
click at [1194, 233] on input "End Time" at bounding box center [1182, 231] width 113 height 36
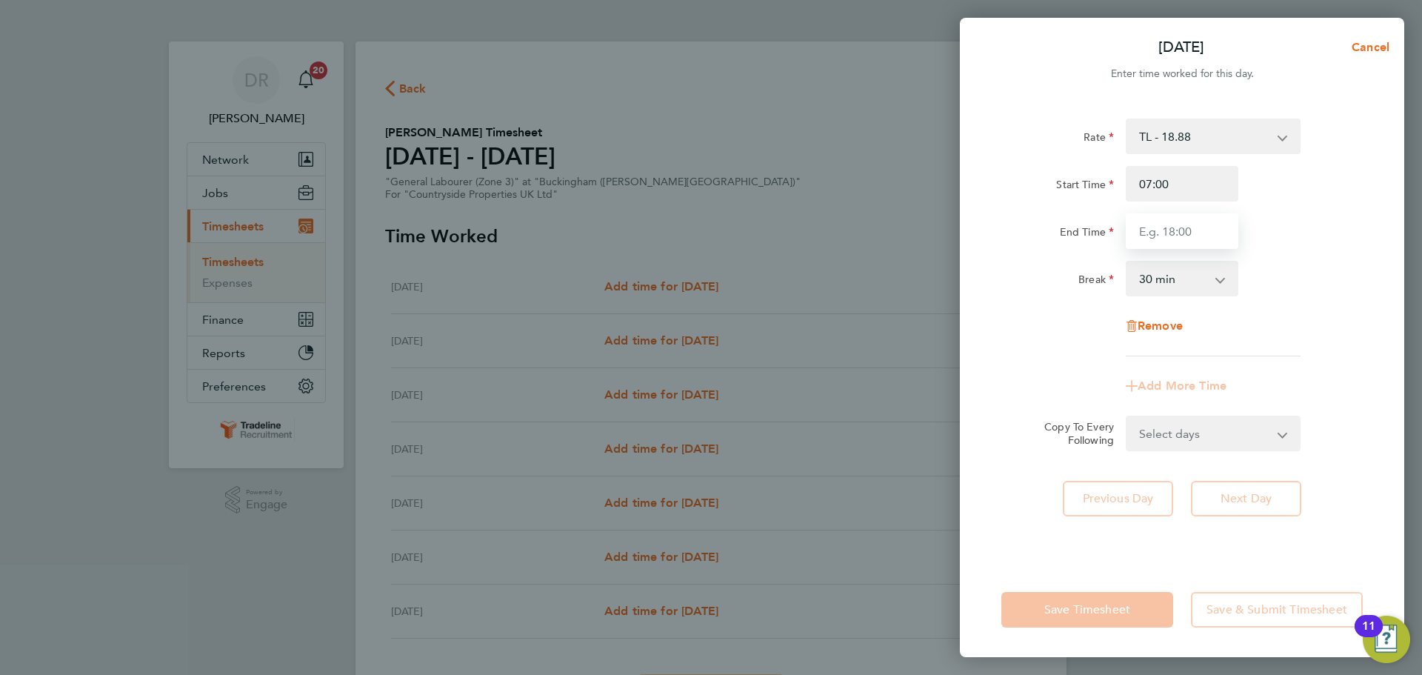
type input "16:30"
drag, startPoint x: 1305, startPoint y: 322, endPoint x: 1305, endPoint y: 335, distance: 12.6
click at [1305, 324] on div "Rate TL - 18.88 Start Time 07:00 End Time 16:30 Break 0 min 15 min 30 min 45 mi…" at bounding box center [1182, 238] width 361 height 238
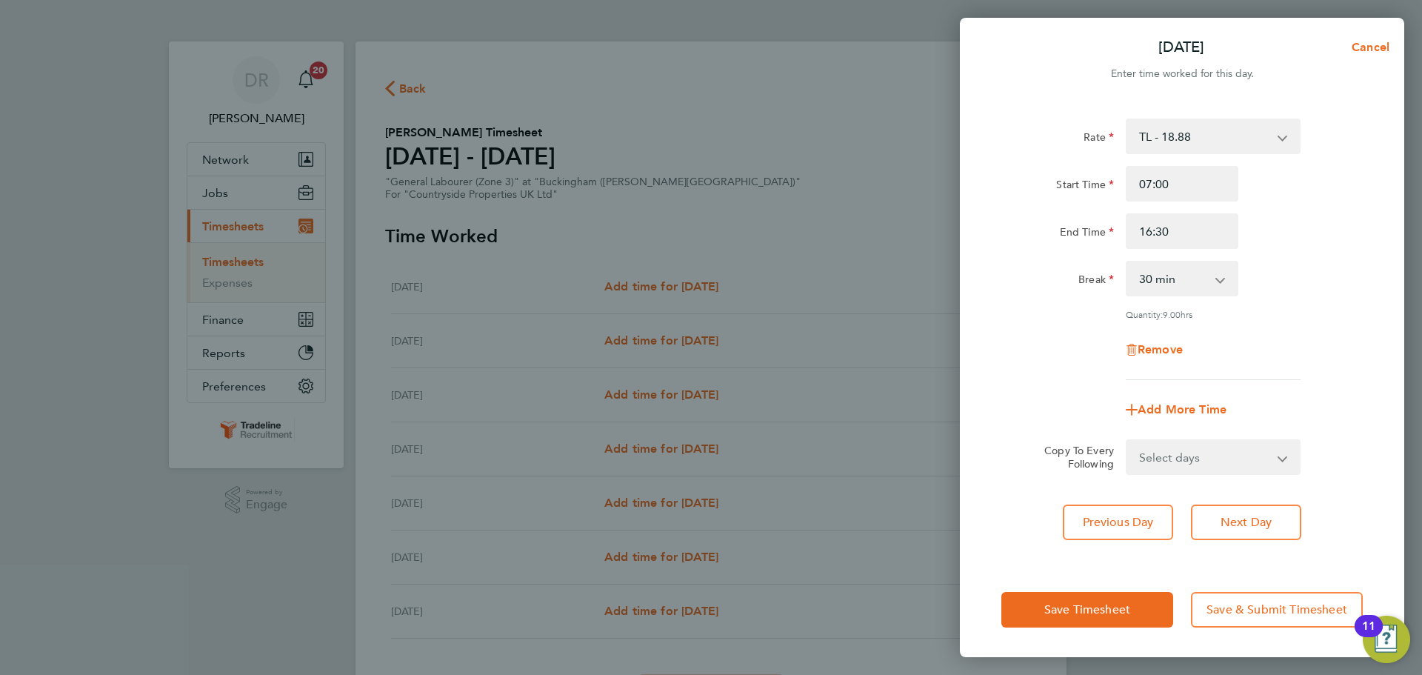
click at [1233, 453] on select "Select days Day Weekday (Mon-Fri) Weekend (Sat-Sun) [DATE] [DATE] [DATE] [DATE]…" at bounding box center [1205, 457] width 156 height 33
select select "WEEKDAY"
click at [1127, 441] on select "Select days Day Weekday (Mon-Fri) Weekend (Sat-Sun) [DATE] [DATE] [DATE] [DATE]…" at bounding box center [1205, 457] width 156 height 33
select select "[DATE]"
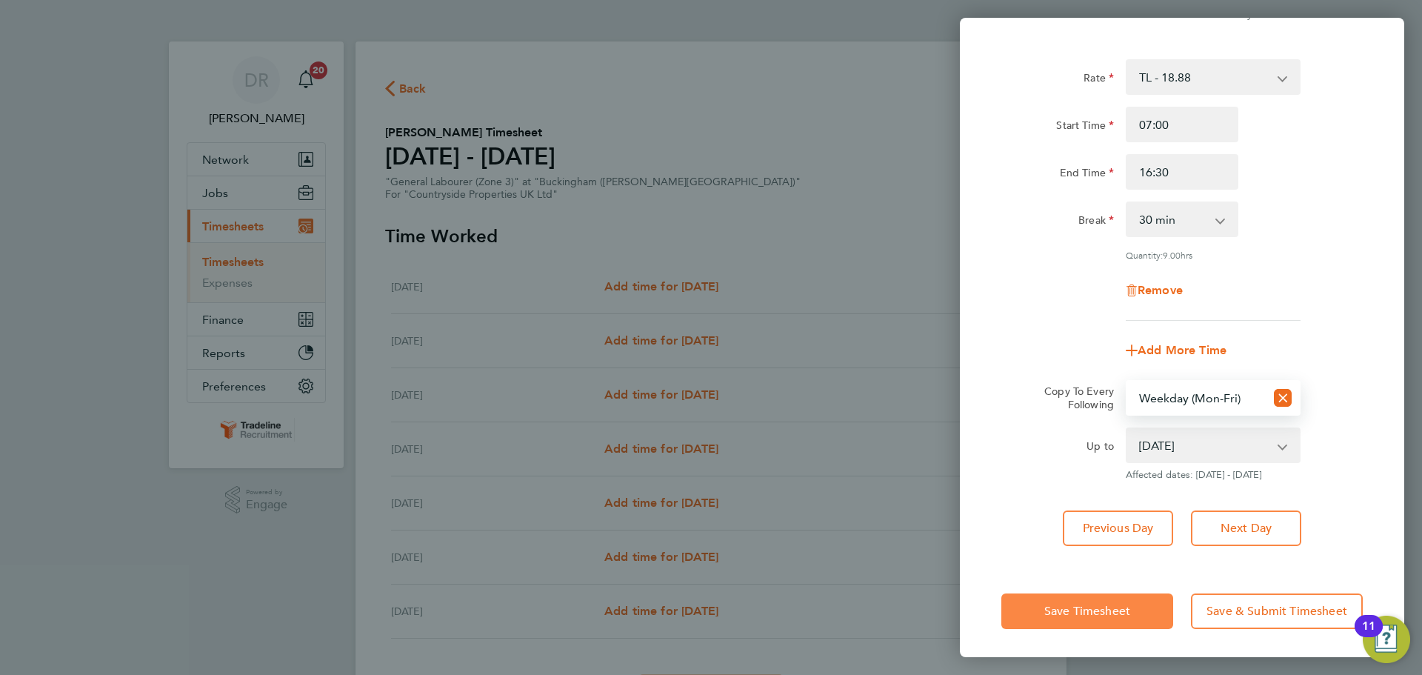
click at [1036, 612] on button "Save Timesheet" at bounding box center [1088, 611] width 172 height 36
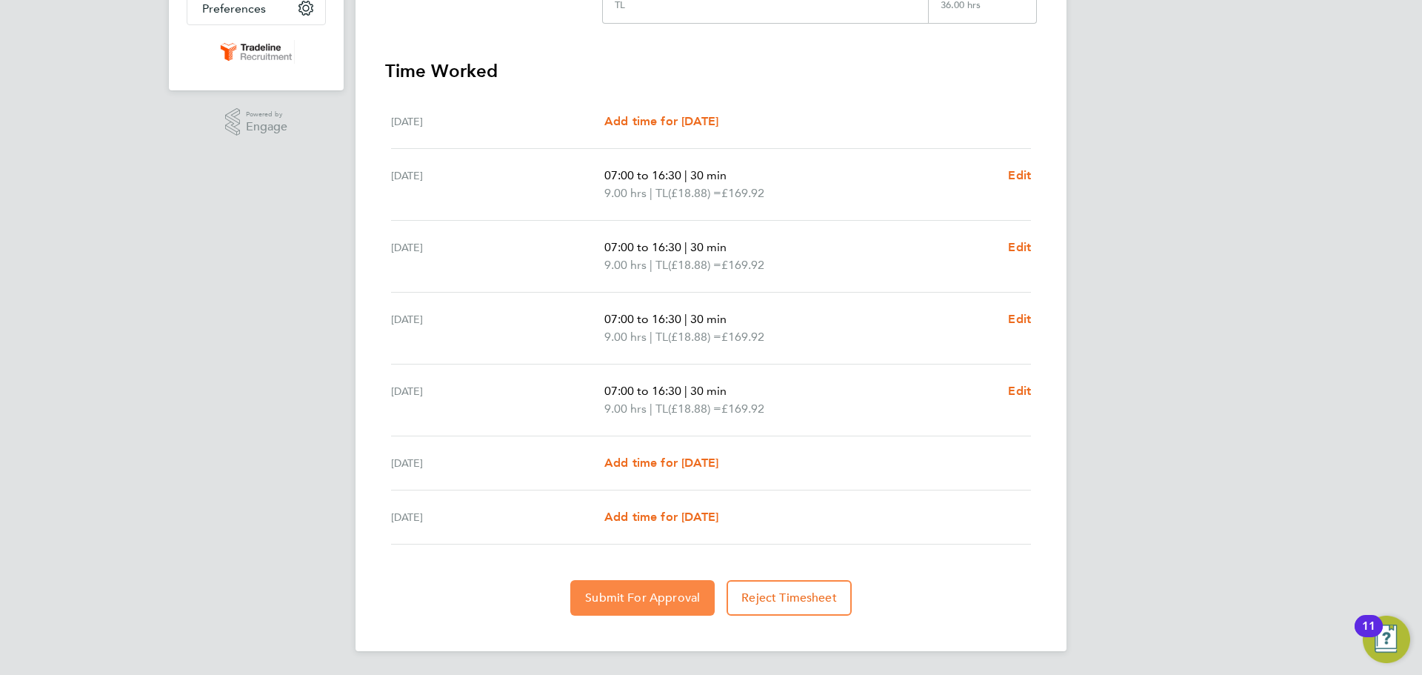
click at [627, 599] on span "Submit For Approval" at bounding box center [642, 597] width 115 height 15
